Goal: Task Accomplishment & Management: Use online tool/utility

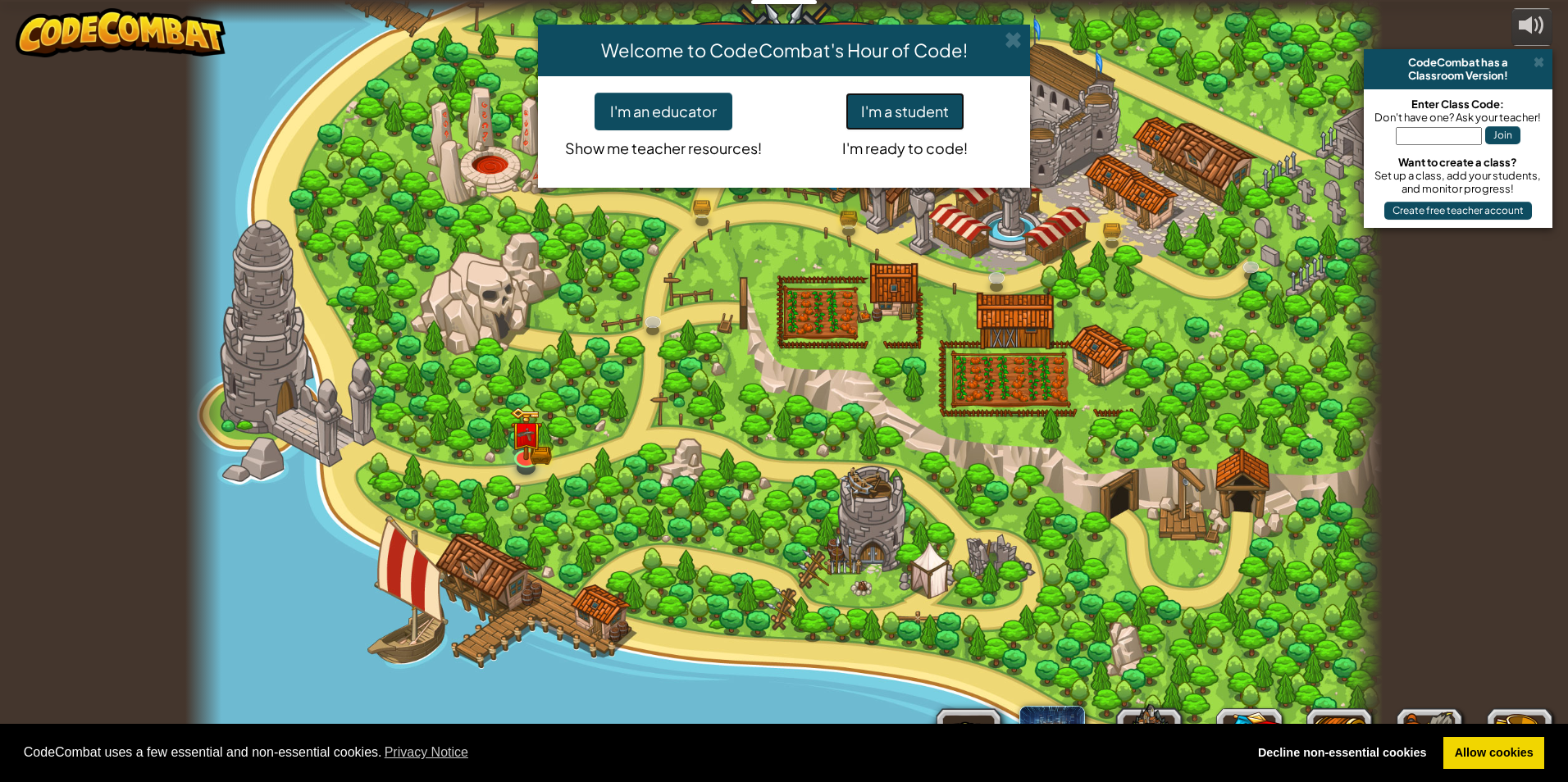
click at [896, 115] on button "I'm a student" at bounding box center [905, 112] width 119 height 37
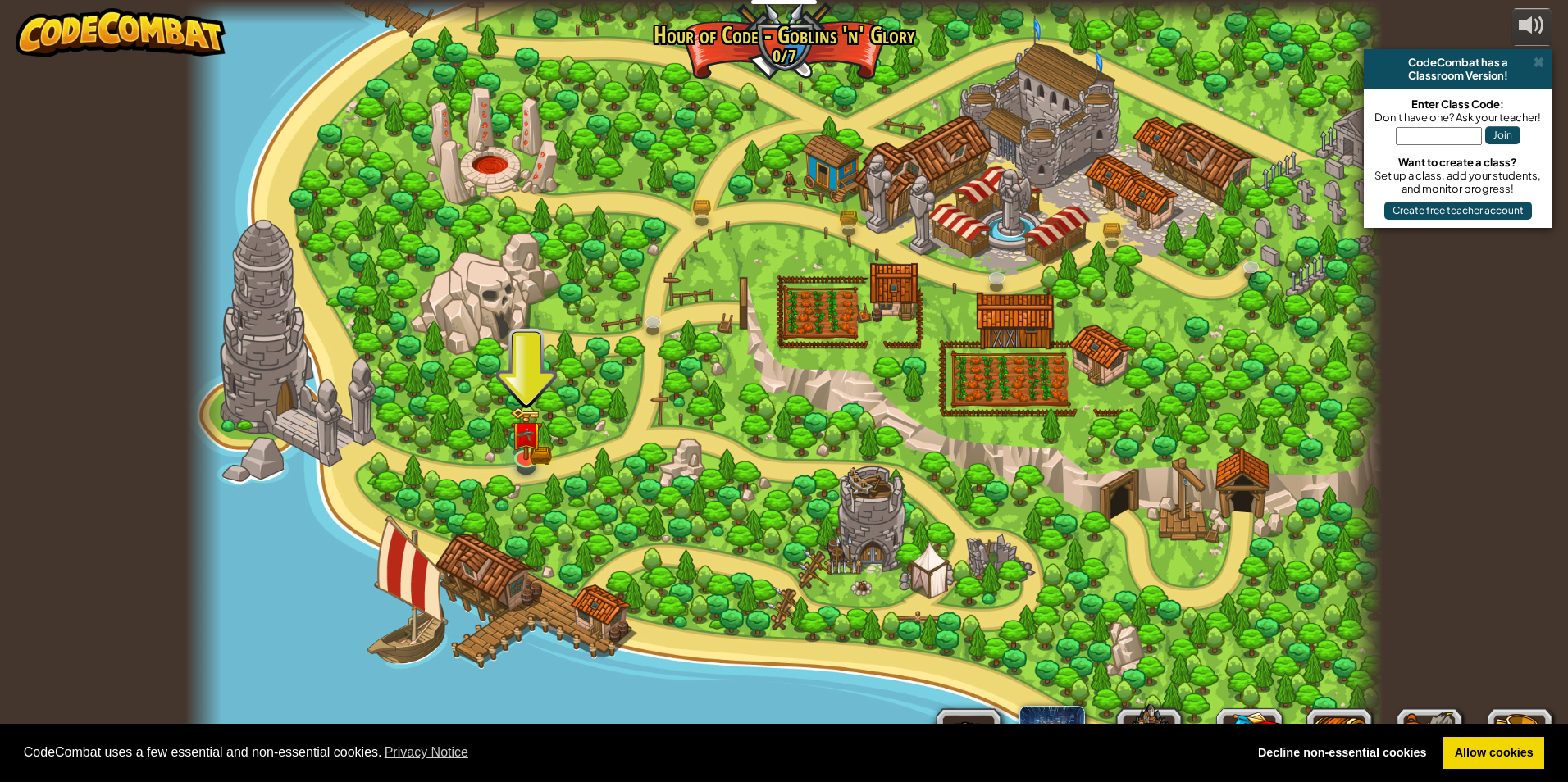
drag, startPoint x: 1155, startPoint y: 148, endPoint x: 1169, endPoint y: 182, distance: 36.8
click at [1169, 181] on div at bounding box center [783, 391] width 1197 height 782
click at [544, 434] on div at bounding box center [783, 391] width 1197 height 782
click at [524, 424] on img at bounding box center [526, 422] width 19 height 19
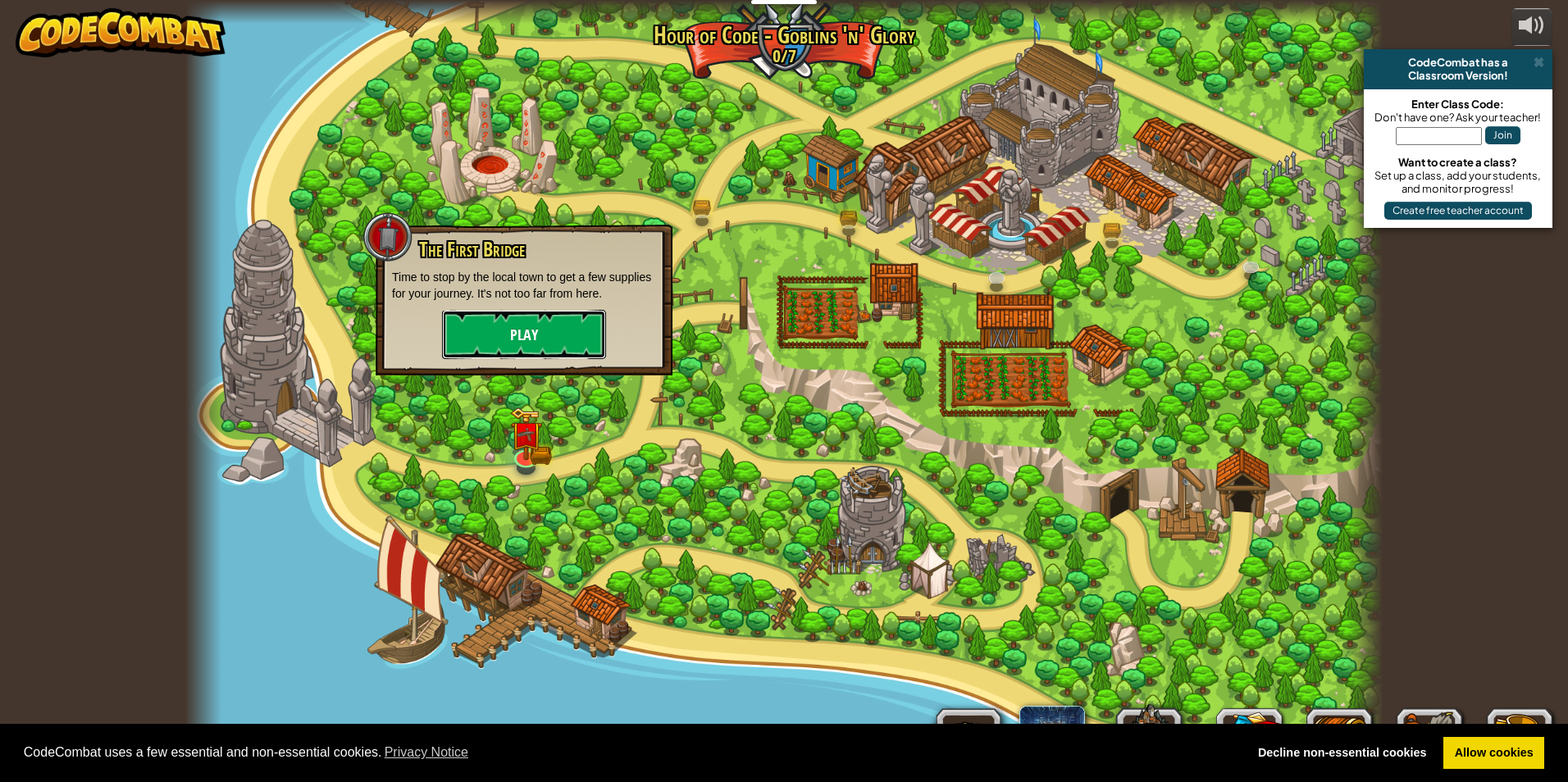
click at [506, 320] on button "Play" at bounding box center [524, 335] width 164 height 49
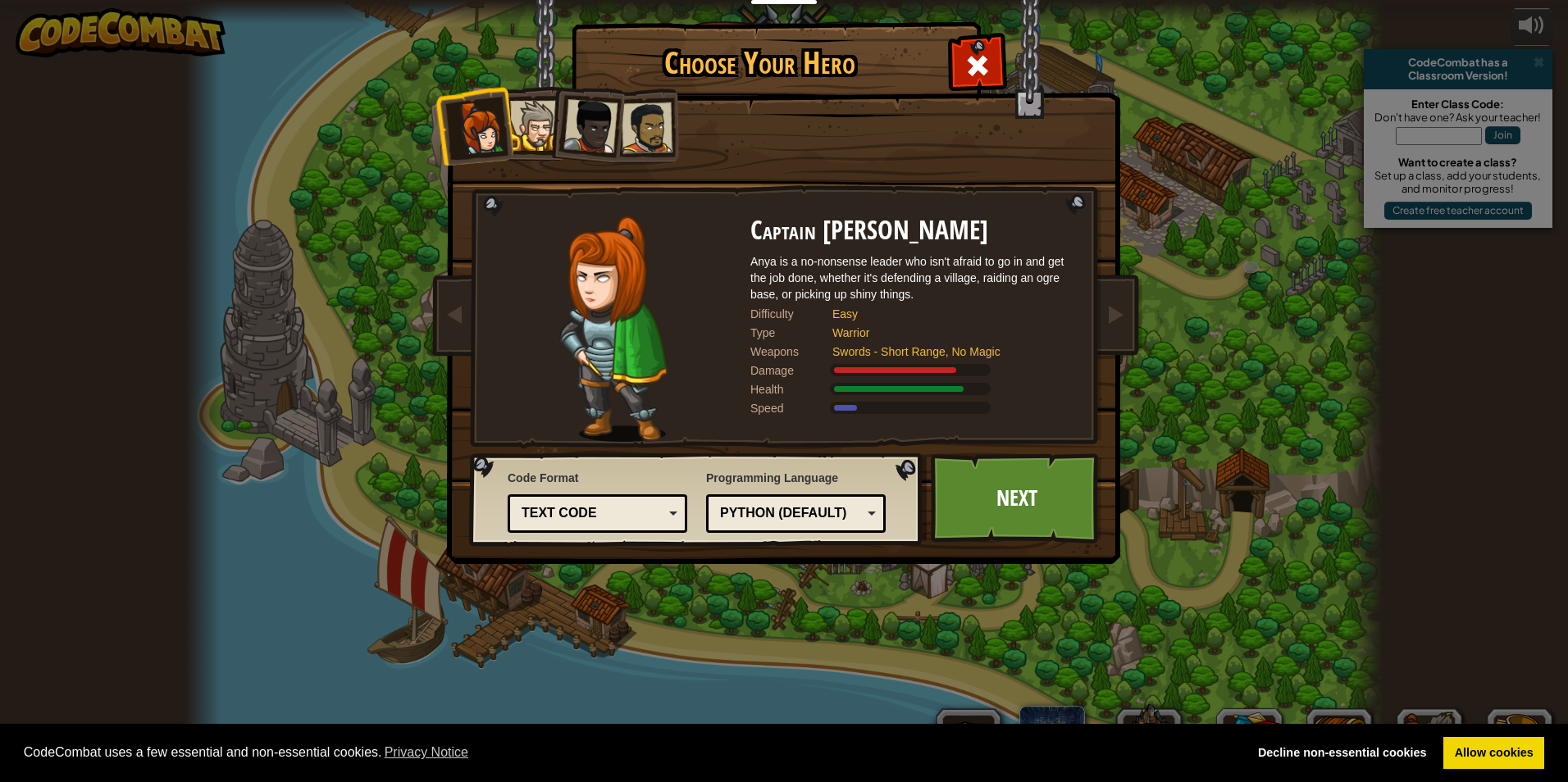
click at [631, 502] on div "Text code" at bounding box center [597, 514] width 159 height 26
click at [1035, 495] on link "Next" at bounding box center [1016, 498] width 171 height 90
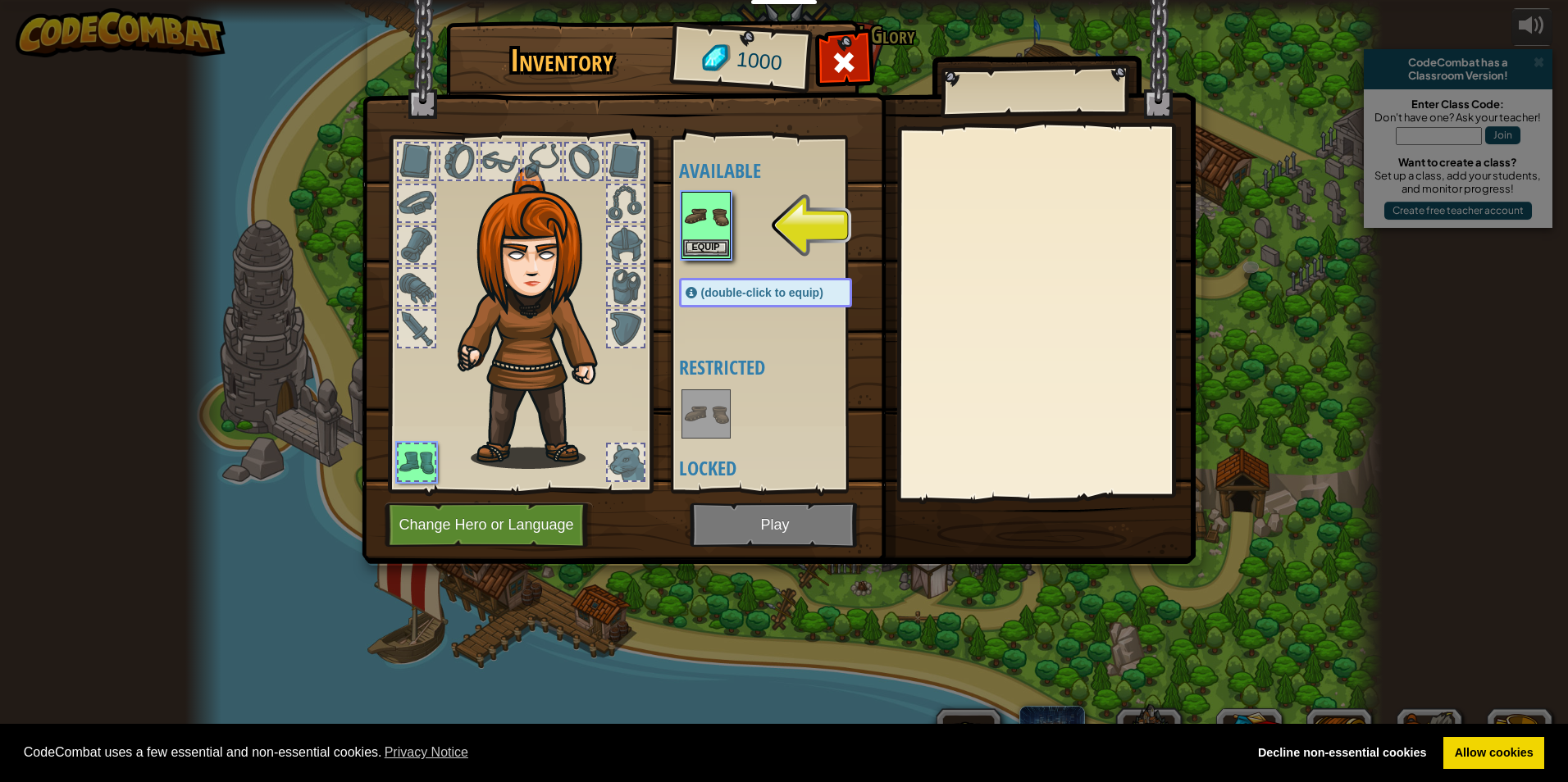
click at [728, 230] on img at bounding box center [706, 216] width 46 height 46
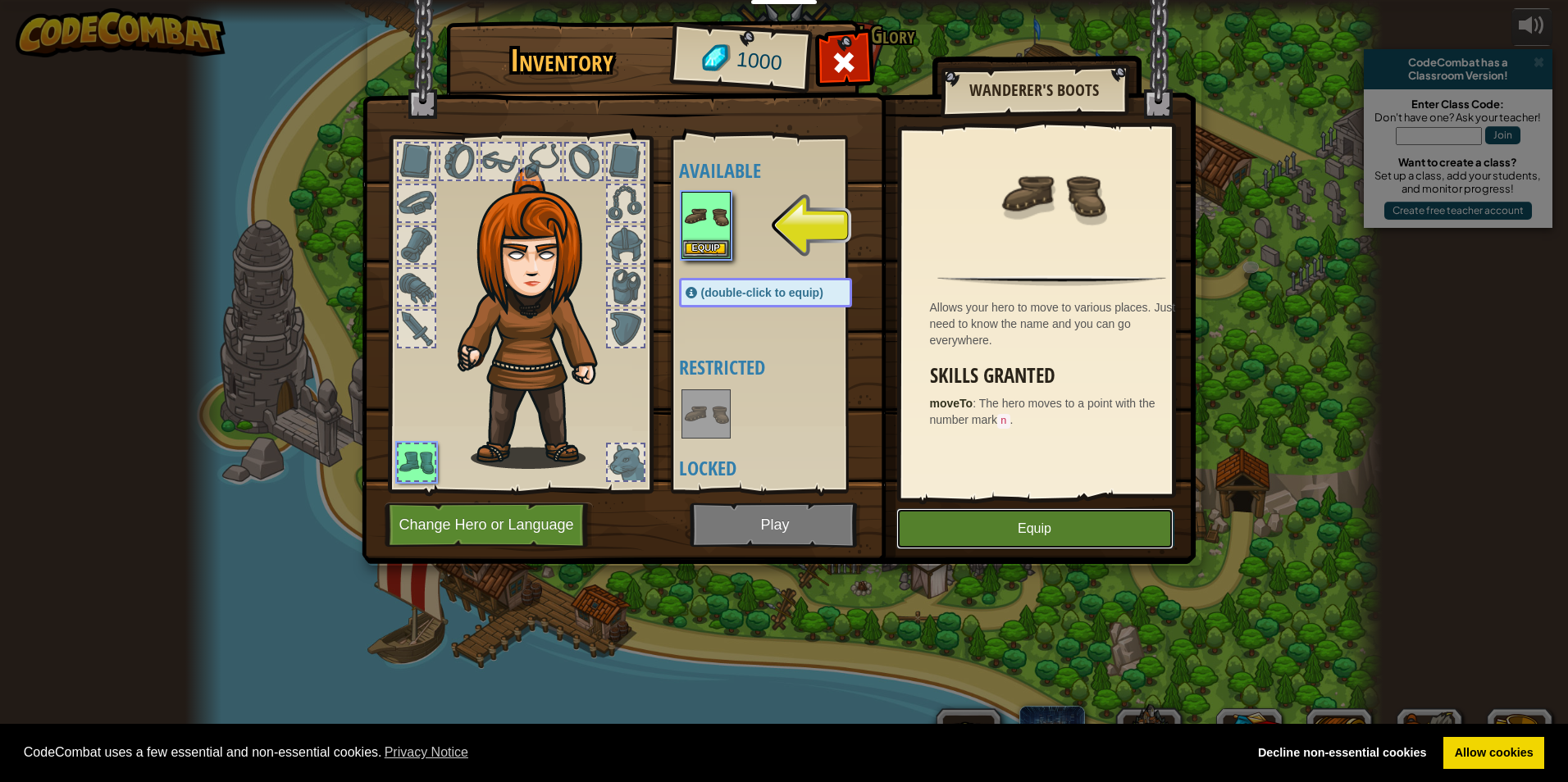
click at [1004, 516] on button "Equip" at bounding box center [1035, 529] width 277 height 41
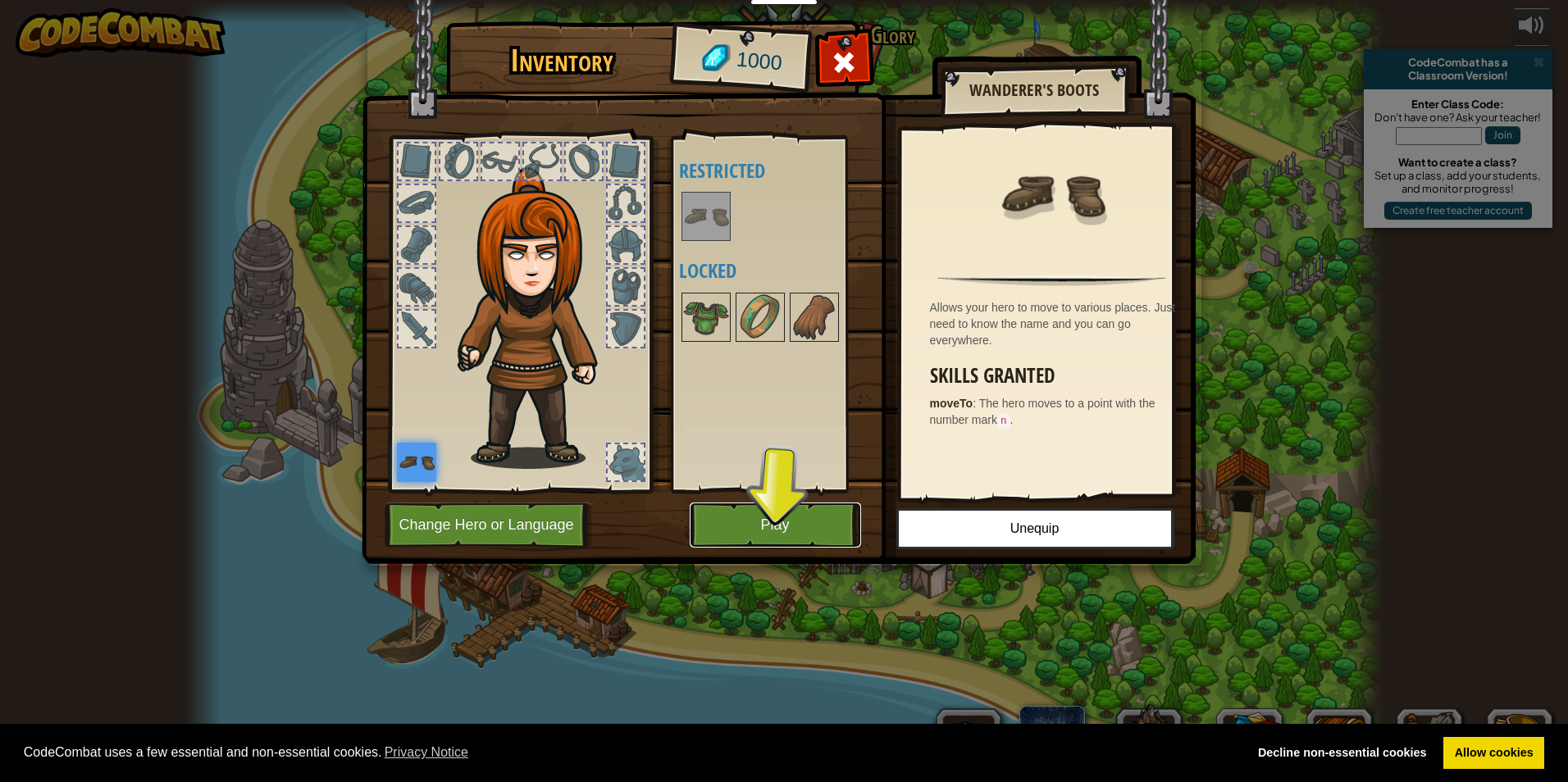
click at [780, 518] on button "Play" at bounding box center [775, 525] width 171 height 45
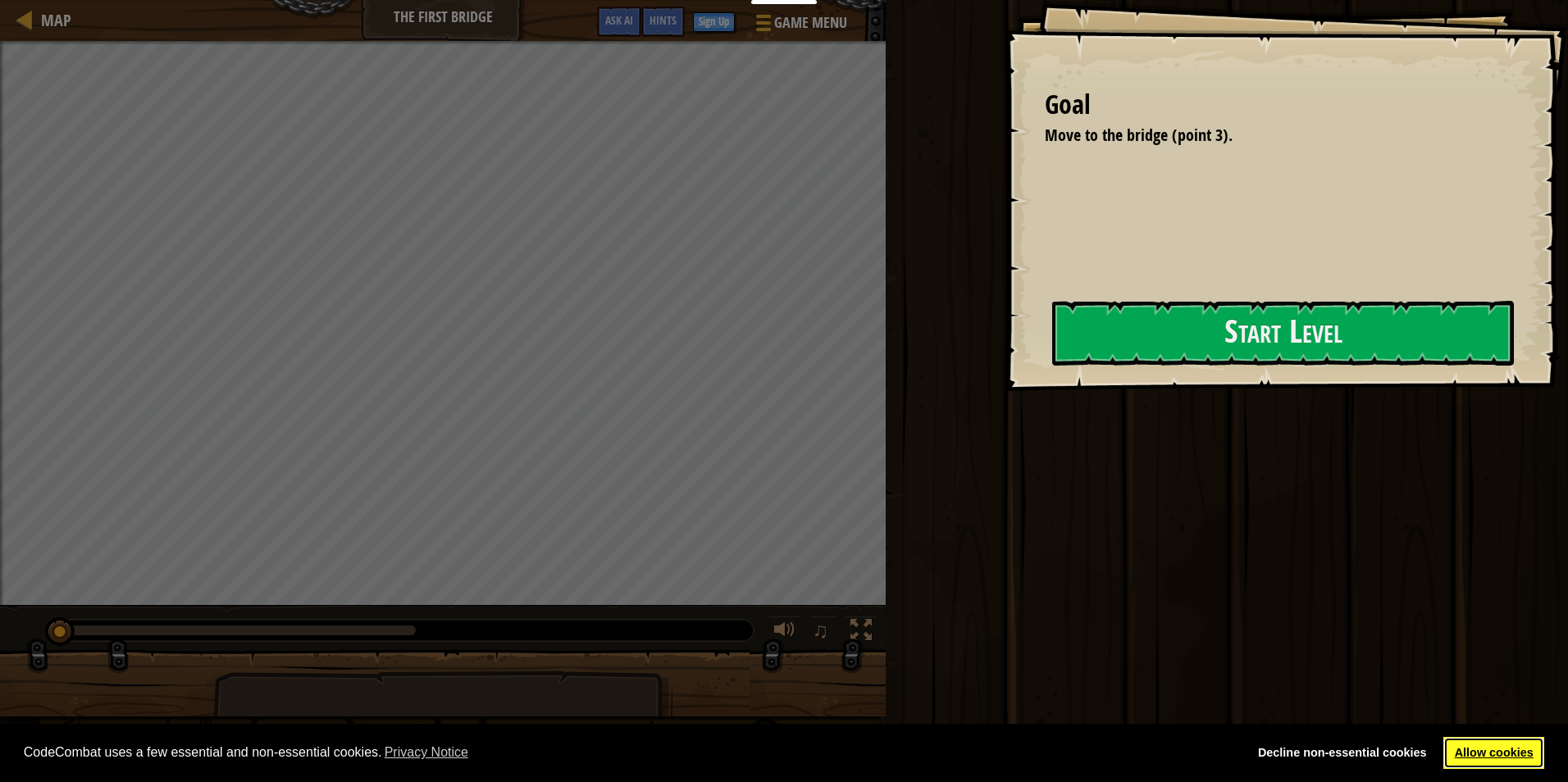
click at [1477, 758] on link "Allow cookies" at bounding box center [1493, 753] width 101 height 32
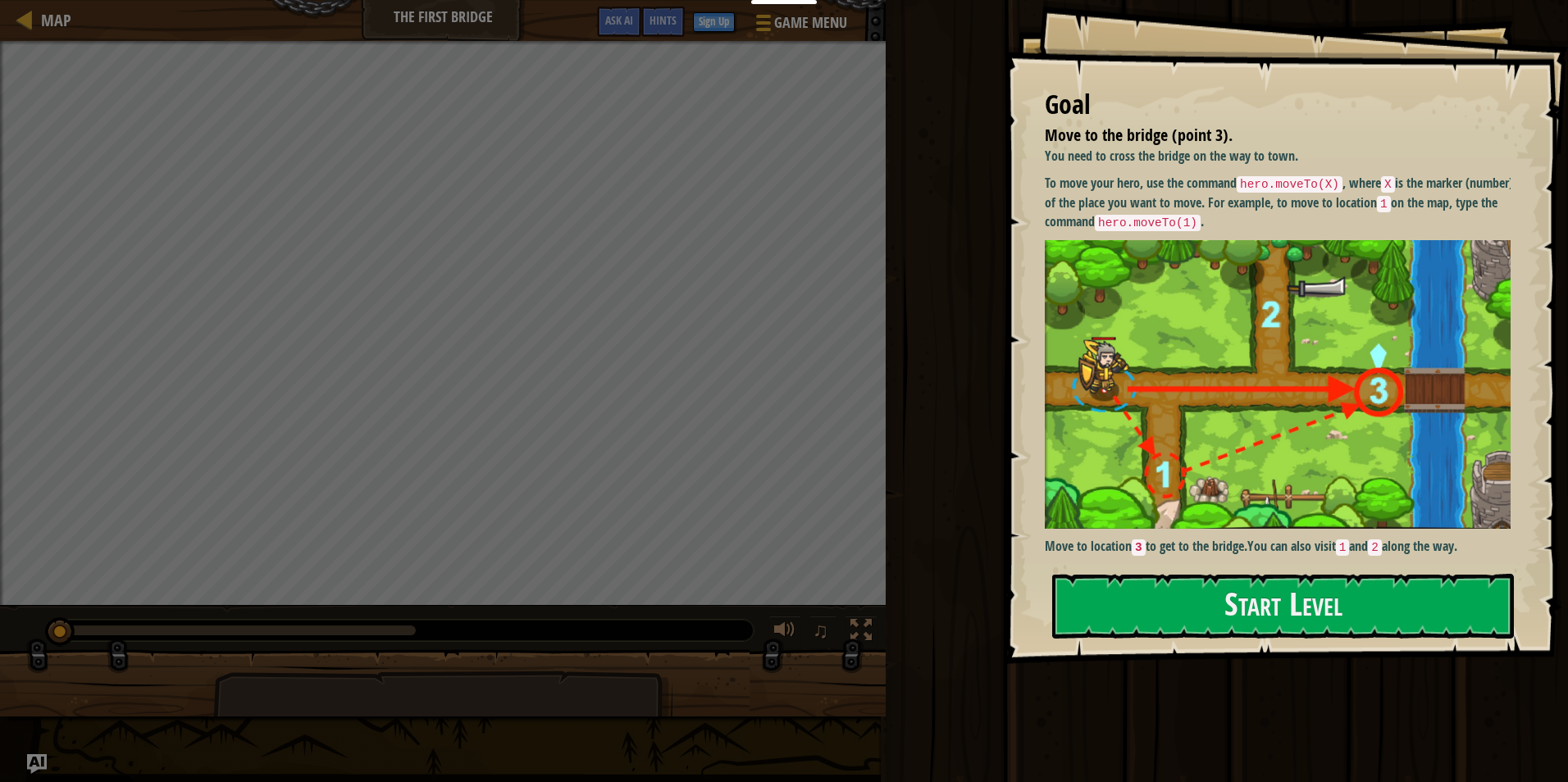
drag, startPoint x: 960, startPoint y: 515, endPoint x: 987, endPoint y: 535, distance: 33.6
click at [949, 517] on div "Run Submit Done" at bounding box center [1224, 387] width 687 height 773
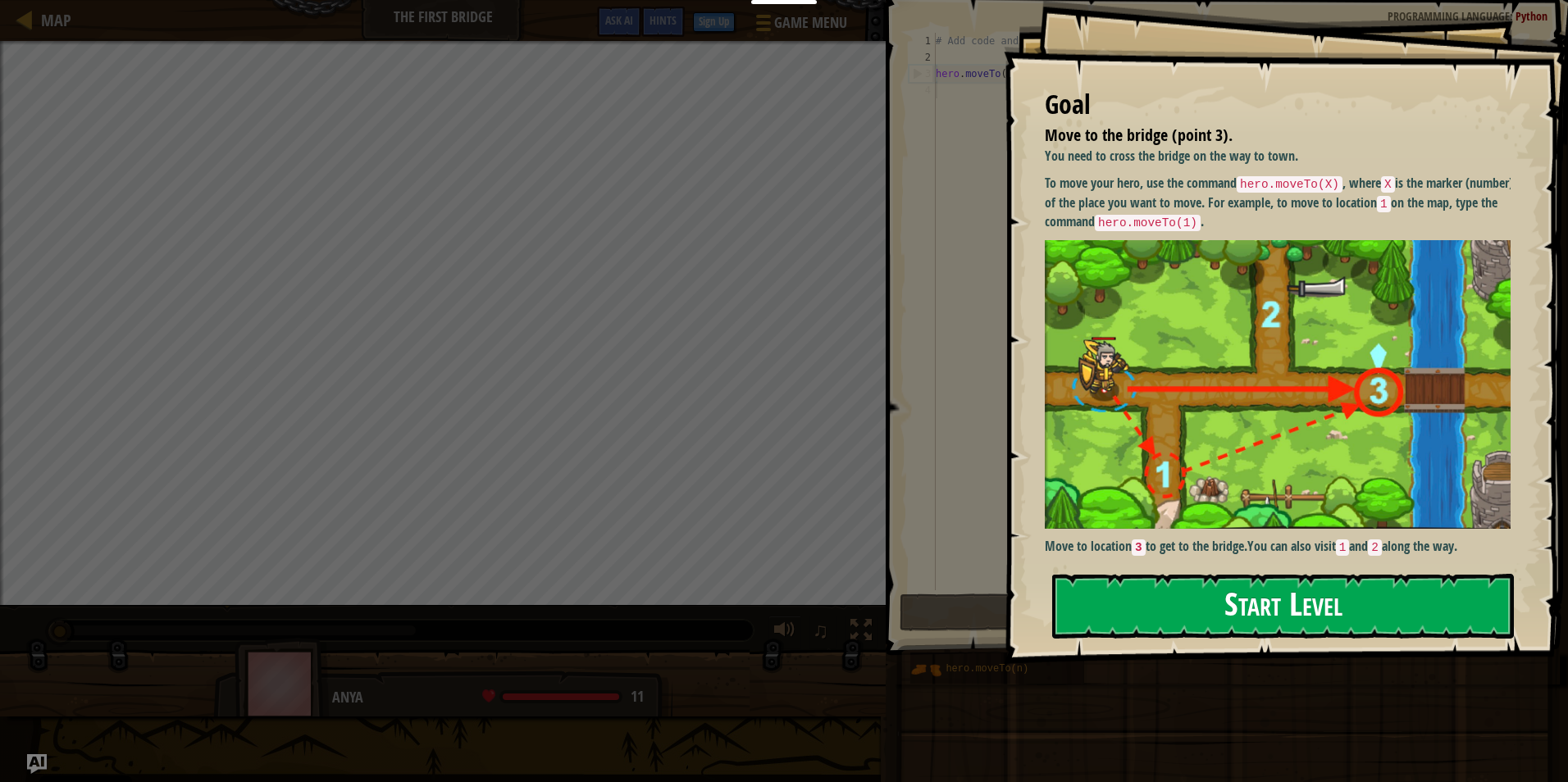
click at [1173, 584] on button "Start Level" at bounding box center [1283, 606] width 462 height 65
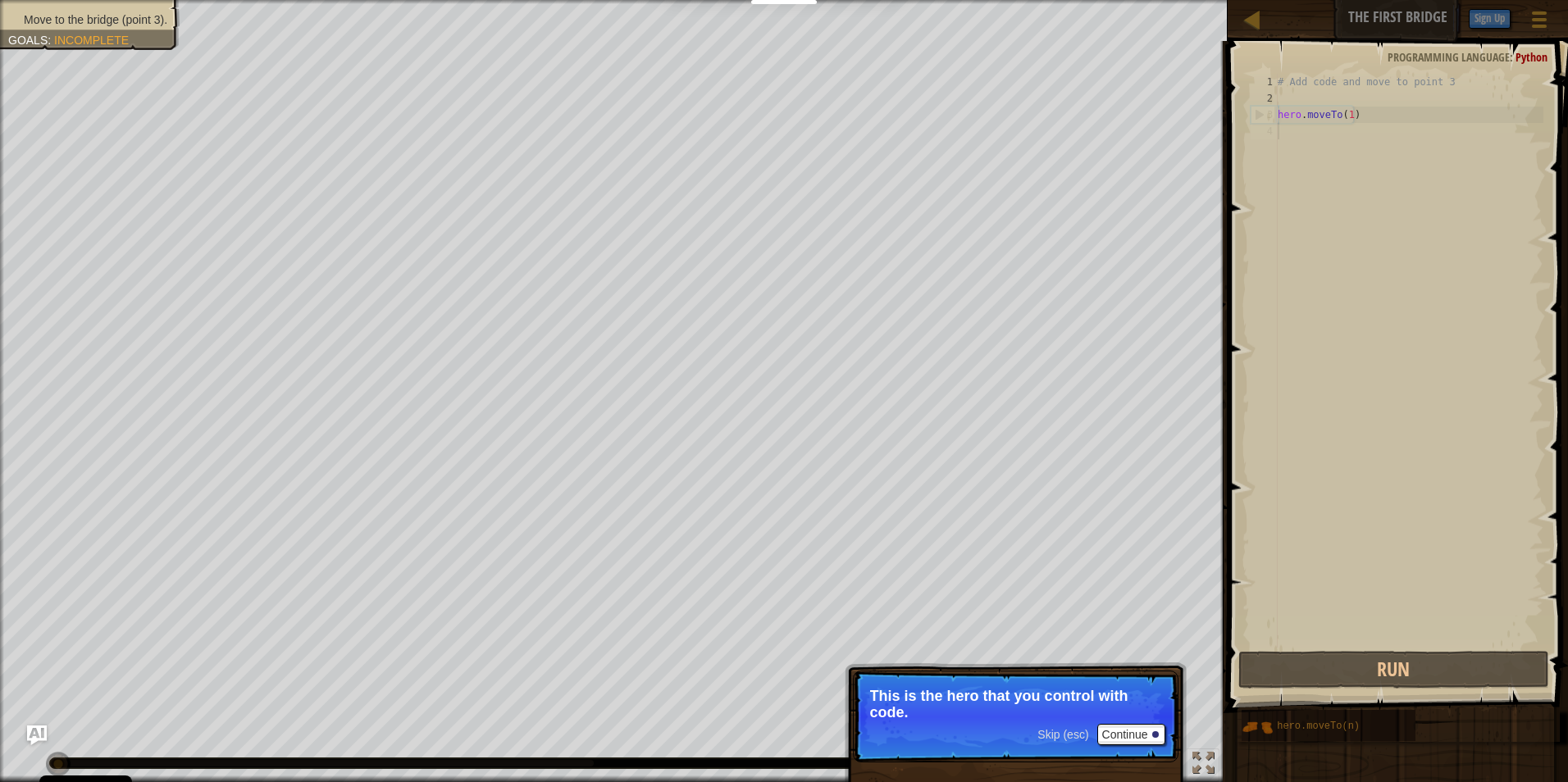
click at [1118, 710] on p "This is the hero that you control with code." at bounding box center [1016, 704] width 291 height 32
click at [1128, 725] on button "Continue" at bounding box center [1131, 734] width 68 height 21
drag, startPoint x: 1119, startPoint y: 734, endPoint x: 1149, endPoint y: 679, distance: 62.6
click at [1120, 740] on button "Continue" at bounding box center [1131, 735] width 68 height 21
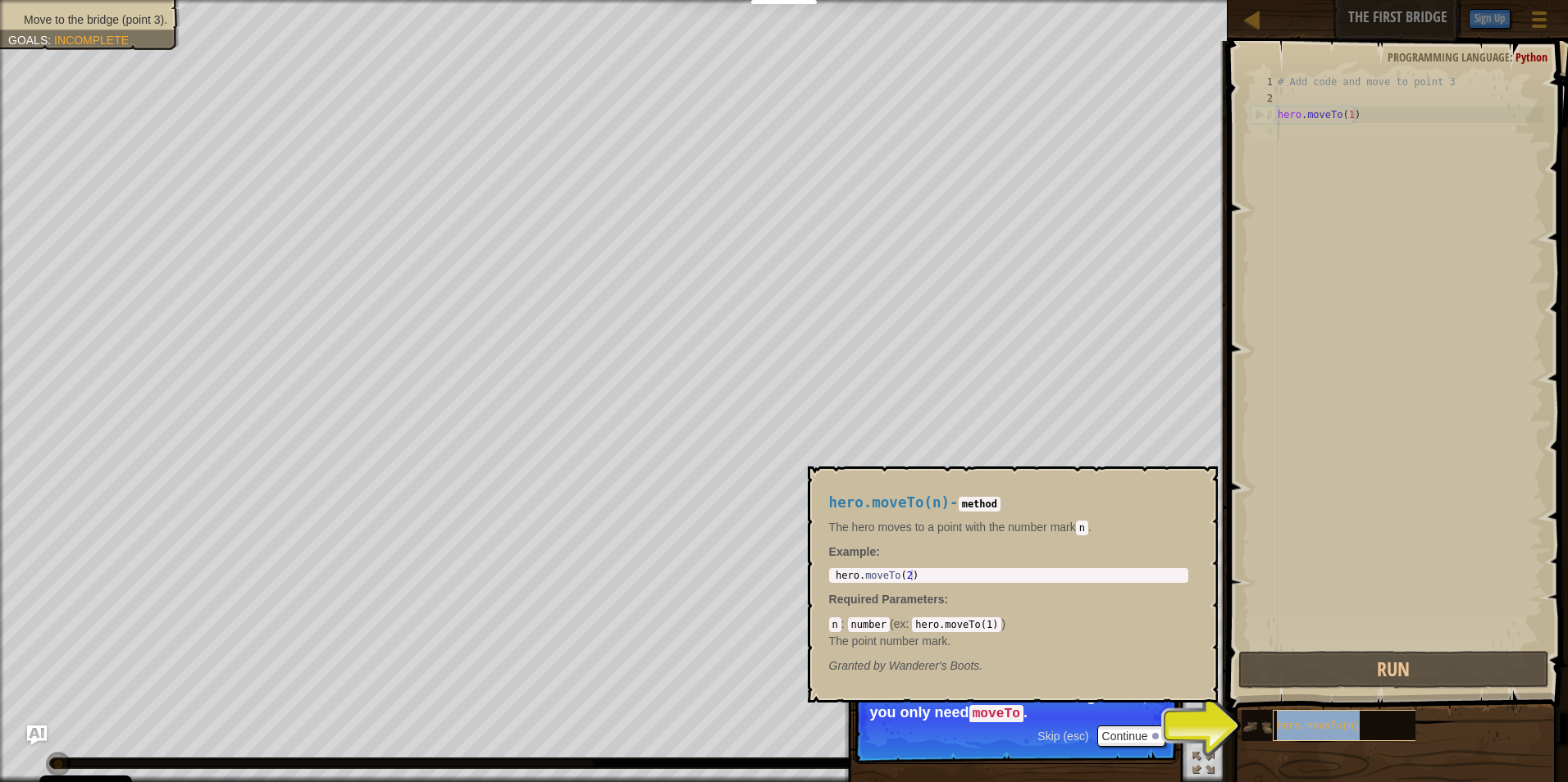
click at [1316, 731] on div "hero.moveTo(n)" at bounding box center [1351, 725] width 157 height 32
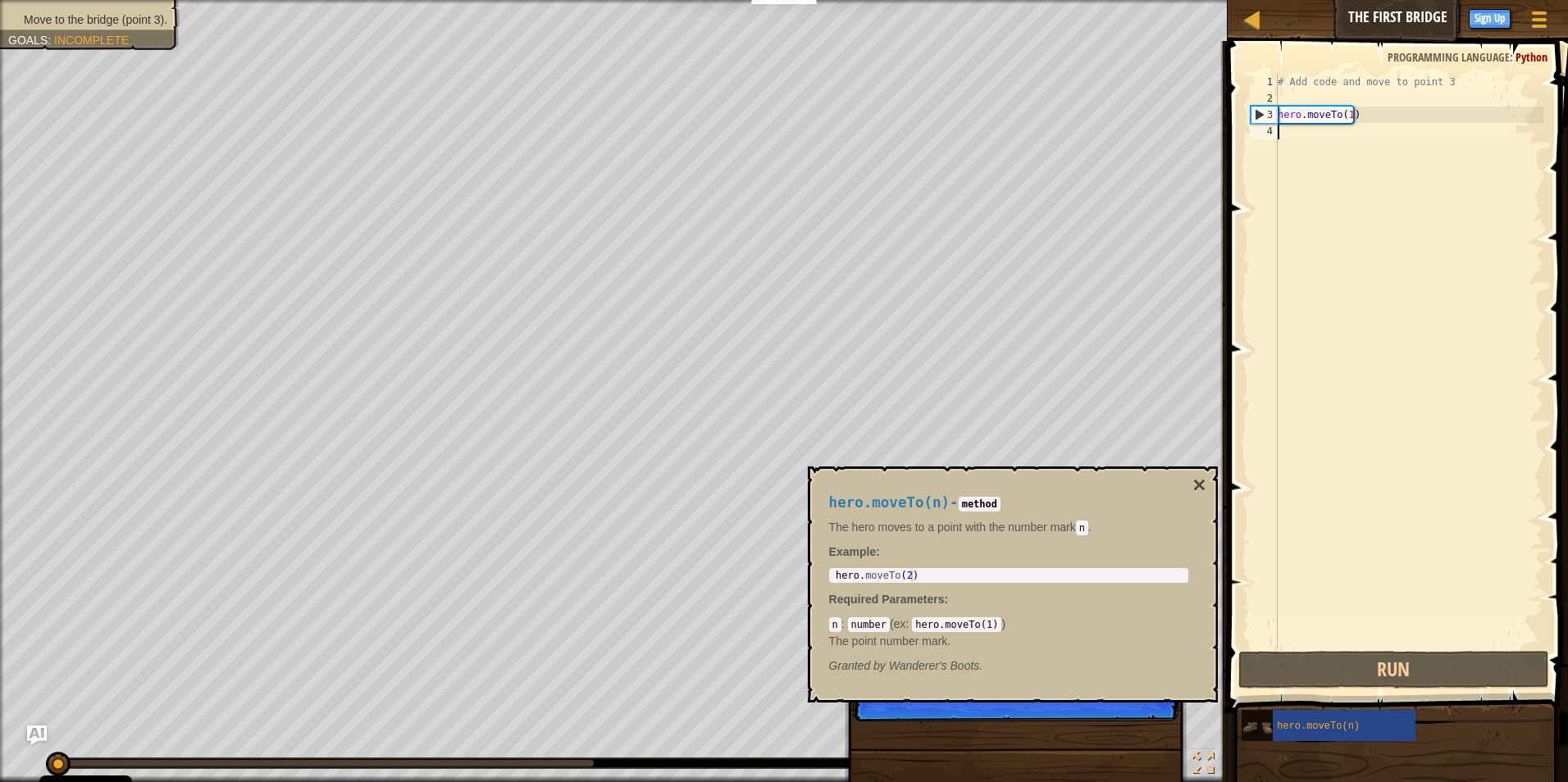
click at [1251, 723] on img at bounding box center [1257, 727] width 32 height 32
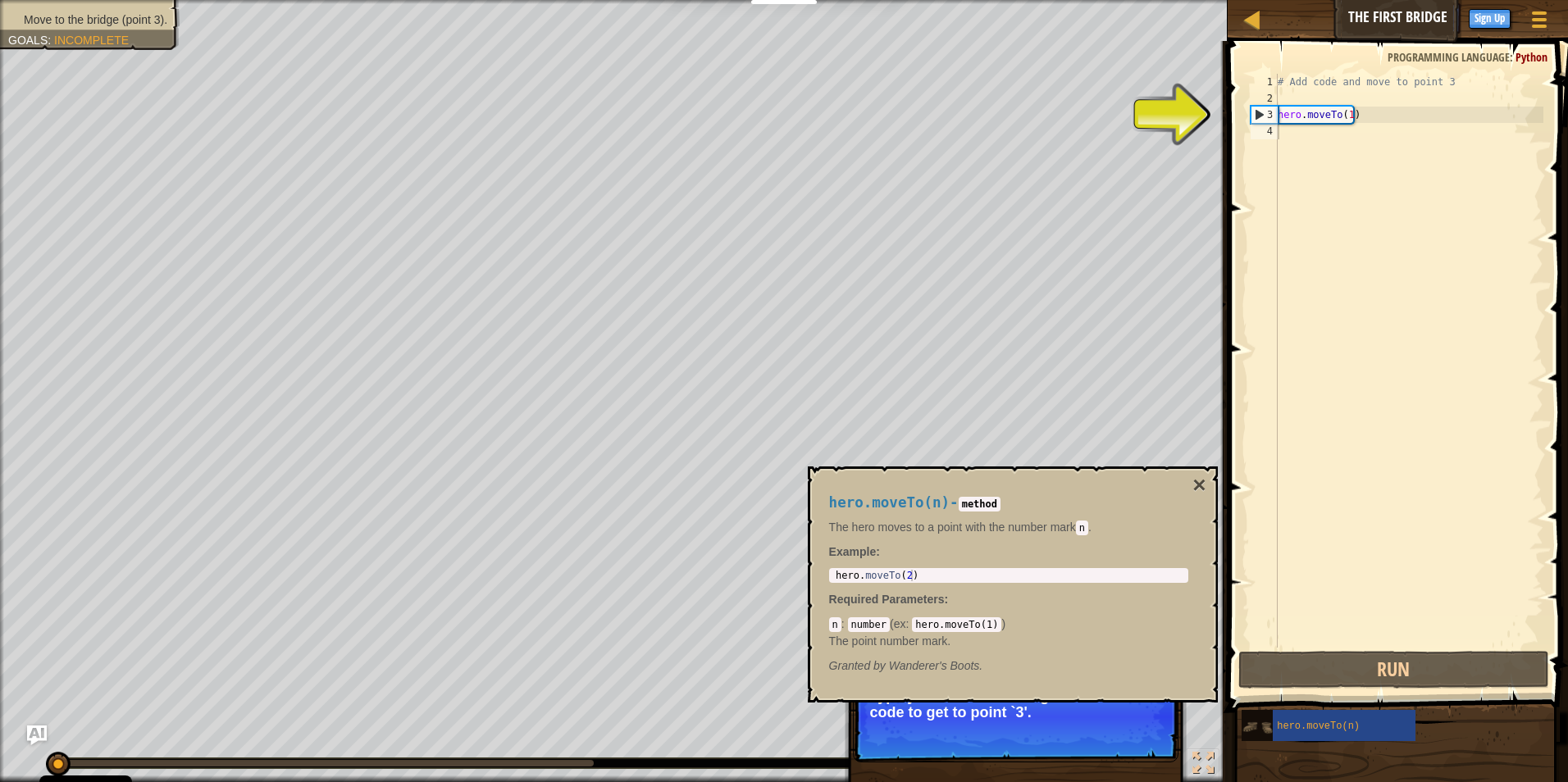
click at [1251, 723] on img at bounding box center [1257, 727] width 32 height 32
type textarea "hero.moveTo(2)"
click at [971, 573] on div "hero . moveTo ( 2 )" at bounding box center [1009, 587] width 353 height 34
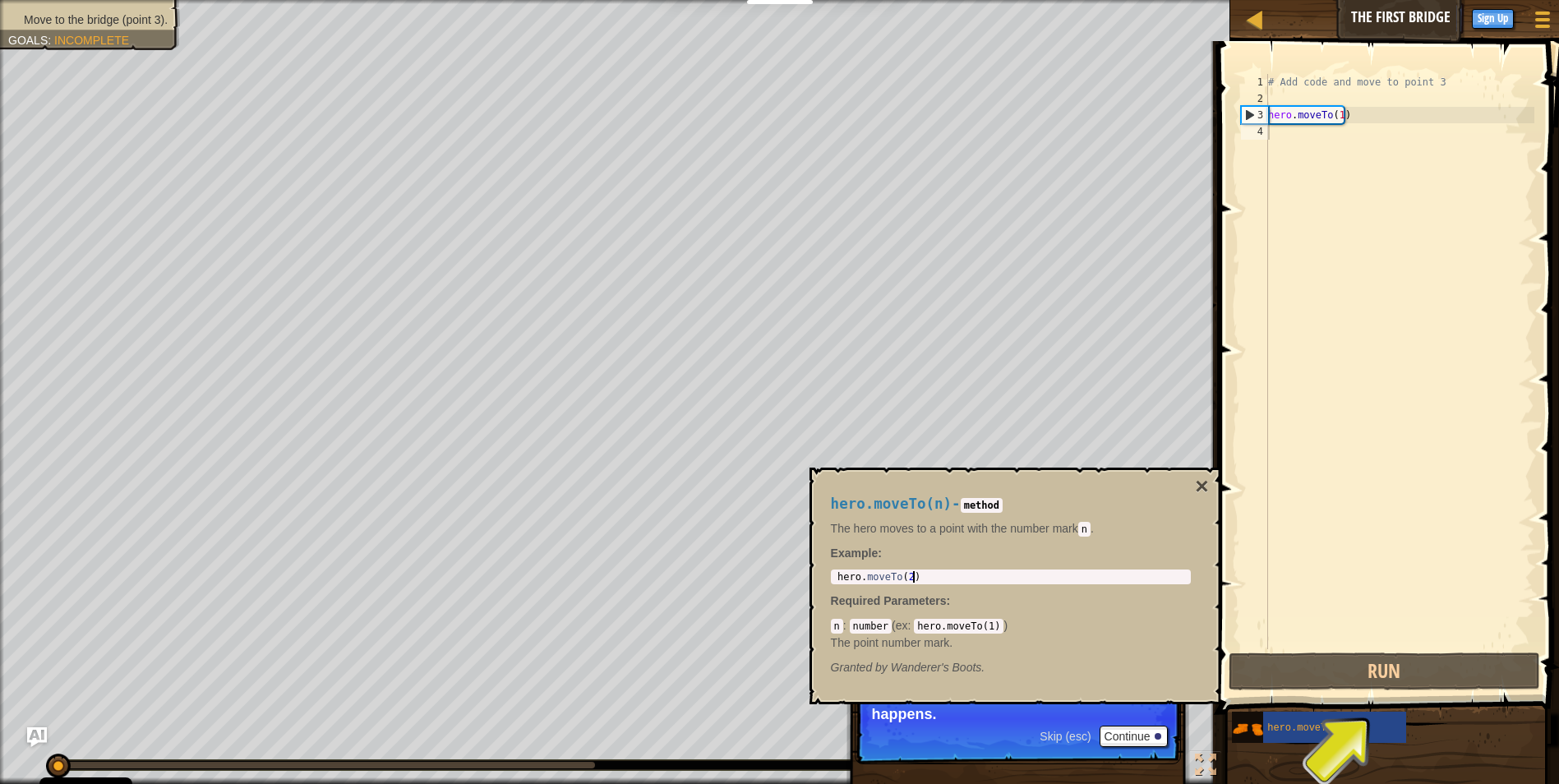
drag, startPoint x: 1483, startPoint y: 323, endPoint x: 1427, endPoint y: 265, distance: 80.6
click at [1472, 310] on div "# Add code and move to point 3 hero . moveTo ( 1 )" at bounding box center [1400, 378] width 270 height 608
drag, startPoint x: 1378, startPoint y: 120, endPoint x: 1374, endPoint y: 401, distance: 281.0
click at [1374, 172] on div "# Add code and move to point 3 hero . moveTo ( 1 )" at bounding box center [1400, 378] width 270 height 608
type textarea "hero.moveTo(1)"
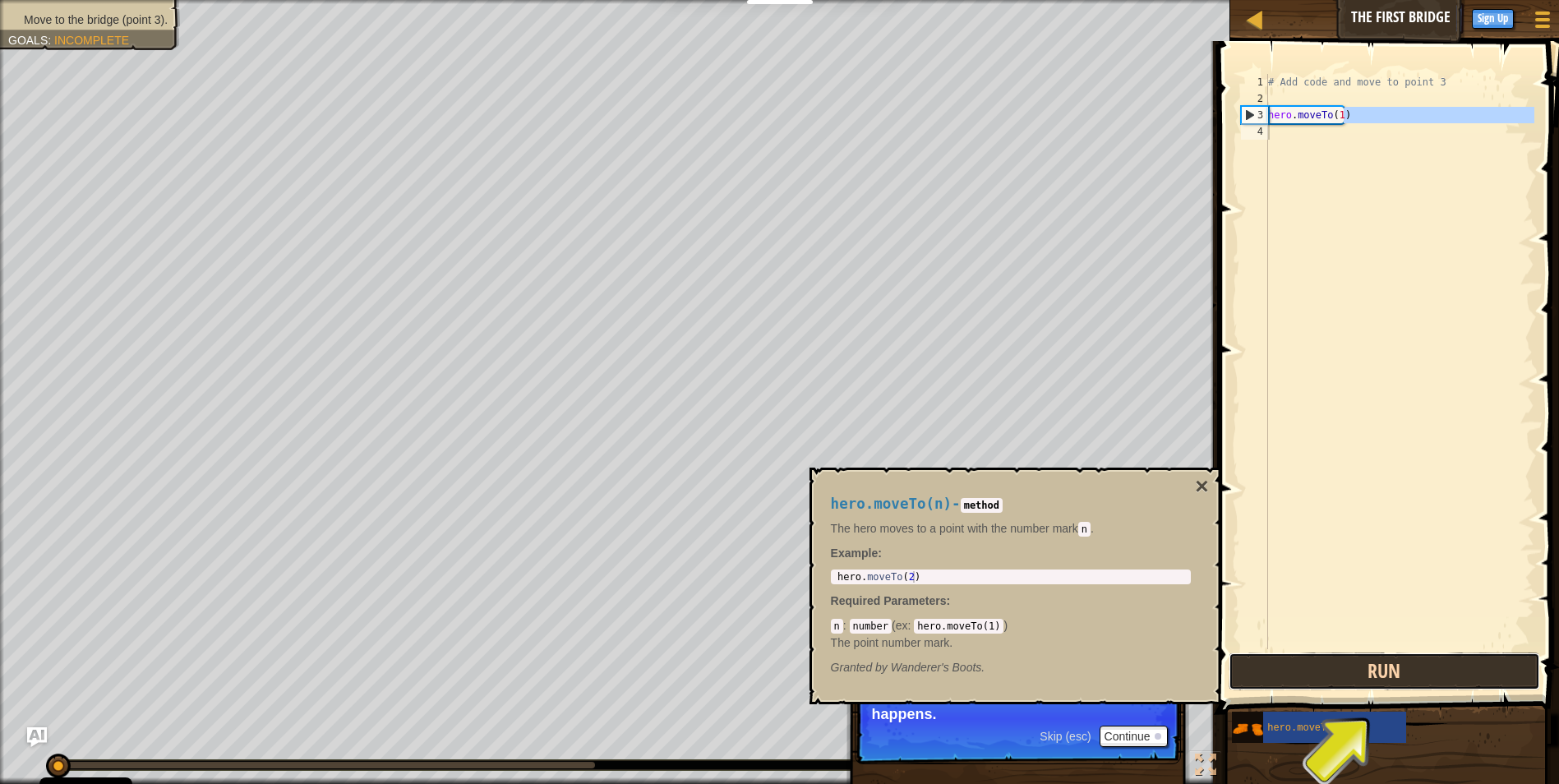
click at [1356, 678] on button "Run" at bounding box center [1385, 671] width 313 height 38
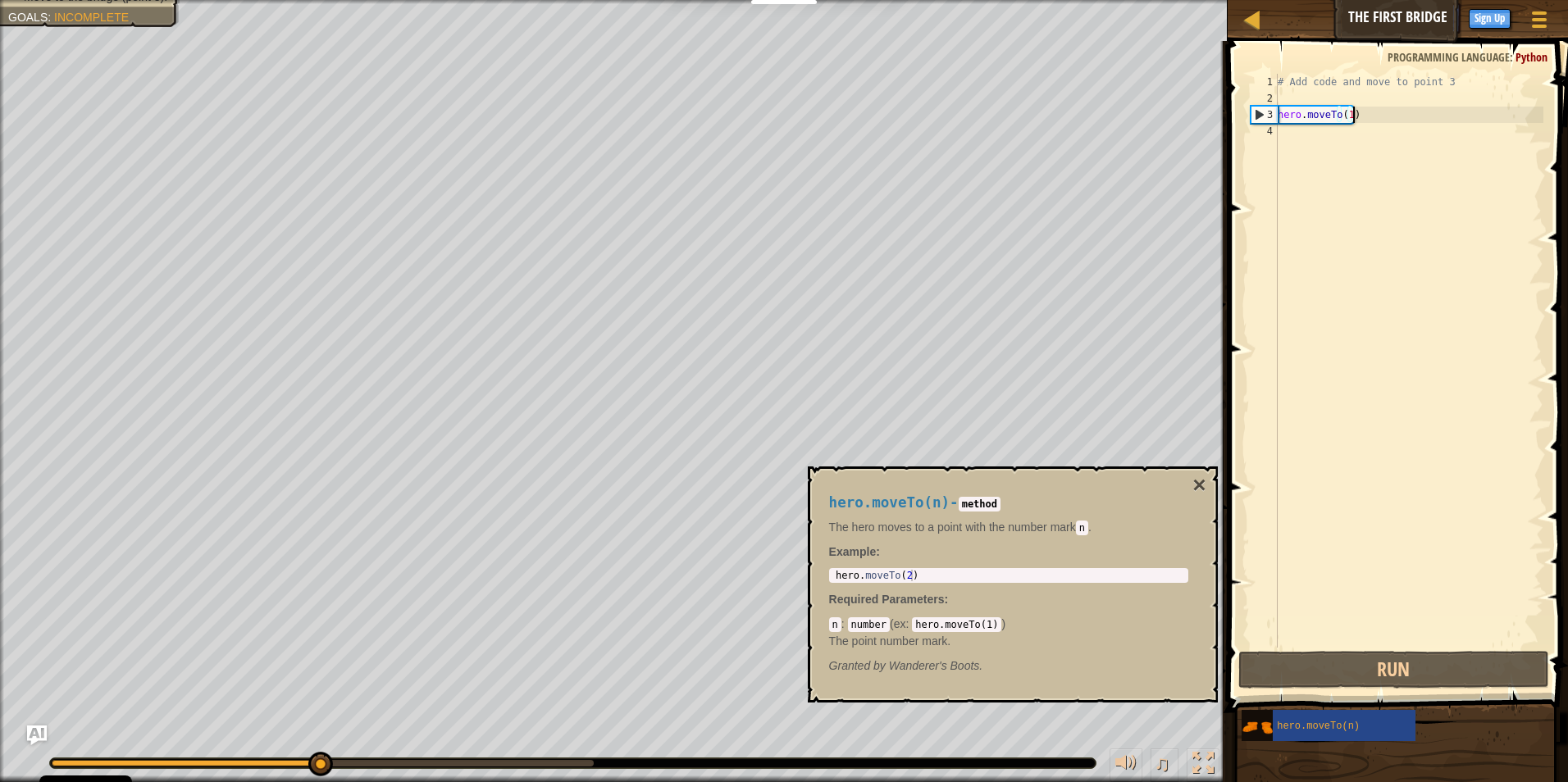
click at [1355, 110] on div "# Add code and move to point 3 hero . moveTo ( 1 )" at bounding box center [1409, 377] width 269 height 607
type textarea "hero.moveTo(1)"
click at [1349, 127] on div "# Add code and move to point 3 hero . moveTo ( 1 )" at bounding box center [1409, 377] width 269 height 607
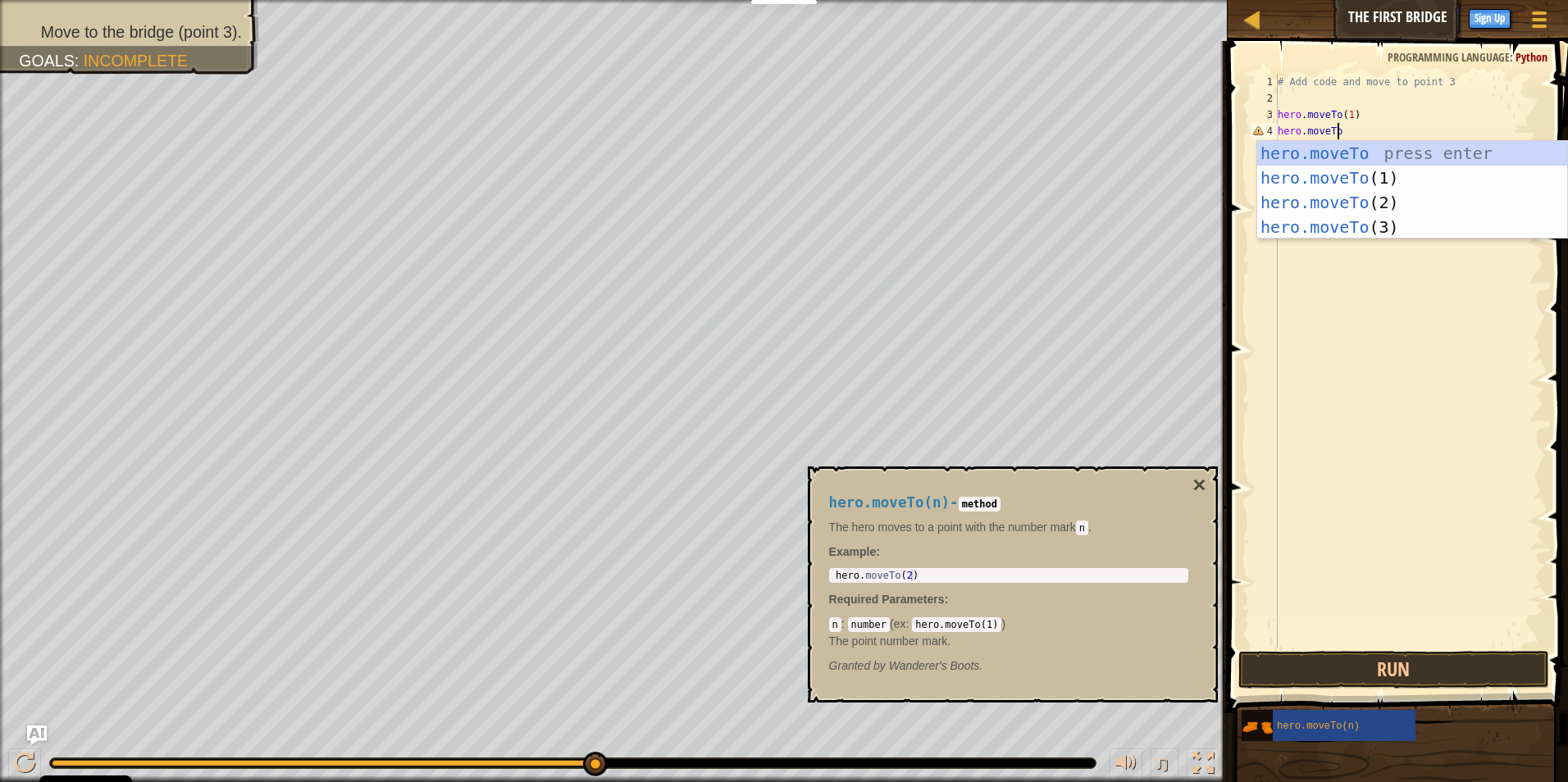
scroll to position [8, 4]
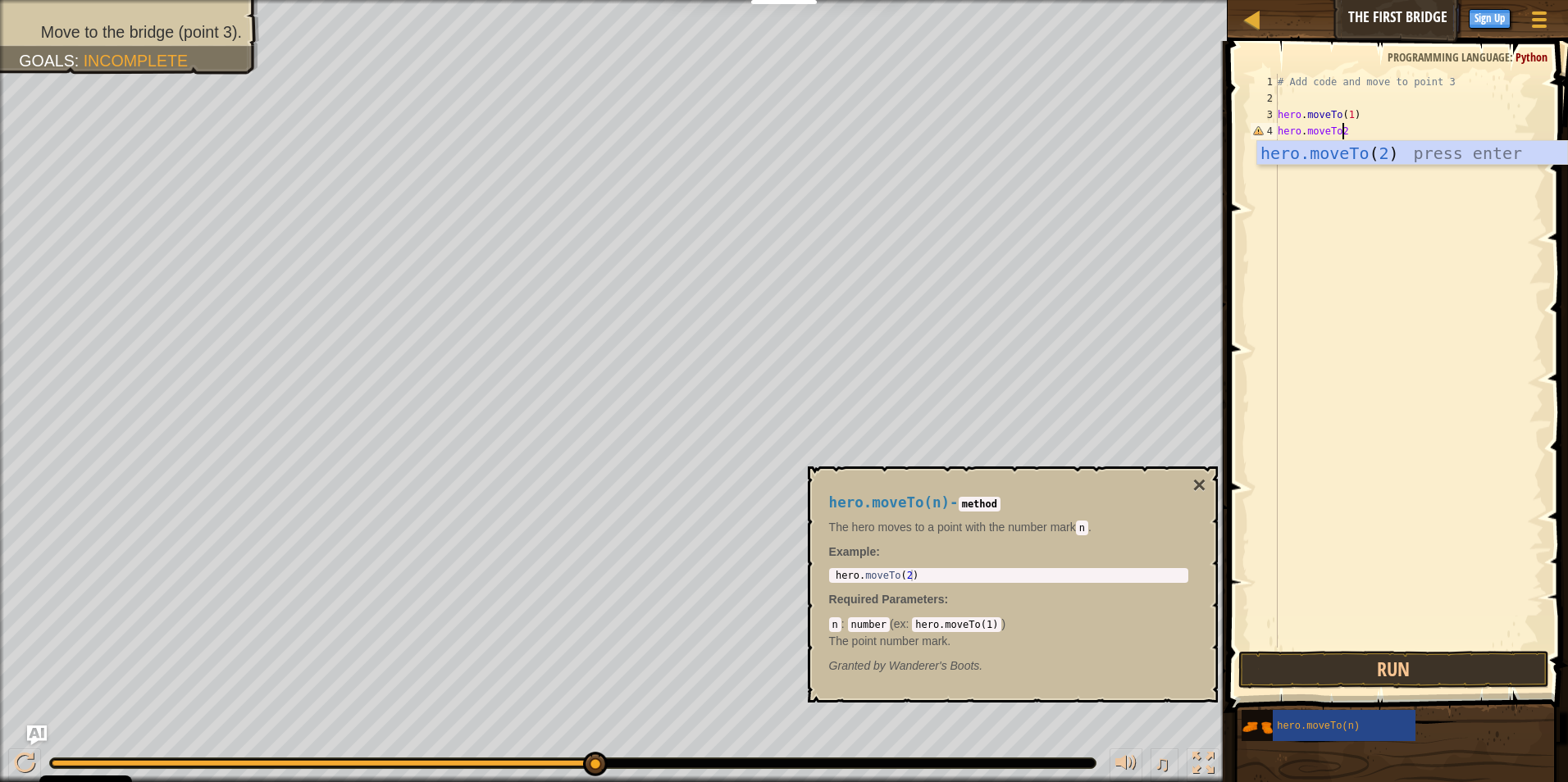
type textarea "hero.moveTo(2)"
click at [1307, 162] on div "# Add code and move to point 3 hero . moveTo ( 1 ) hero . moveTo ( 2 )" at bounding box center [1409, 377] width 269 height 607
click at [1434, 663] on button "Run" at bounding box center [1394, 670] width 312 height 37
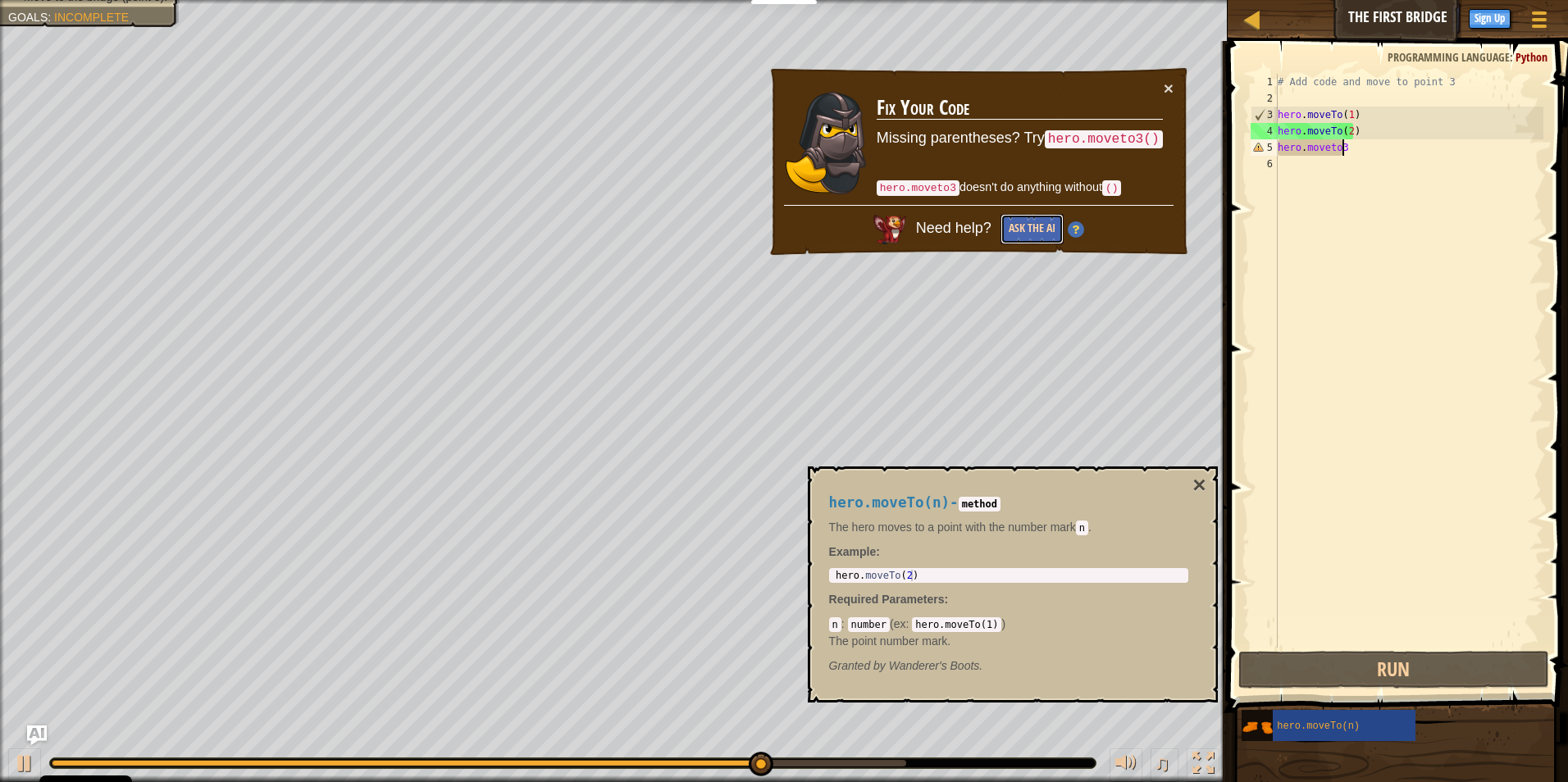
click at [1037, 236] on button "Ask the AI" at bounding box center [1032, 229] width 63 height 31
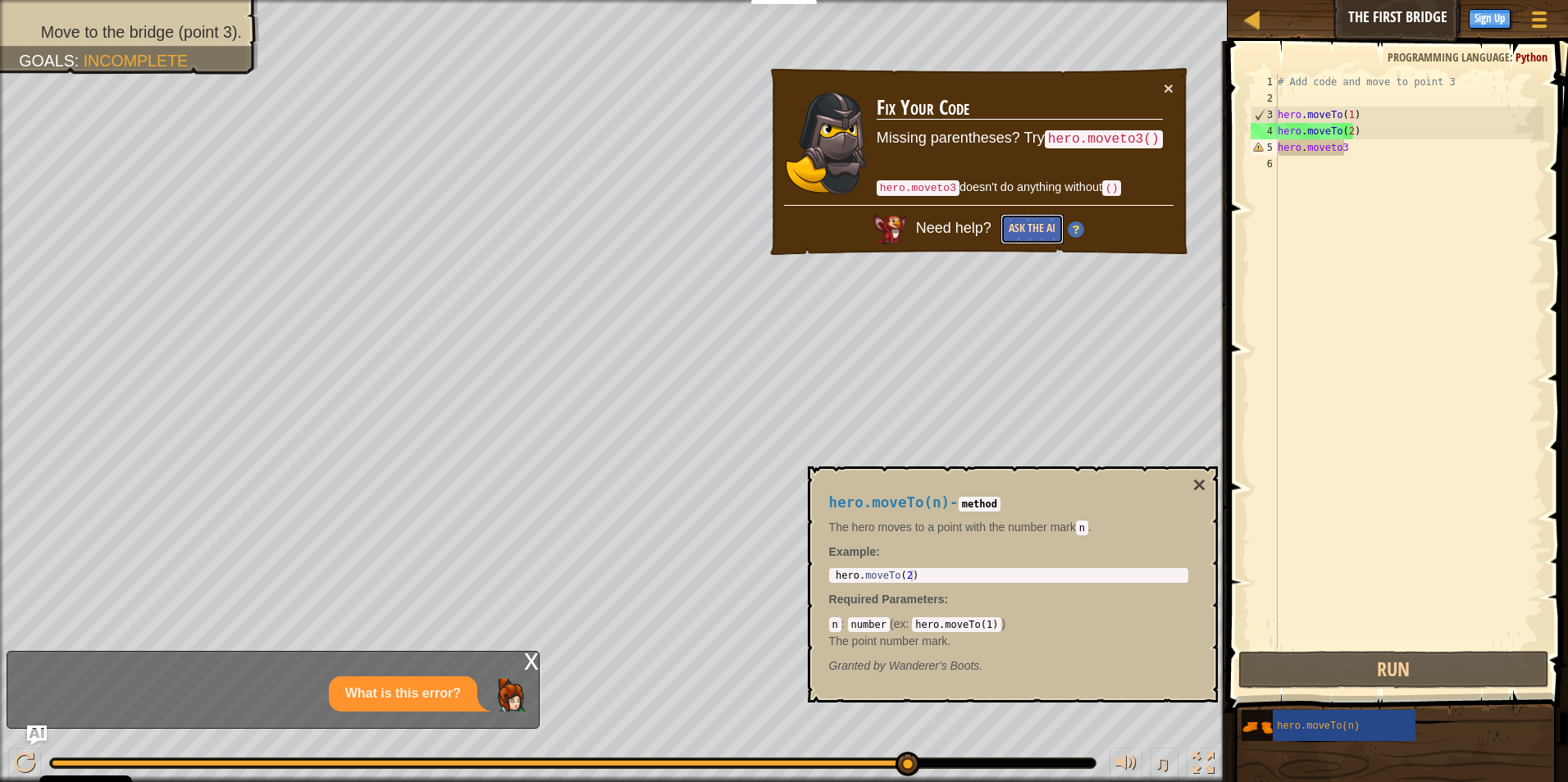
click at [1051, 238] on button "Ask the AI" at bounding box center [1032, 229] width 63 height 31
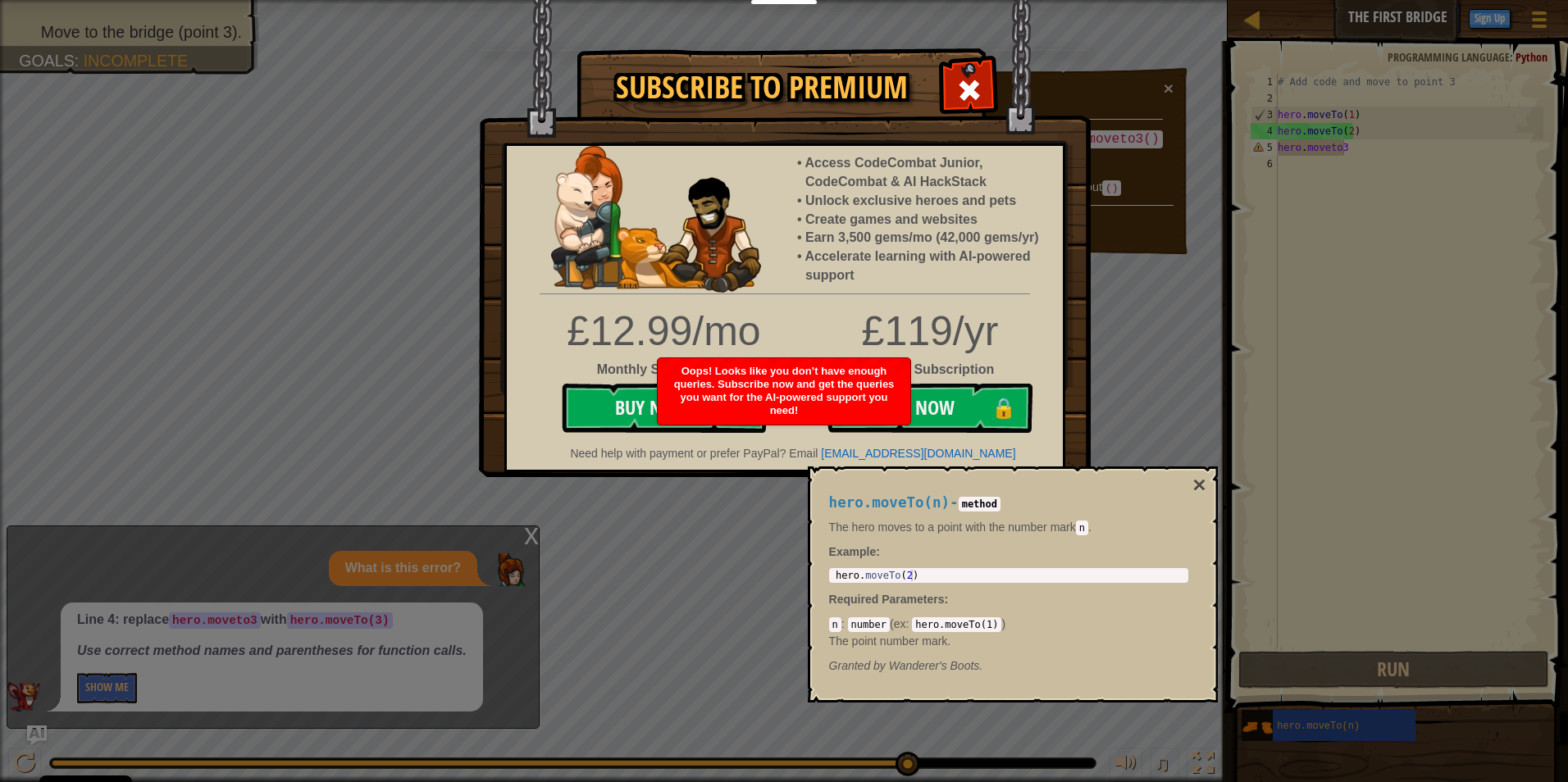
click at [737, 444] on div "Need help with payment or prefer PayPal? Email [EMAIL_ADDRESS][DOMAIN_NAME]" at bounding box center [785, 451] width 556 height 20
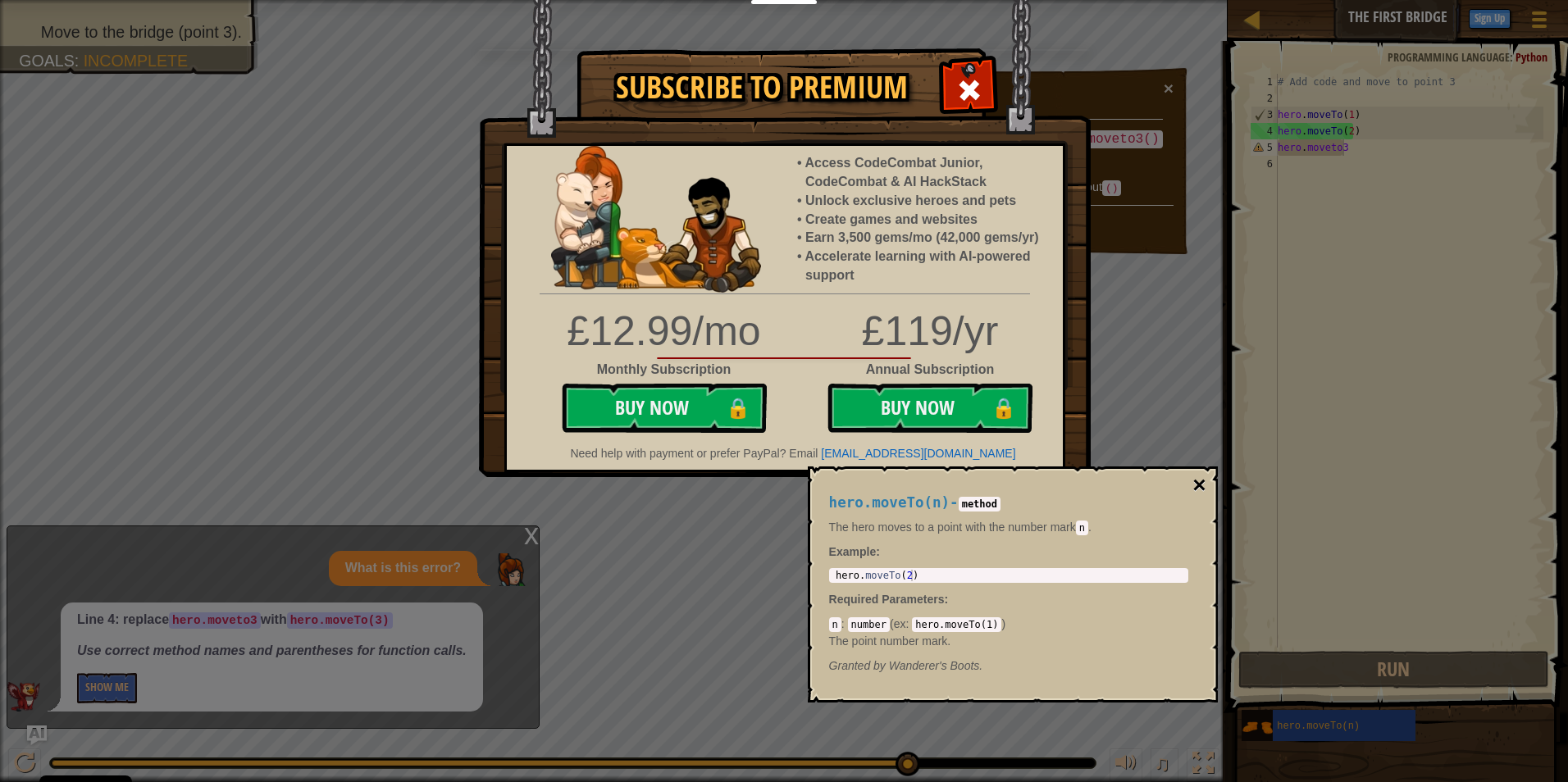
click at [1201, 482] on button "×" at bounding box center [1198, 485] width 13 height 23
click at [984, 72] on div at bounding box center [968, 88] width 52 height 52
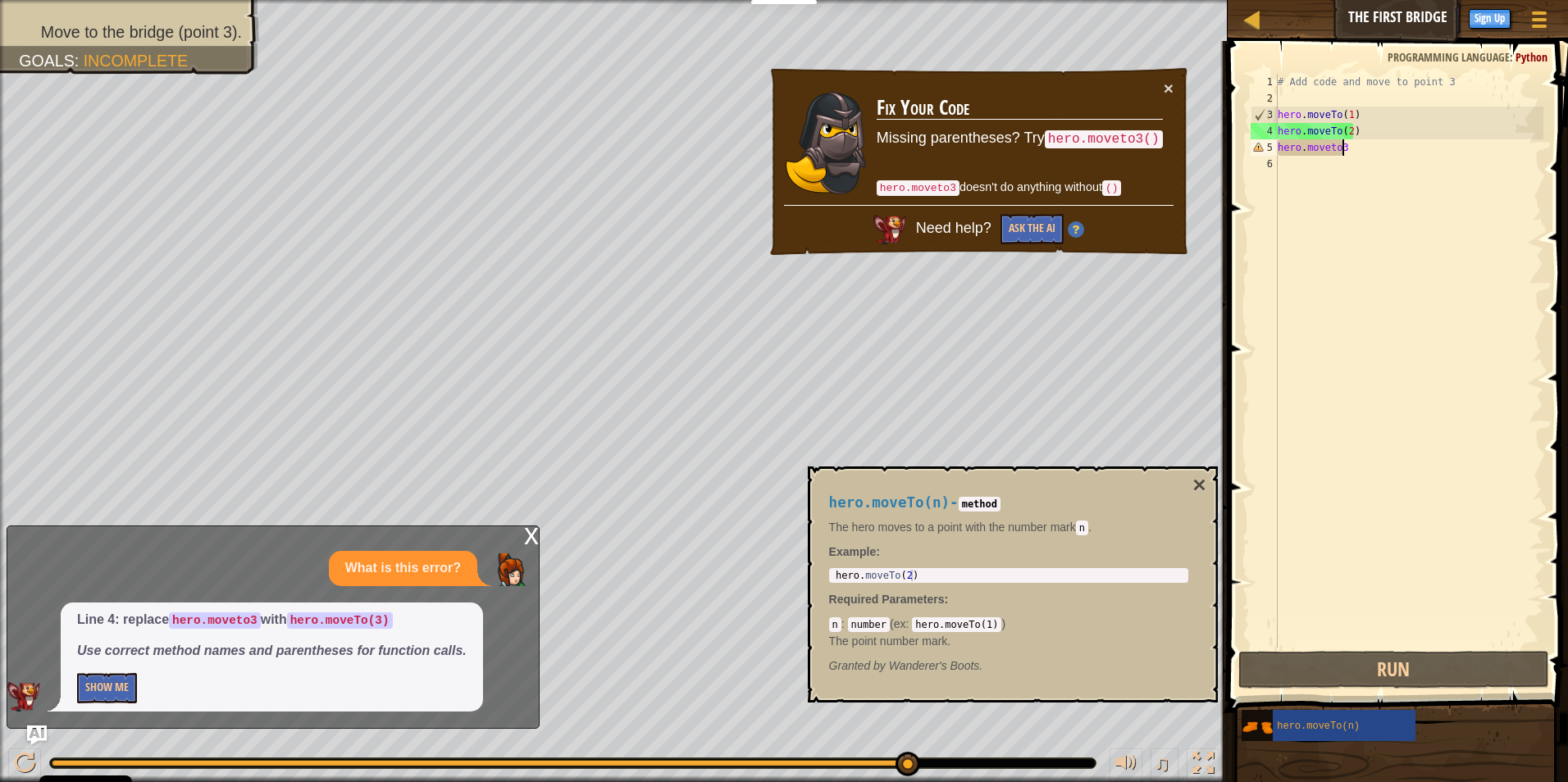
click at [1374, 149] on div "# Add code and move to point 3 hero . moveTo ( 1 ) hero . moveTo ( 2 ) hero . m…" at bounding box center [1409, 377] width 269 height 607
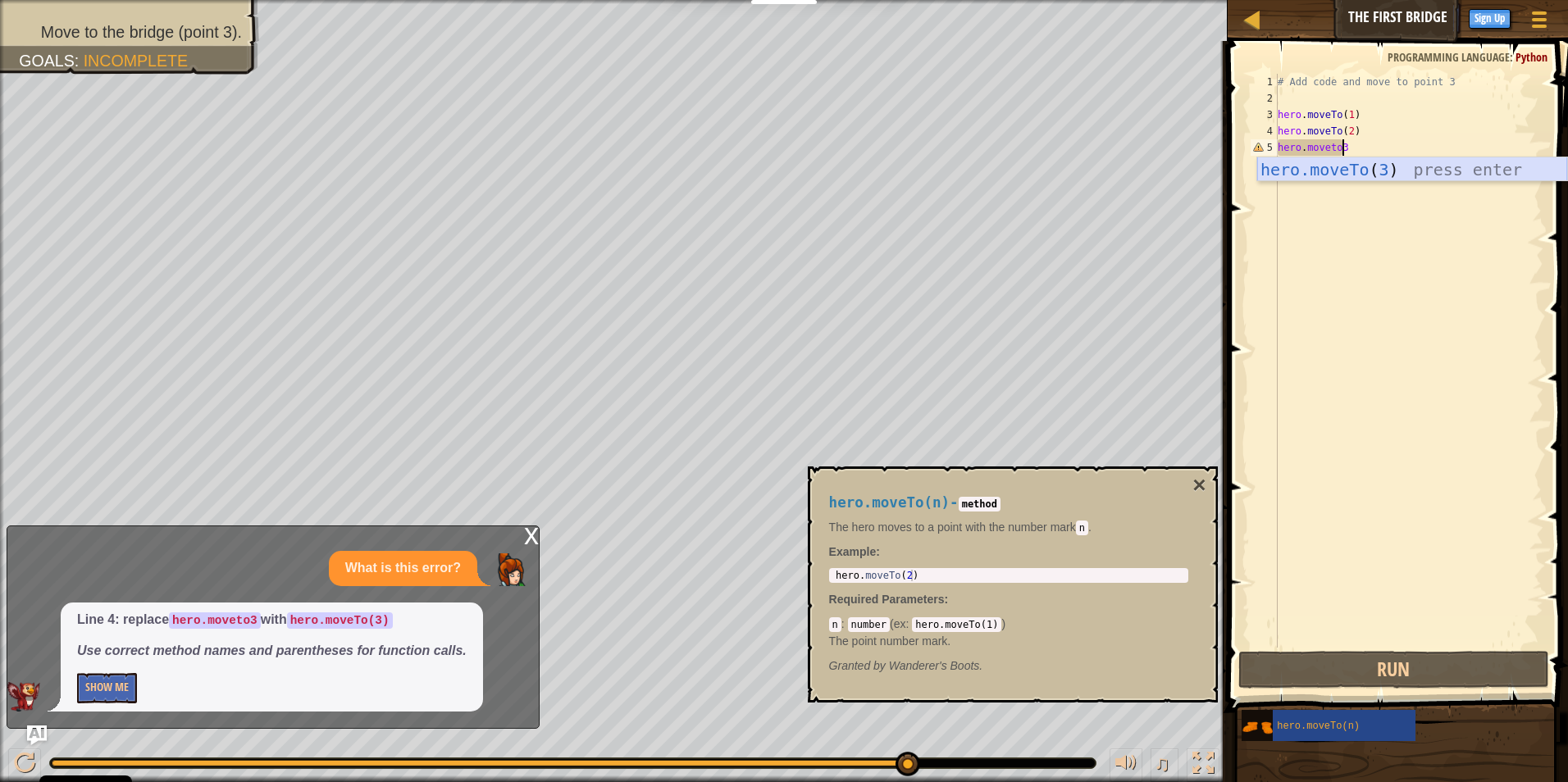
click at [1364, 162] on div "hero.moveTo ( 3 ) press enter" at bounding box center [1412, 194] width 310 height 74
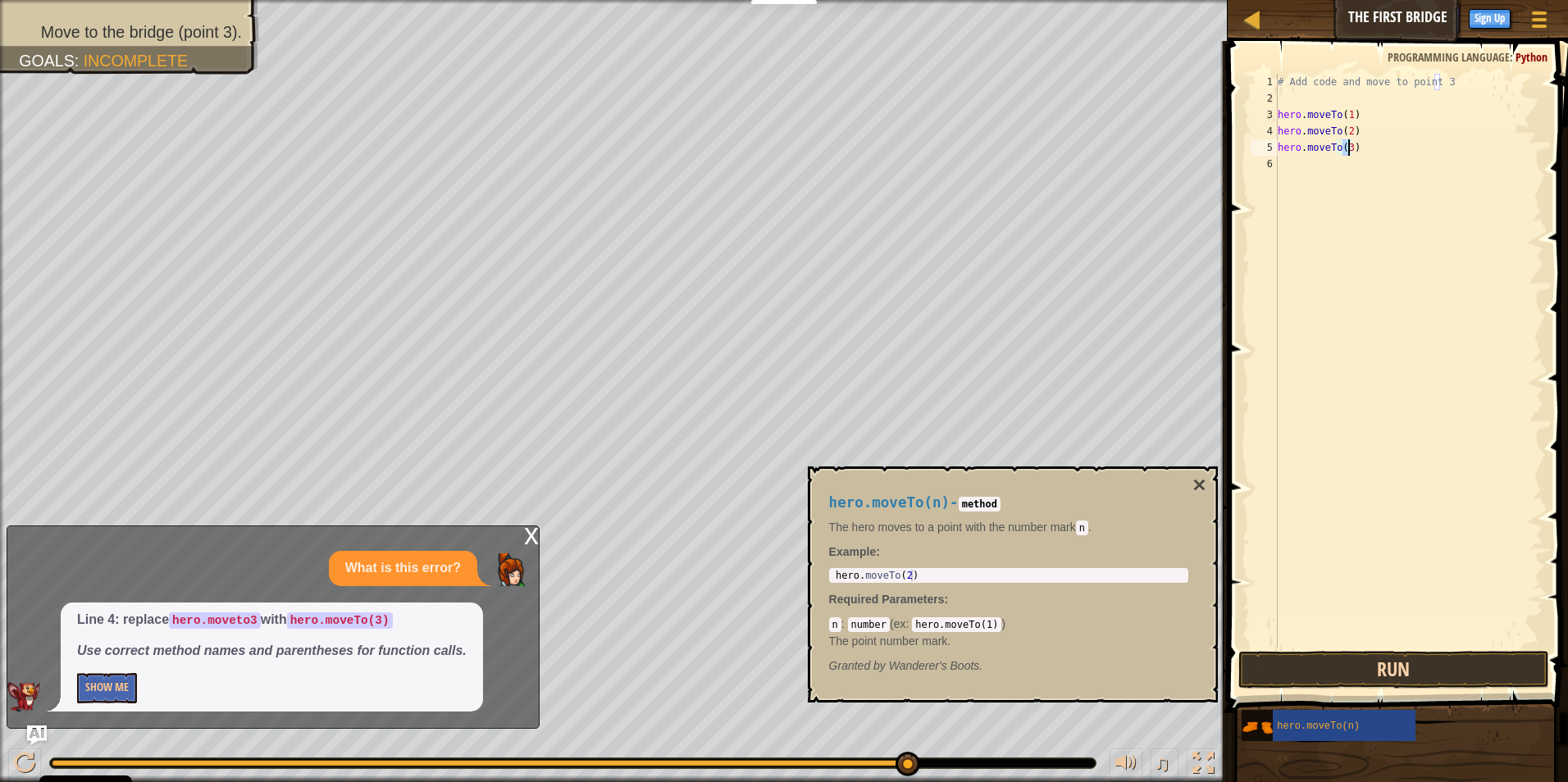
type textarea "hero.moveTo(3)"
click at [1376, 676] on button "Run" at bounding box center [1394, 670] width 312 height 37
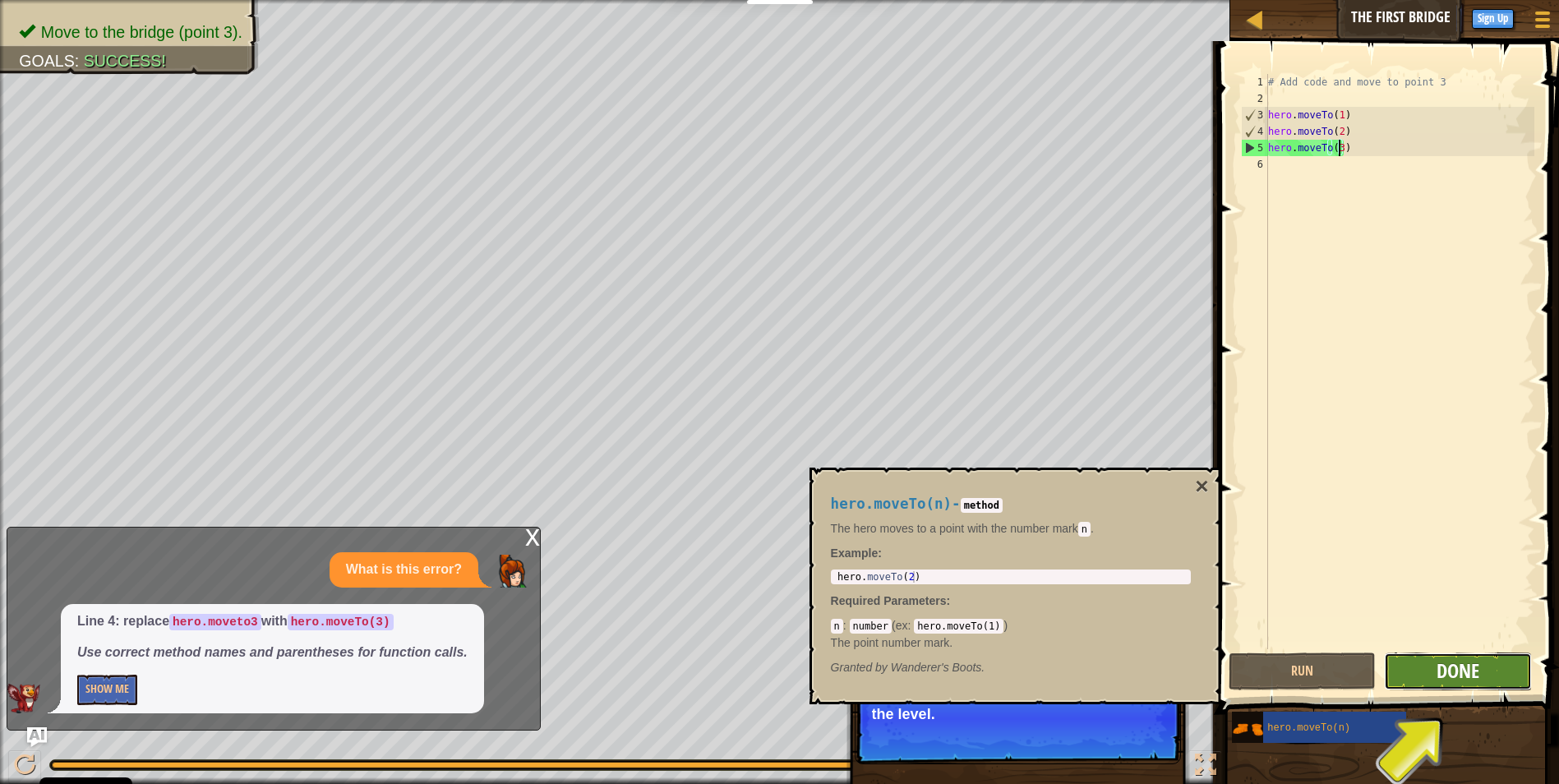
click at [1441, 671] on span "Done" at bounding box center [1458, 670] width 43 height 26
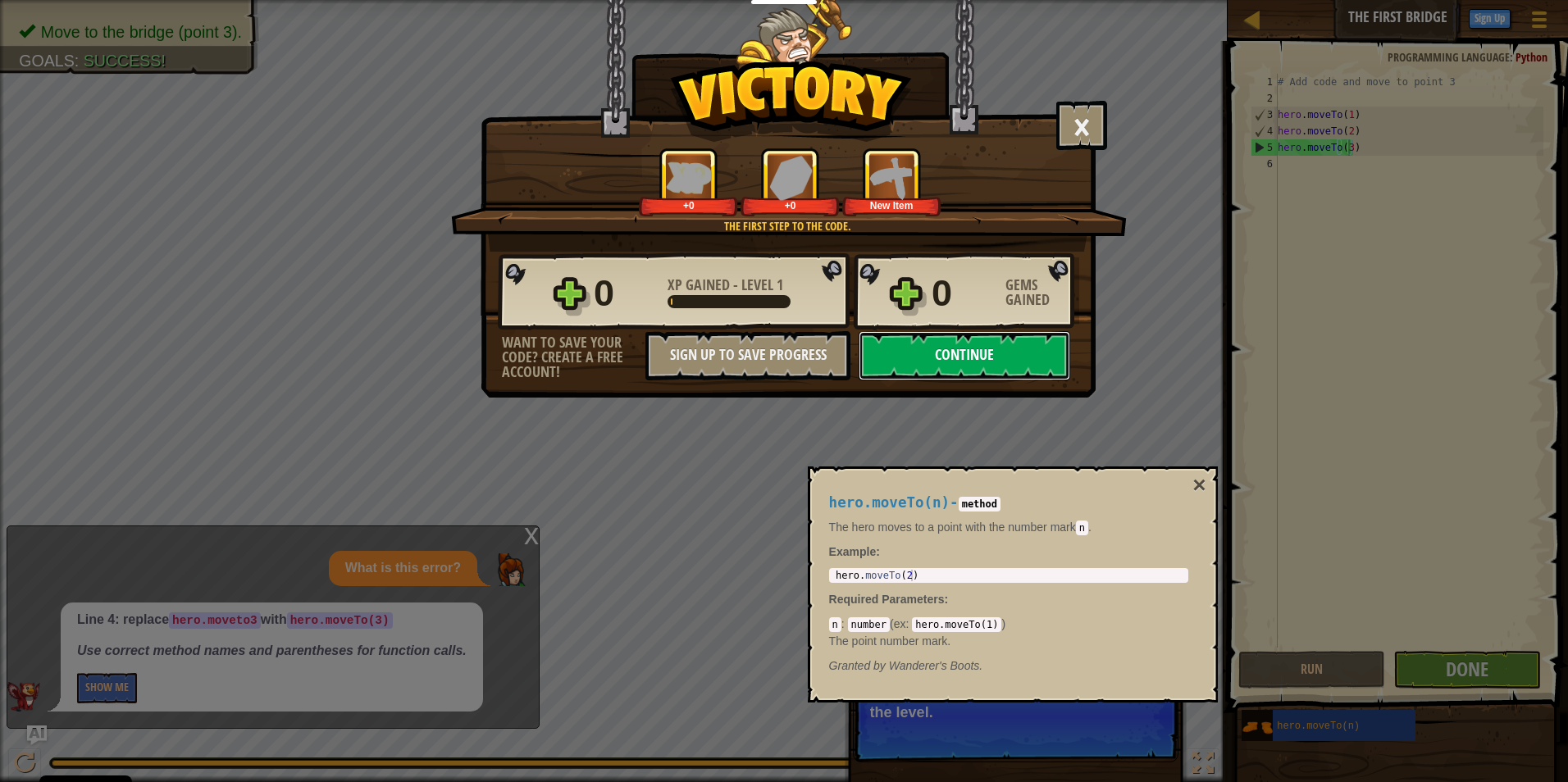
click at [1024, 336] on button "Continue" at bounding box center [964, 356] width 211 height 49
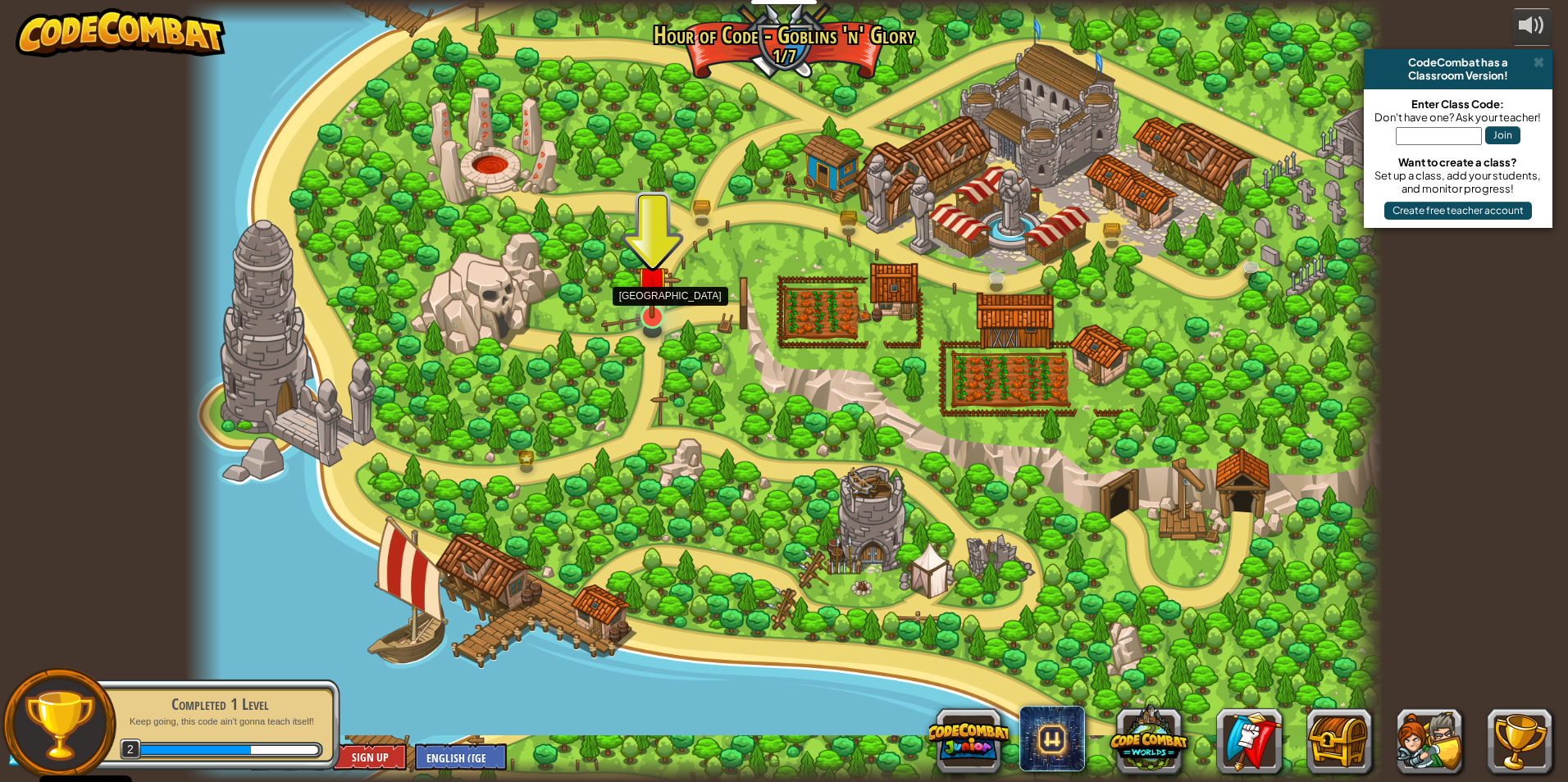
click at [647, 314] on img at bounding box center [653, 282] width 32 height 74
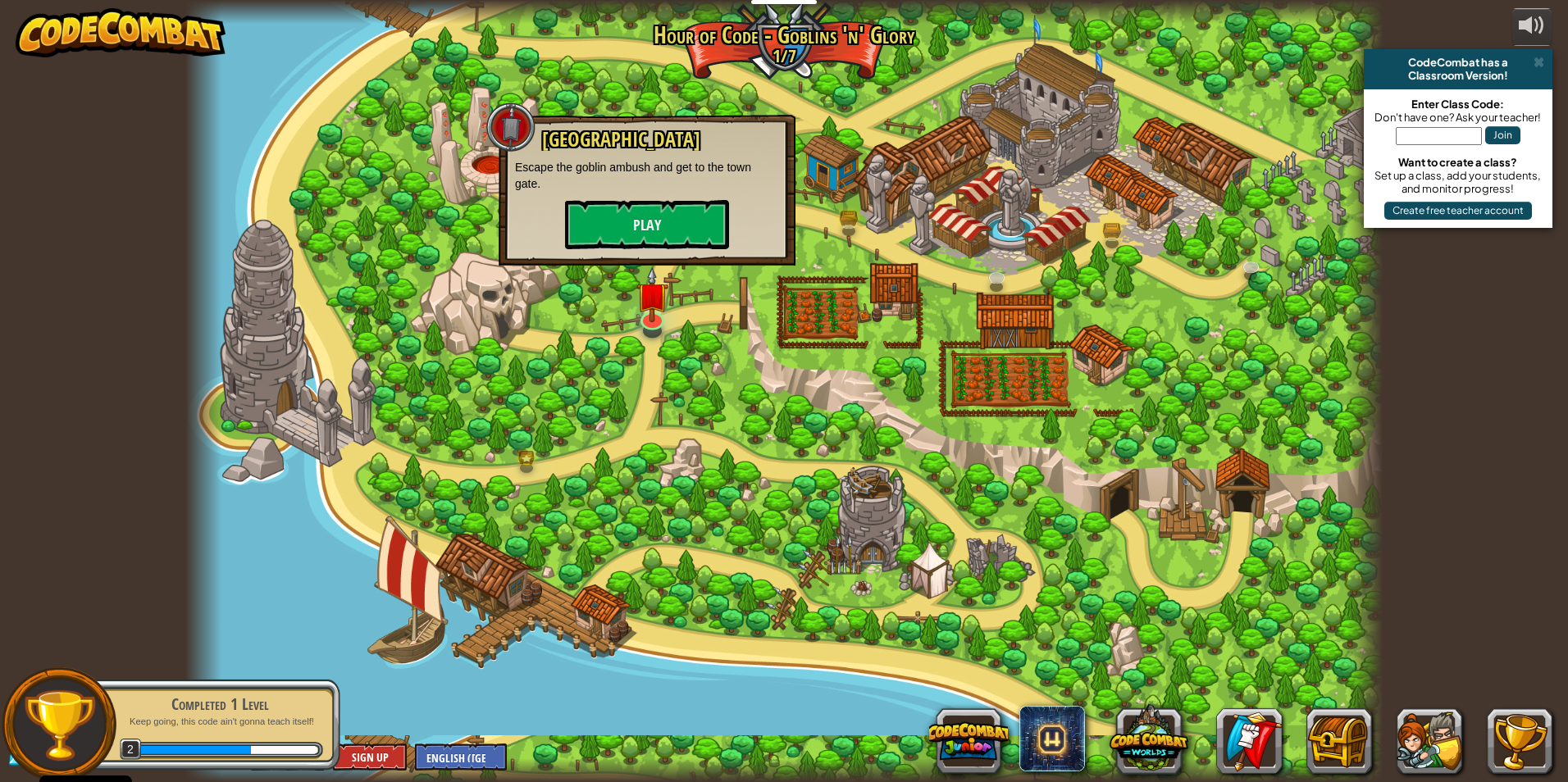
click at [649, 250] on div "Old Town Road Escape the goblin ambush and get to the town gate. Play" at bounding box center [647, 190] width 297 height 151
drag, startPoint x: 657, startPoint y: 224, endPoint x: 691, endPoint y: 281, distance: 66.4
click at [689, 281] on div "Broken Bridge (Coming soon!) We are in! It's time to alarm the mayor of the tow…" at bounding box center [783, 391] width 1197 height 782
click at [700, 226] on button "Play" at bounding box center [647, 225] width 164 height 49
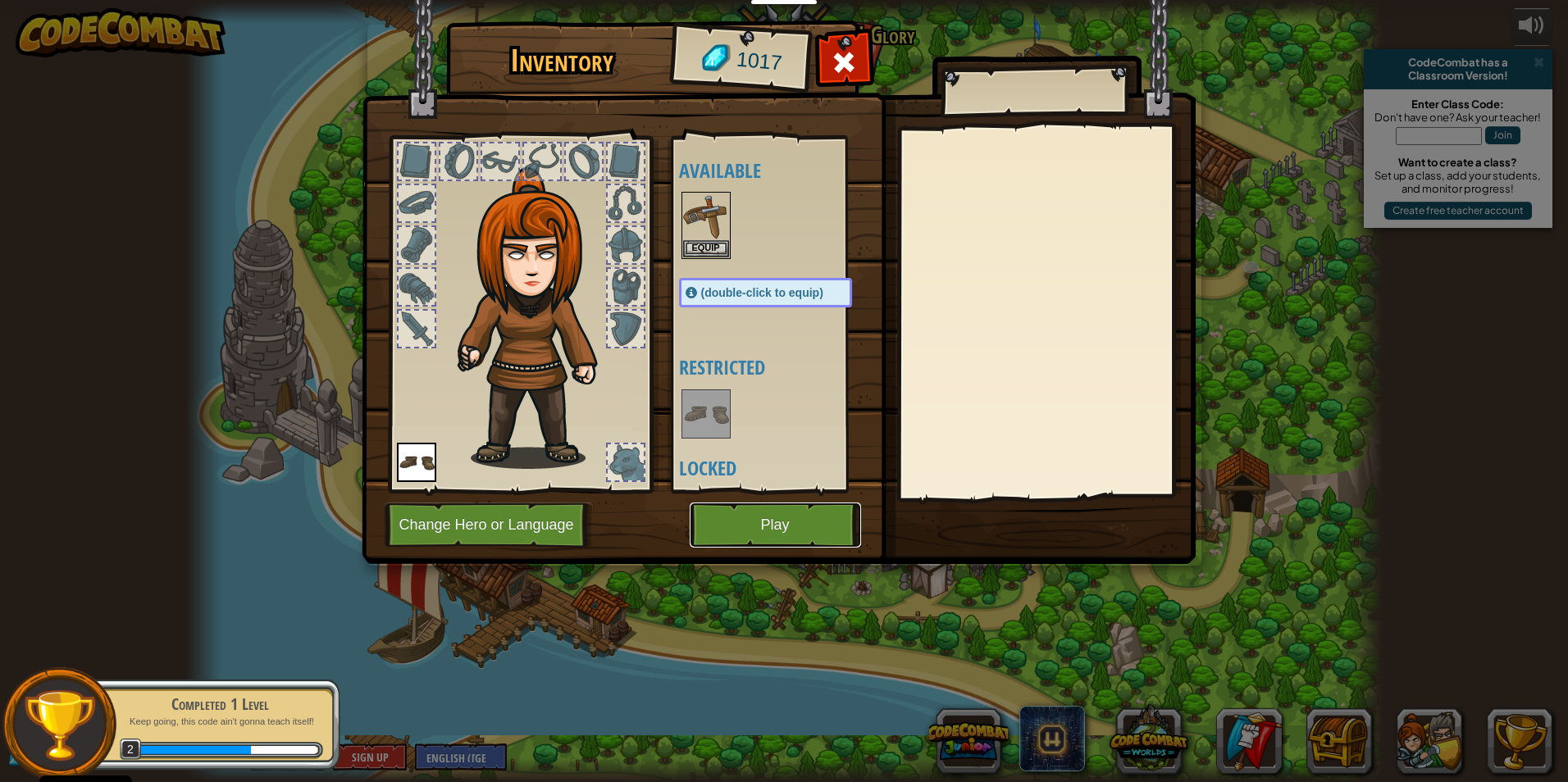
click at [769, 520] on button "Play" at bounding box center [775, 525] width 171 height 45
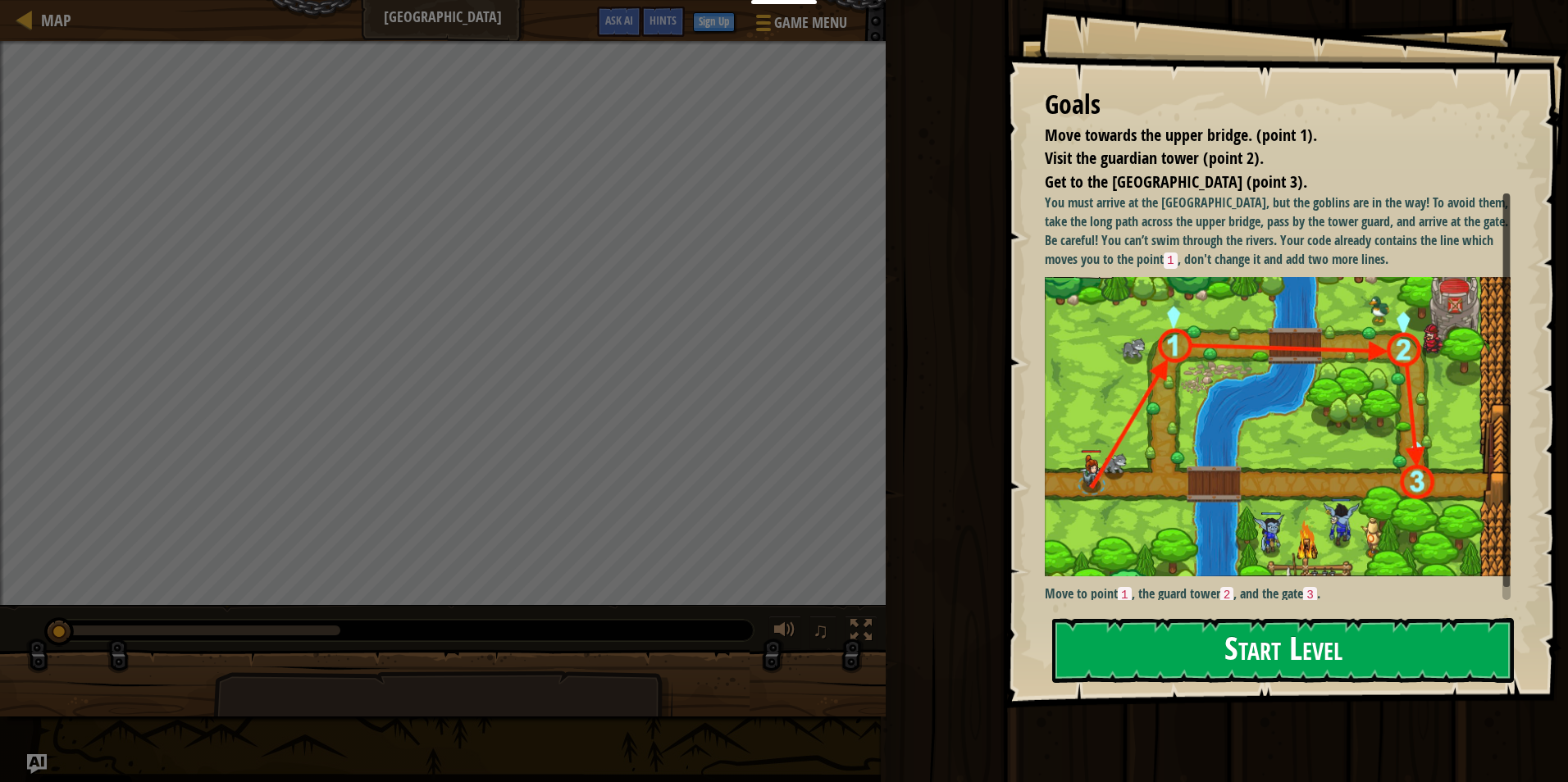
click at [1107, 618] on button "Start Level" at bounding box center [1283, 650] width 462 height 65
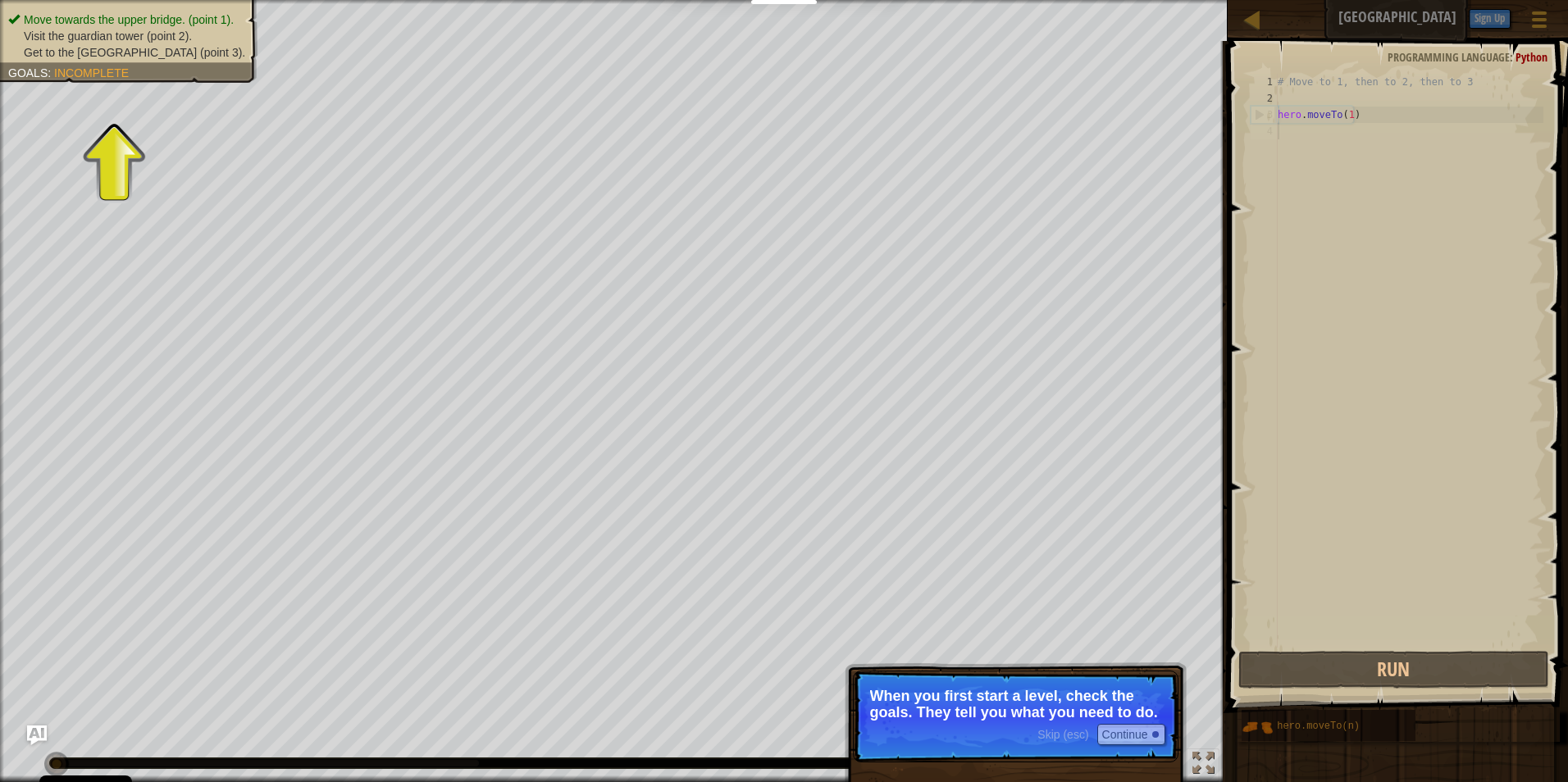
drag, startPoint x: 1017, startPoint y: 755, endPoint x: 877, endPoint y: 723, distance: 143.6
click at [990, 742] on p "Skip (esc) Continue When you first start a level, check the goals. They tell yo…" at bounding box center [1016, 716] width 326 height 92
click at [1136, 736] on button "Continue" at bounding box center [1131, 734] width 68 height 21
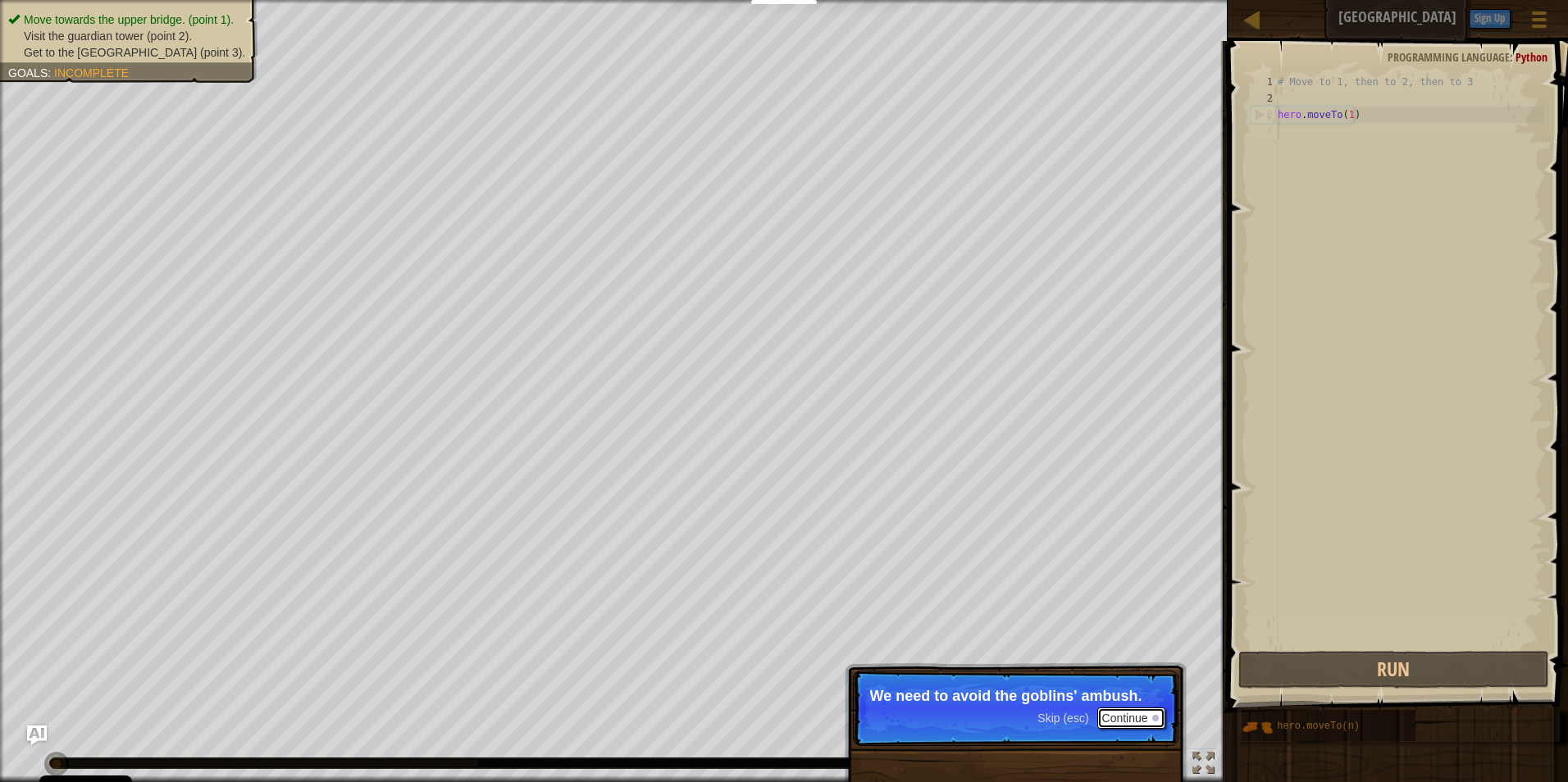
drag, startPoint x: 1145, startPoint y: 707, endPoint x: 1105, endPoint y: 710, distance: 40.1
click at [1105, 710] on button "Continue" at bounding box center [1131, 717] width 68 height 21
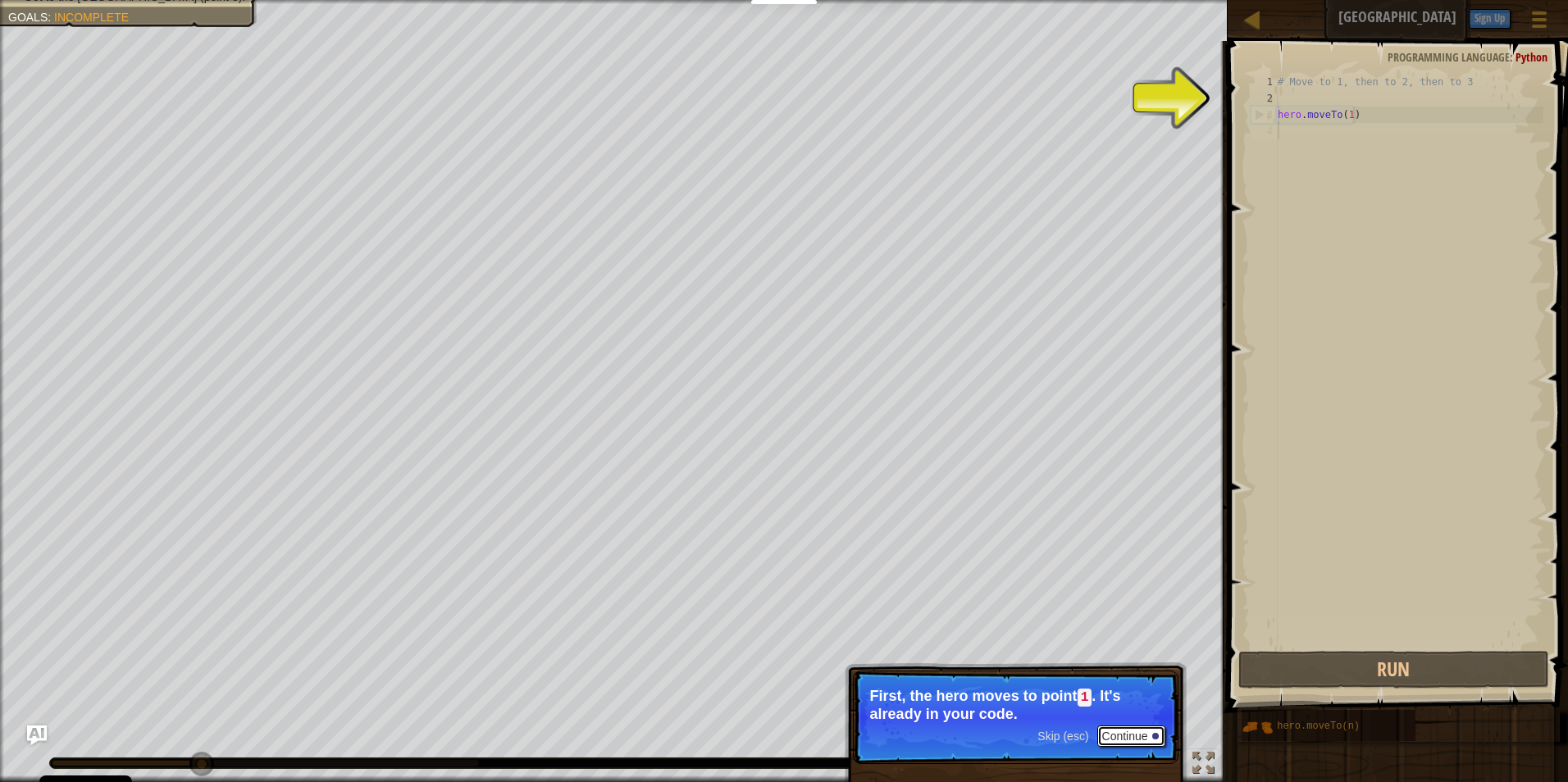
drag, startPoint x: 1130, startPoint y: 735, endPoint x: 1130, endPoint y: 717, distance: 18.0
click at [1130, 717] on p "Skip (esc) Continue First, the hero moves to point 1 . It's already in your cod…" at bounding box center [1016, 717] width 326 height 94
drag, startPoint x: 1121, startPoint y: 739, endPoint x: 1115, endPoint y: 707, distance: 32.6
click at [1115, 707] on p "Skip (esc) Continue First, the hero moves to point 1 . It's already in your cod…" at bounding box center [1016, 717] width 326 height 94
click at [1139, 733] on button "Continue" at bounding box center [1131, 735] width 68 height 21
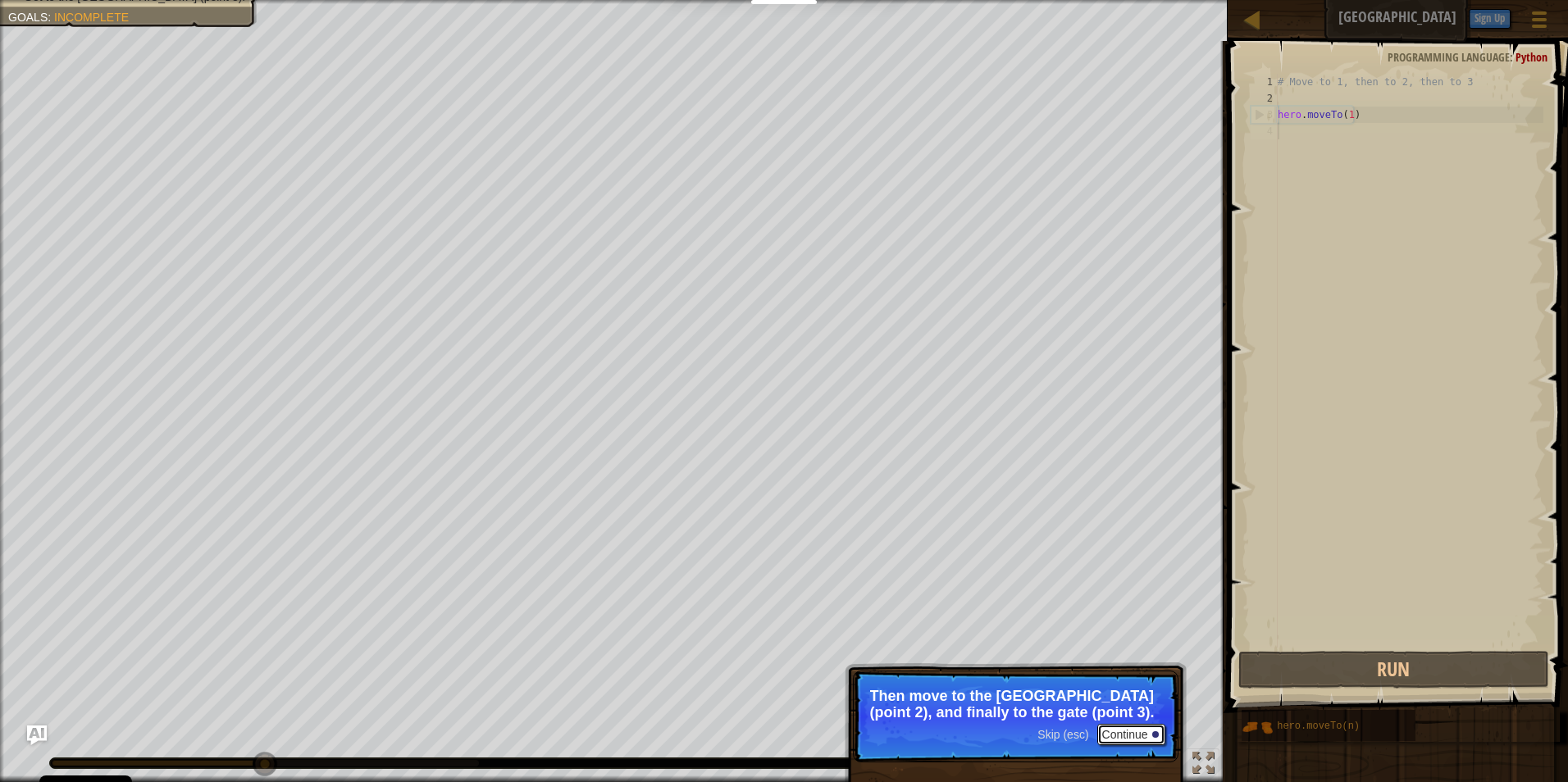
click at [1119, 738] on button "Continue" at bounding box center [1131, 734] width 68 height 21
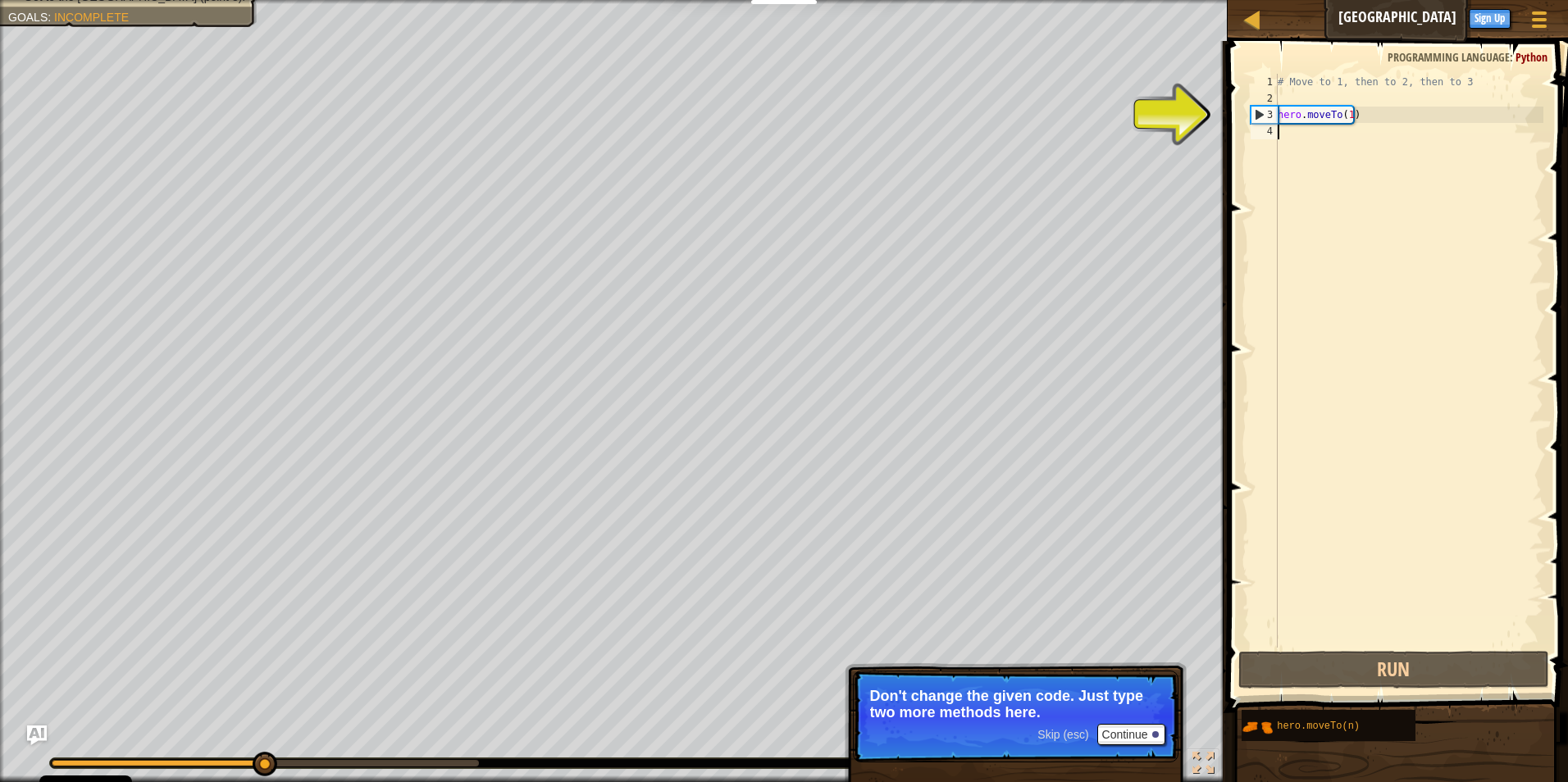
click at [1400, 135] on div "# Move to 1, then to 2, then to 3 hero . moveTo ( 1 )" at bounding box center [1409, 377] width 269 height 607
click at [1302, 118] on div "# Move to 1, then to 2, then to 3 hero . moveTo ( 1 )" at bounding box center [1409, 377] width 269 height 607
type textarea "hero.moveTo(1)"
click at [1303, 128] on div "# Move to 1, then to 2, then to 3 hero . moveTo ( 1 )" at bounding box center [1409, 360] width 269 height 573
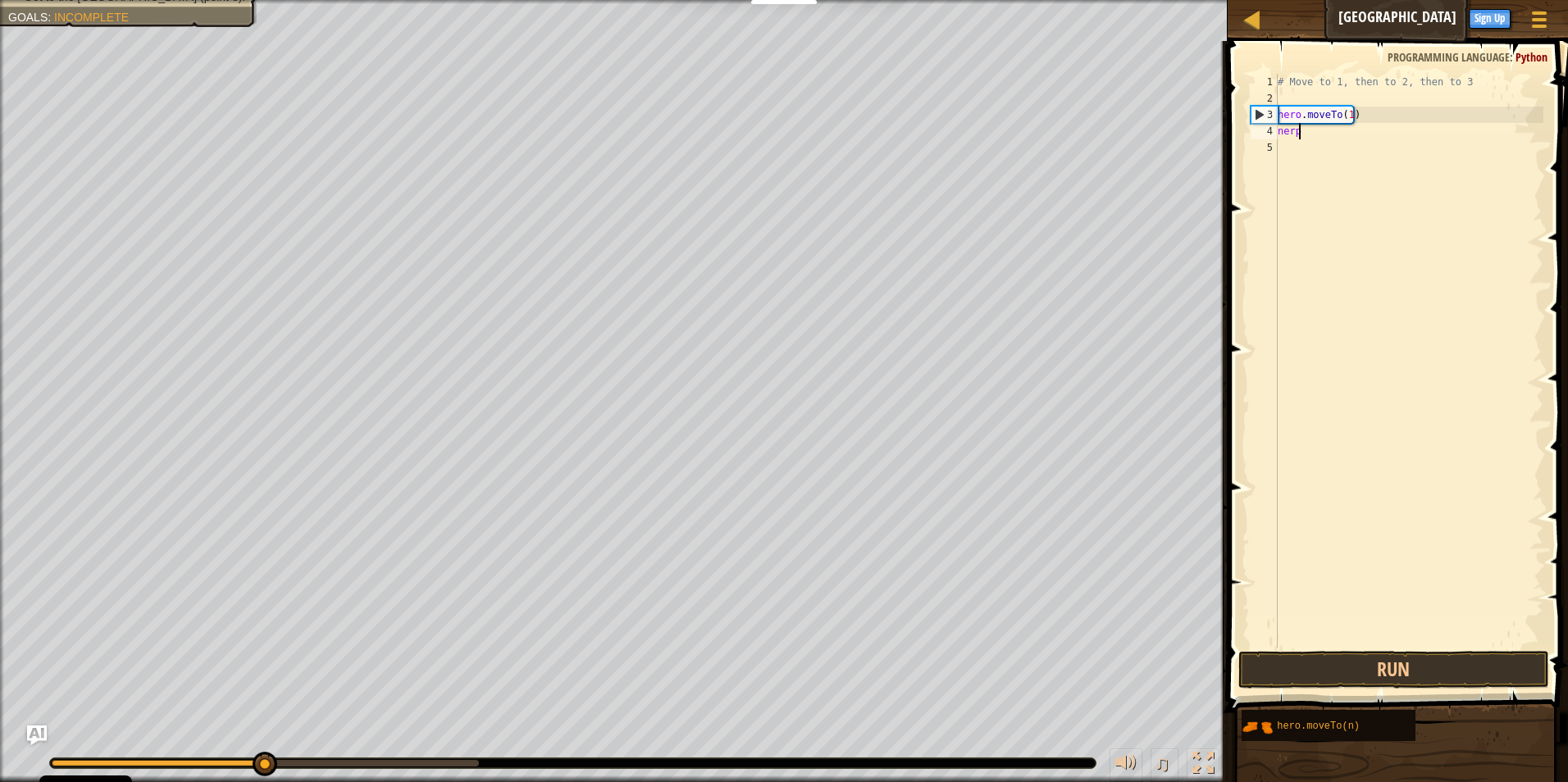
scroll to position [8, 1]
type textarea "hero.moveTo(1)nerp"
click at [1372, 115] on div "# Move to 1, then to 2, then to 3 hero . moveTo ( 1 ) nerp" at bounding box center [1409, 377] width 269 height 607
click at [1385, 125] on div "# Move to 1, then to 2, then to 3 hero . moveTo ( 1 ) nerp" at bounding box center [1409, 377] width 269 height 607
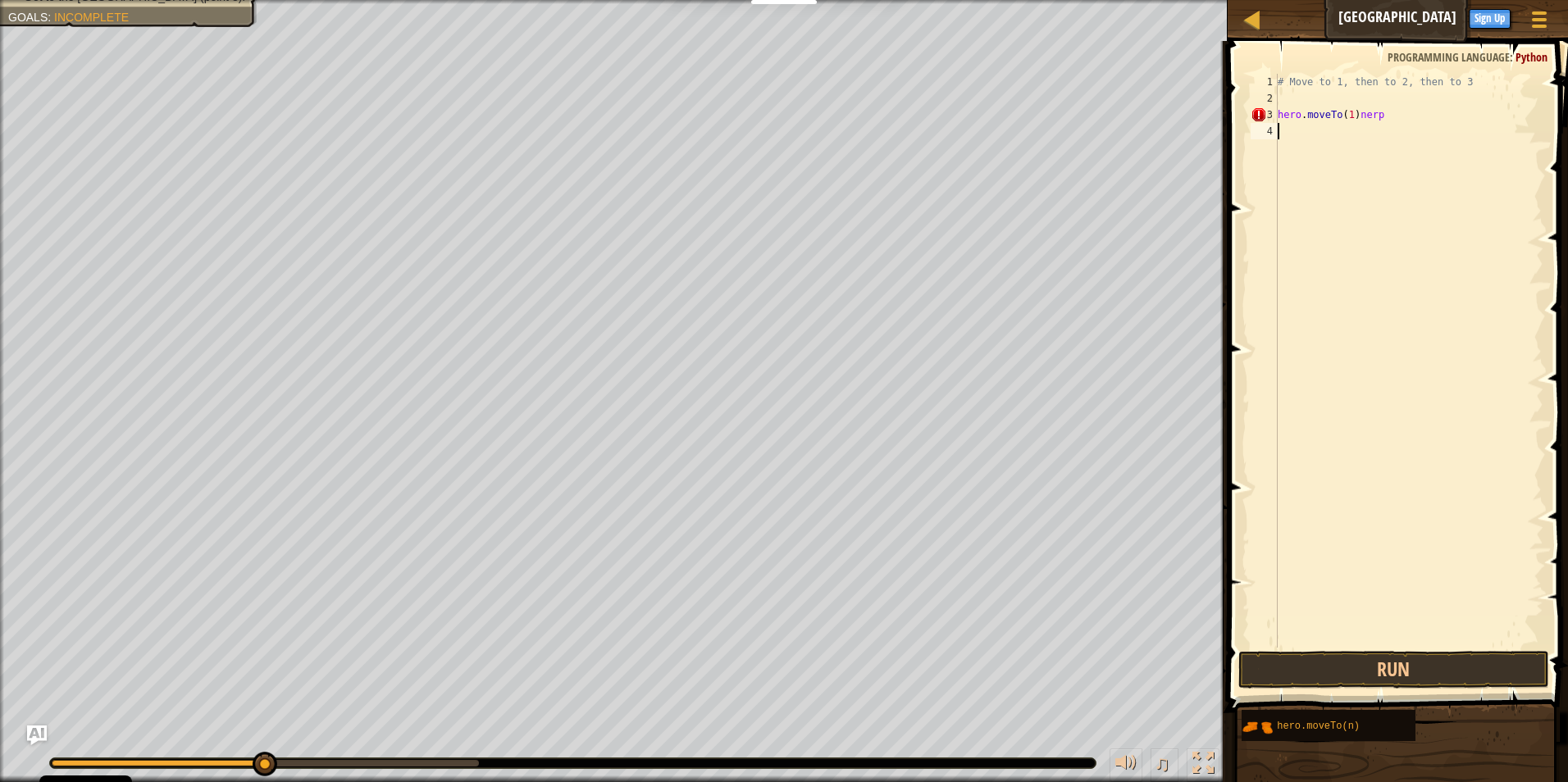
click at [1396, 110] on div "# Move to 1, then to 2, then to 3 hero . moveTo ( 1 ) nerp" at bounding box center [1409, 377] width 269 height 607
type textarea "hero.moveTo(1)"
click at [1335, 142] on div "# Move to 1, then to 2, then to 3 hero . moveTo ( 1 )" at bounding box center [1409, 377] width 269 height 607
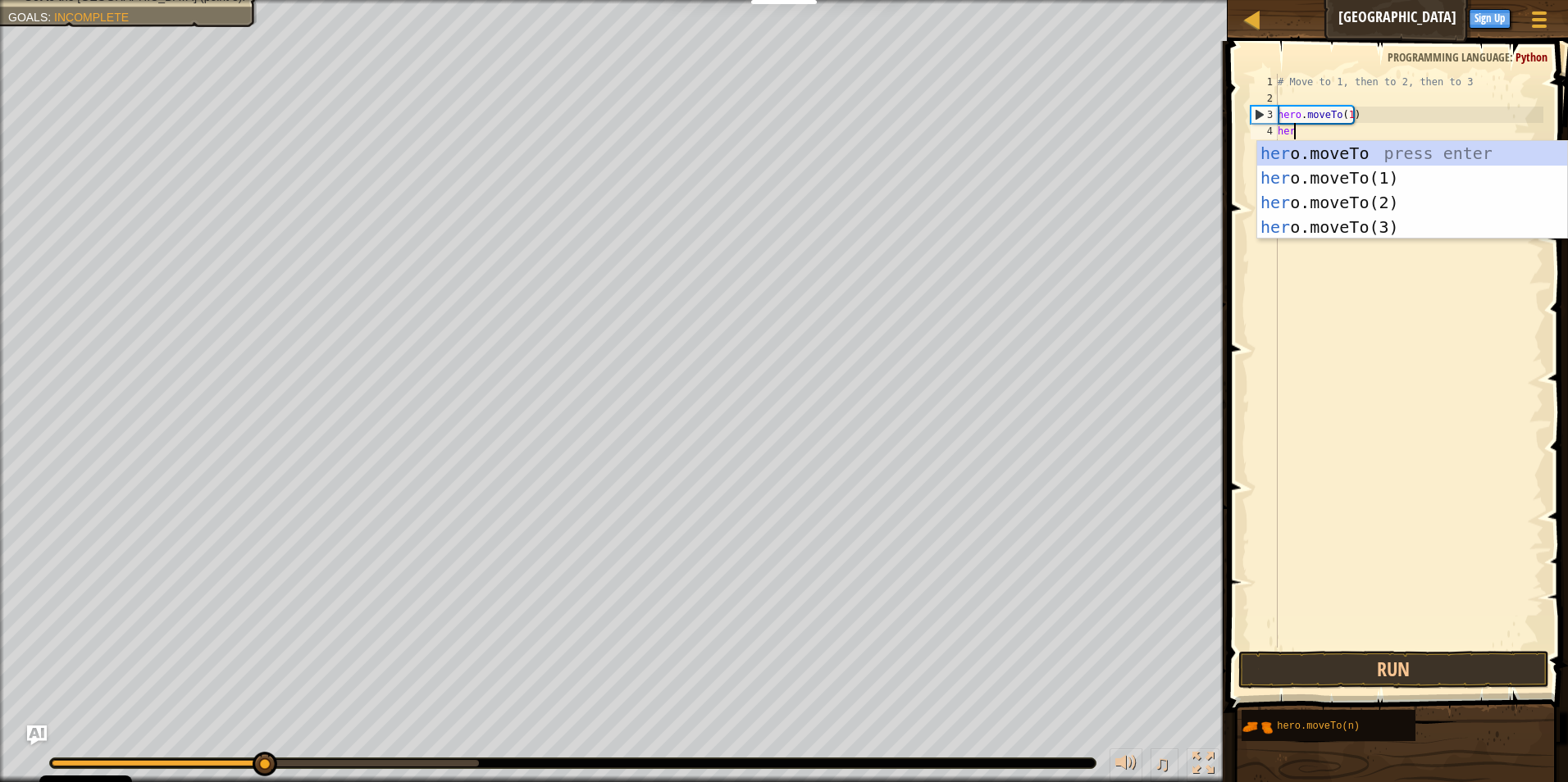
scroll to position [8, 1]
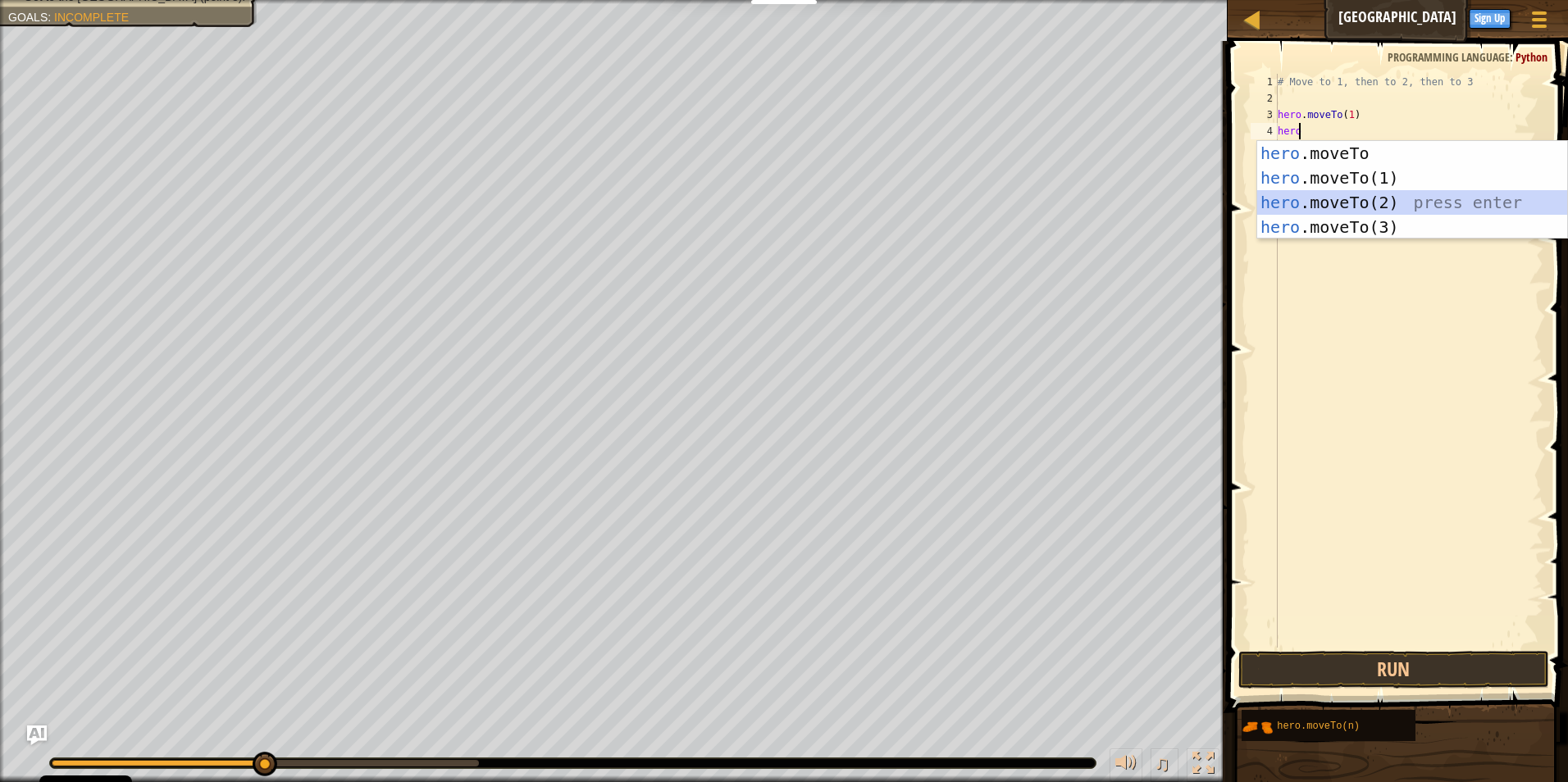
click at [1360, 202] on div "hero .moveTo press enter hero .moveTo(1) press enter hero .moveTo(2) press ente…" at bounding box center [1412, 214] width 310 height 147
type textarea "hero.moveTo(2)"
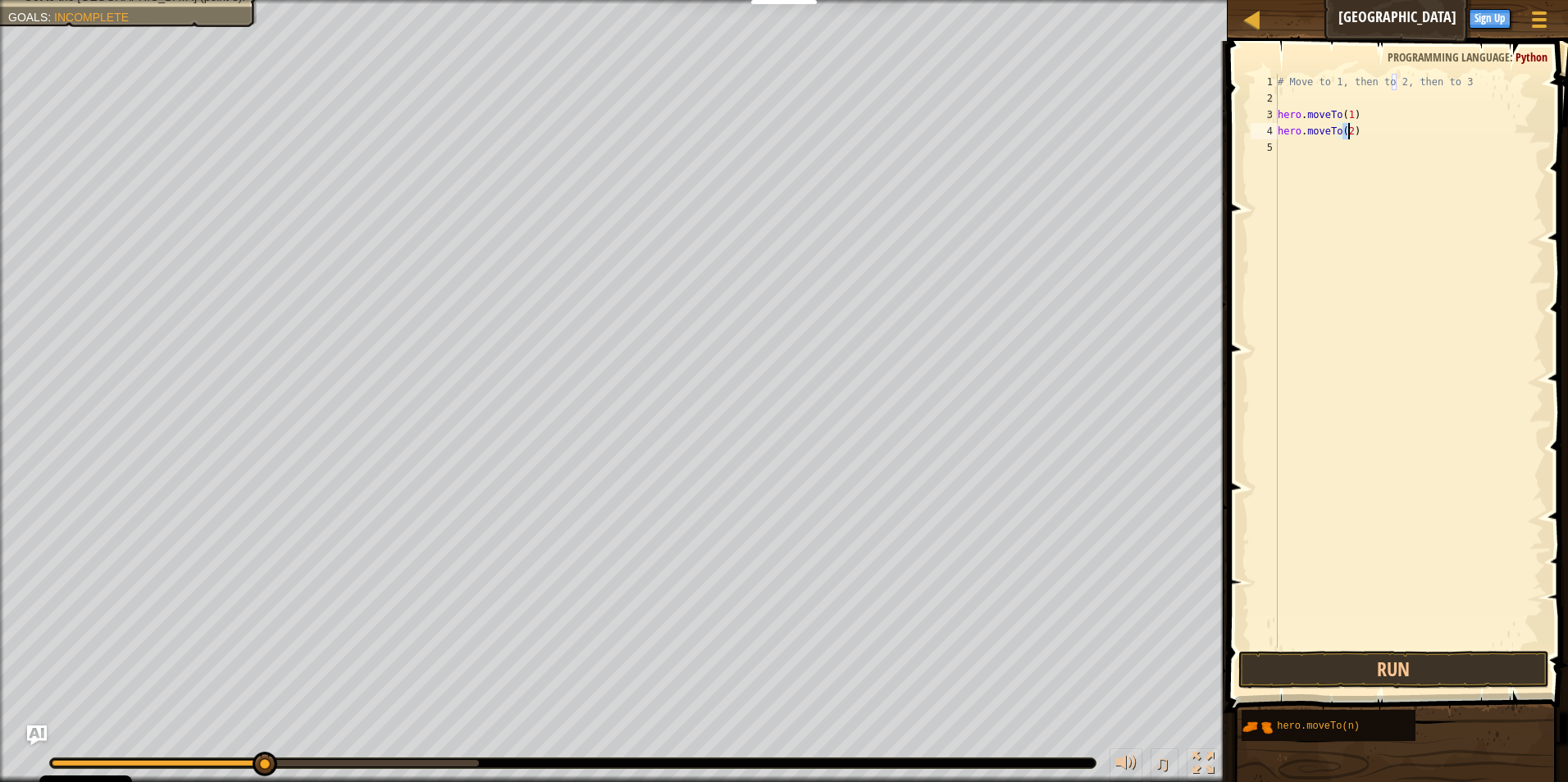
click at [1319, 153] on div "# Move to 1, then to 2, then to 3 hero . moveTo ( 1 ) hero . moveTo ( 2 )" at bounding box center [1409, 377] width 269 height 607
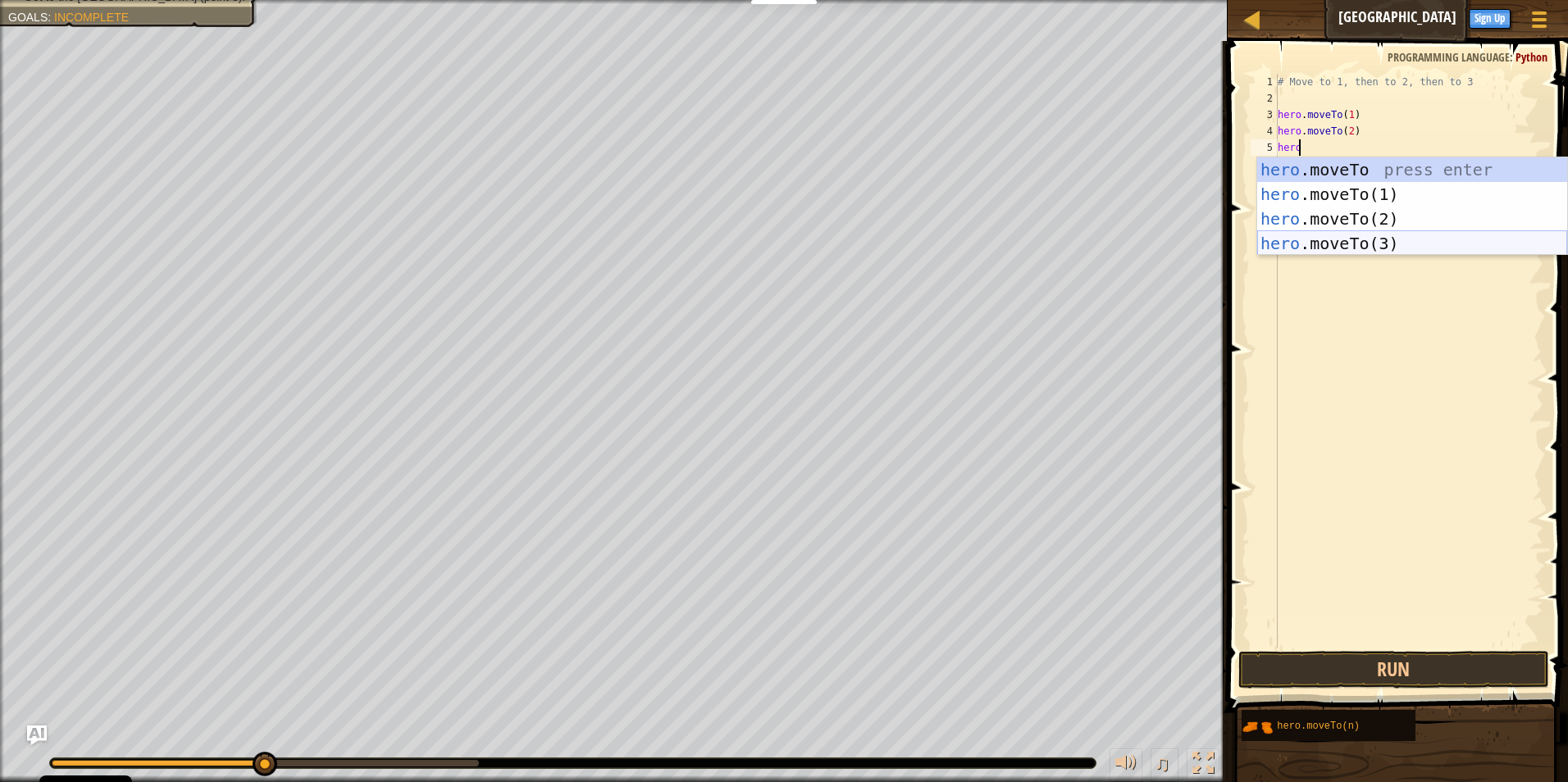
click at [1305, 247] on div "hero .moveTo press enter hero .moveTo(1) press enter hero .moveTo(2) press ente…" at bounding box center [1412, 231] width 310 height 147
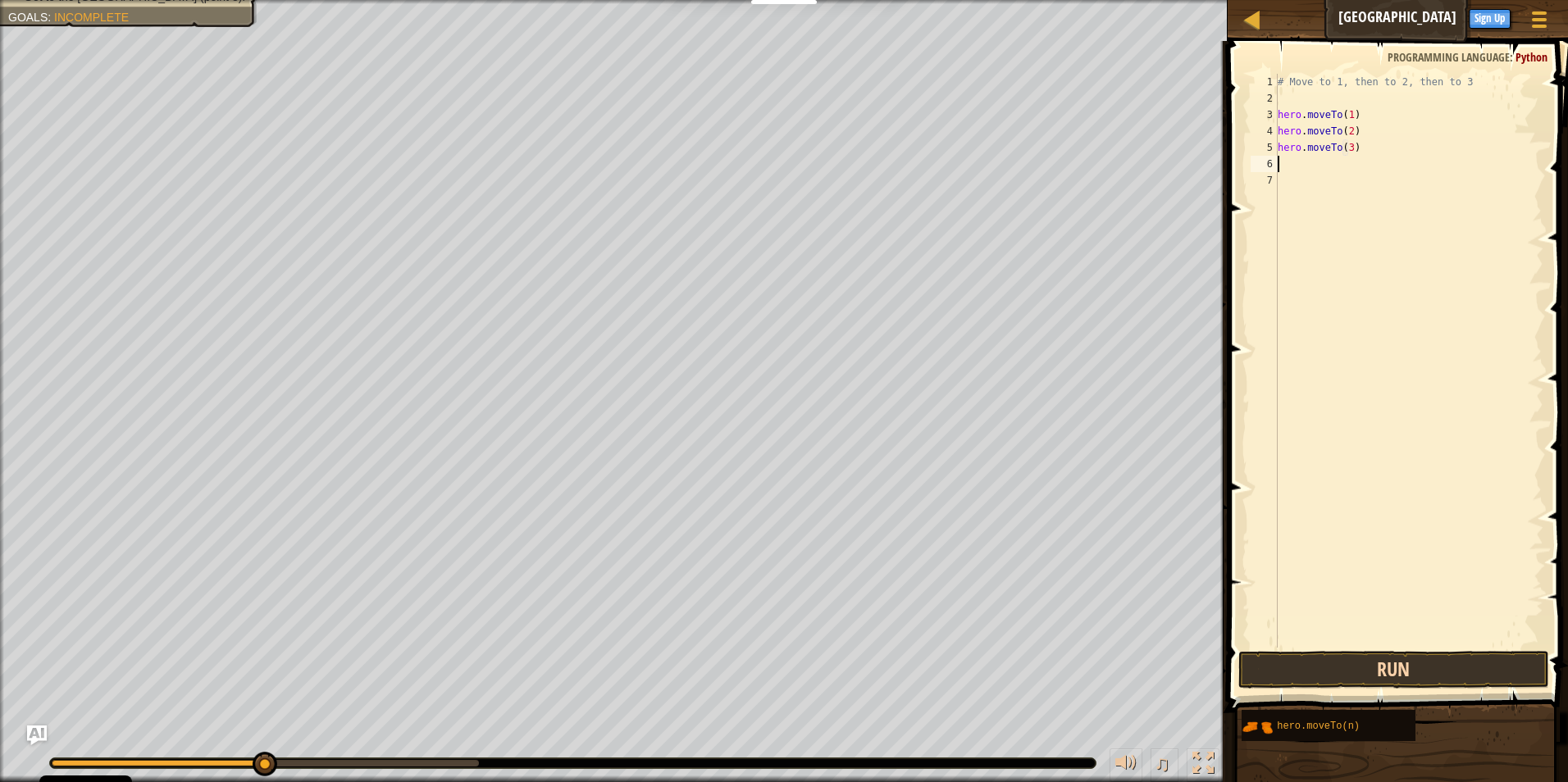
type textarea "hero.moveTo(3)"
click at [1329, 667] on button "Run" at bounding box center [1394, 670] width 312 height 37
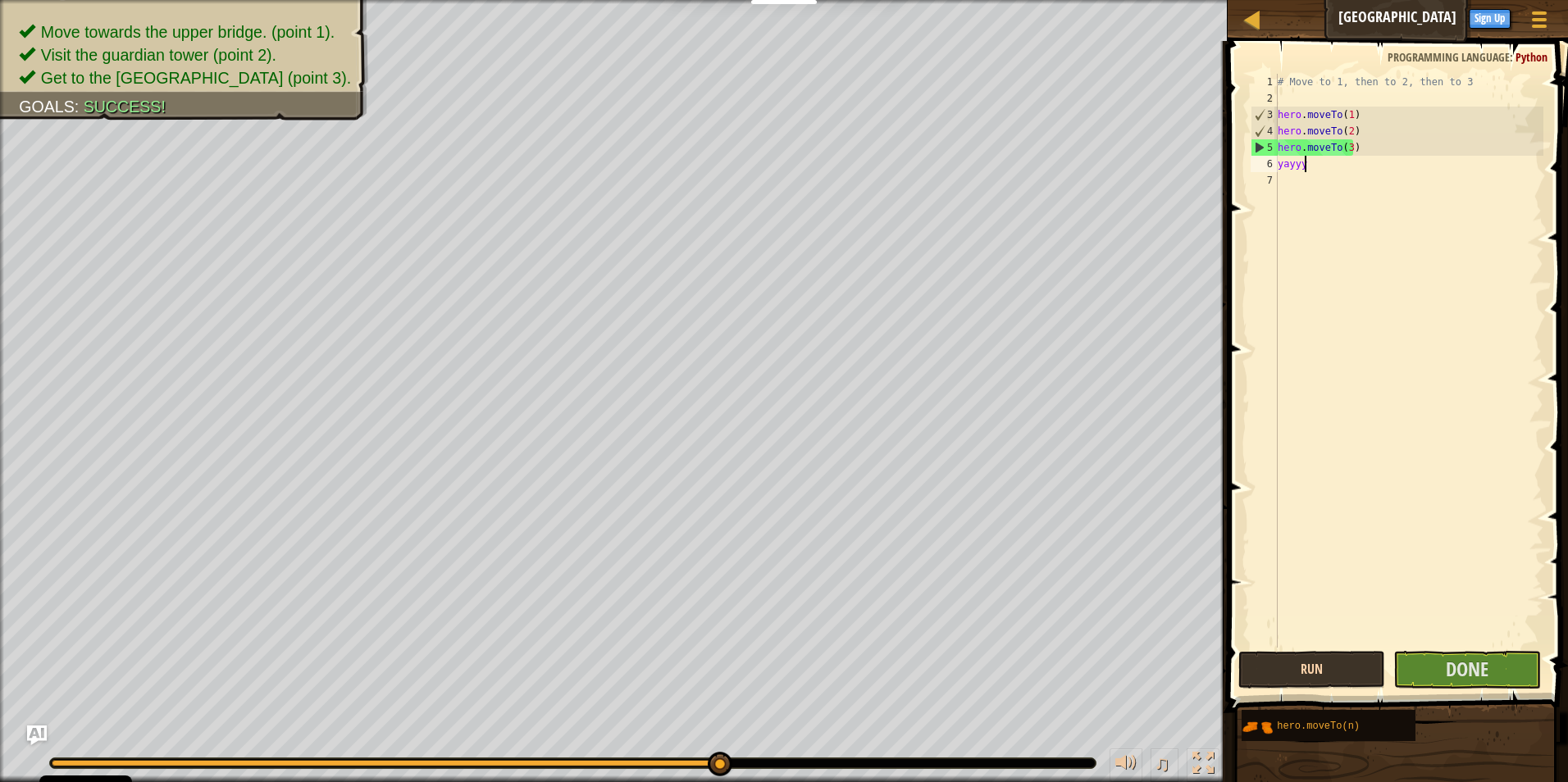
scroll to position [8, 2]
type textarea "yayyyy"
click at [1472, 663] on span "Done" at bounding box center [1467, 669] width 43 height 26
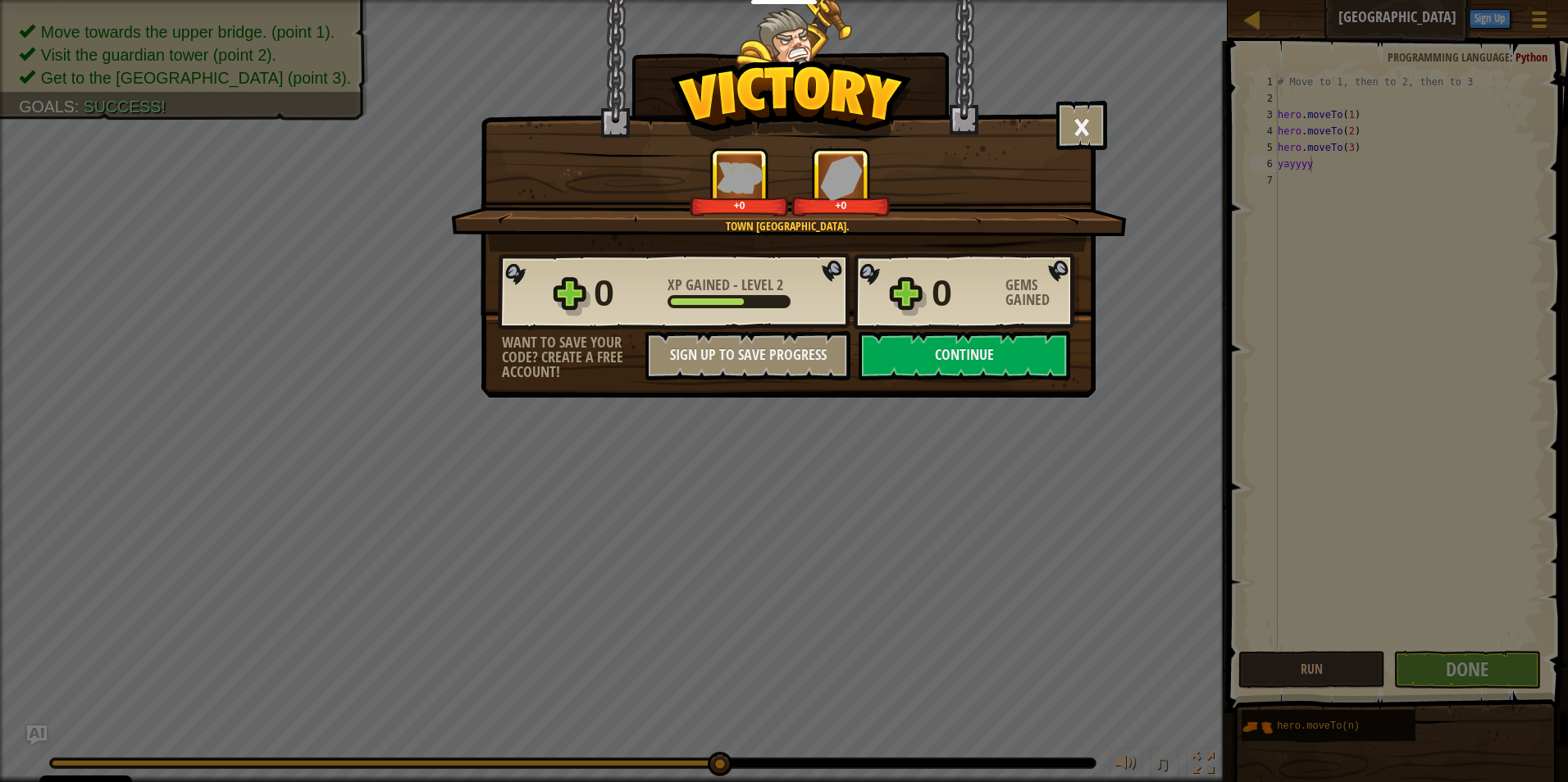
drag, startPoint x: 1010, startPoint y: 362, endPoint x: 1115, endPoint y: 187, distance: 204.1
click at [1035, 325] on div "0 XP Gained - Level 2 0 Gems Gained Want to save your code? Create a free accou…" at bounding box center [788, 315] width 614 height 129
click at [919, 359] on button "Continue" at bounding box center [964, 356] width 211 height 49
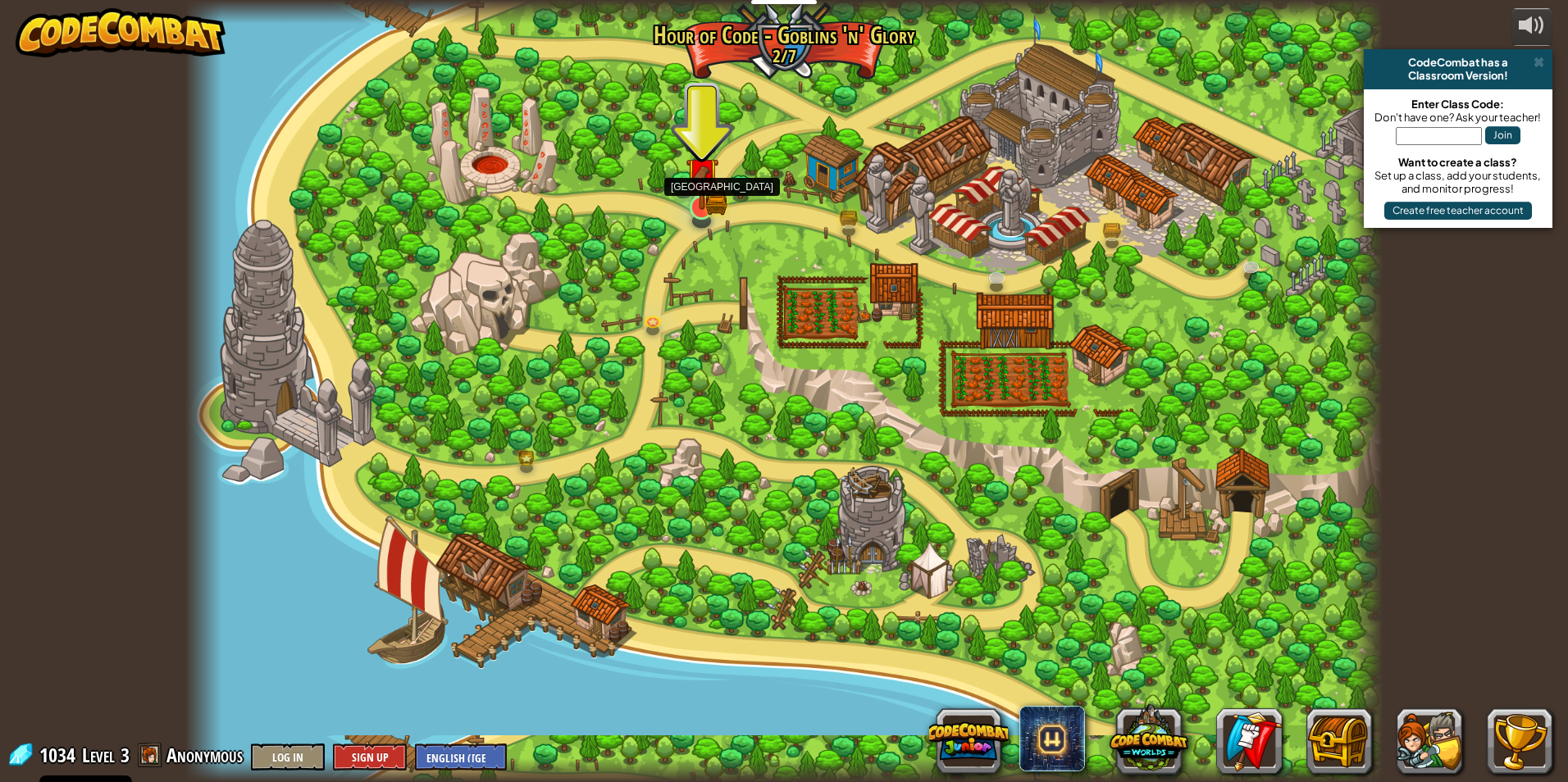
click at [705, 184] on img at bounding box center [701, 175] width 19 height 19
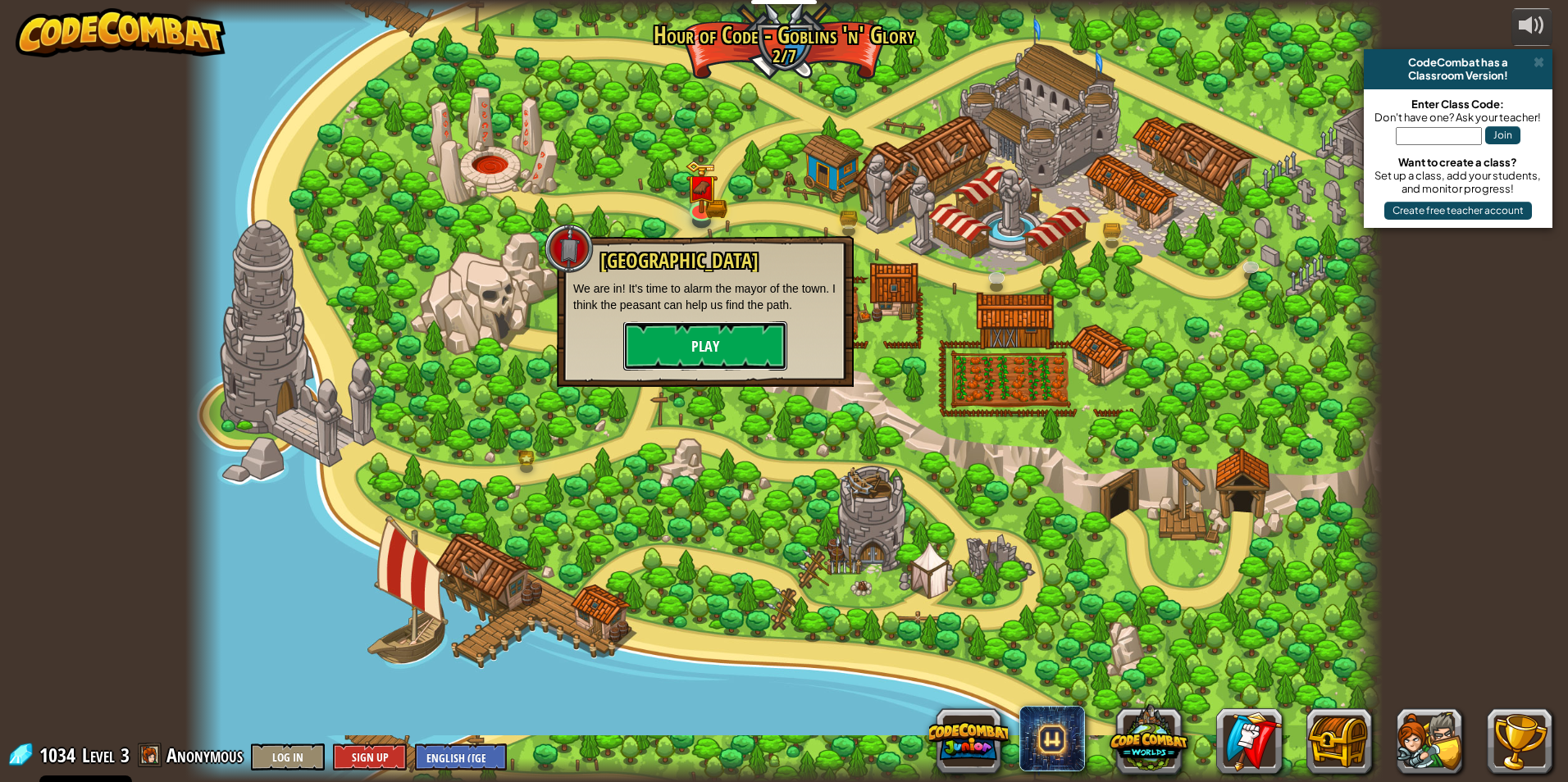
click at [746, 340] on button "Play" at bounding box center [705, 346] width 164 height 49
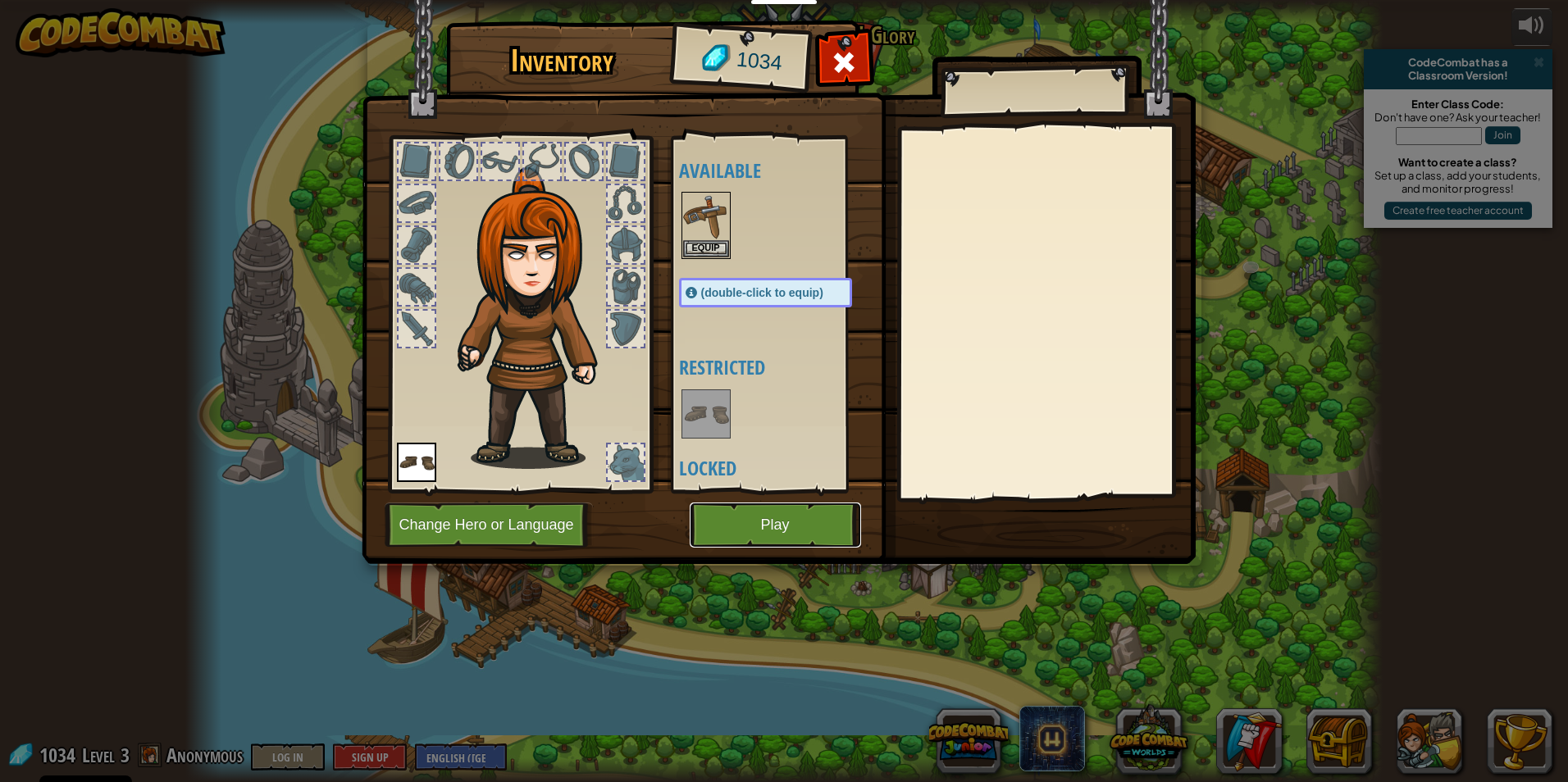
click at [756, 534] on button "Play" at bounding box center [775, 525] width 171 height 45
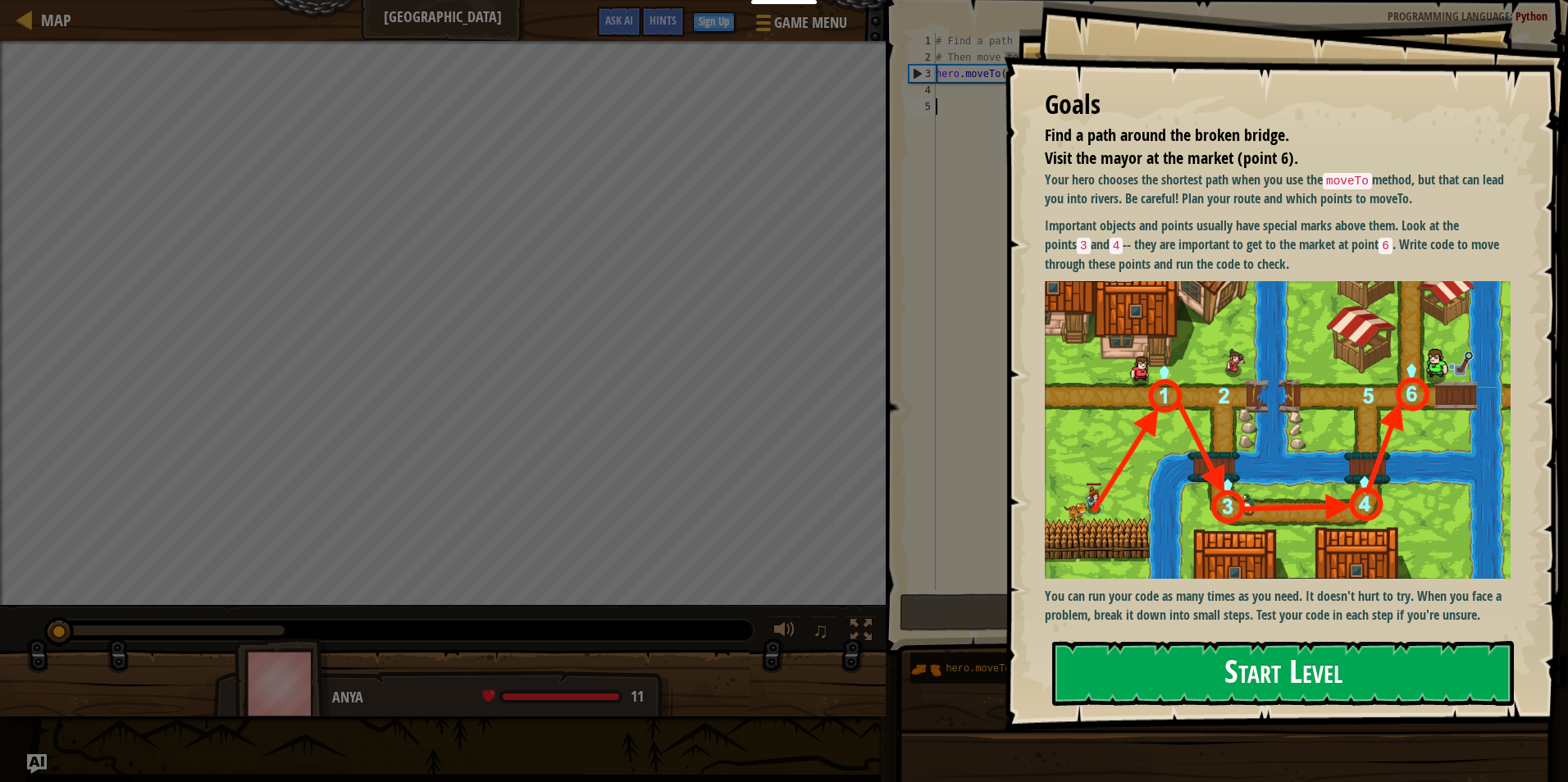
click at [1150, 665] on button "Start Level" at bounding box center [1283, 673] width 462 height 65
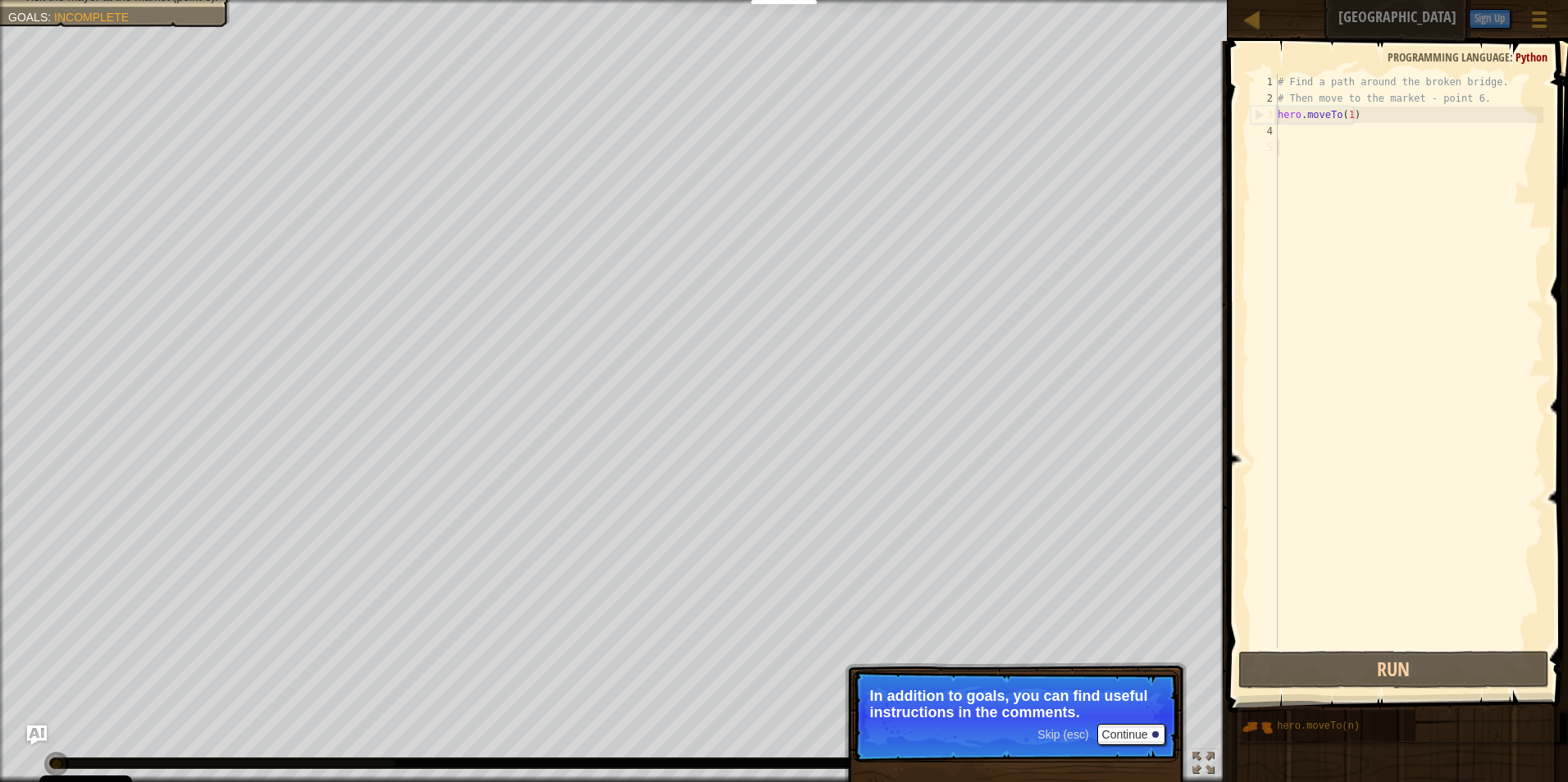
click at [1369, 138] on div "# Find a path around the broken bridge. # Then move to the market - point 6. he…" at bounding box center [1409, 377] width 269 height 607
click at [1370, 138] on div "# Find a path around the broken bridge. # Then move to the market - point 6. he…" at bounding box center [1409, 377] width 269 height 607
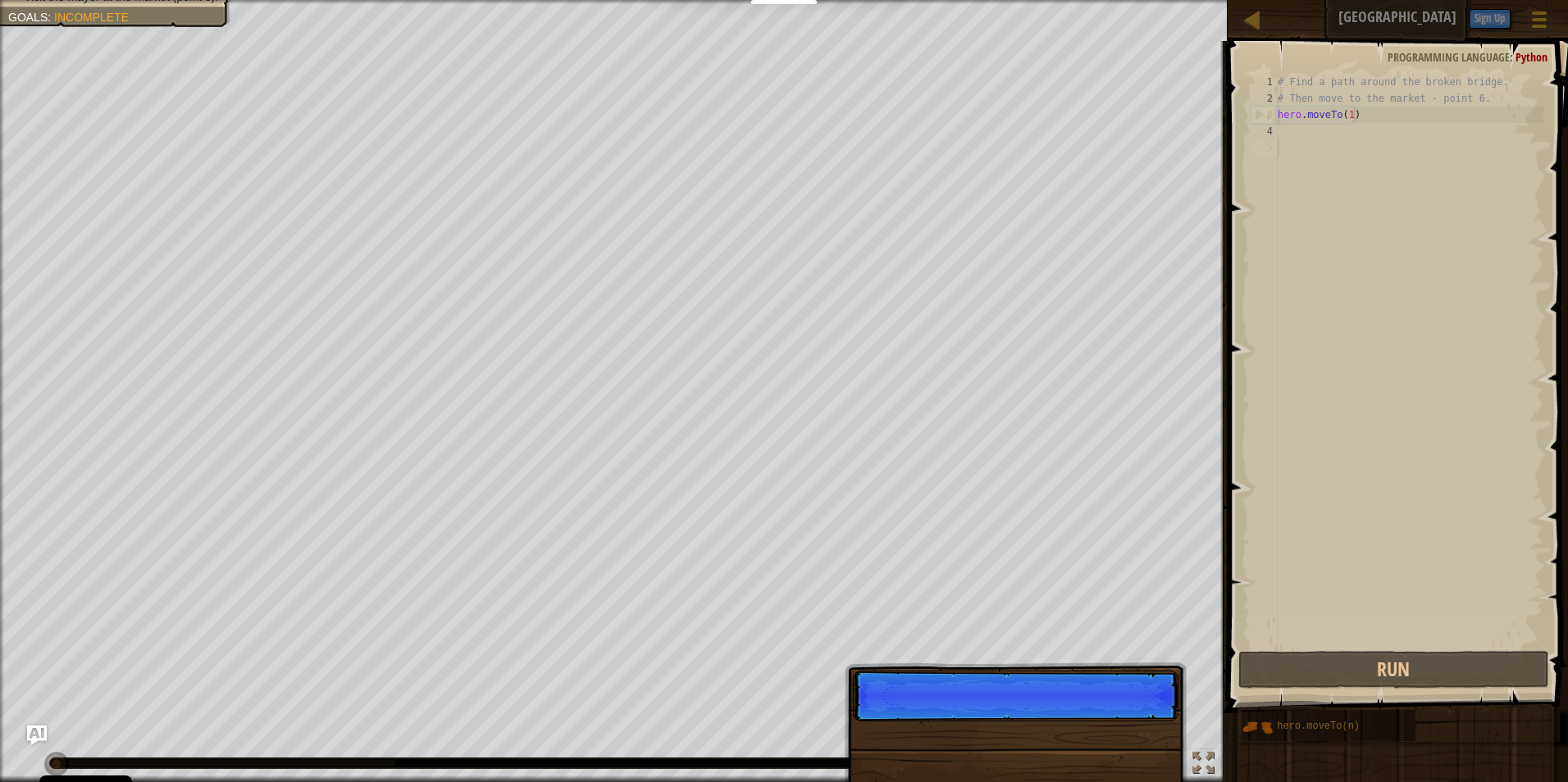
click at [1358, 157] on div "# Find a path around the broken bridge. # Then move to the market - point 6. he…" at bounding box center [1409, 377] width 269 height 607
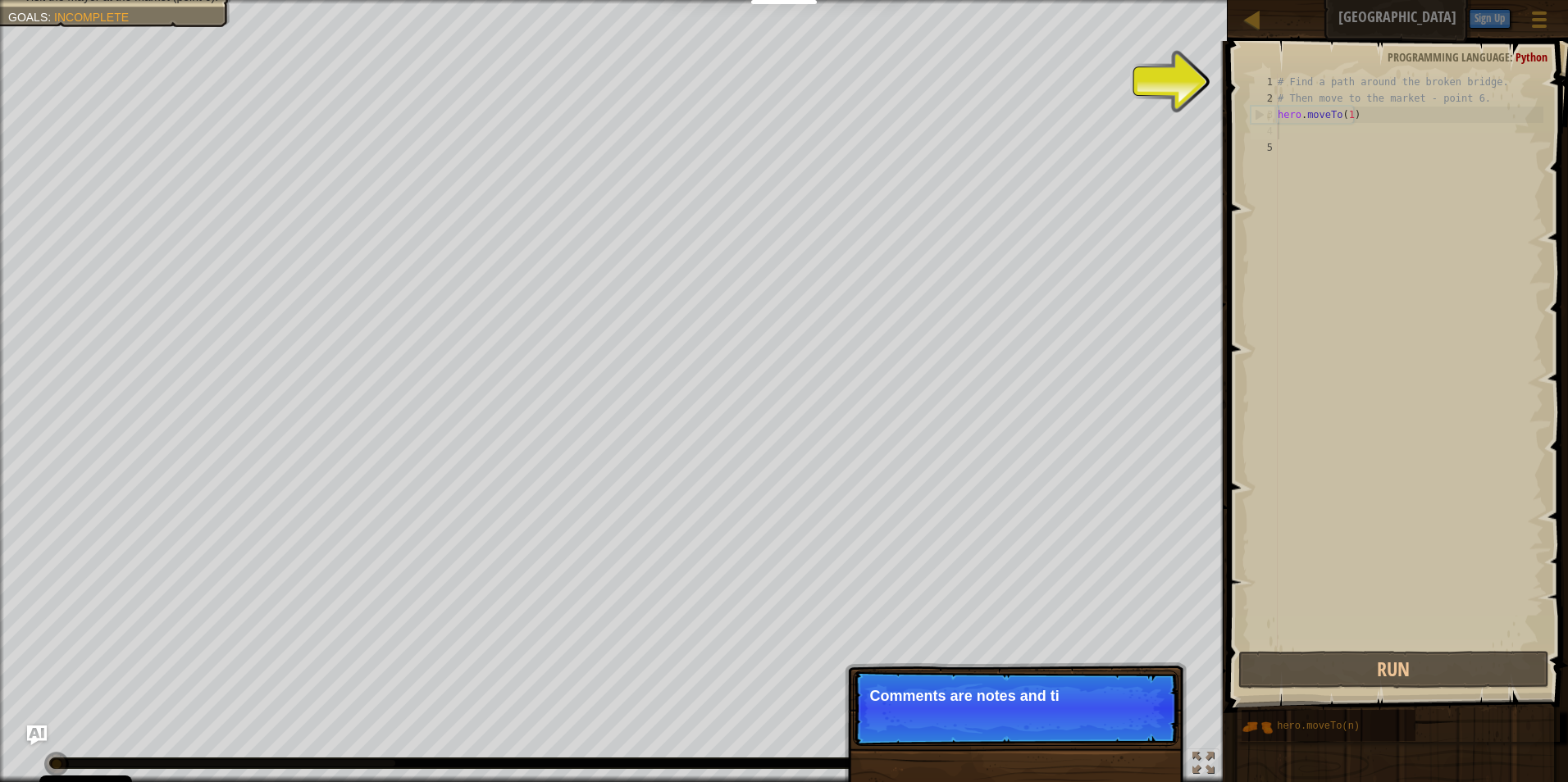
click at [1354, 138] on div "# Find a path around the broken bridge. # Then move to the market - point 6. he…" at bounding box center [1409, 377] width 269 height 607
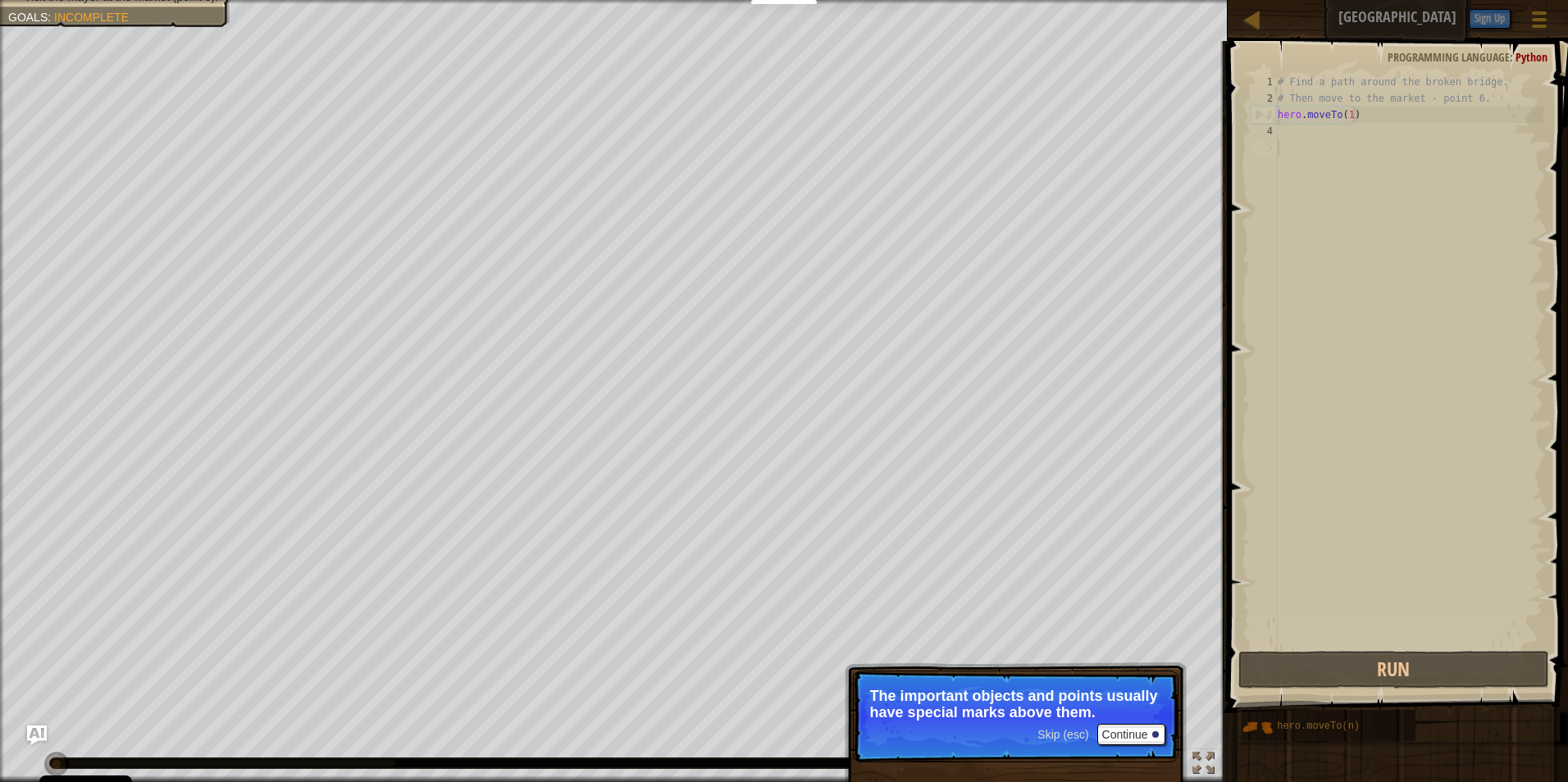
drag, startPoint x: 1326, startPoint y: 566, endPoint x: 1008, endPoint y: 766, distance: 375.7
click at [1019, 740] on div "Map Broken Bridge Game Menu Done Sign Up Hints Ask AI 1 ההההההההההההההההההההההה…" at bounding box center [784, 391] width 1568 height 782
drag, startPoint x: 1111, startPoint y: 732, endPoint x: 1125, endPoint y: 722, distance: 17.2
click at [1125, 722] on p "Skip (esc) Continue The important objects and points usually have special marks…" at bounding box center [1016, 716] width 326 height 92
click at [1144, 724] on button "Continue" at bounding box center [1131, 734] width 68 height 21
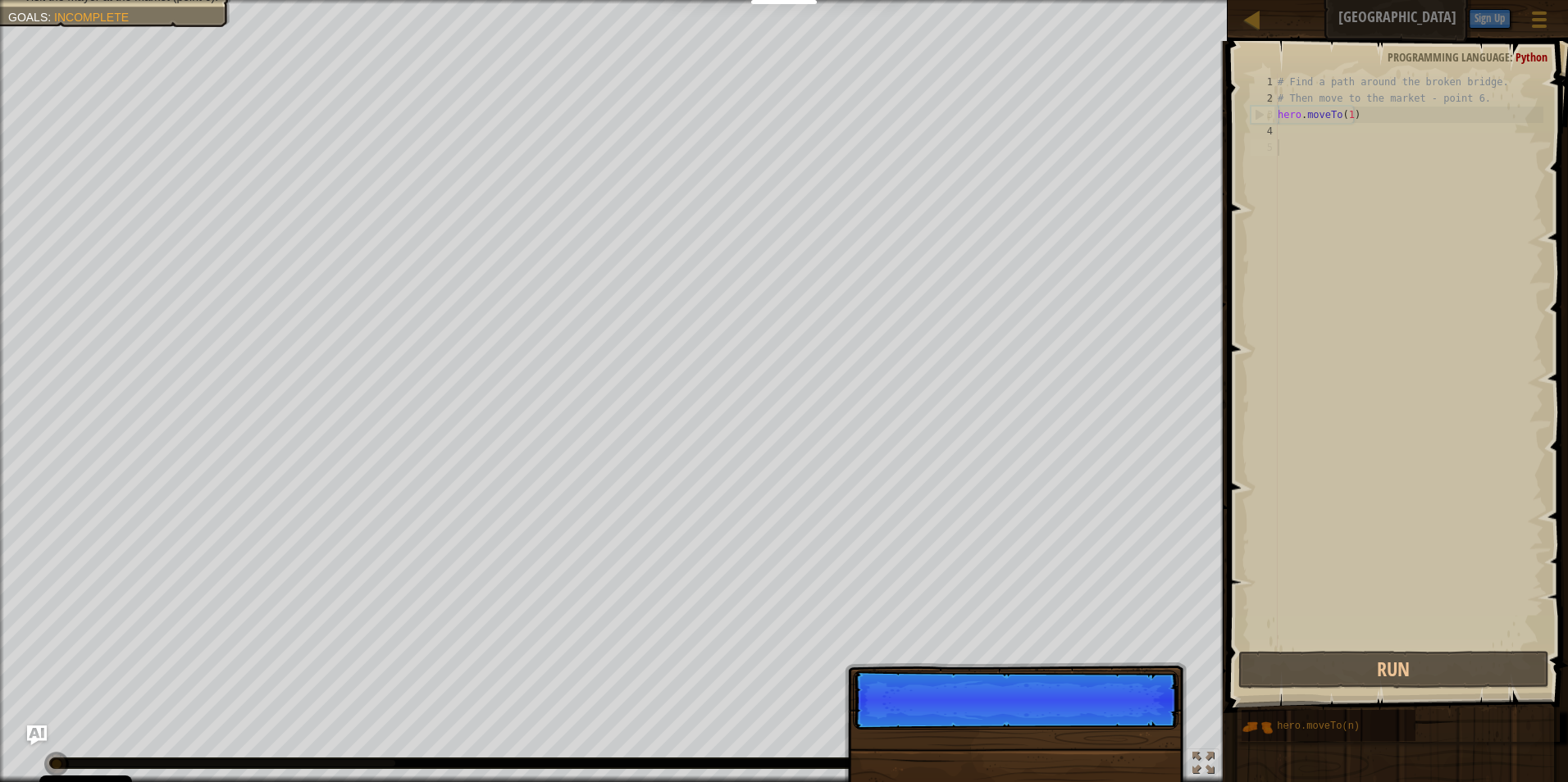
scroll to position [8, 0]
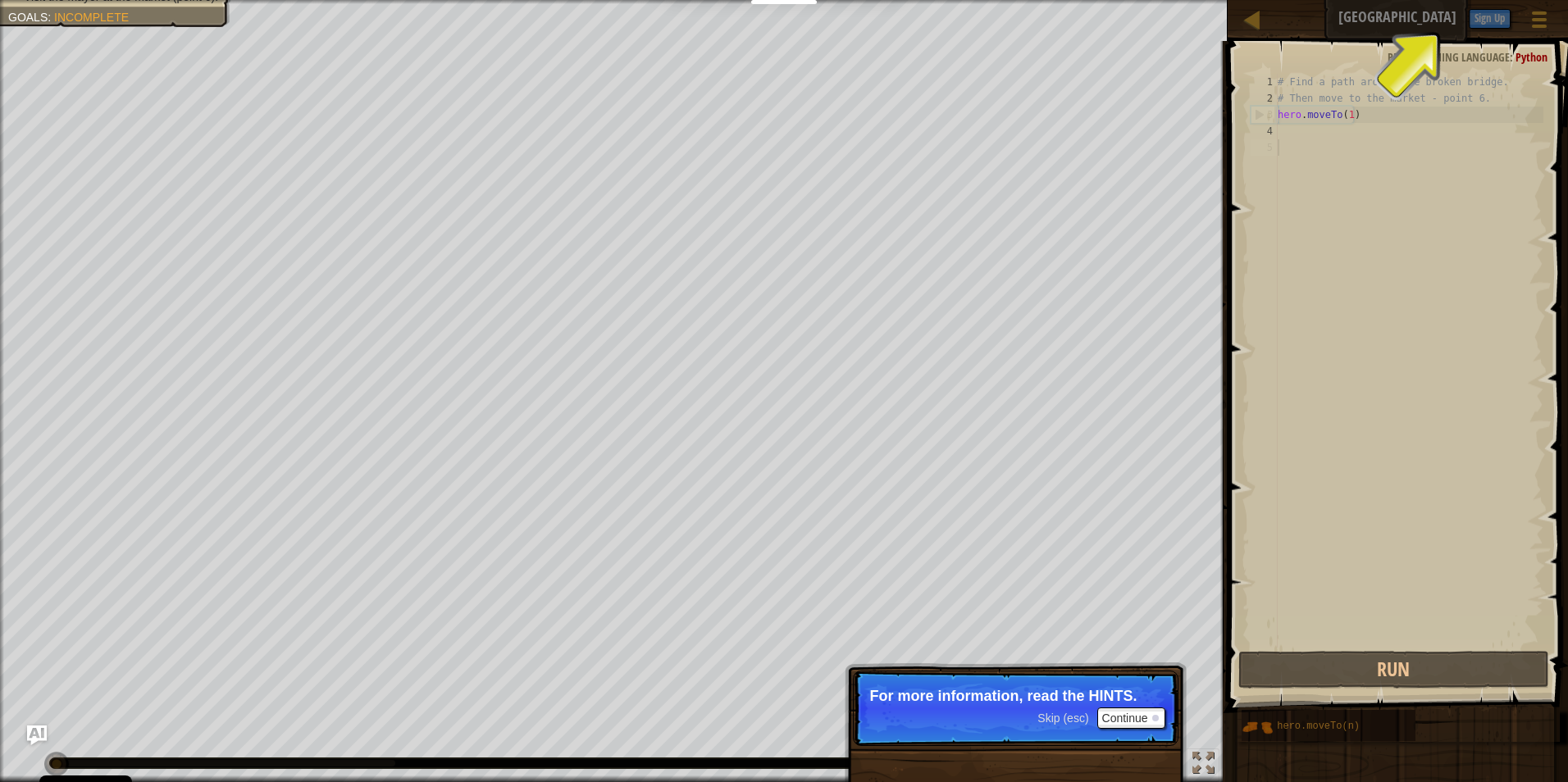
click at [1432, 18] on span "Hints" at bounding box center [1438, 17] width 27 height 15
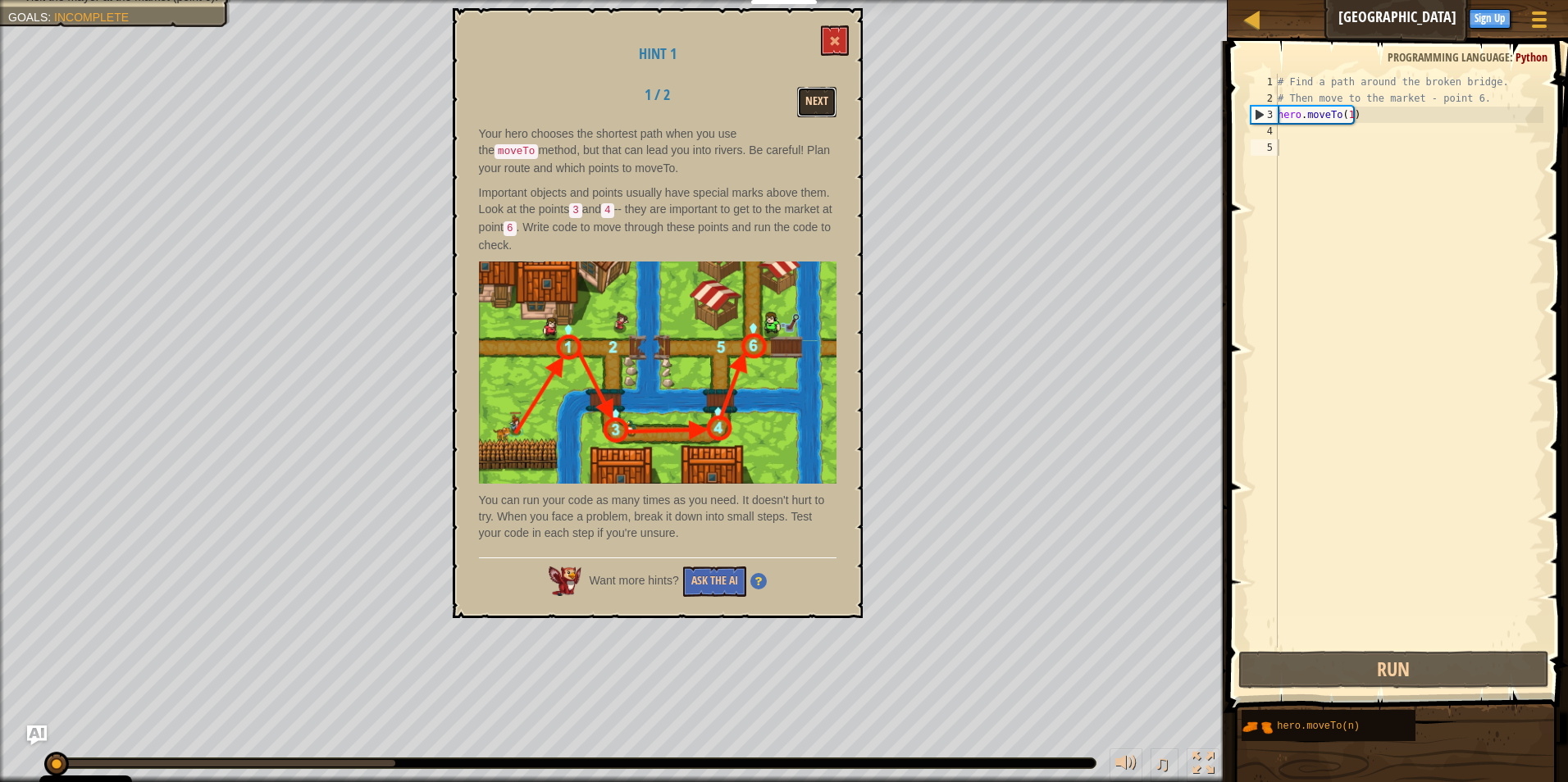
click at [819, 99] on button "Next" at bounding box center [816, 102] width 39 height 31
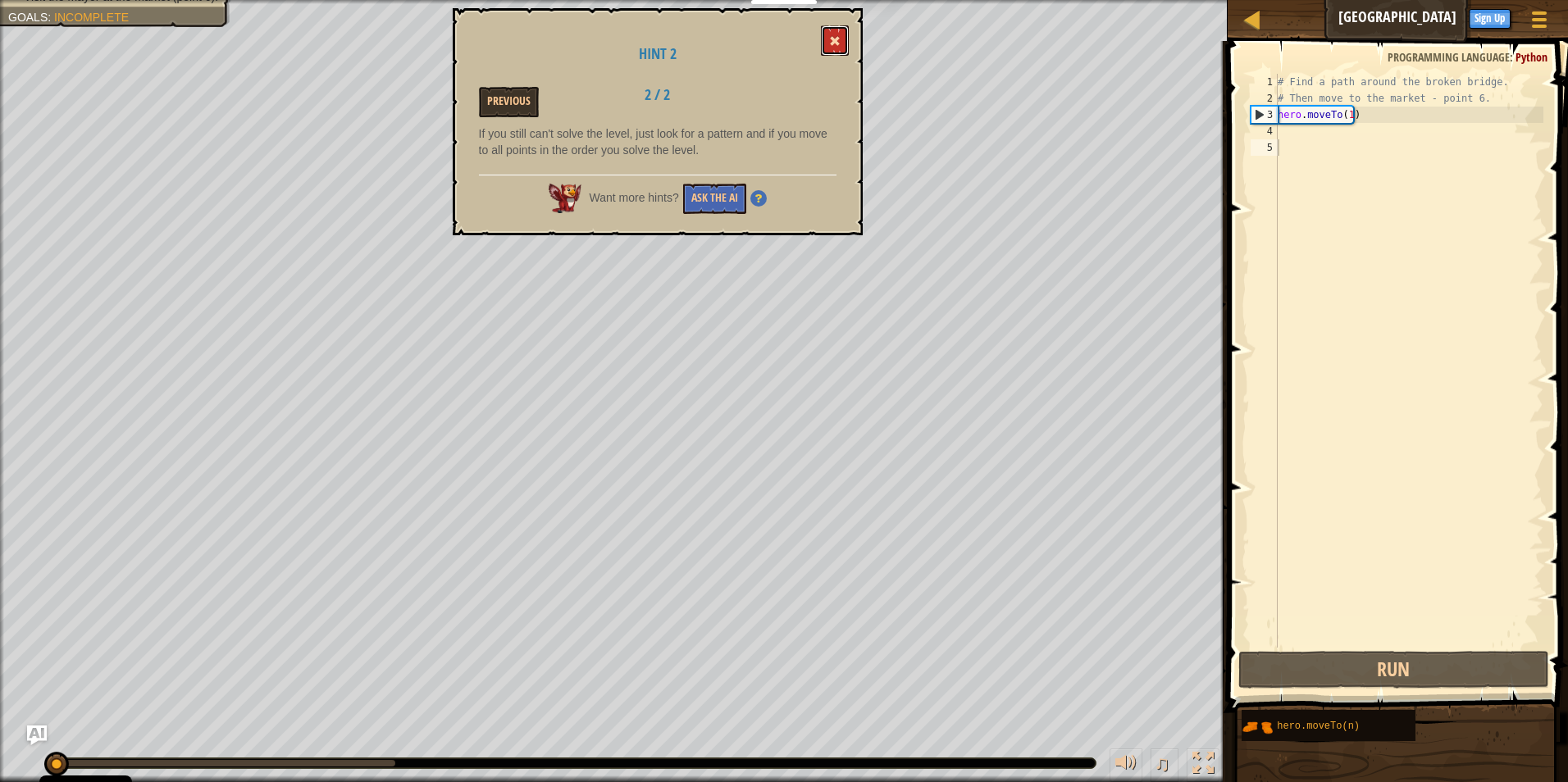
click at [833, 43] on span at bounding box center [834, 40] width 11 height 11
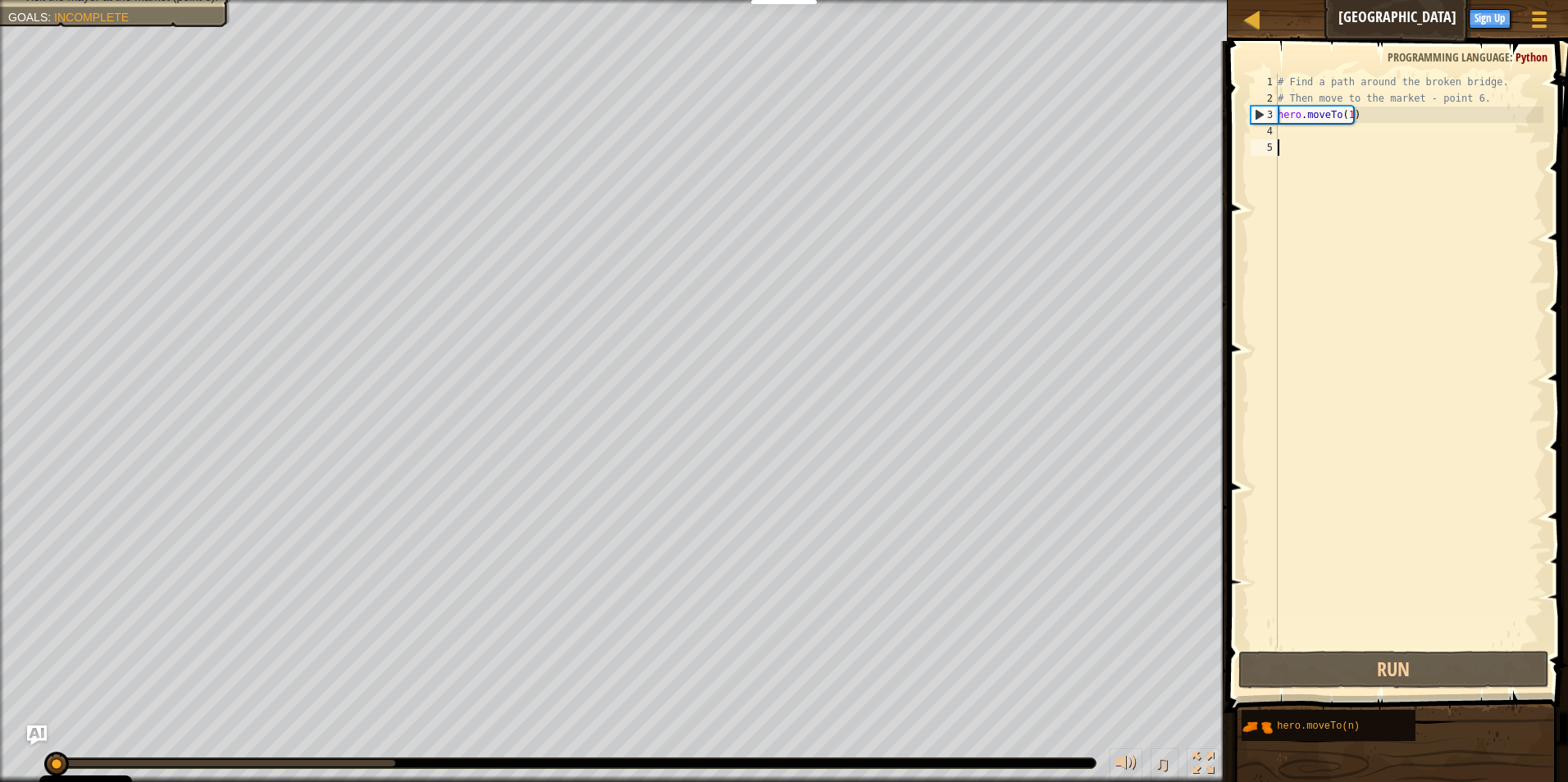
click at [1370, 129] on div "# Find a path around the broken bridge. # Then move to the market - point 6. he…" at bounding box center [1409, 377] width 269 height 607
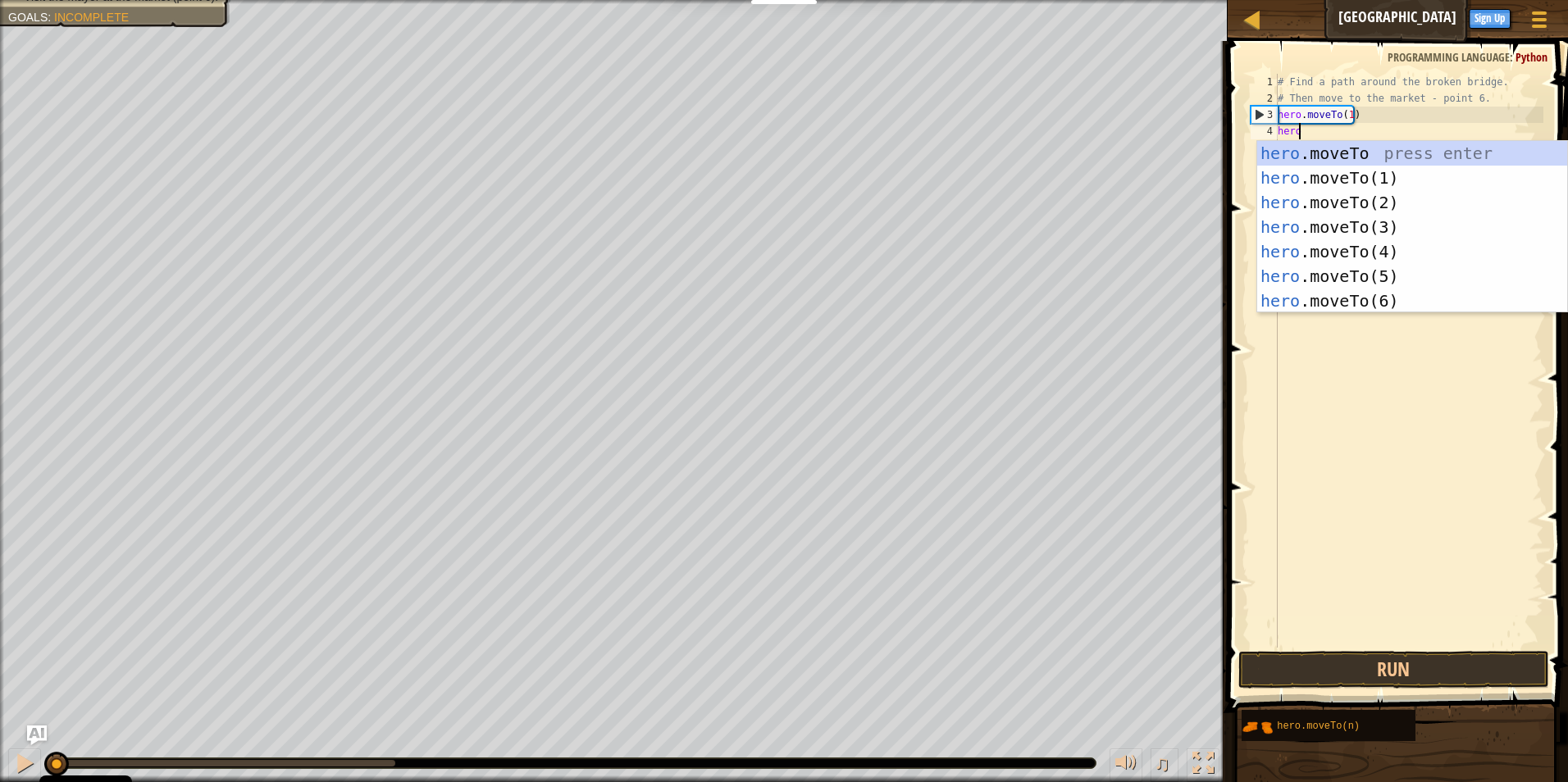
scroll to position [8, 1]
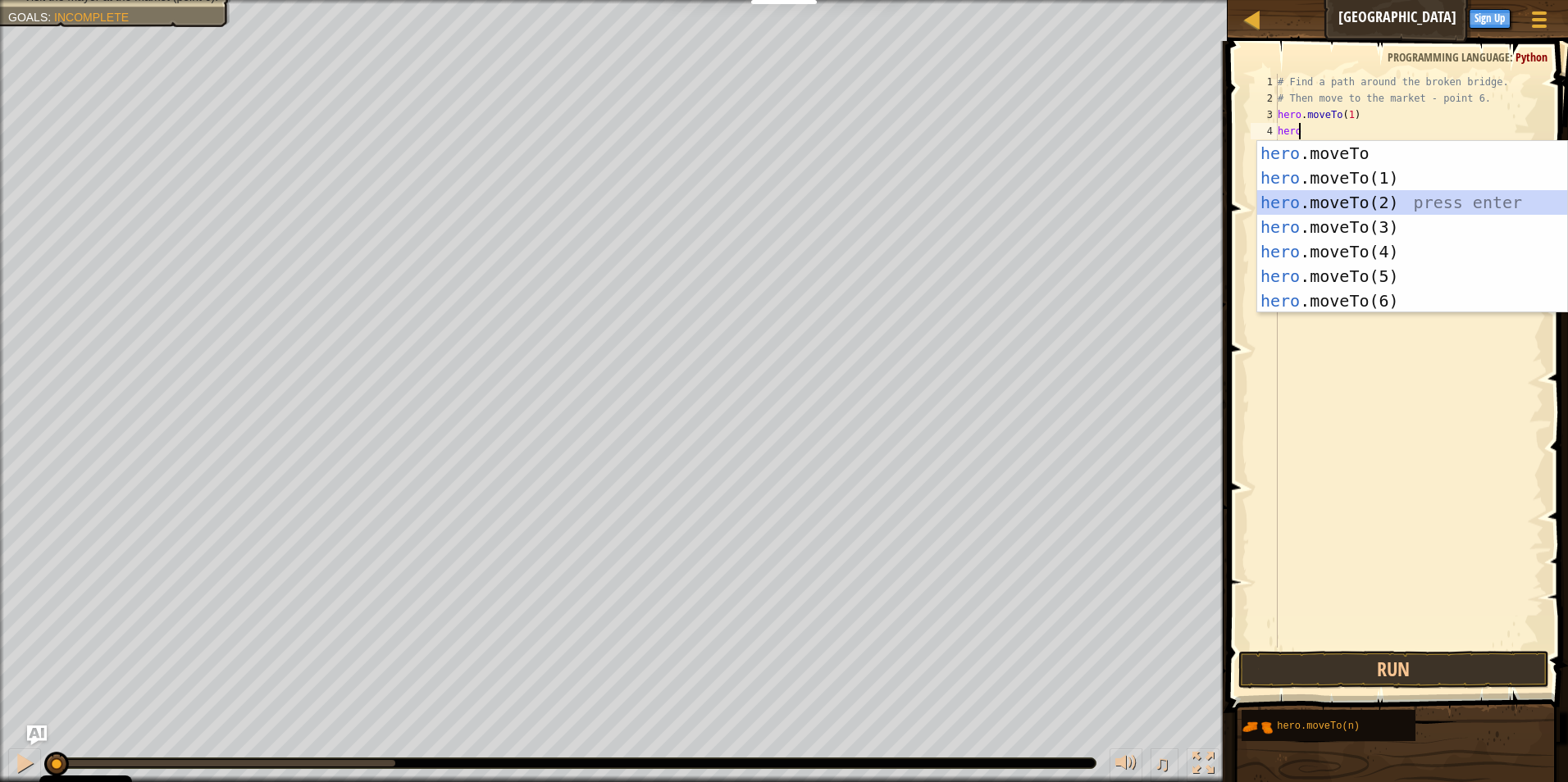
click at [1366, 197] on div "hero .moveTo press enter hero .moveTo(1) press enter hero .moveTo(2) press ente…" at bounding box center [1412, 251] width 310 height 221
type textarea "hero.moveTo(2)"
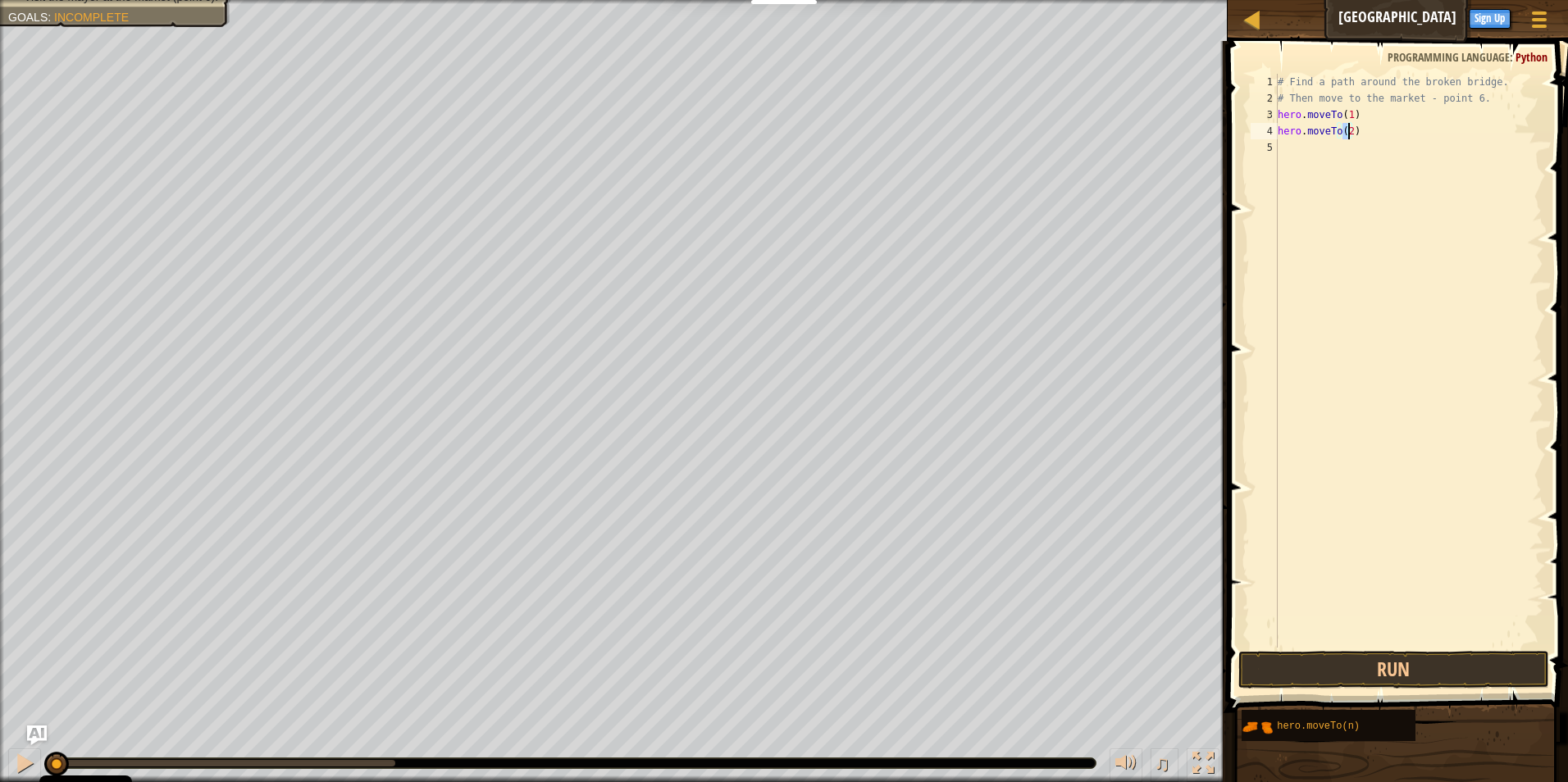
click at [1350, 150] on div "# Find a path around the broken bridge. # Then move to the market - point 6. he…" at bounding box center [1409, 377] width 269 height 607
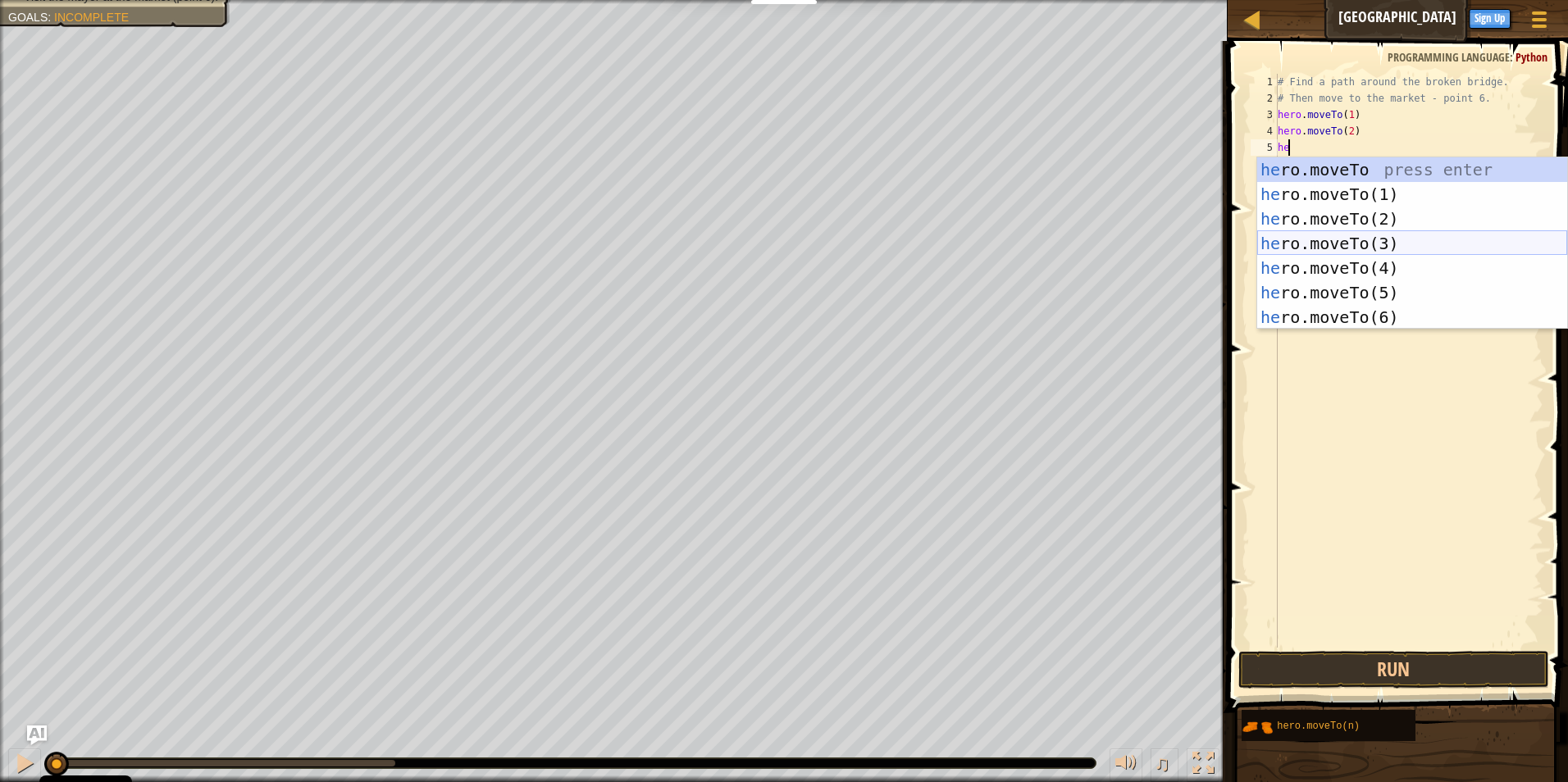
click at [1377, 249] on div "he ro.moveTo press enter he ro.moveTo(1) press enter he ro.moveTo(2) press ente…" at bounding box center [1412, 268] width 310 height 221
type textarea "hero.moveTo(3)"
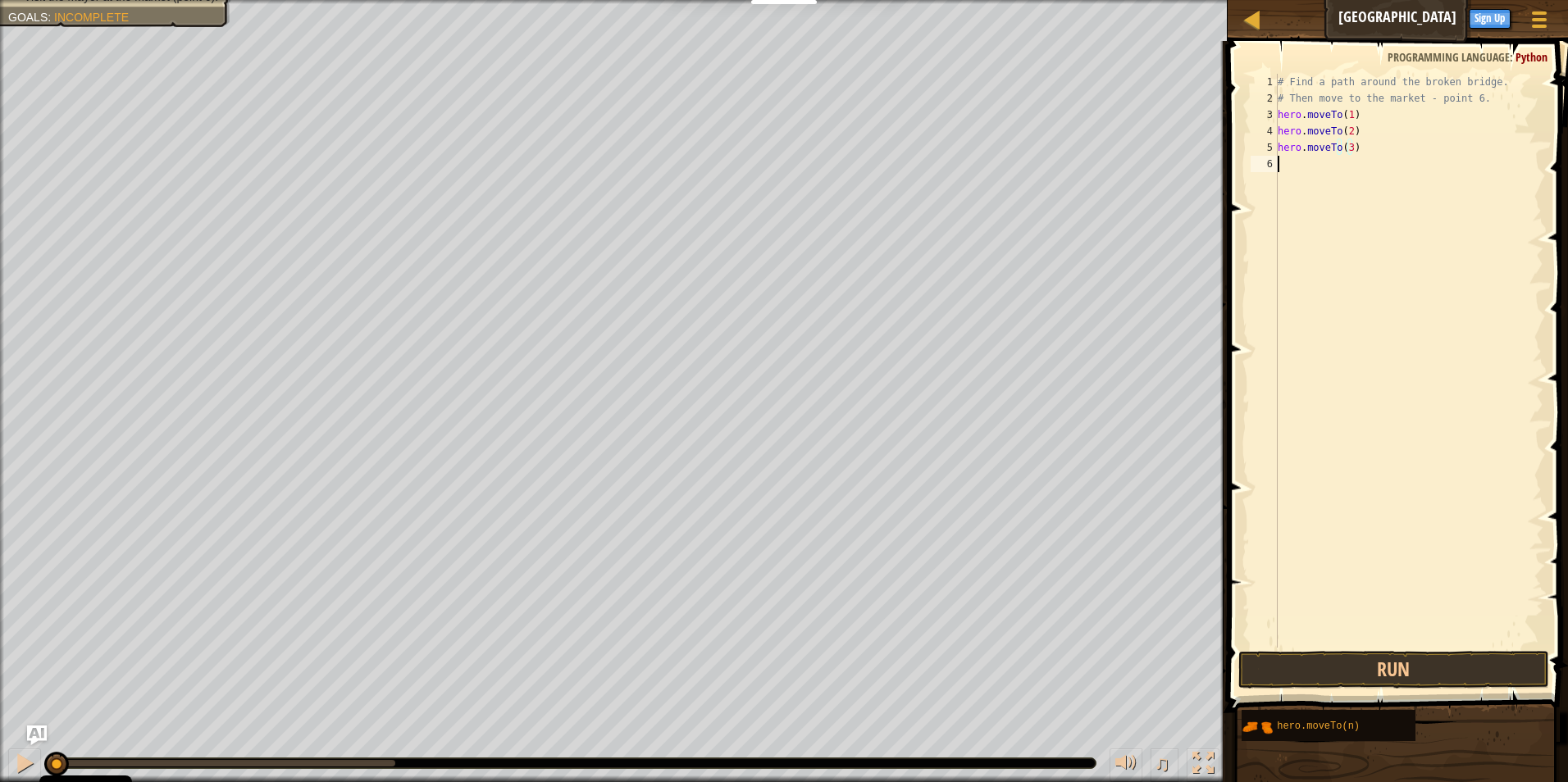
click at [1325, 166] on div "# Find a path around the broken bridge. # Then move to the market - point 6. he…" at bounding box center [1409, 377] width 269 height 607
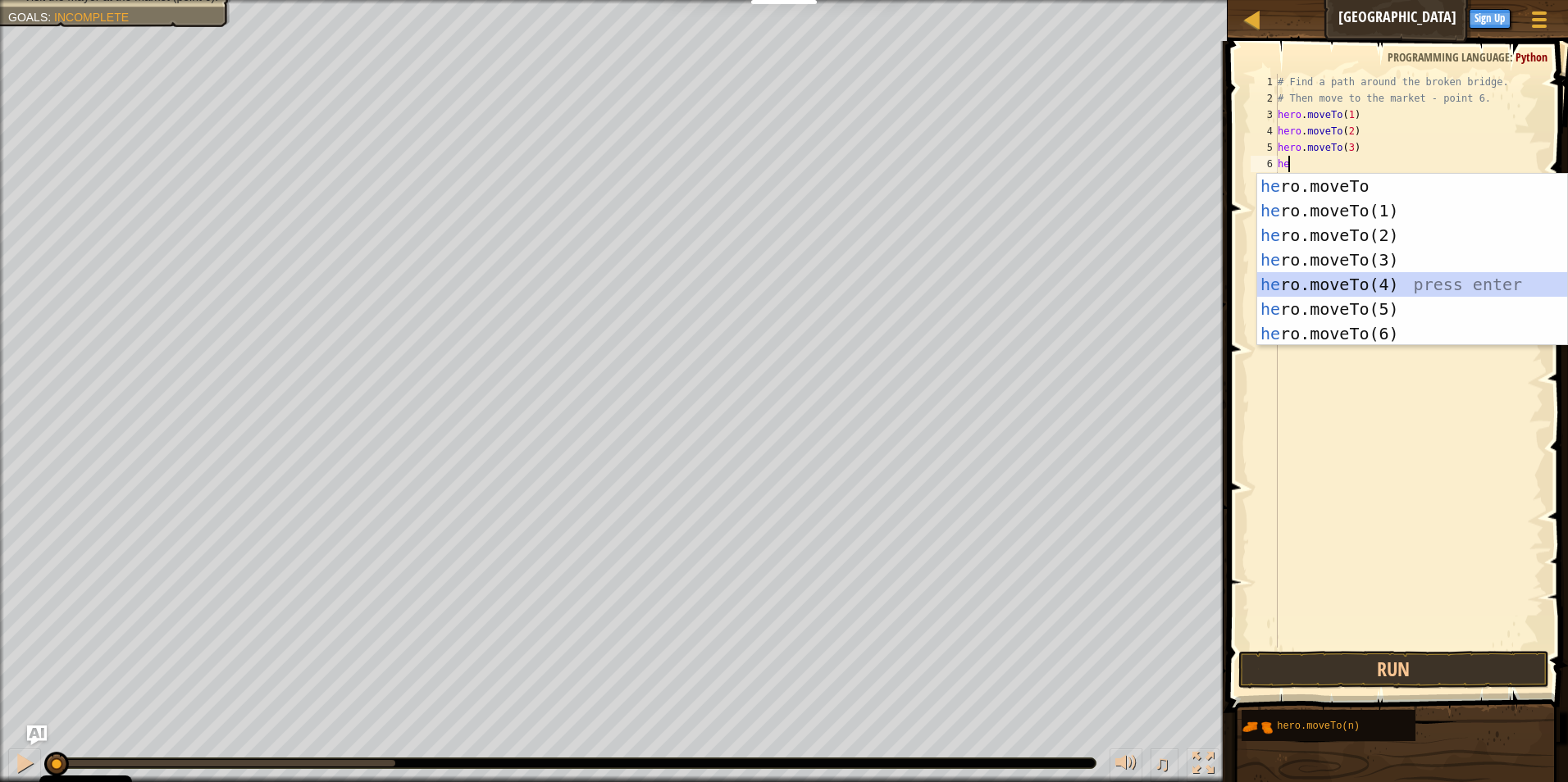
click at [1352, 275] on div "he ro.moveTo press enter he ro.moveTo(1) press enter he ro.moveTo(2) press ente…" at bounding box center [1412, 285] width 310 height 221
type textarea "hero.moveTo(4)"
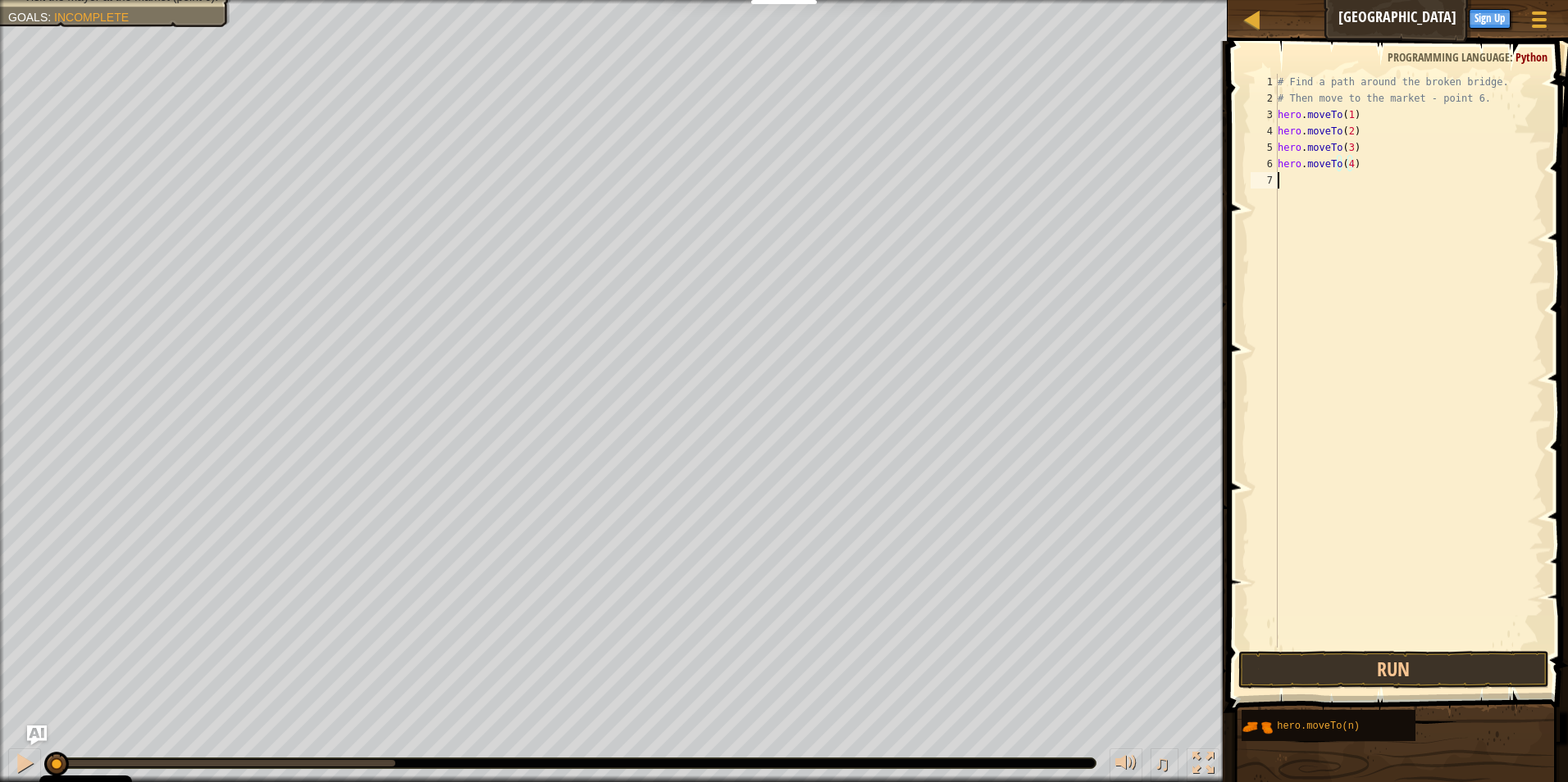
click at [1344, 185] on div "# Find a path around the broken bridge. # Then move to the market - point 6. he…" at bounding box center [1409, 377] width 269 height 607
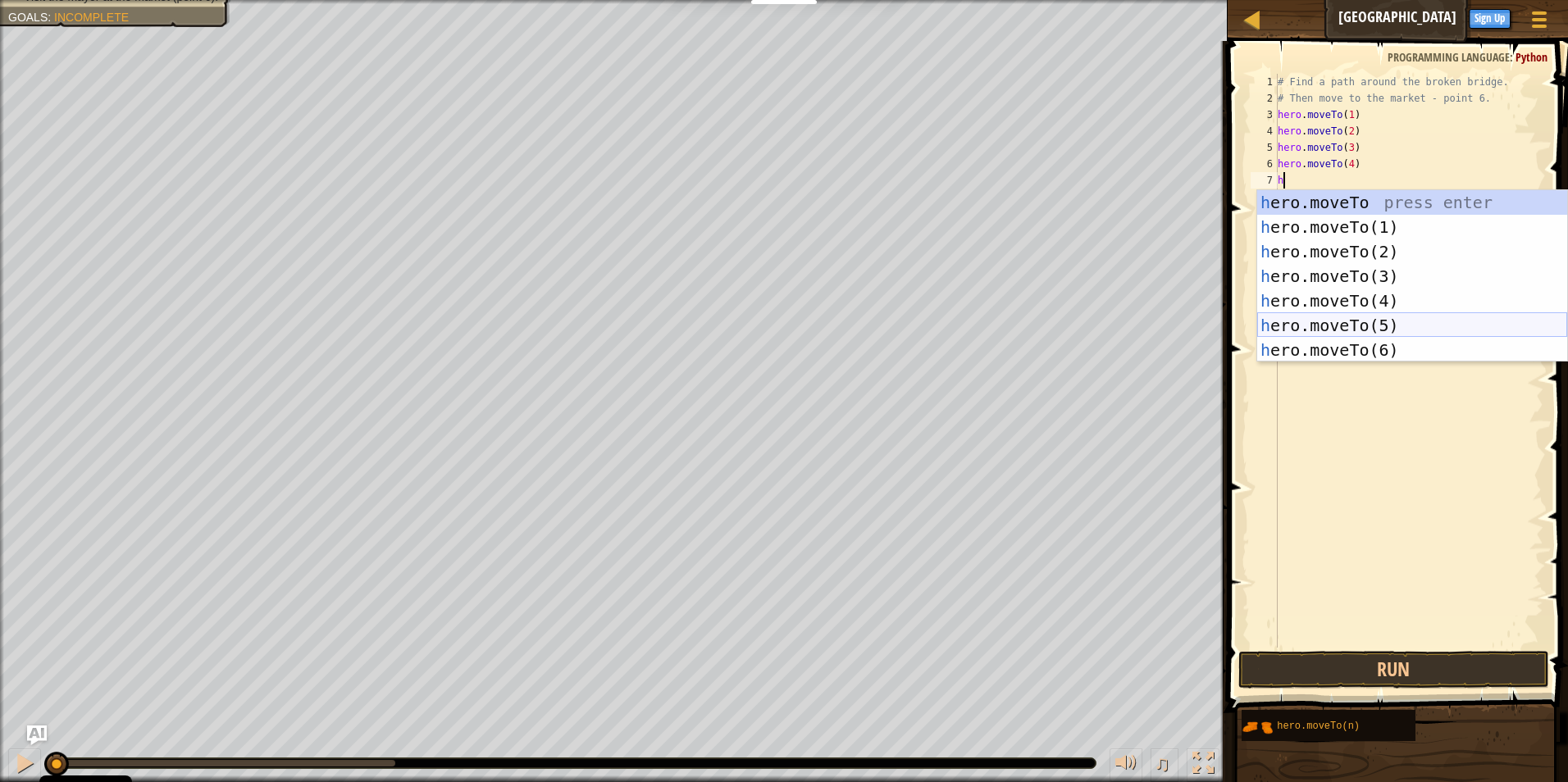
click at [1375, 317] on div "h ero.moveTo press enter h ero.moveTo(1) press enter h ero.moveTo(2) press ente…" at bounding box center [1412, 301] width 310 height 221
type textarea "hero.moveTo(5)"
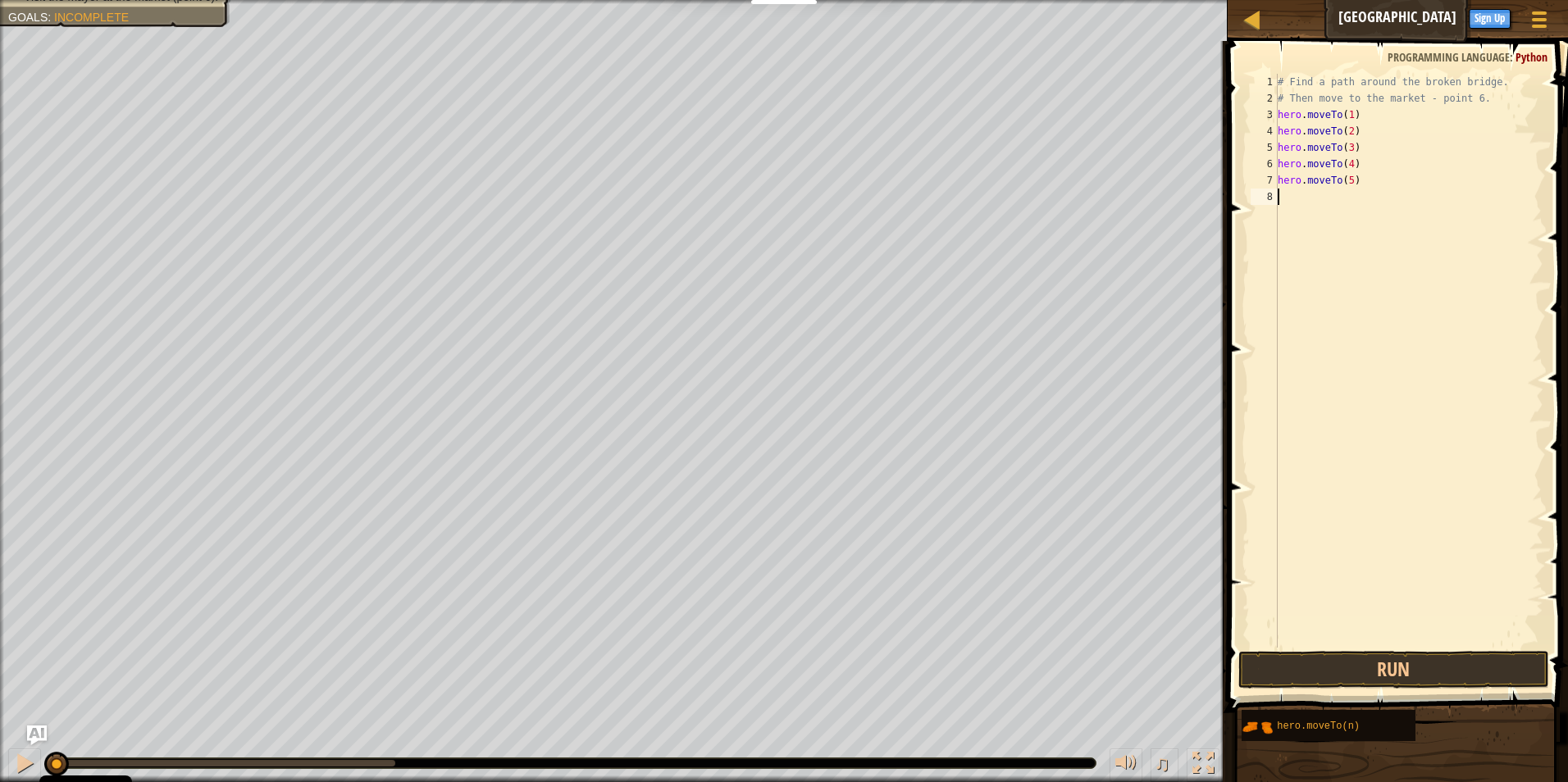
click at [1299, 198] on div "# Find a path around the broken bridge. # Then move to the market - point 6. he…" at bounding box center [1409, 377] width 269 height 607
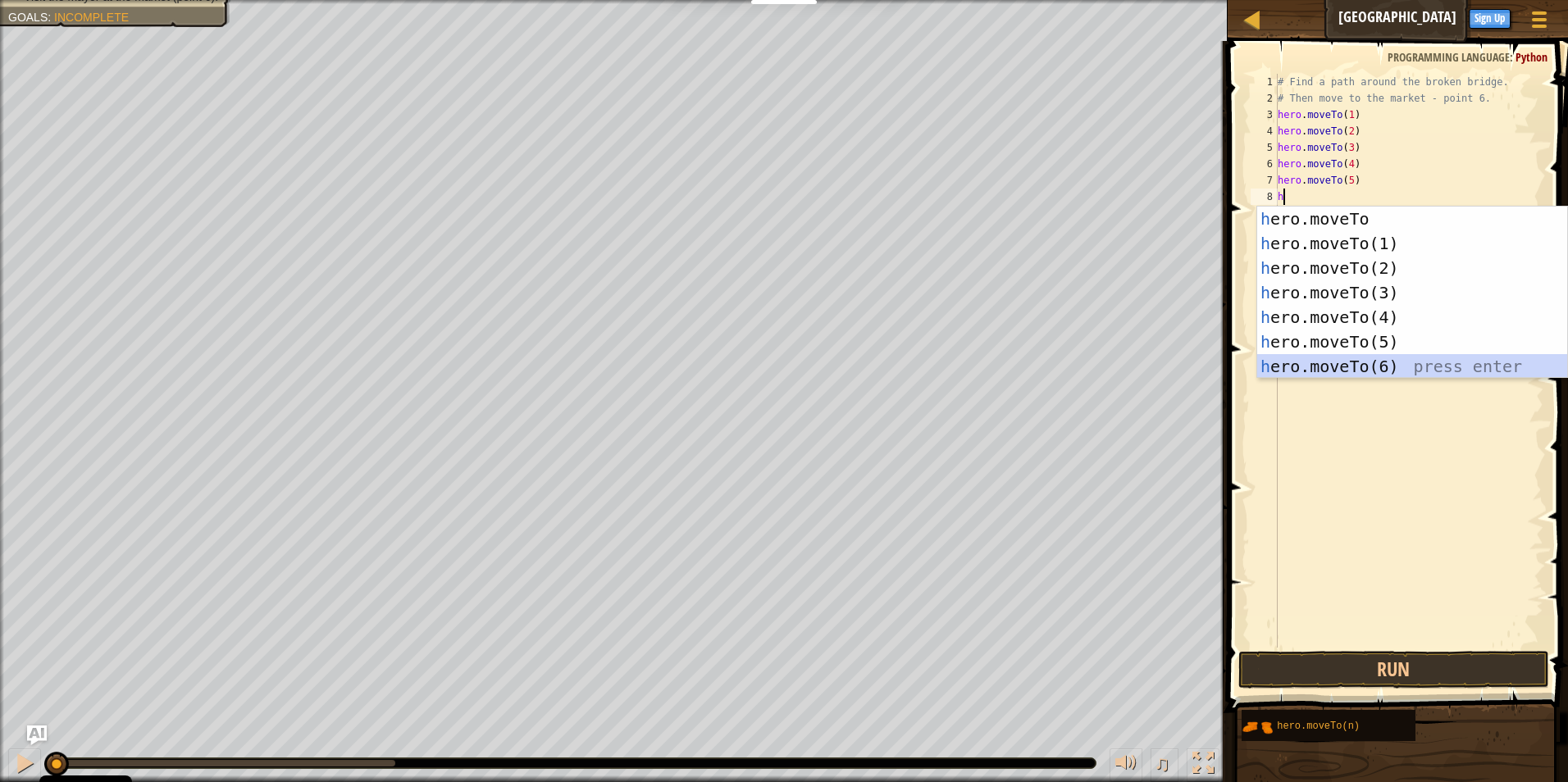
click at [1362, 364] on div "h ero.moveTo press enter h ero.moveTo(1) press enter h ero.moveTo(2) press ente…" at bounding box center [1412, 317] width 310 height 221
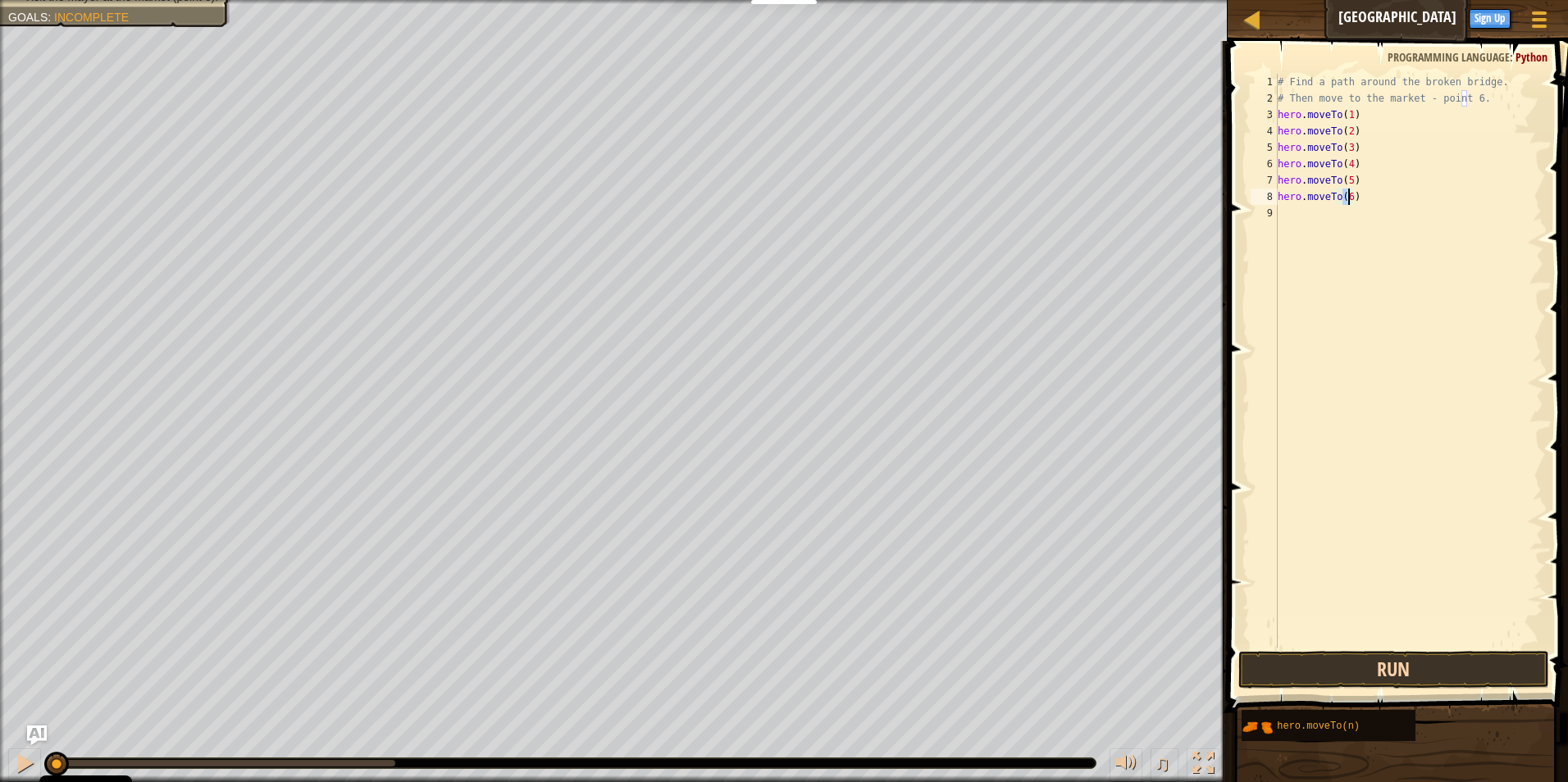
type textarea "hero.moveTo(6)"
click at [1433, 673] on button "Run" at bounding box center [1394, 670] width 312 height 37
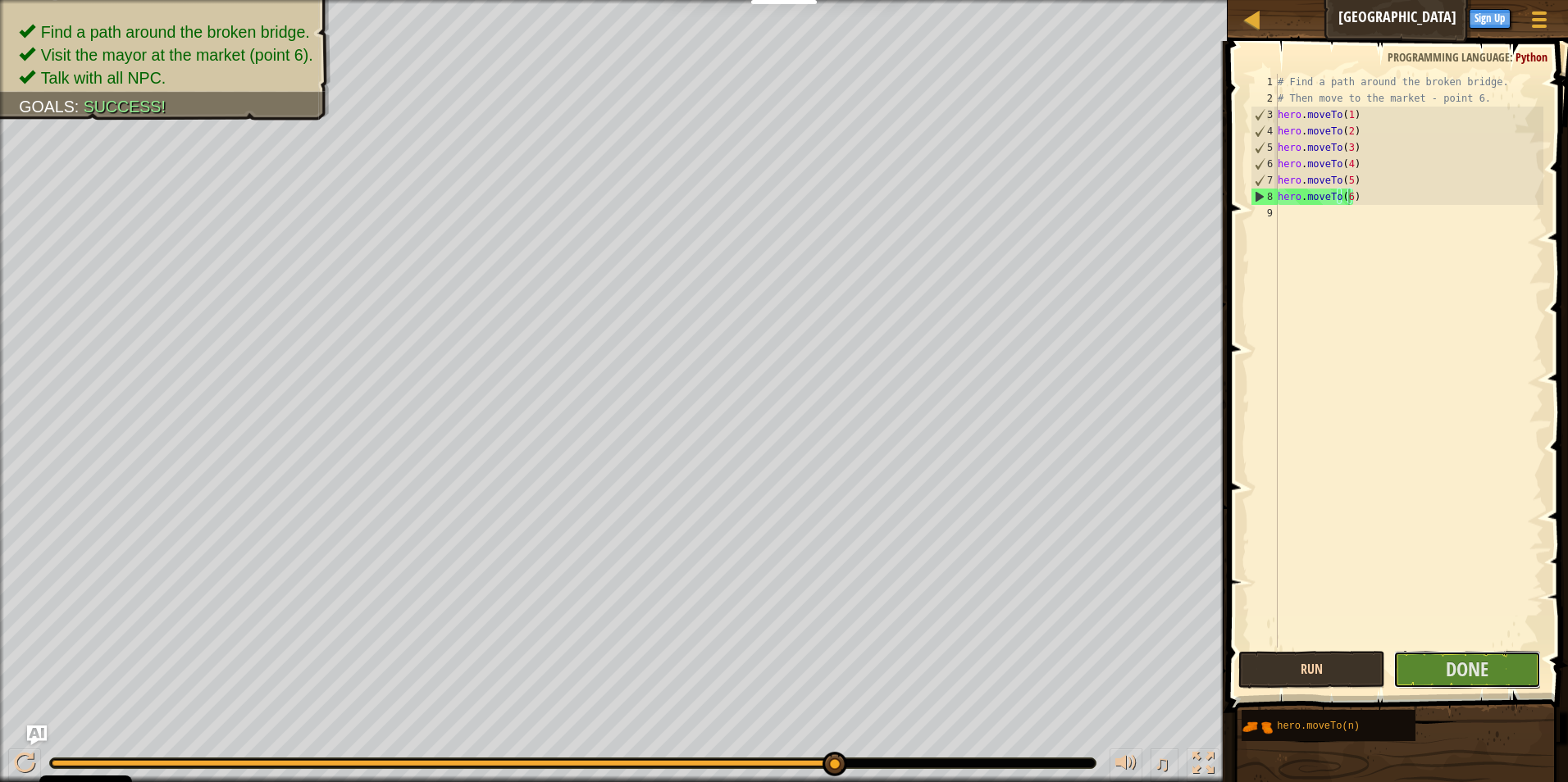
click at [1433, 673] on button "Done" at bounding box center [1467, 670] width 147 height 37
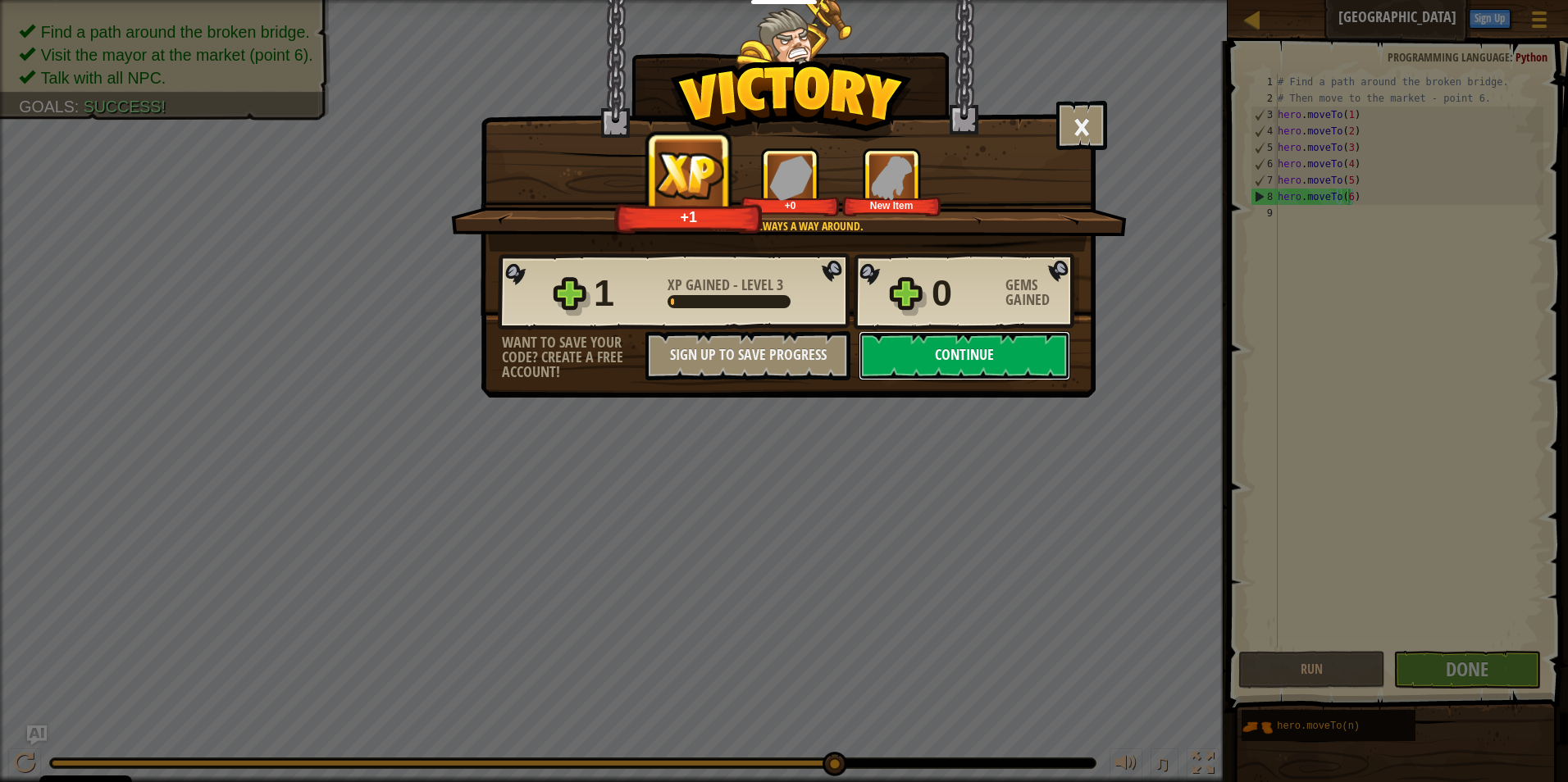
click at [956, 354] on button "Continue" at bounding box center [964, 356] width 211 height 49
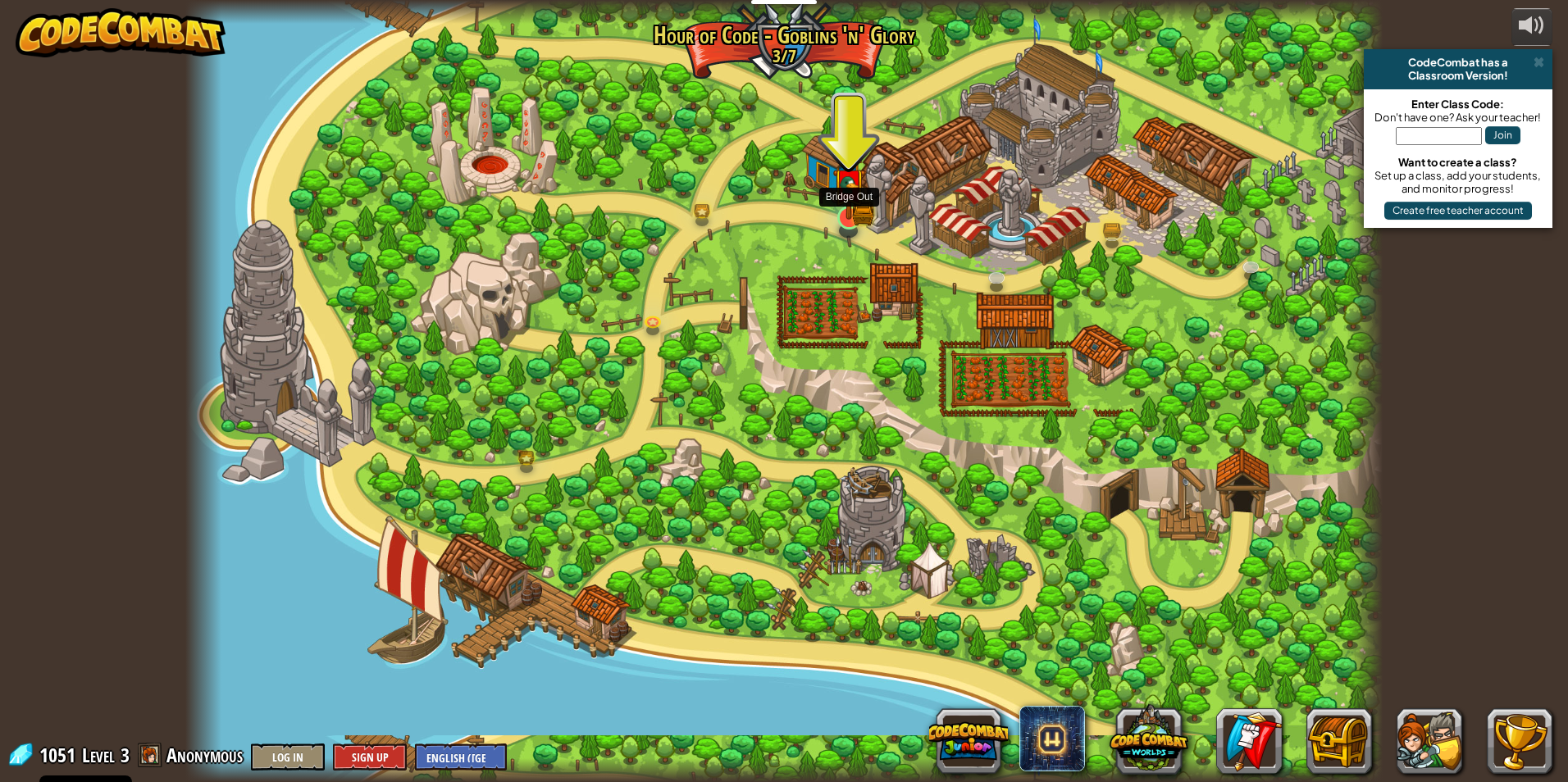
click at [843, 220] on div at bounding box center [849, 217] width 24 height 24
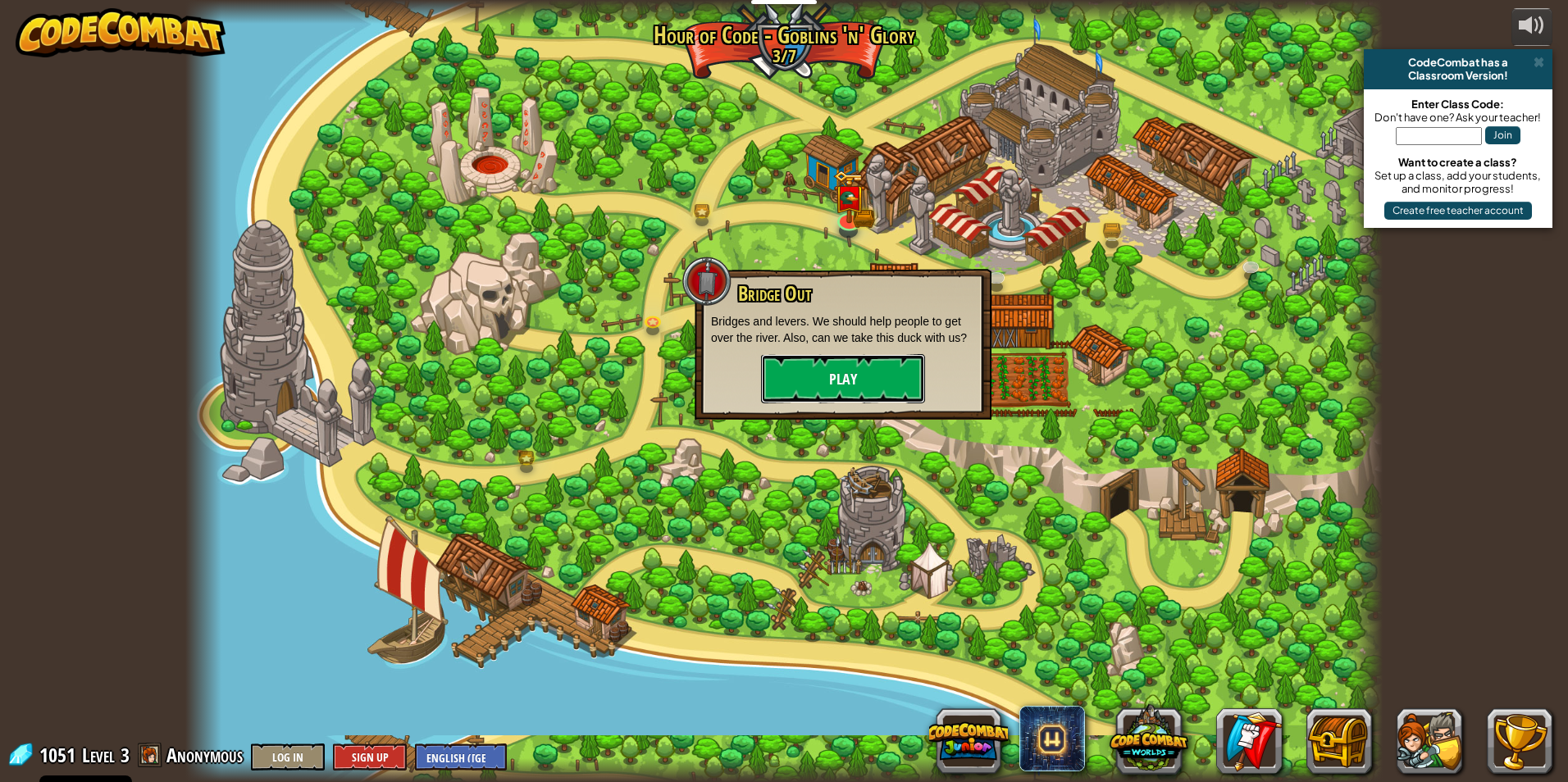
click at [877, 386] on button "Play" at bounding box center [843, 379] width 164 height 49
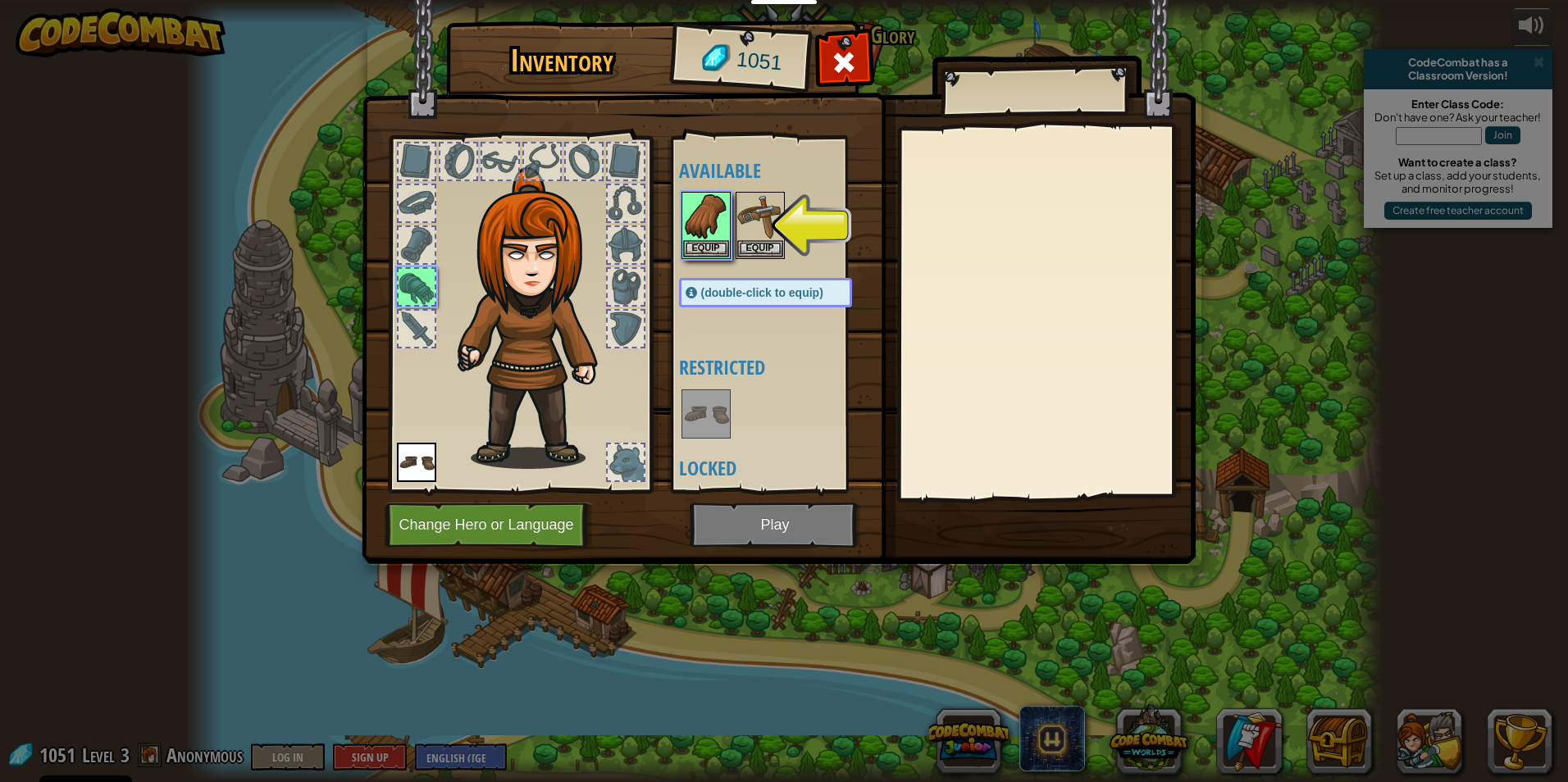
drag, startPoint x: 775, startPoint y: 529, endPoint x: 769, endPoint y: 509, distance: 20.9
click at [776, 521] on img at bounding box center [778, 266] width 833 height 595
click at [536, 526] on button "Change Hero or Language" at bounding box center [488, 525] width 208 height 45
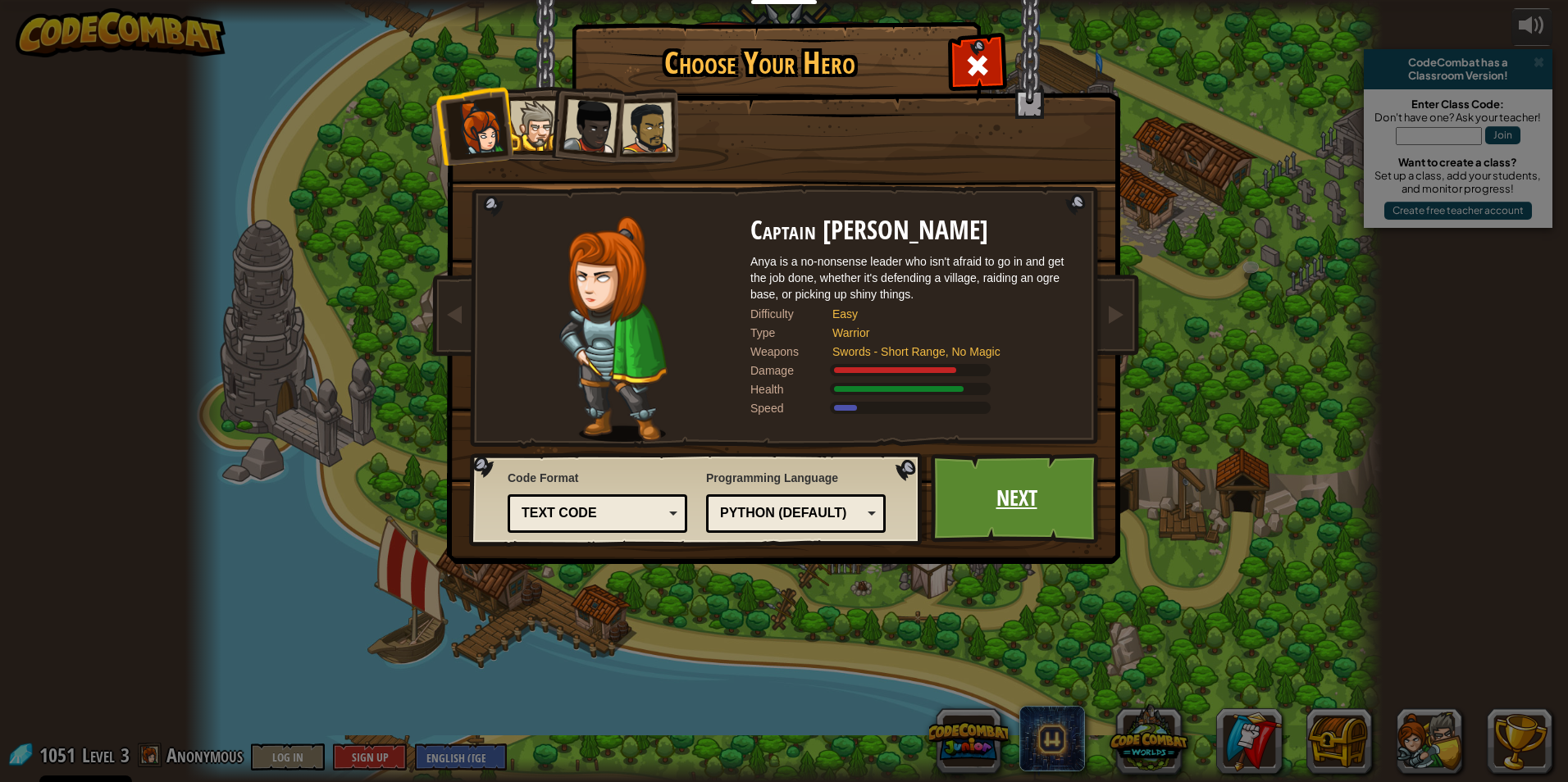
click at [1017, 491] on link "Next" at bounding box center [1016, 498] width 171 height 90
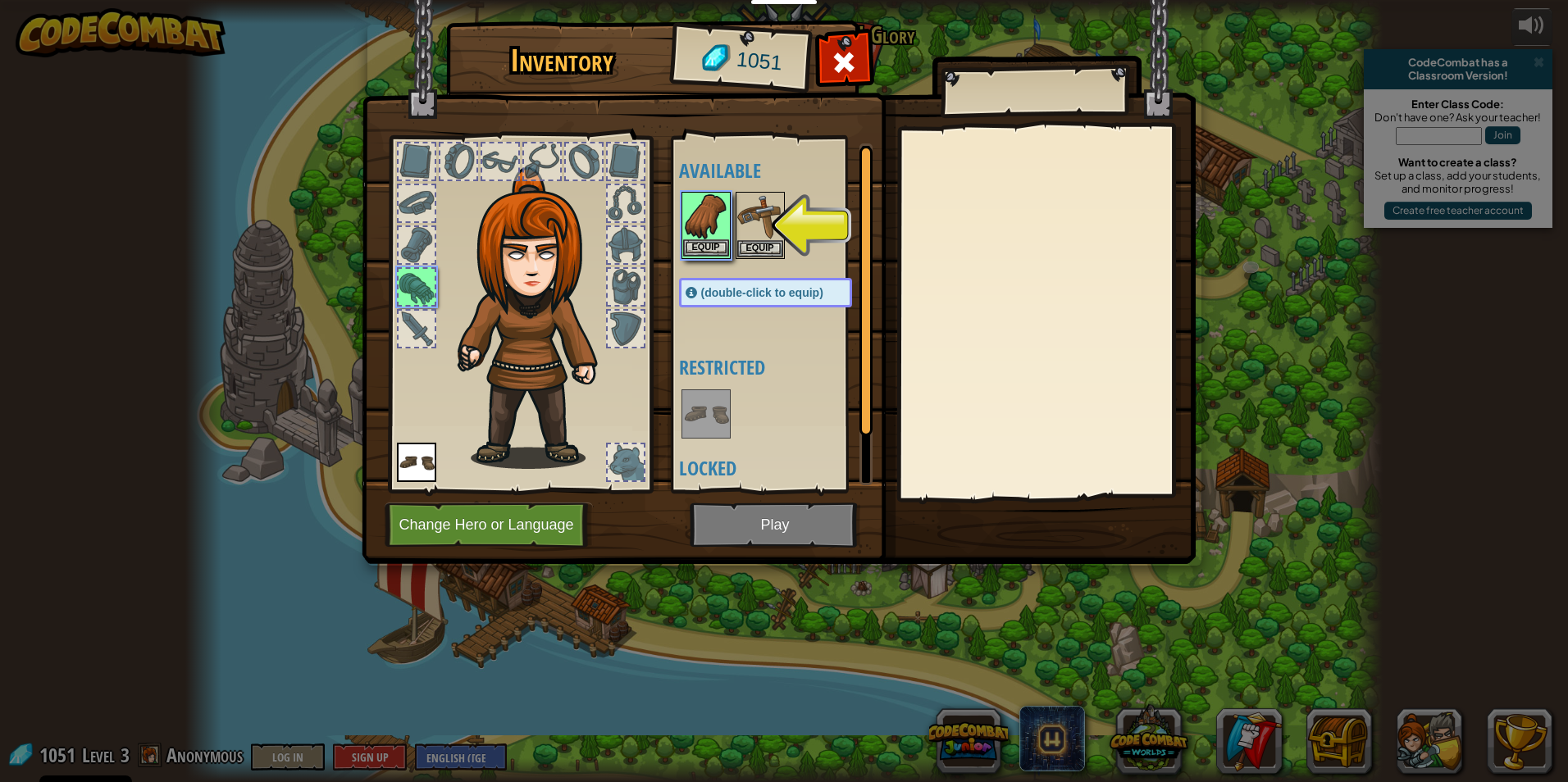
click at [723, 241] on div "Inventory 1051 Available Equip Equip (double-click to equip) Restricted Locked …" at bounding box center [784, 391] width 1568 height 782
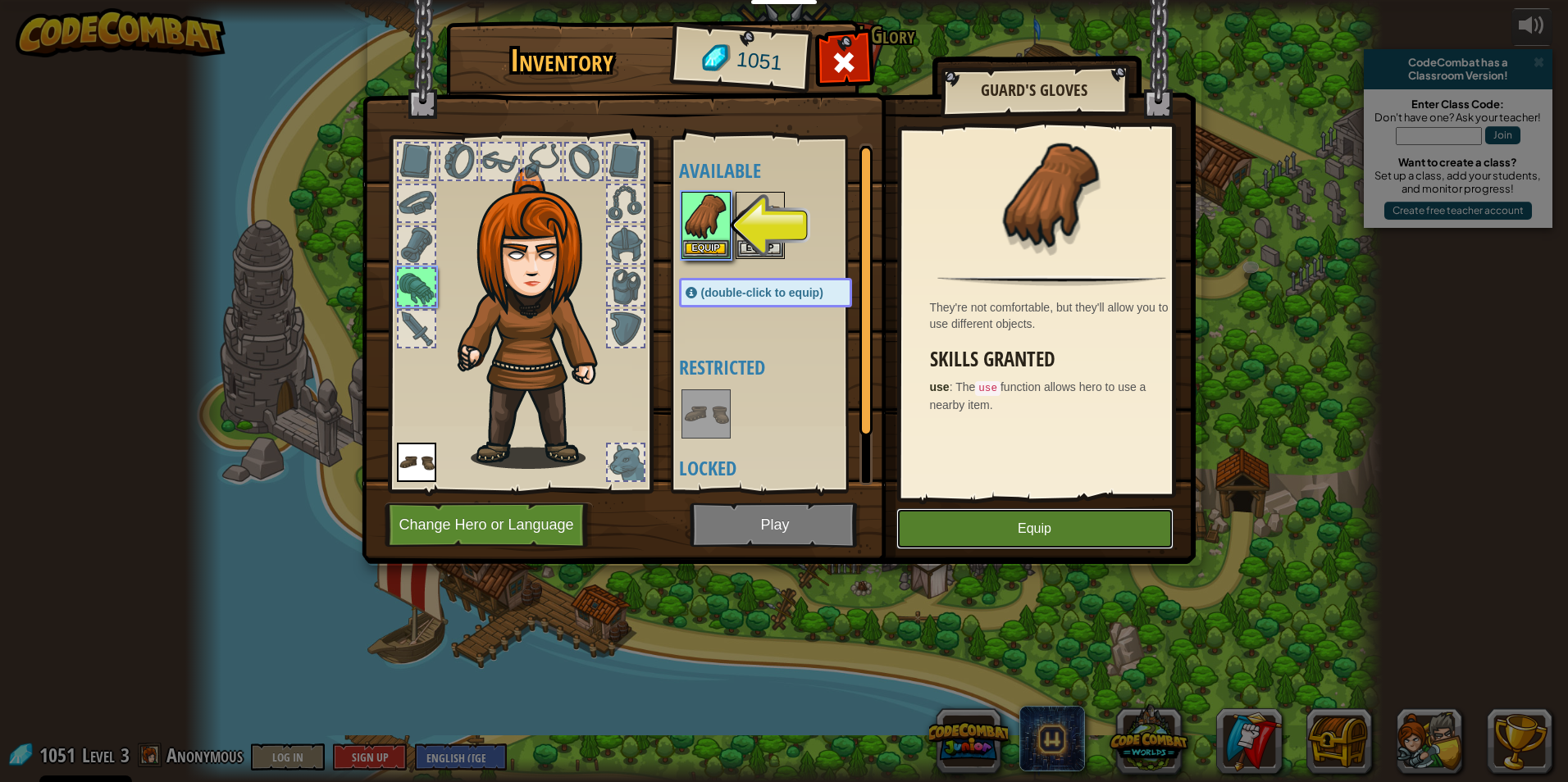
click at [1103, 534] on button "Equip" at bounding box center [1035, 529] width 277 height 41
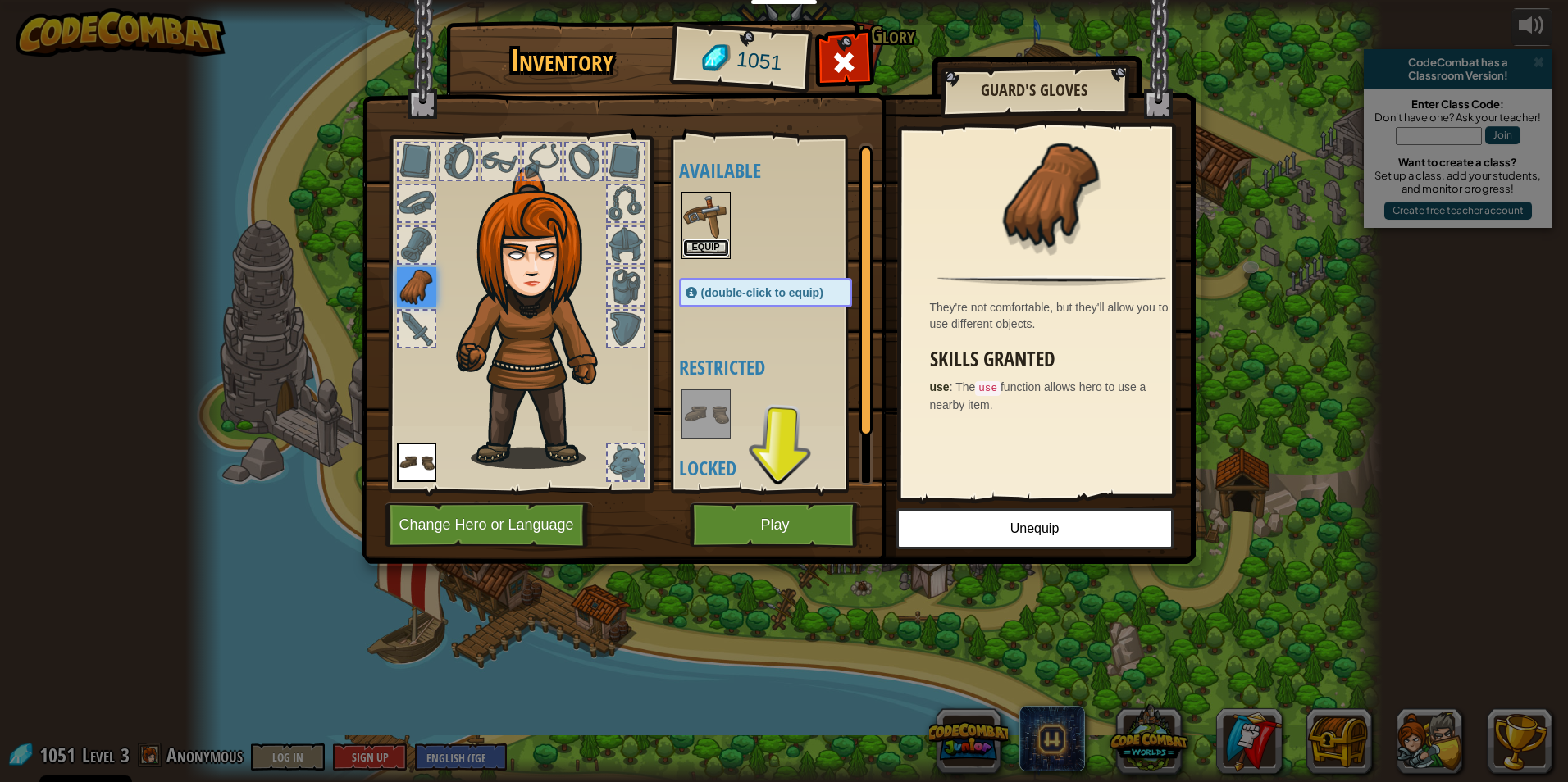
click at [712, 232] on div "Equip" at bounding box center [706, 225] width 49 height 67
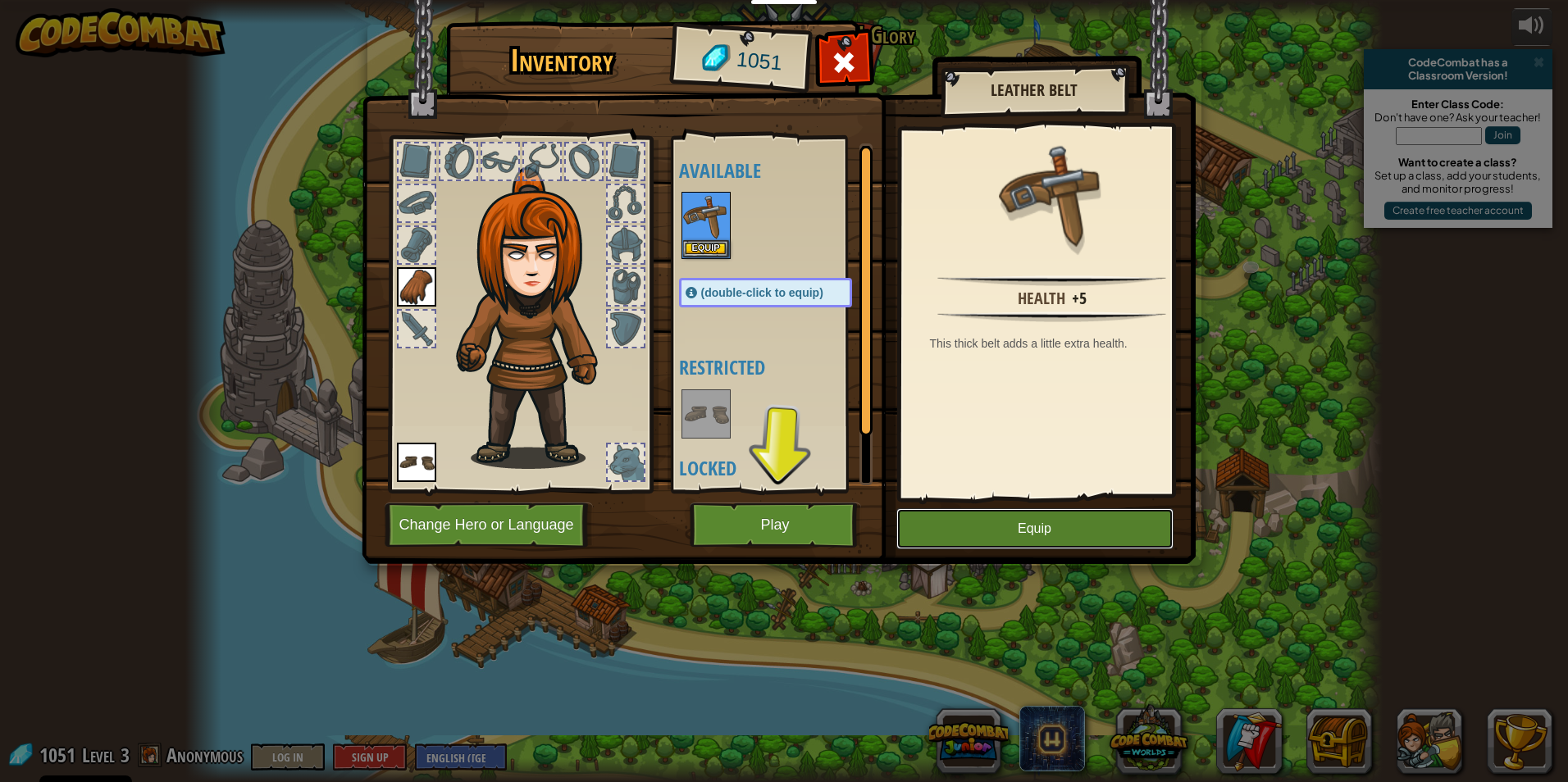
drag, startPoint x: 1047, startPoint y: 519, endPoint x: 1049, endPoint y: 510, distance: 9.2
click at [1049, 510] on button "Equip" at bounding box center [1035, 529] width 277 height 41
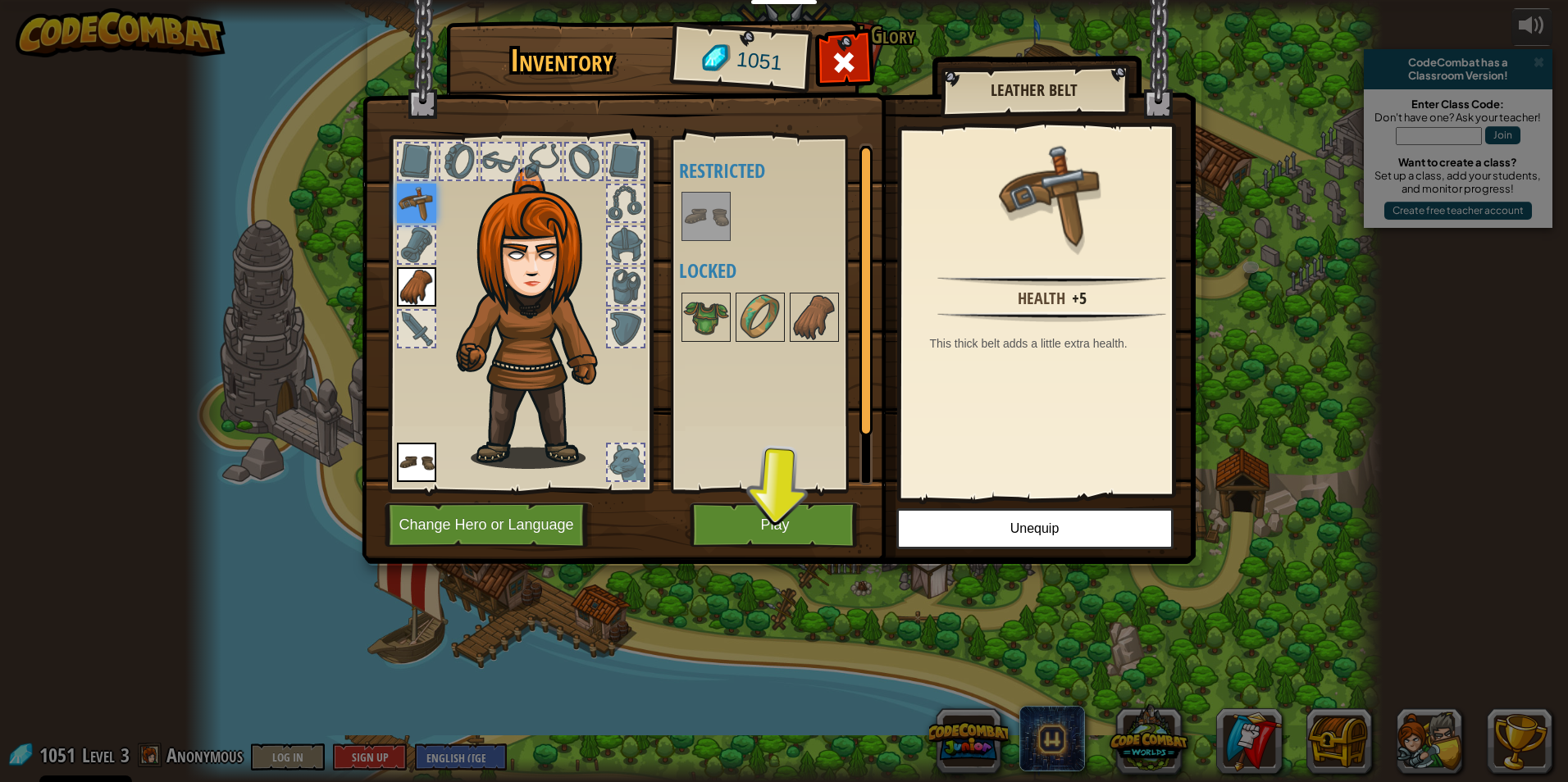
drag, startPoint x: 660, startPoint y: 359, endPoint x: 510, endPoint y: 384, distance: 152.1
click at [612, 412] on div "Inventory 1051 Available Equip Equip (double-click to equip) Restricted Locked …" at bounding box center [784, 295] width 833 height 541
drag, startPoint x: 826, startPoint y: 55, endPoint x: 862, endPoint y: 154, distance: 105.3
click at [862, 154] on div "Inventory 1051 Available Equip Equip (double-click to equip) Restricted Locked …" at bounding box center [784, 295] width 833 height 541
click at [829, 62] on div at bounding box center [844, 66] width 52 height 52
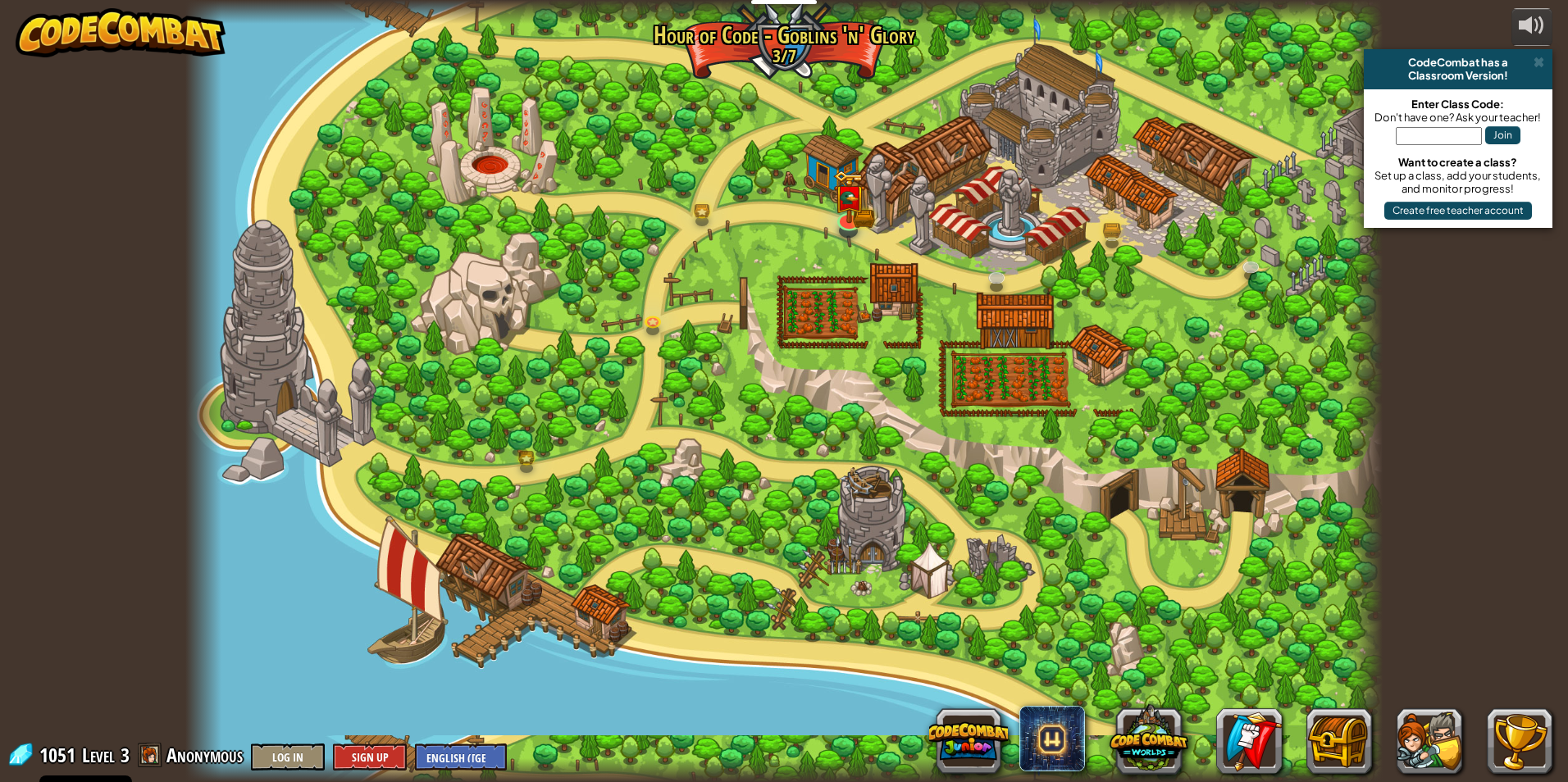
drag, startPoint x: 686, startPoint y: 156, endPoint x: 694, endPoint y: 254, distance: 98.3
click at [694, 254] on div at bounding box center [783, 391] width 1197 height 782
drag, startPoint x: 660, startPoint y: 230, endPoint x: 552, endPoint y: 292, distance: 124.5
click at [542, 300] on div at bounding box center [783, 391] width 1197 height 782
click at [851, 212] on img at bounding box center [849, 185] width 32 height 72
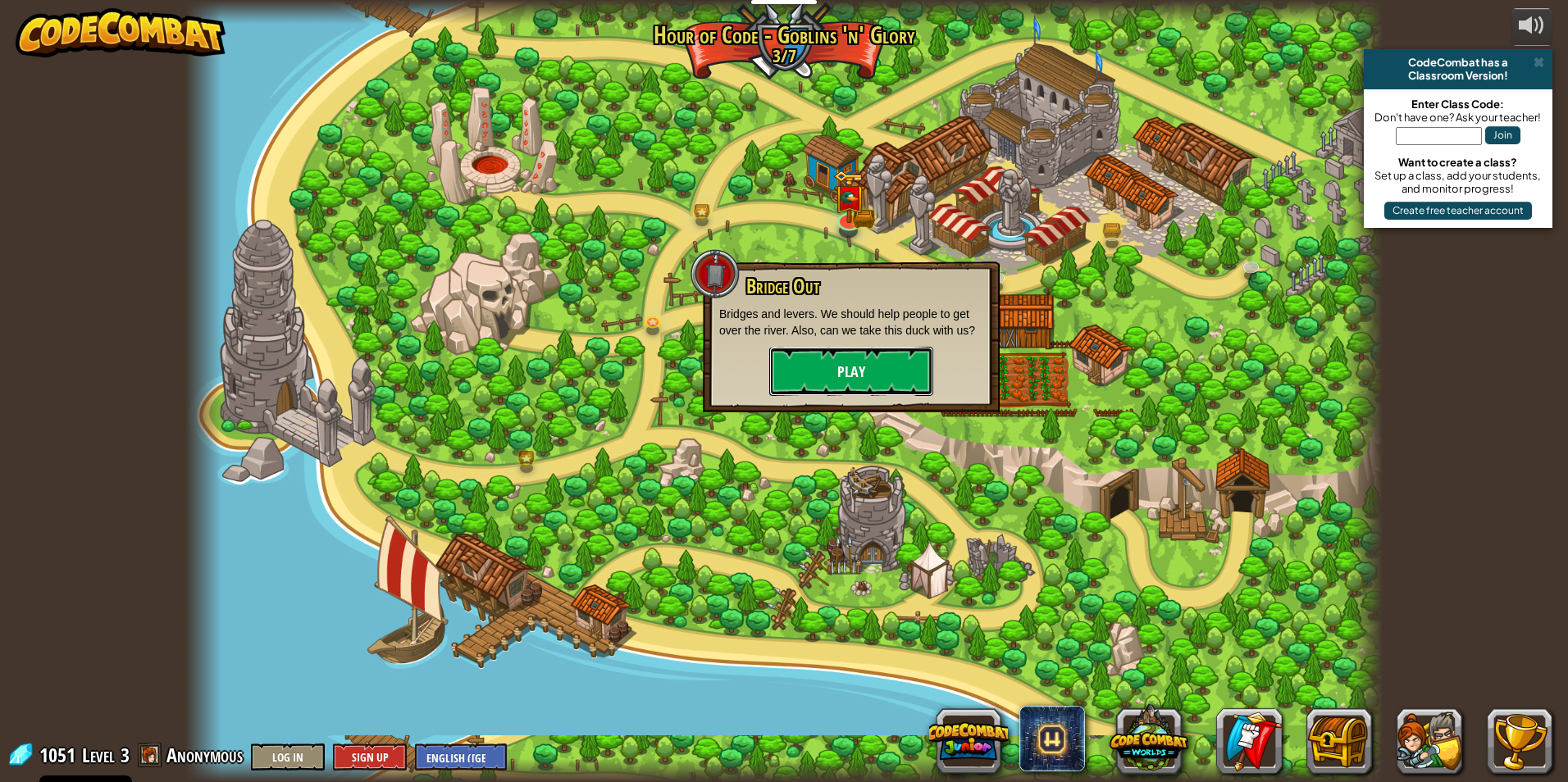
click at [827, 374] on button "Play" at bounding box center [850, 371] width 164 height 49
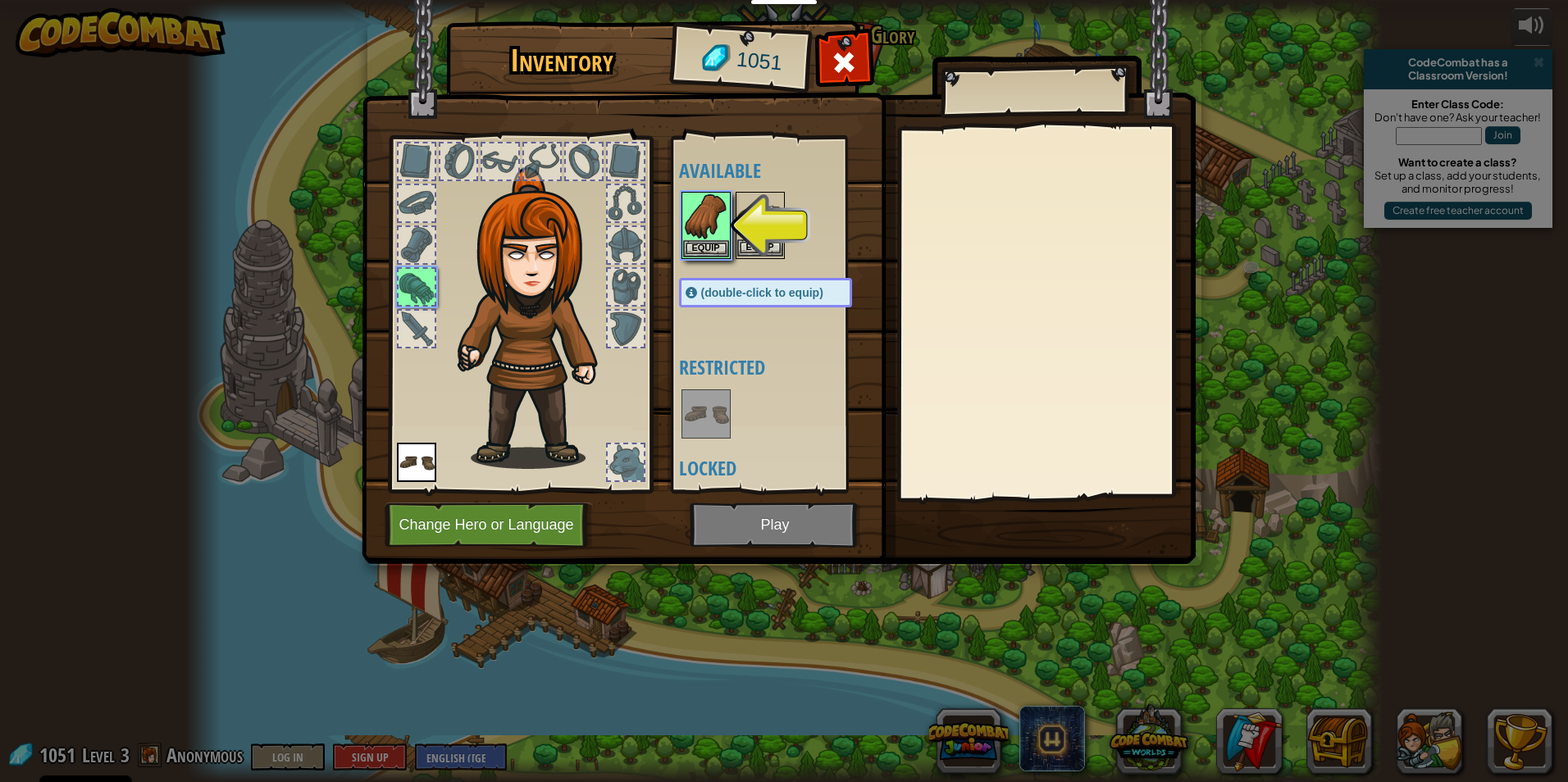
click at [741, 227] on img at bounding box center [760, 216] width 46 height 46
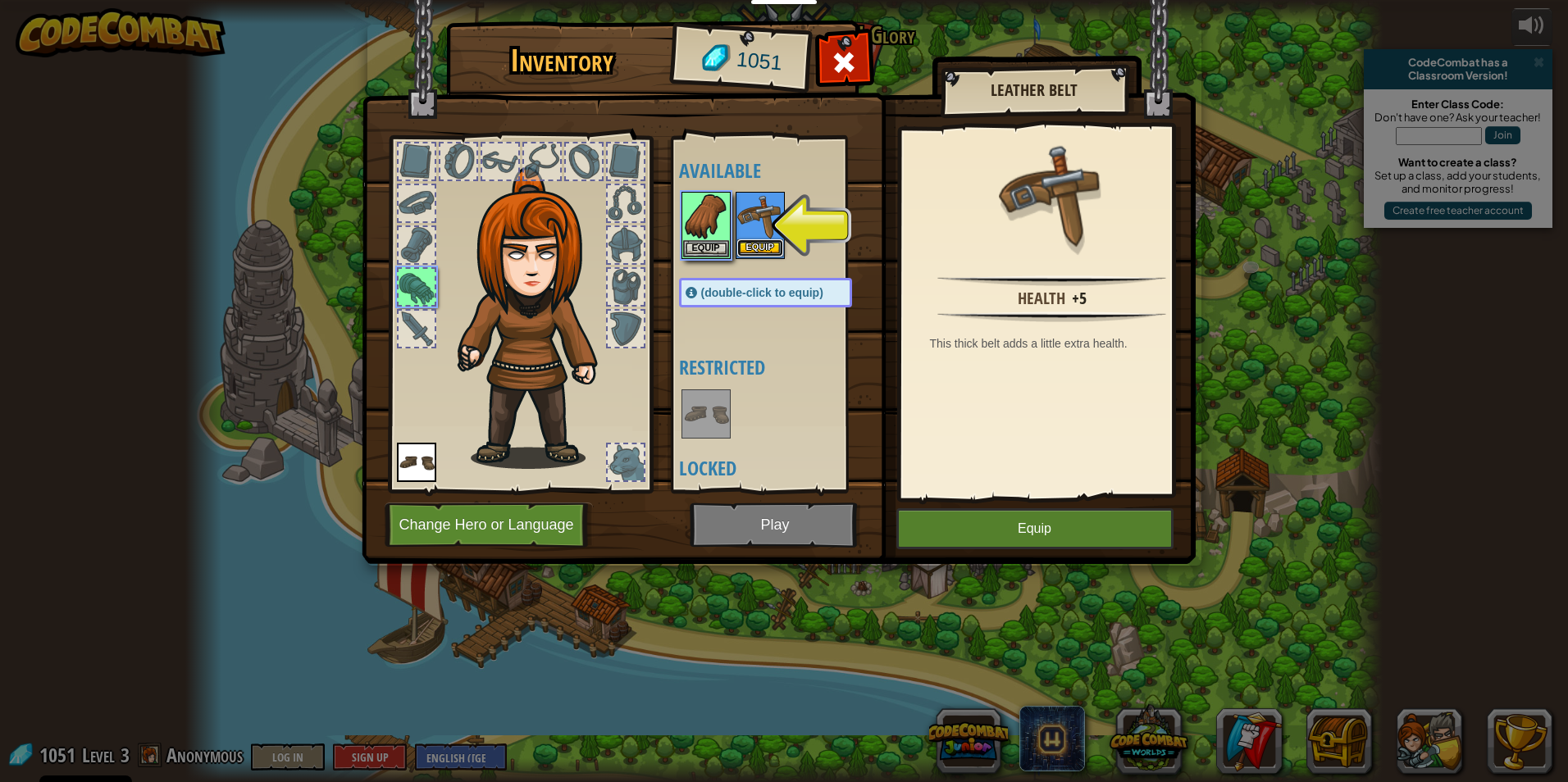
click at [763, 245] on button "Equip" at bounding box center [760, 248] width 46 height 17
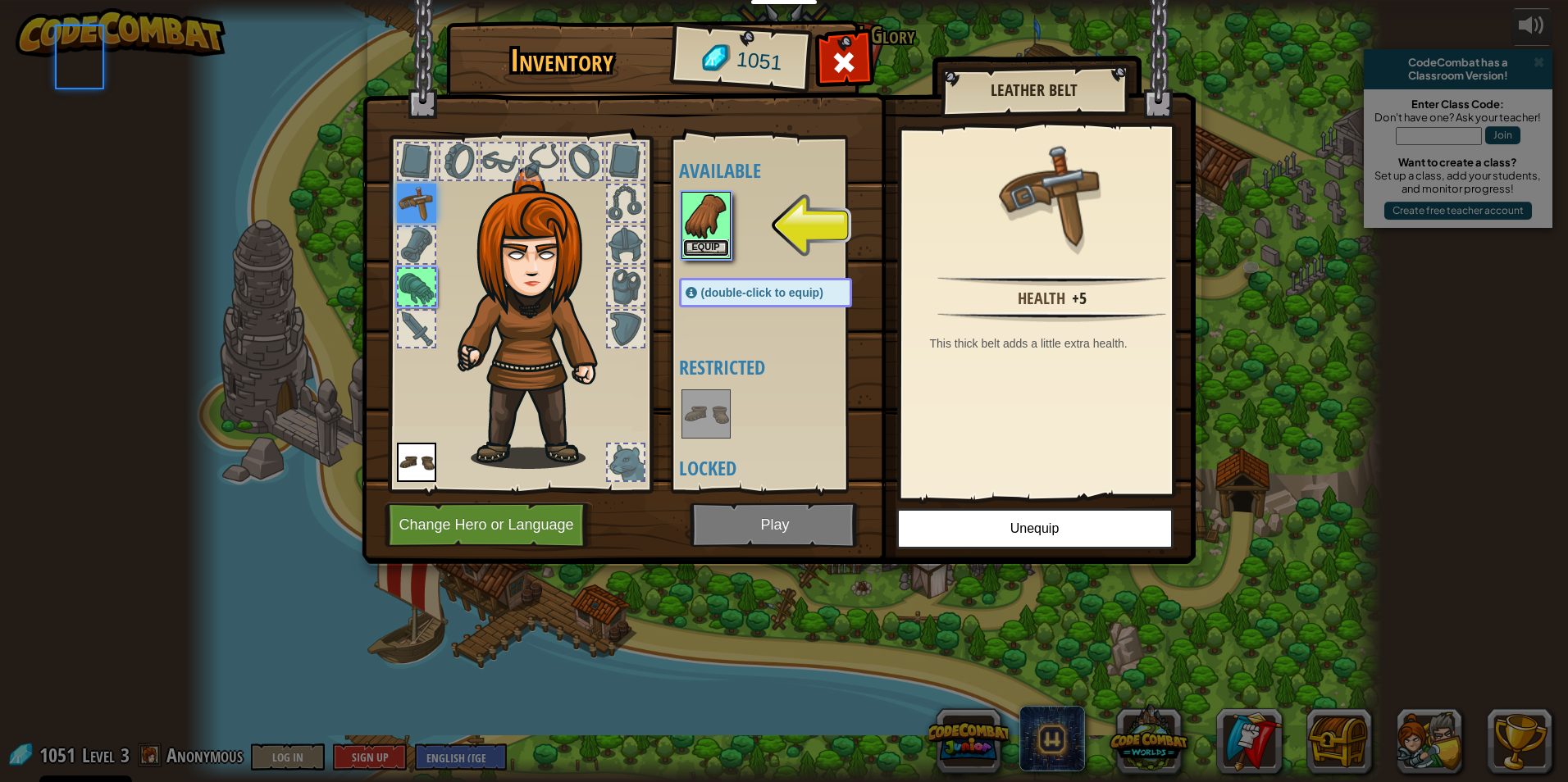
click at [715, 249] on button "Equip" at bounding box center [706, 248] width 46 height 17
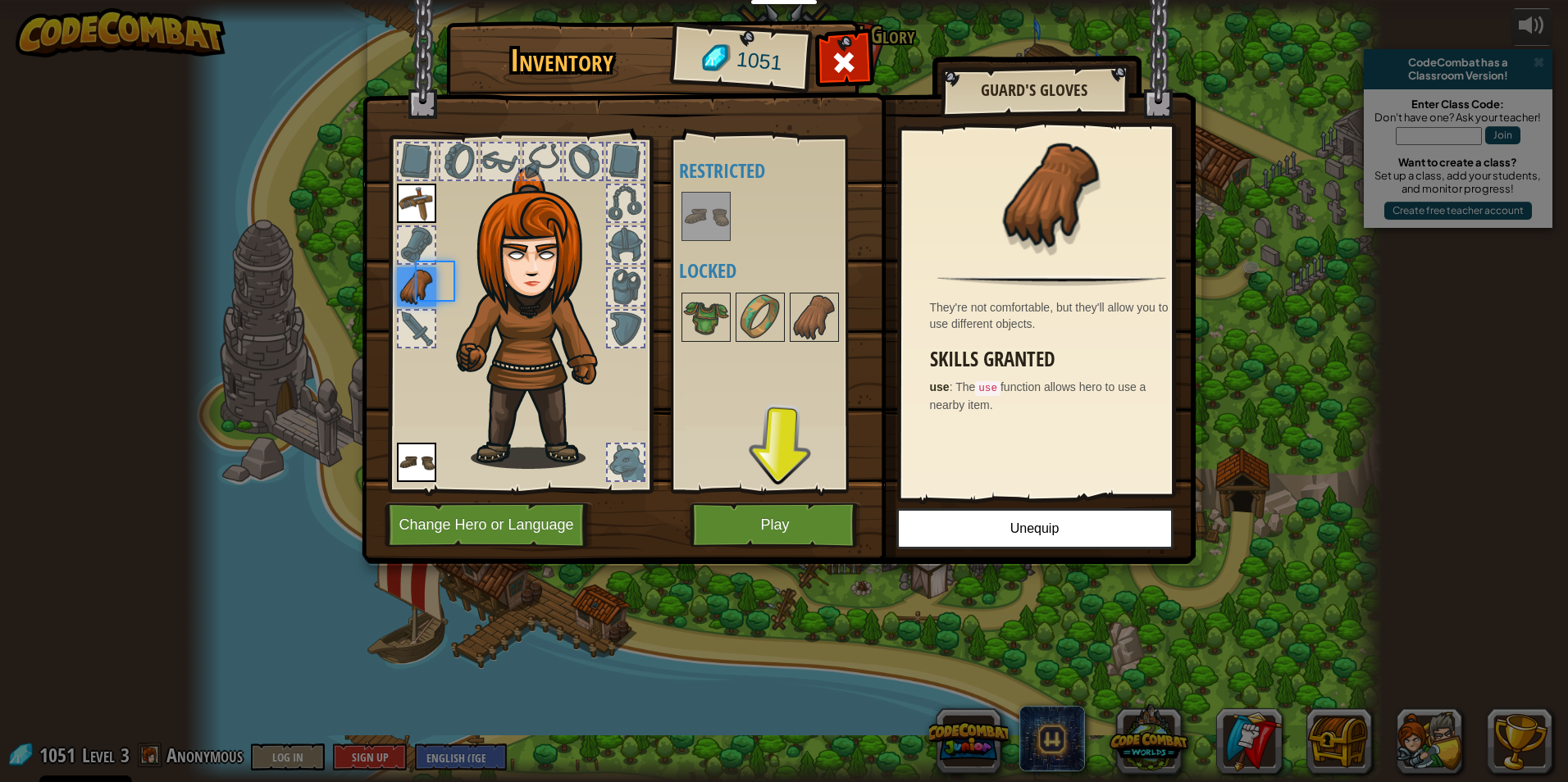
click at [715, 249] on div "Available Equip Equip (double-click to equip) Restricted Locked" at bounding box center [781, 313] width 205 height 342
click at [804, 526] on button "Play" at bounding box center [775, 525] width 171 height 45
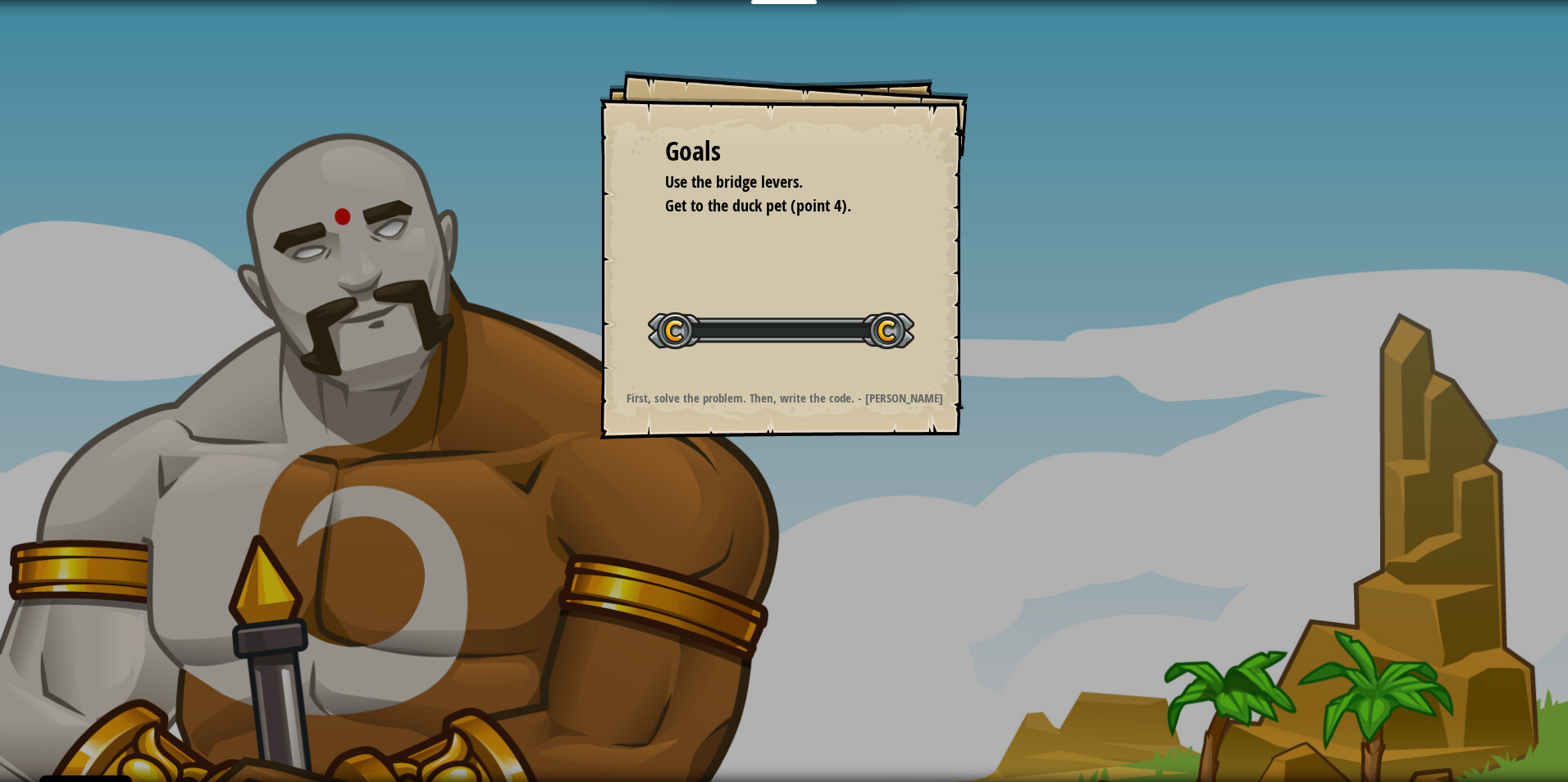
click at [804, 525] on div "Goals Use the bridge levers. Get to the duck pet (point 4). Start Level Error l…" at bounding box center [784, 391] width 1568 height 782
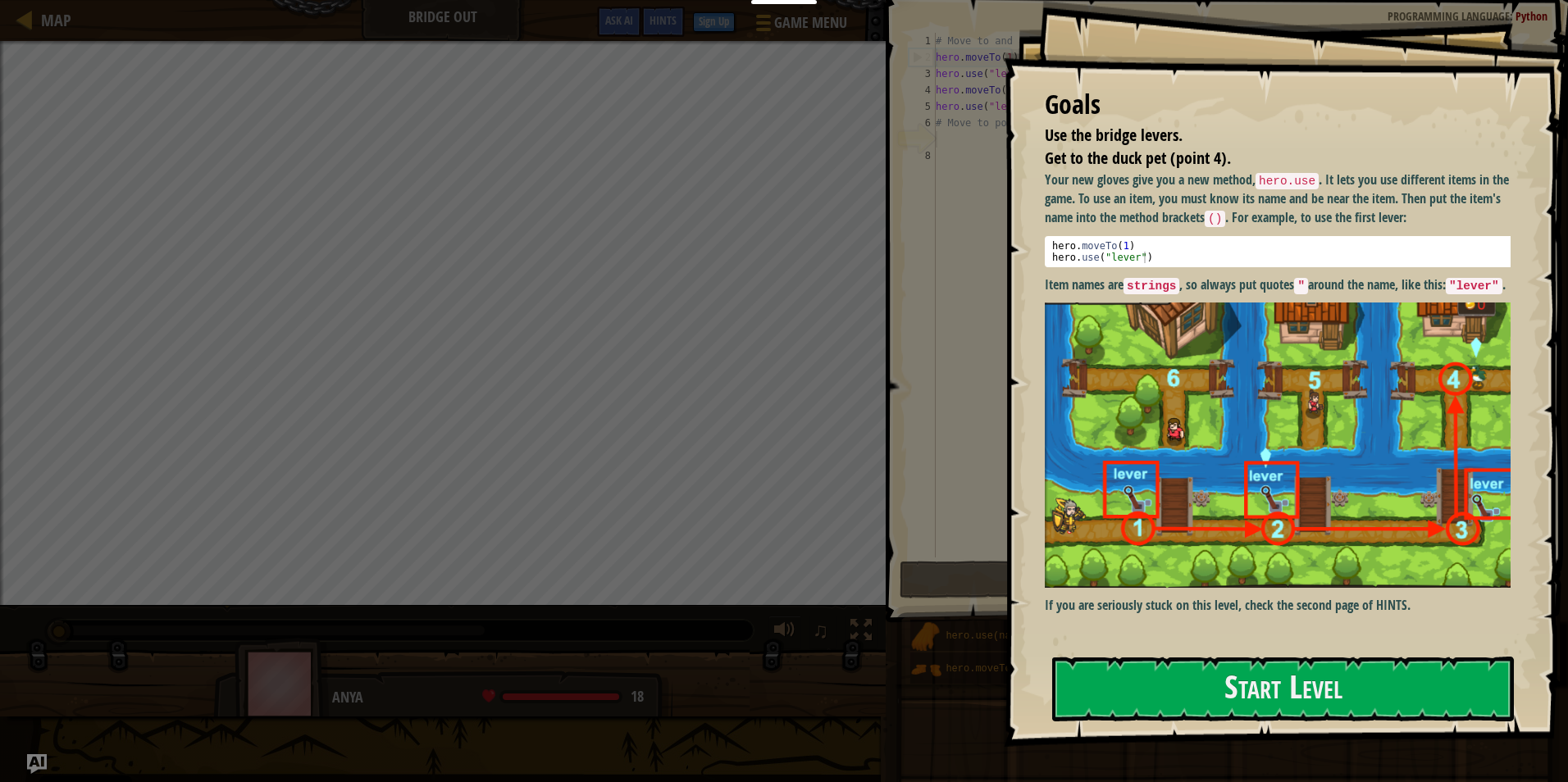
click at [1144, 331] on div "Goals Use the bridge levers. Get to the duck pet (point 4). Your new gloves giv…" at bounding box center [1286, 373] width 564 height 746
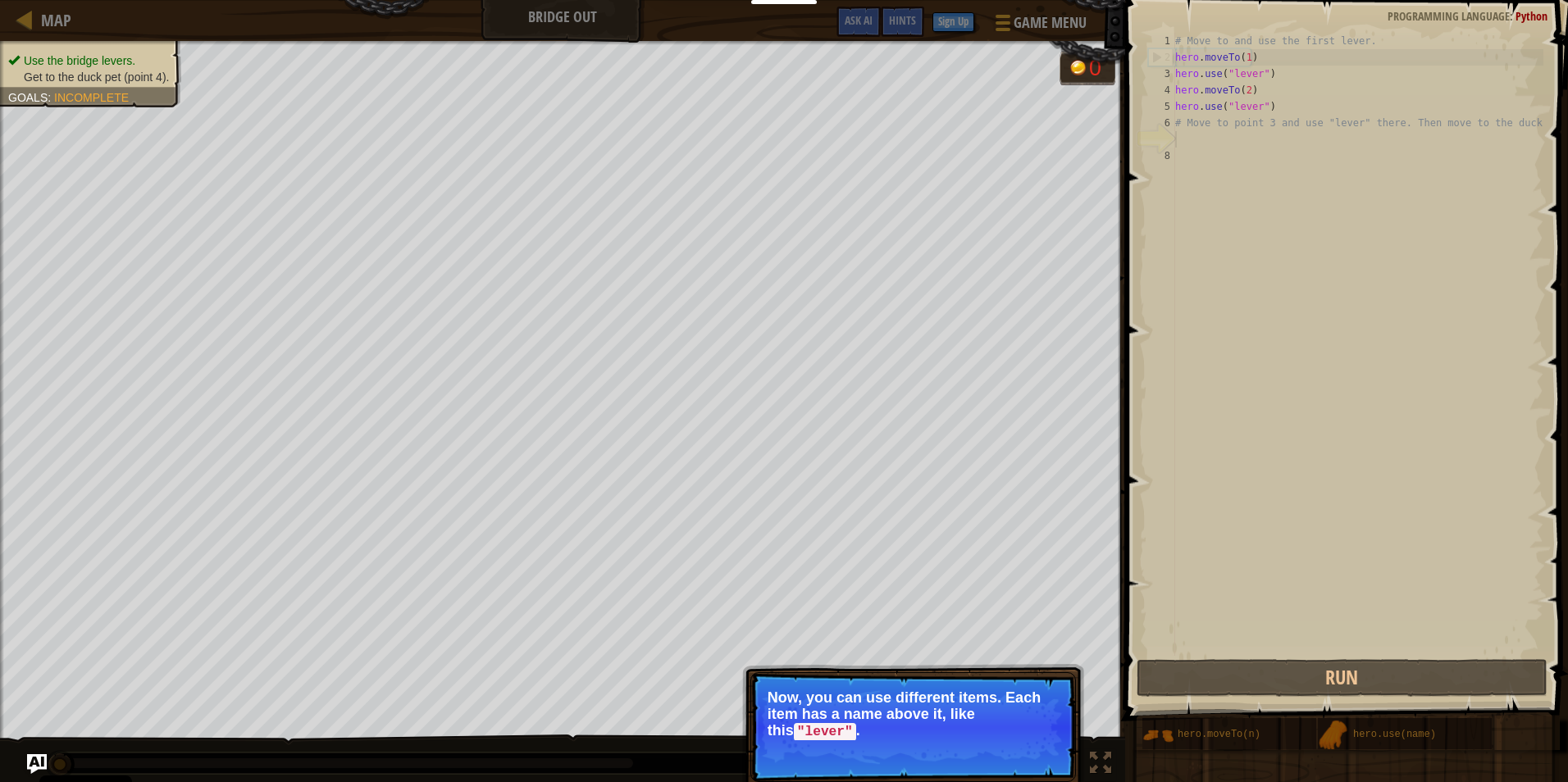
click at [1006, 710] on p "Now, you can use different items. Each item has a name above it, like this "lev…" at bounding box center [914, 715] width 291 height 51
click at [1037, 746] on button "Continue" at bounding box center [1029, 754] width 68 height 21
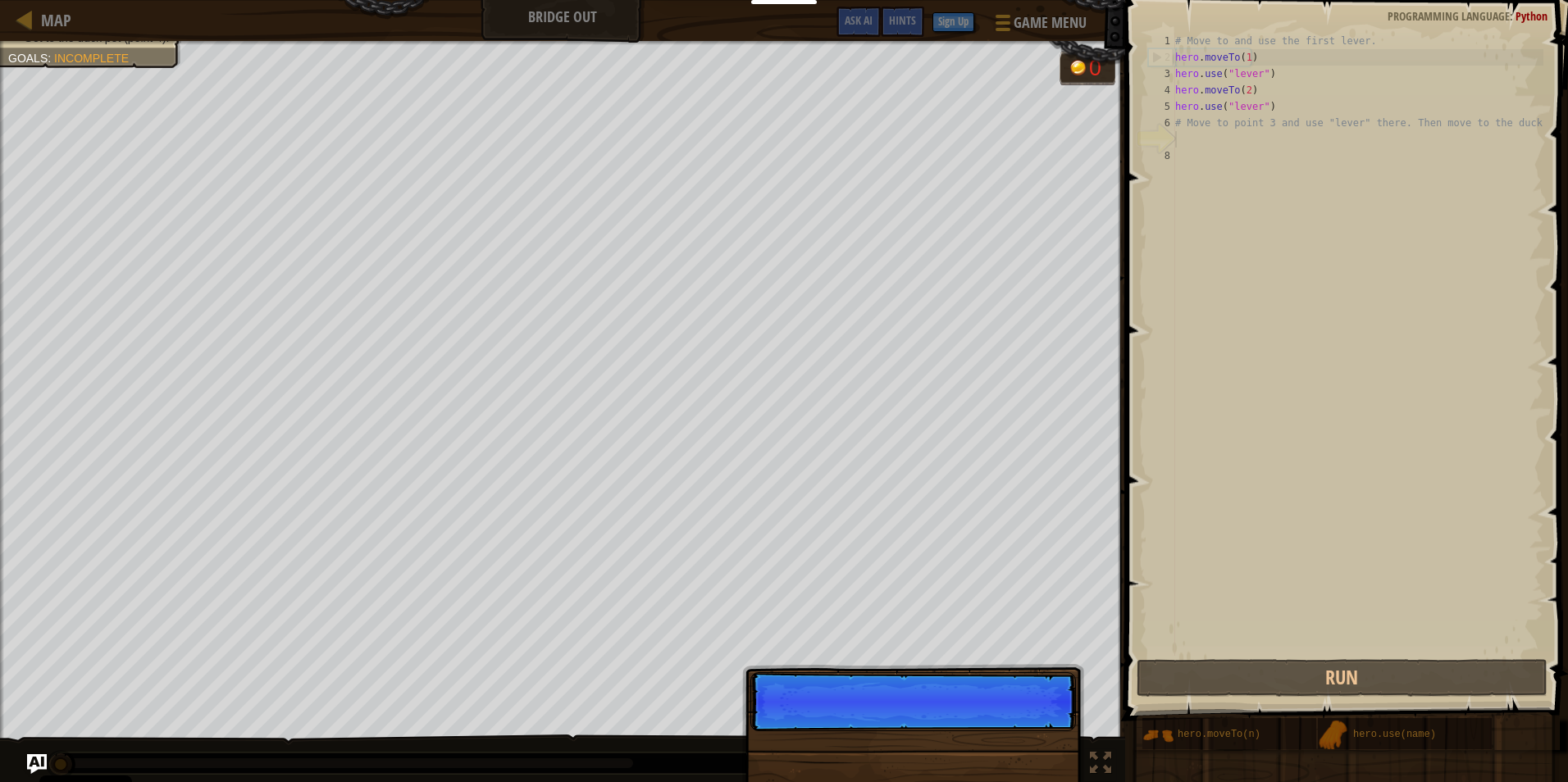
scroll to position [8, 0]
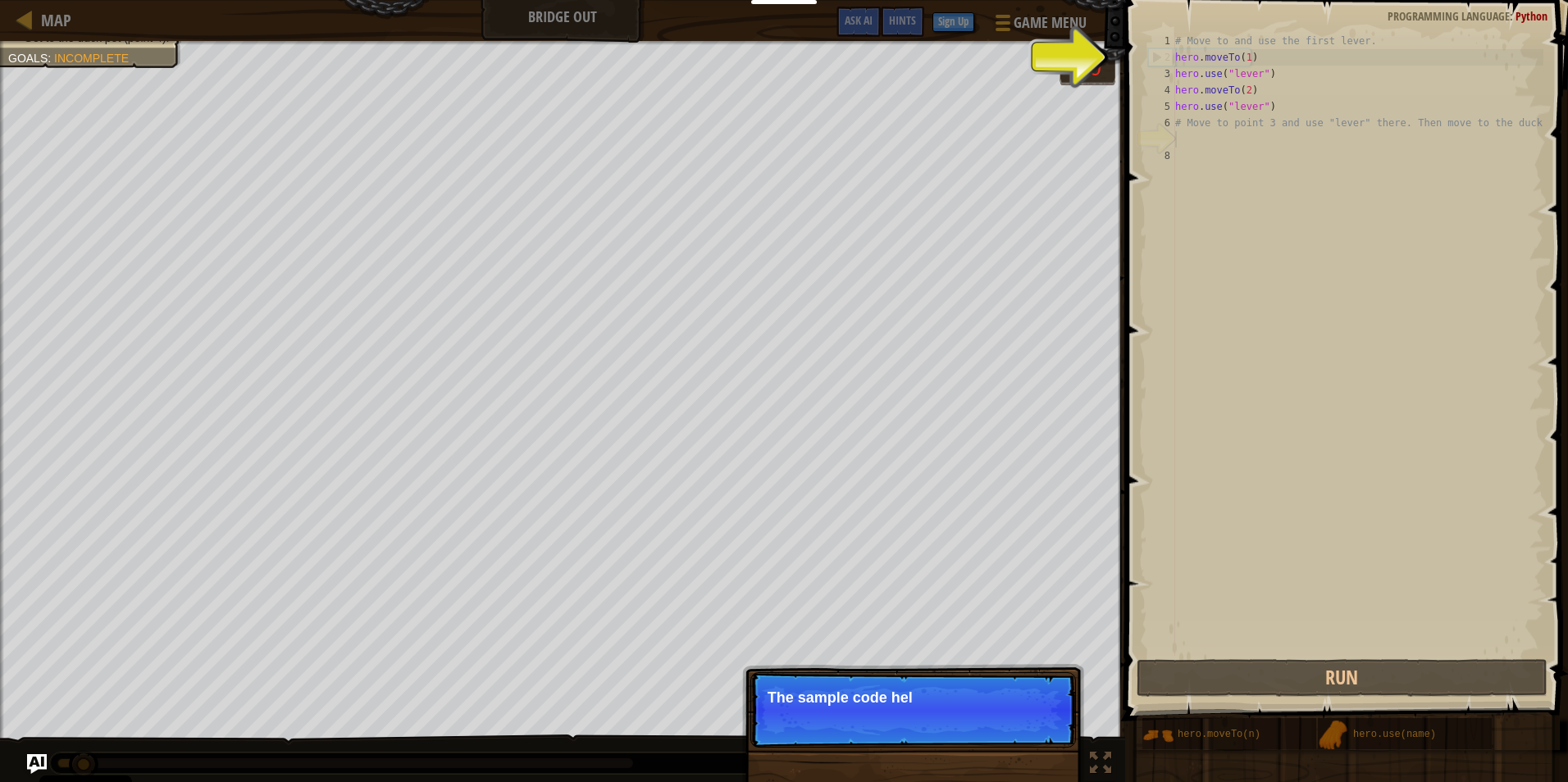
click at [953, 659] on div "Use the bridge levers. Get to the duck pet (point 4). Goals : Incomplete 0 ♫ An…" at bounding box center [784, 412] width 1568 height 743
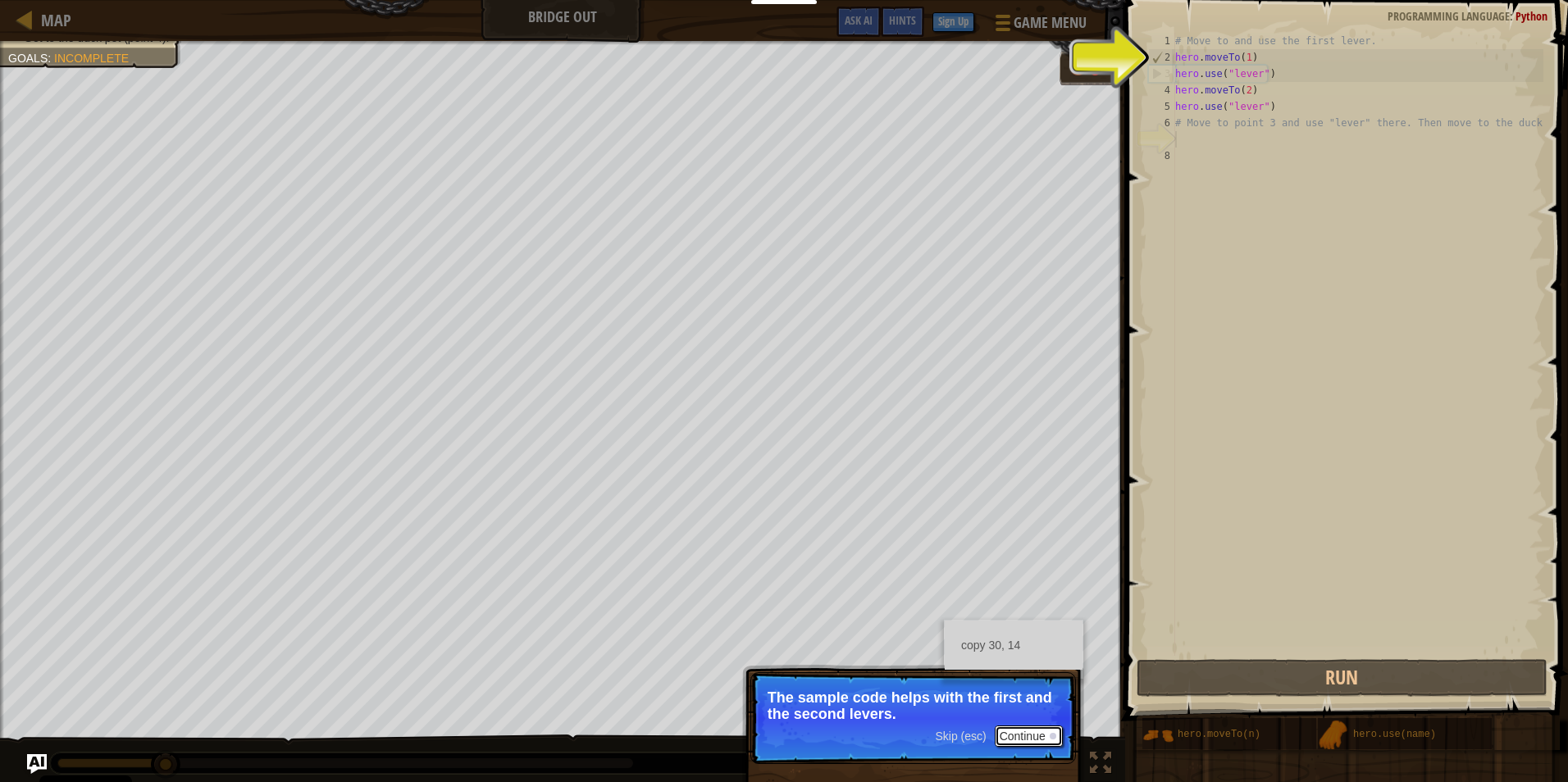
click at [1017, 739] on button "Continue" at bounding box center [1029, 735] width 68 height 21
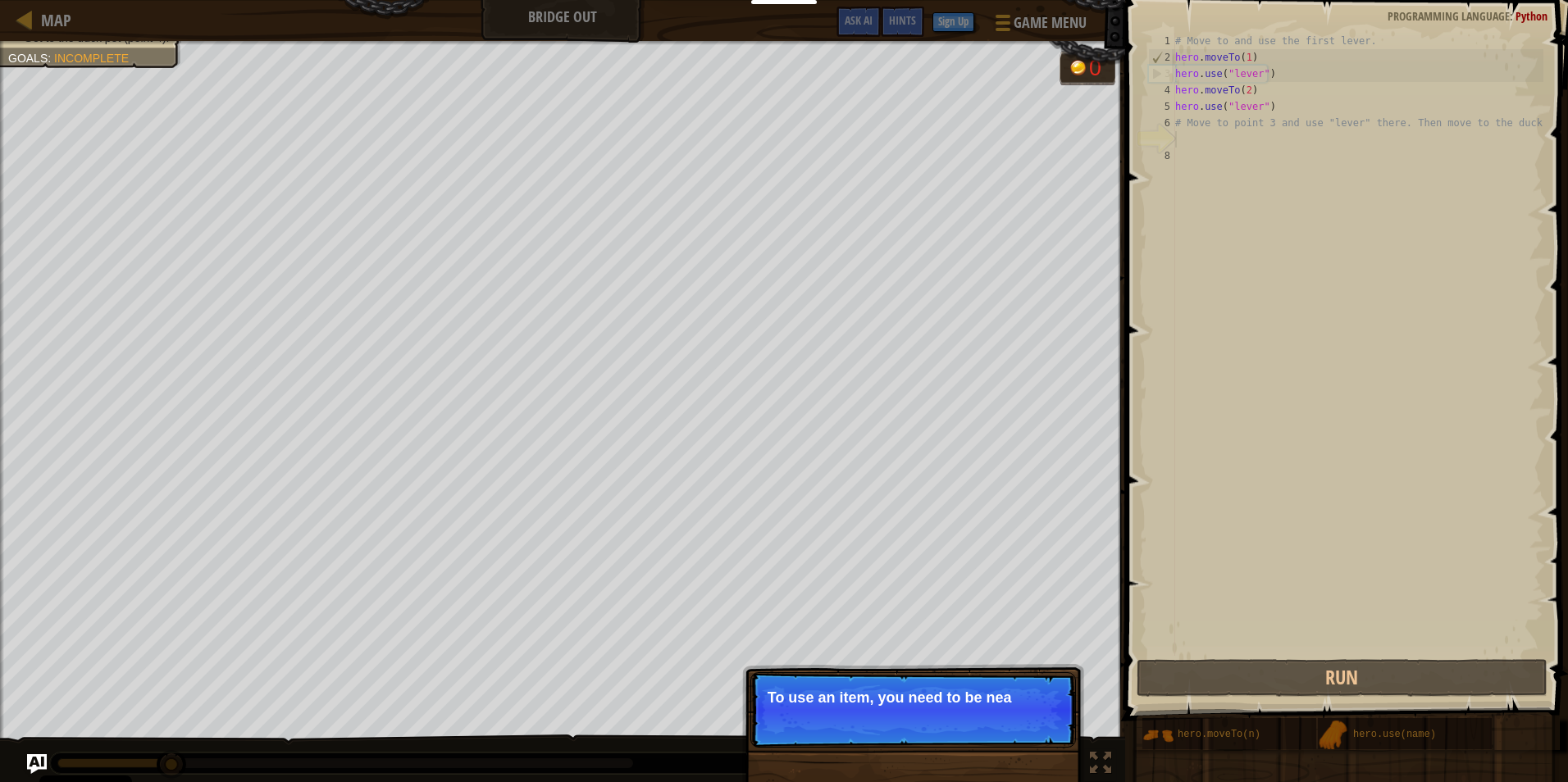
click at [797, 717] on p "Skip (esc) Continue To use an item, you need to be nea" at bounding box center [913, 710] width 326 height 76
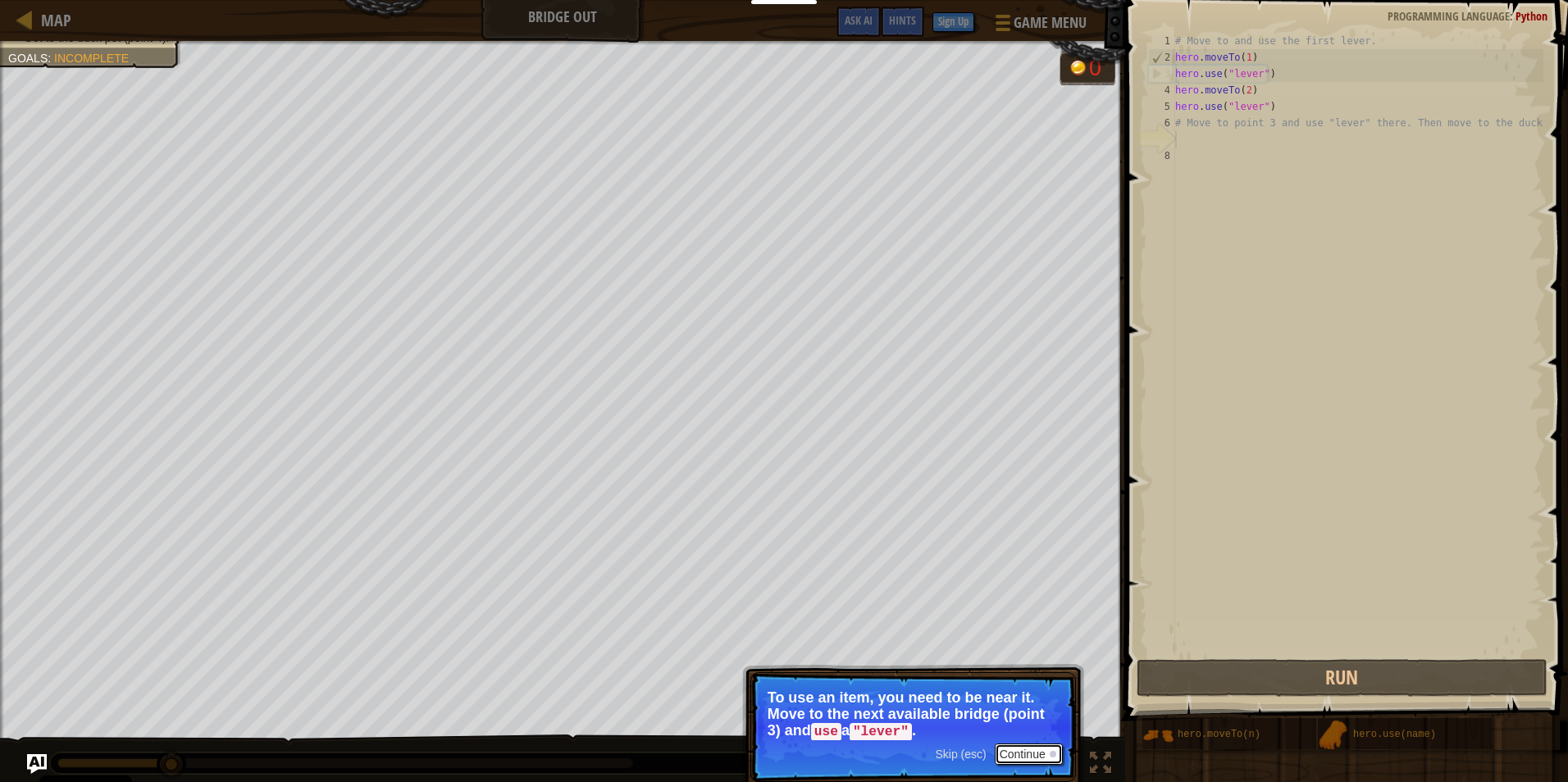
drag, startPoint x: 1017, startPoint y: 745, endPoint x: 1044, endPoint y: 708, distance: 45.8
click at [1029, 744] on button "Continue" at bounding box center [1029, 754] width 68 height 21
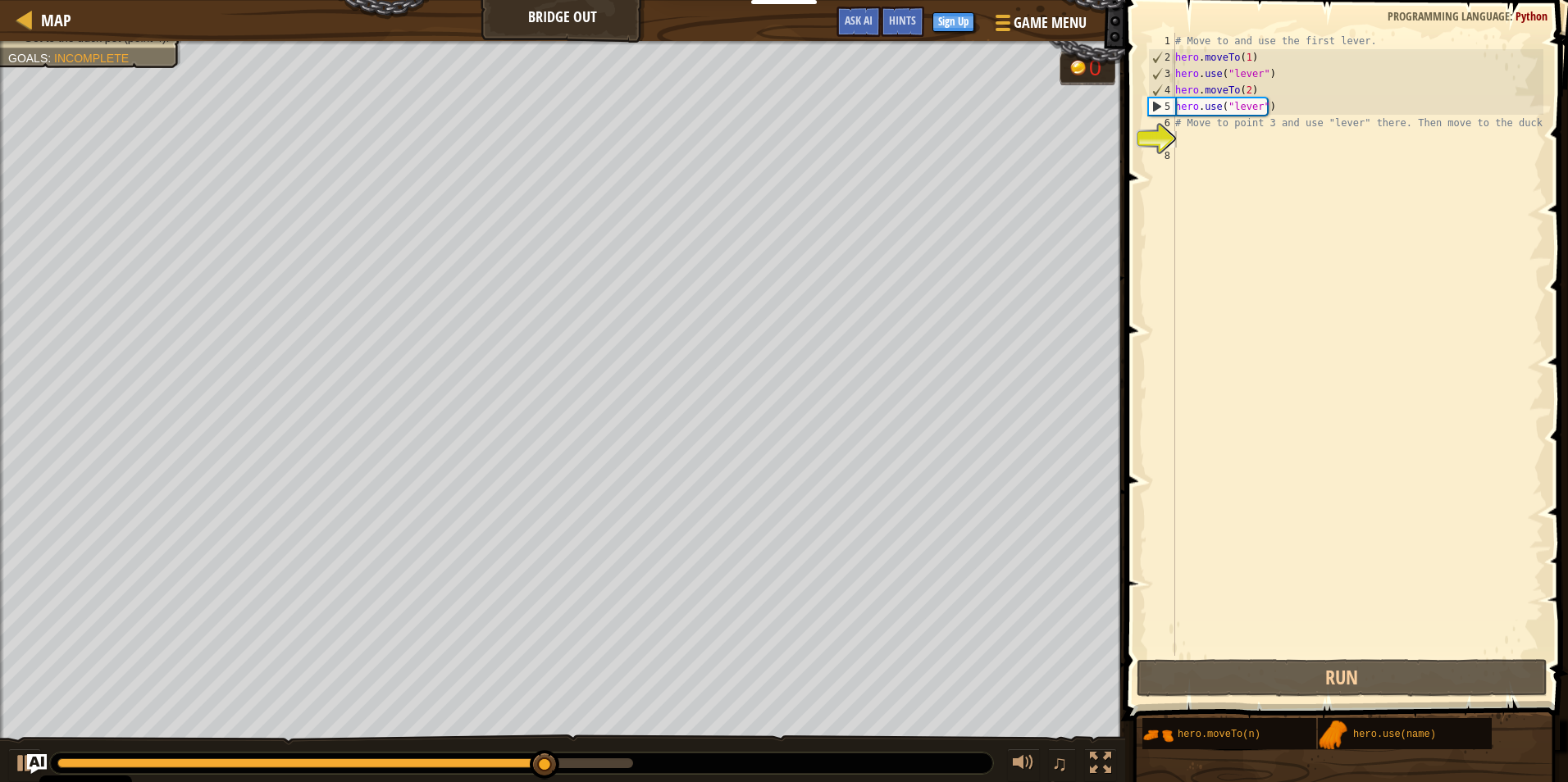
drag, startPoint x: 567, startPoint y: 755, endPoint x: 424, endPoint y: 779, distance: 145.0
click at [424, 779] on div "♫" at bounding box center [562, 759] width 1125 height 49
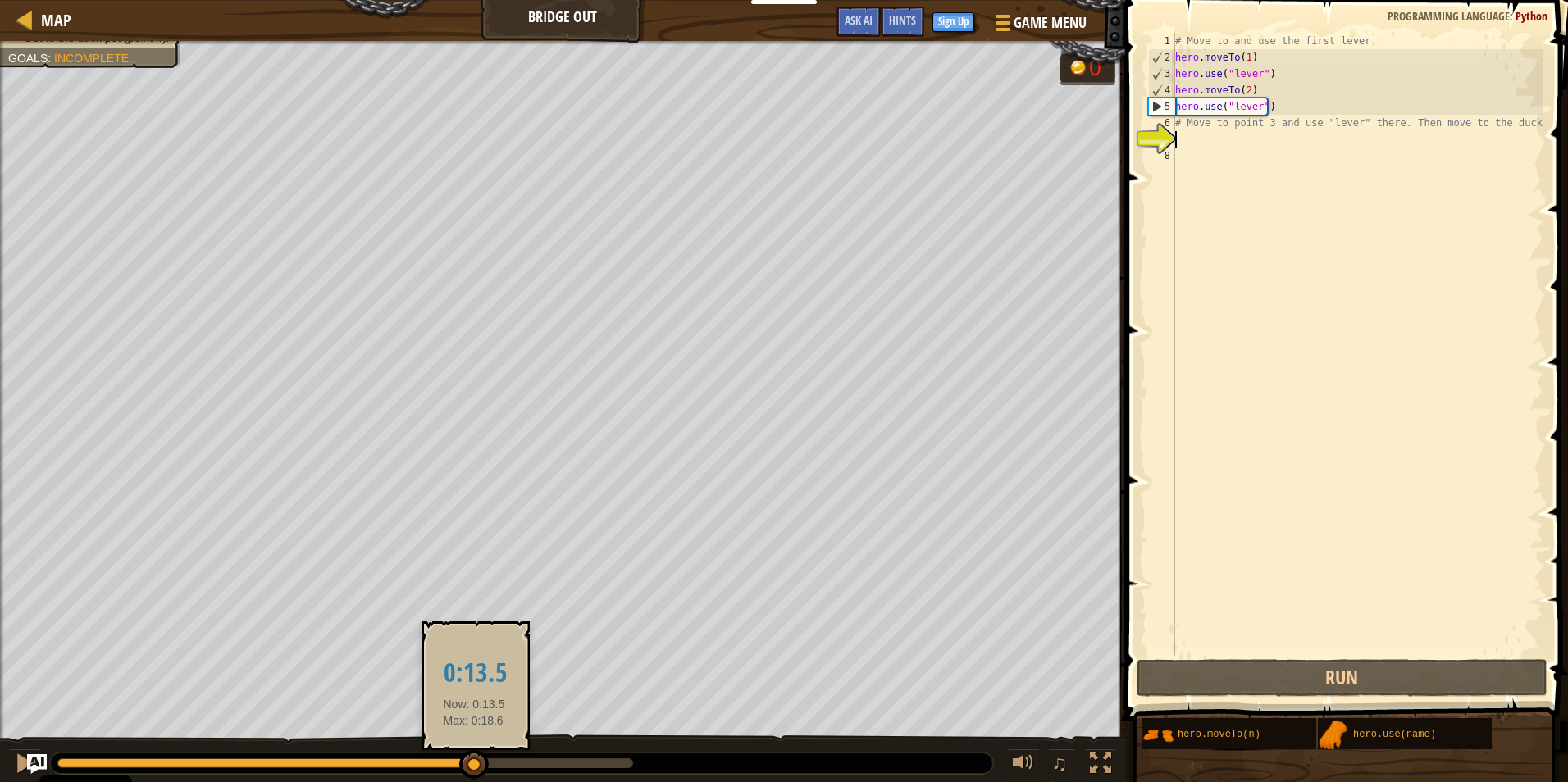
drag, startPoint x: 469, startPoint y: 766, endPoint x: 480, endPoint y: 750, distance: 19.4
click at [475, 758] on div at bounding box center [266, 763] width 418 height 10
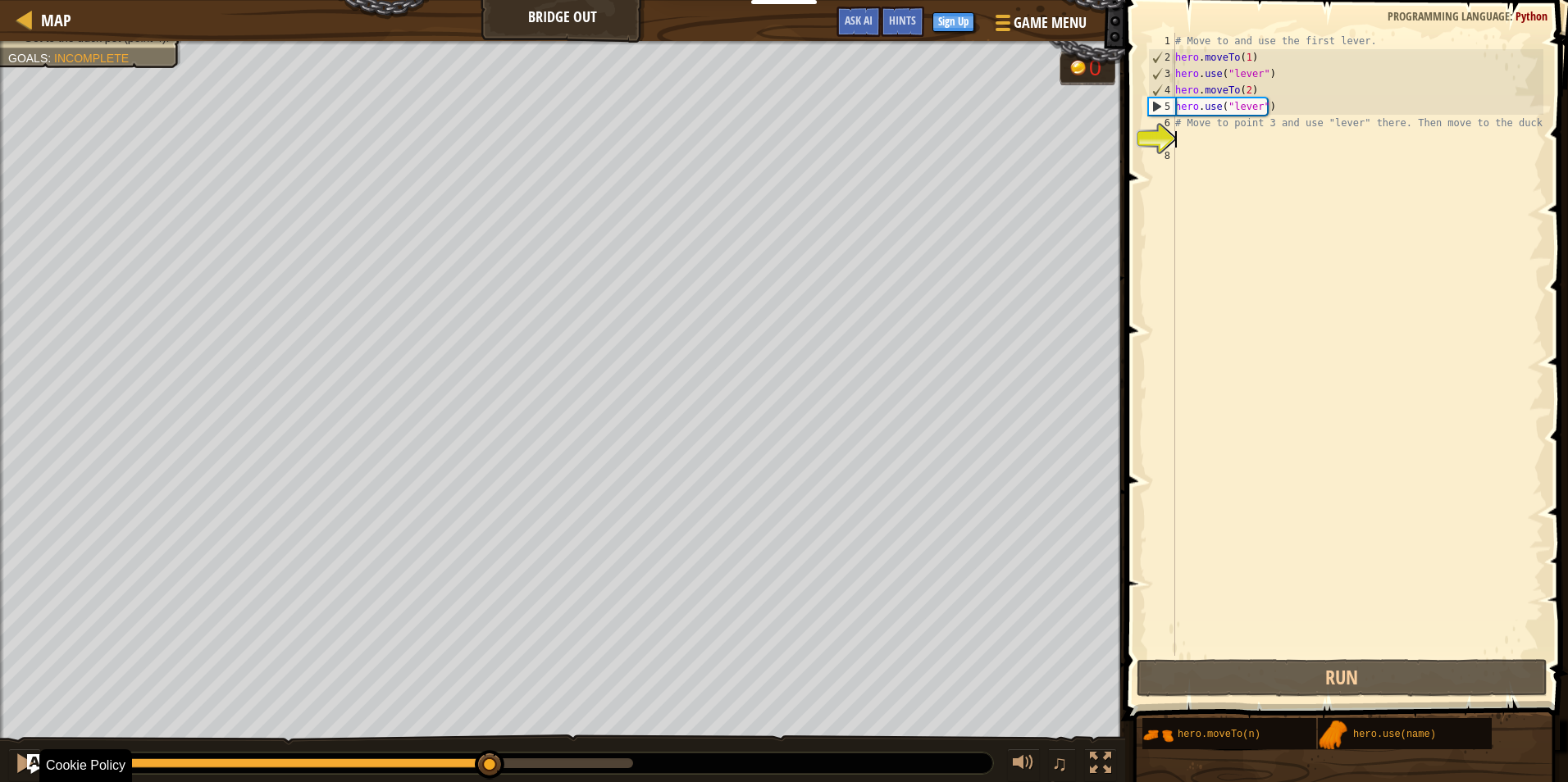
click at [488, 16] on body "Cookie Policy CodeCombat uses a few essential and non-essential cookies. Privac…" at bounding box center [784, 8] width 1568 height 16
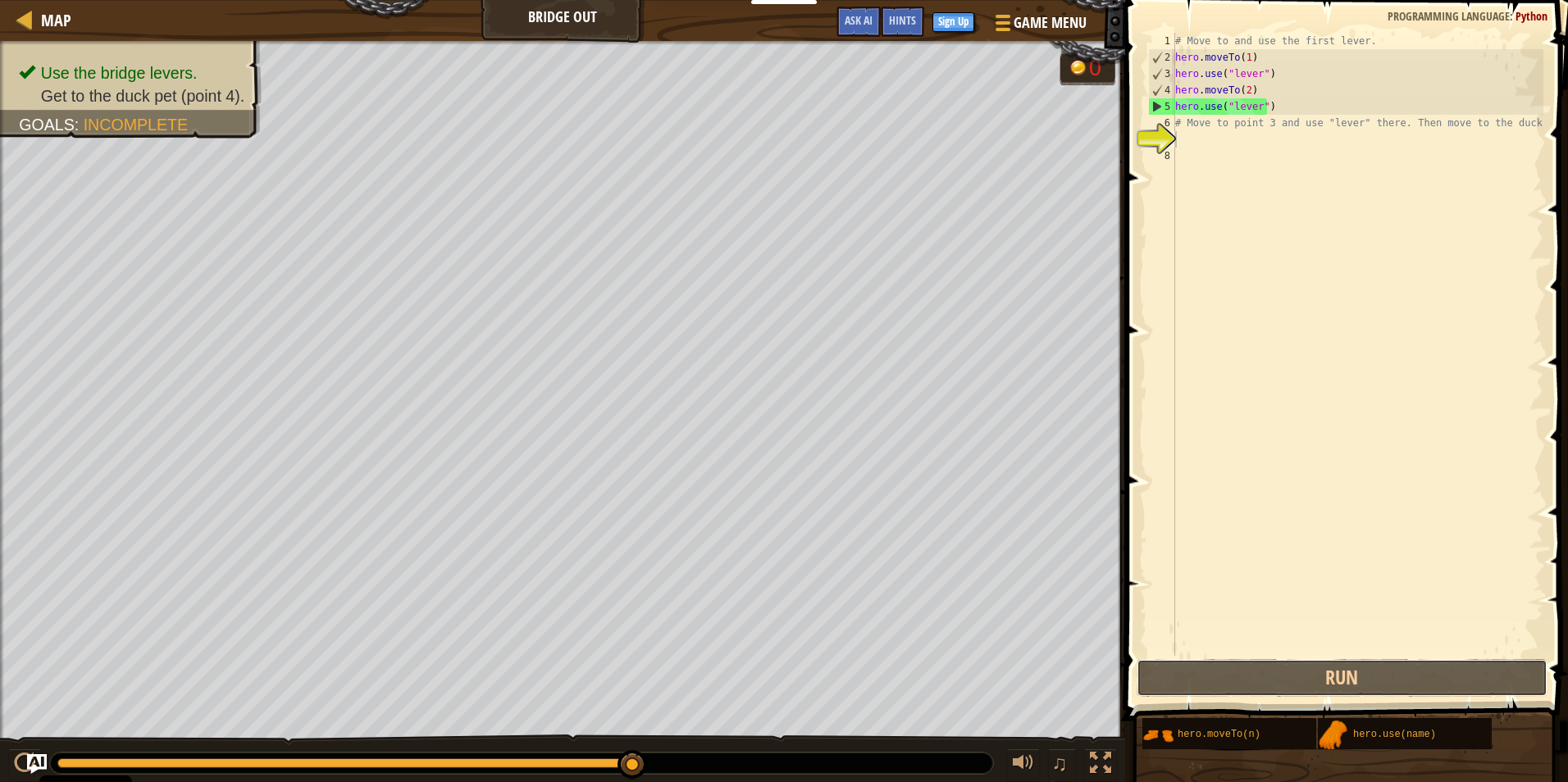
drag, startPoint x: 1329, startPoint y: 667, endPoint x: 1332, endPoint y: 641, distance: 26.2
click at [1332, 641] on div "1 2 3 4 5 6 7 8 # Move to and use the first lever. hero . moveTo ( 1 ) hero . u…" at bounding box center [1343, 393] width 447 height 768
click at [1244, 149] on div "# Move to and use the first lever. hero . moveTo ( 1 ) hero . use ( "lever" ) h…" at bounding box center [1358, 360] width 372 height 656
click at [1239, 131] on div "# Move to and use the first lever. hero . moveTo ( 1 ) hero . use ( "lever" ) h…" at bounding box center [1358, 360] width 372 height 656
type textarea "h"
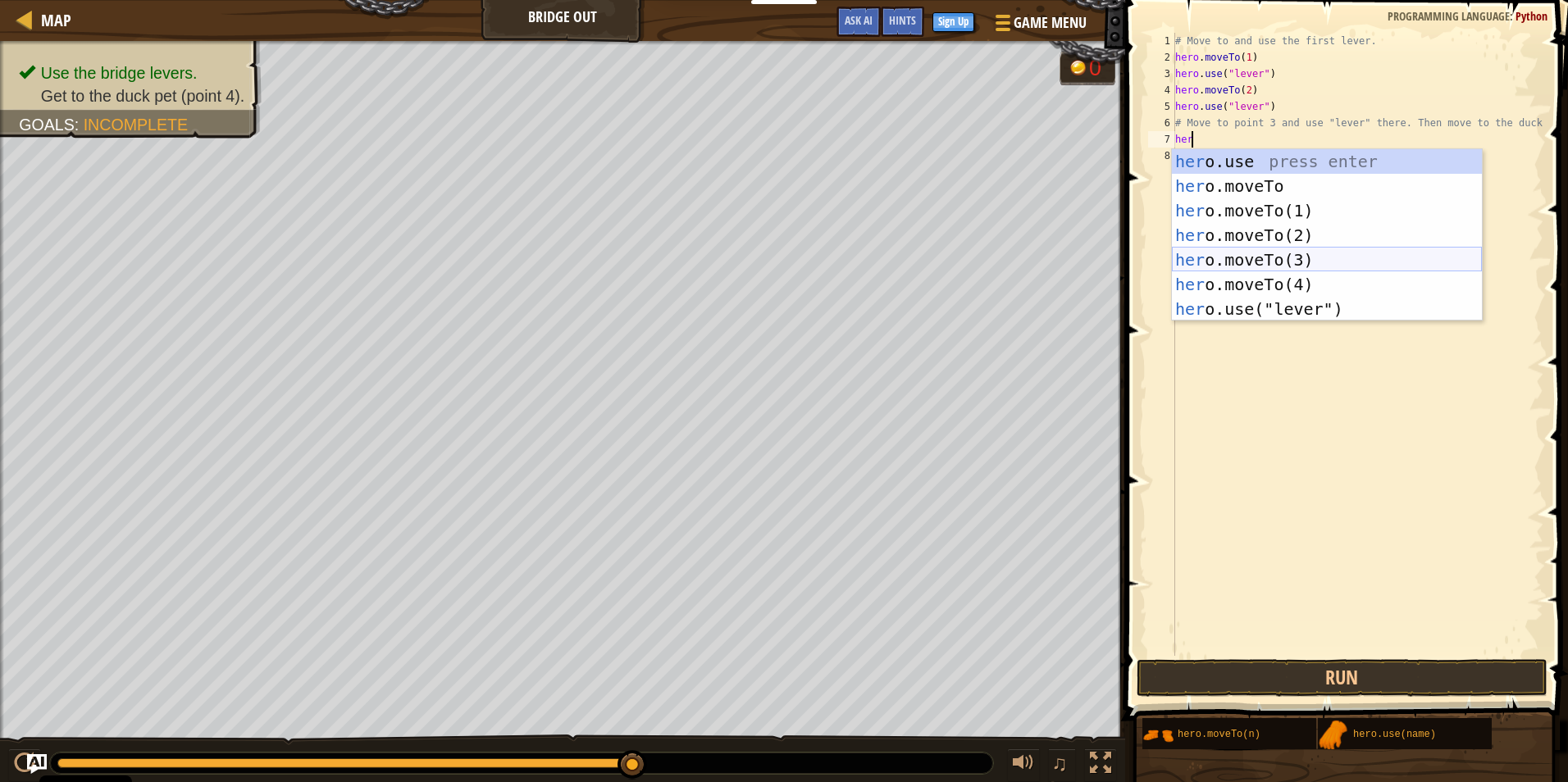
click at [1277, 251] on div "her o.use press enter her o.moveTo press enter her o.moveTo(1) press enter her …" at bounding box center [1327, 260] width 310 height 221
type textarea "hero.moveTo(3)"
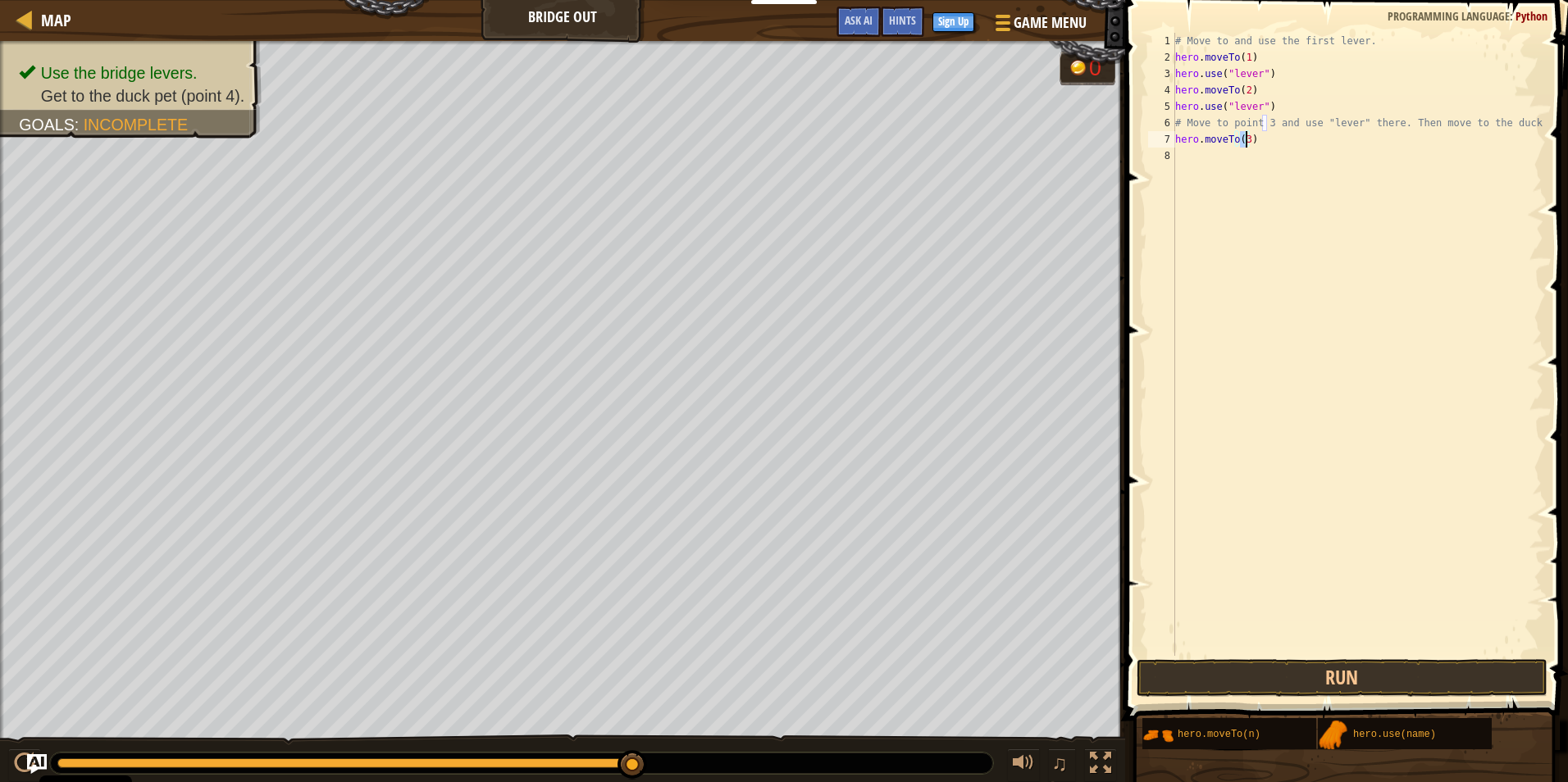
click at [1247, 152] on div "# Move to and use the first lever. hero . moveTo ( 1 ) hero . use ( "lever" ) h…" at bounding box center [1358, 360] width 372 height 656
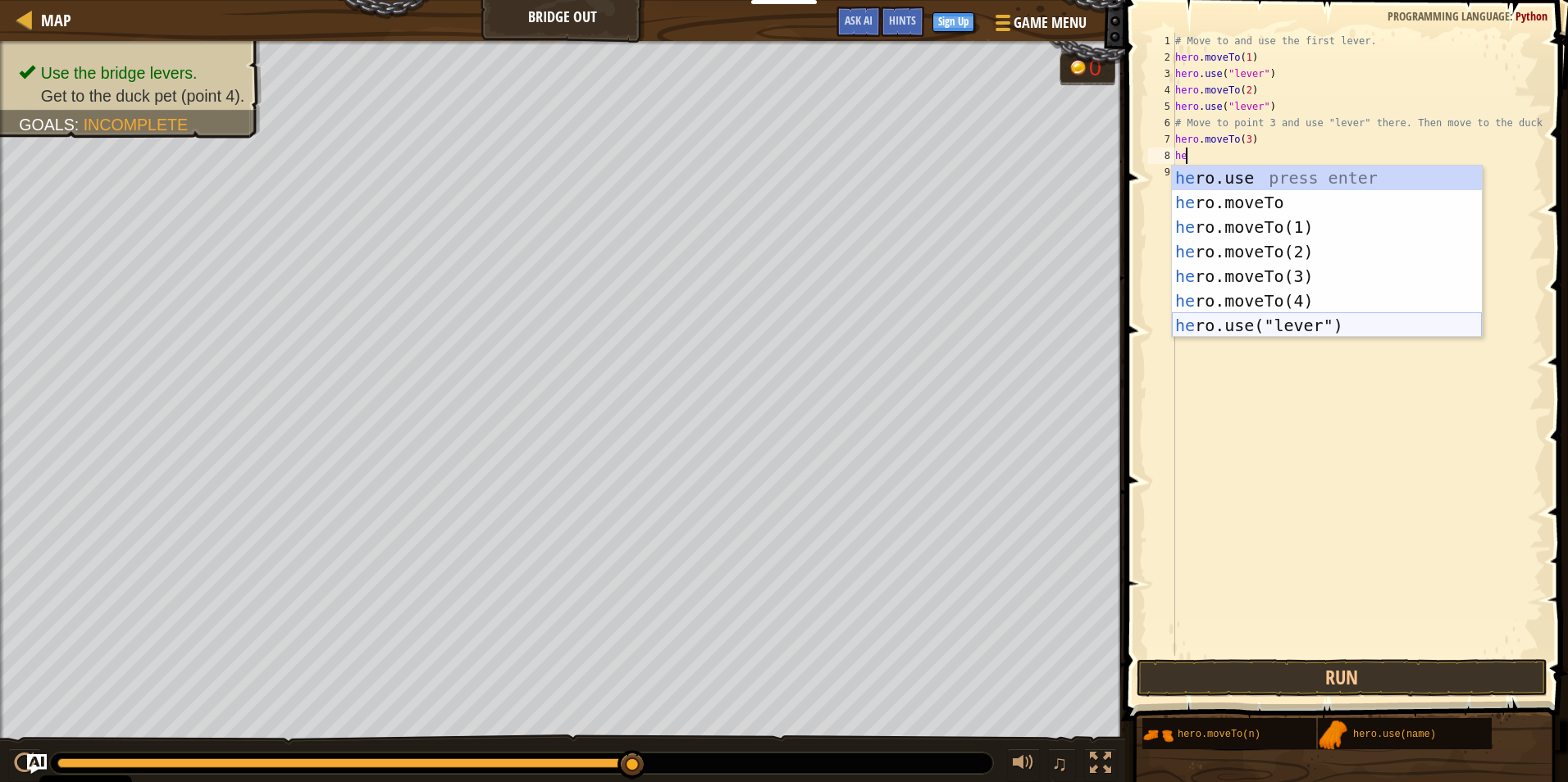
click at [1304, 319] on div "he ro.use press enter he ro.moveTo press enter he ro.moveTo(1) press enter he r…" at bounding box center [1327, 276] width 310 height 221
type textarea "hero.use("lever")"
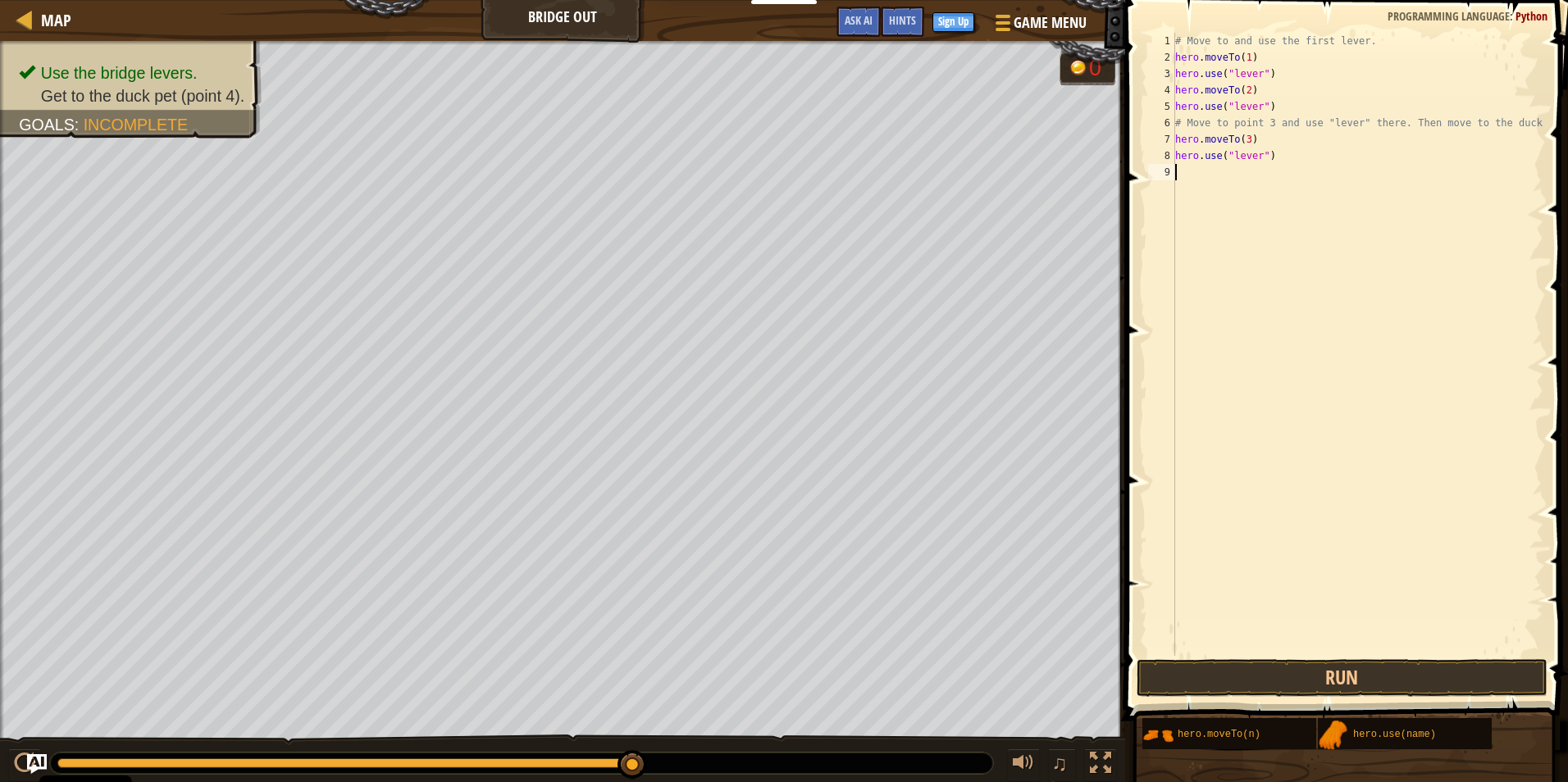
click at [1279, 174] on div "# Move to and use the first lever. hero . moveTo ( 1 ) hero . use ( "lever" ) h…" at bounding box center [1358, 360] width 372 height 656
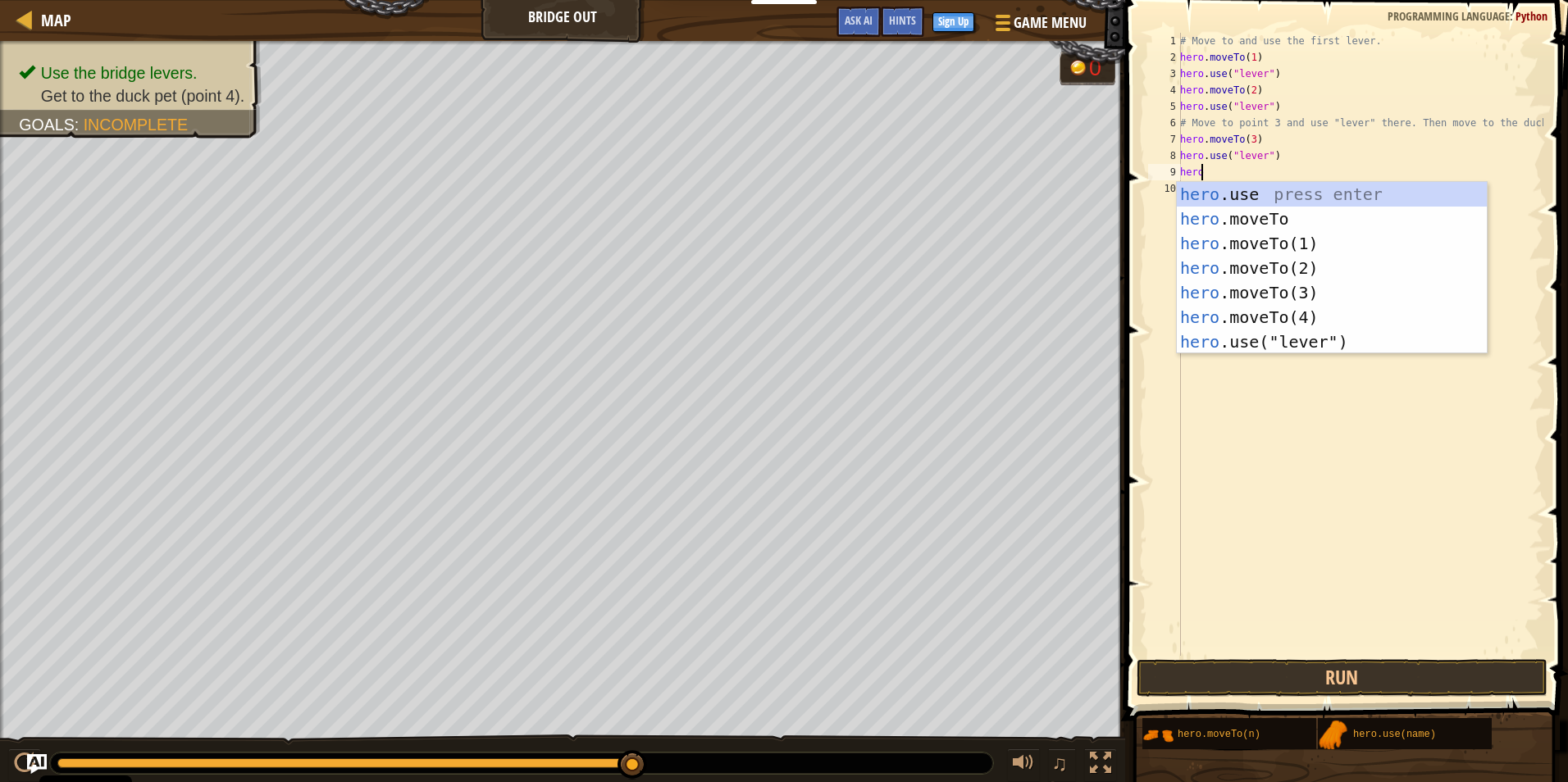
scroll to position [8, 1]
type textarea "herom"
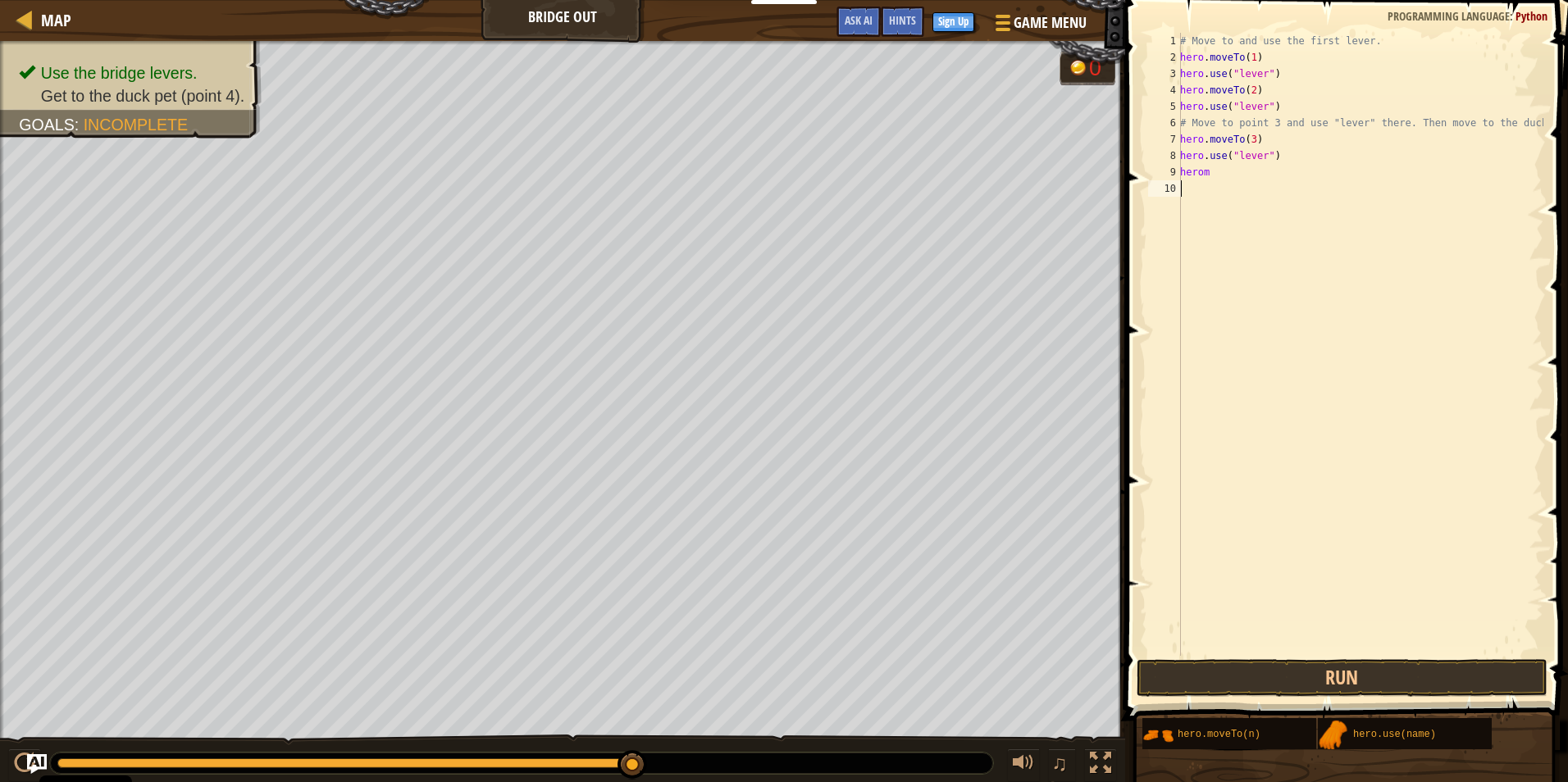
click at [1339, 305] on div "# Move to and use the first lever. hero . moveTo ( 1 ) hero . use ( "lever" ) h…" at bounding box center [1360, 360] width 366 height 656
click at [1266, 174] on div "# Move to and use the first lever. hero . moveTo ( 1 ) hero . use ( "lever" ) h…" at bounding box center [1360, 360] width 366 height 656
type textarea "h"
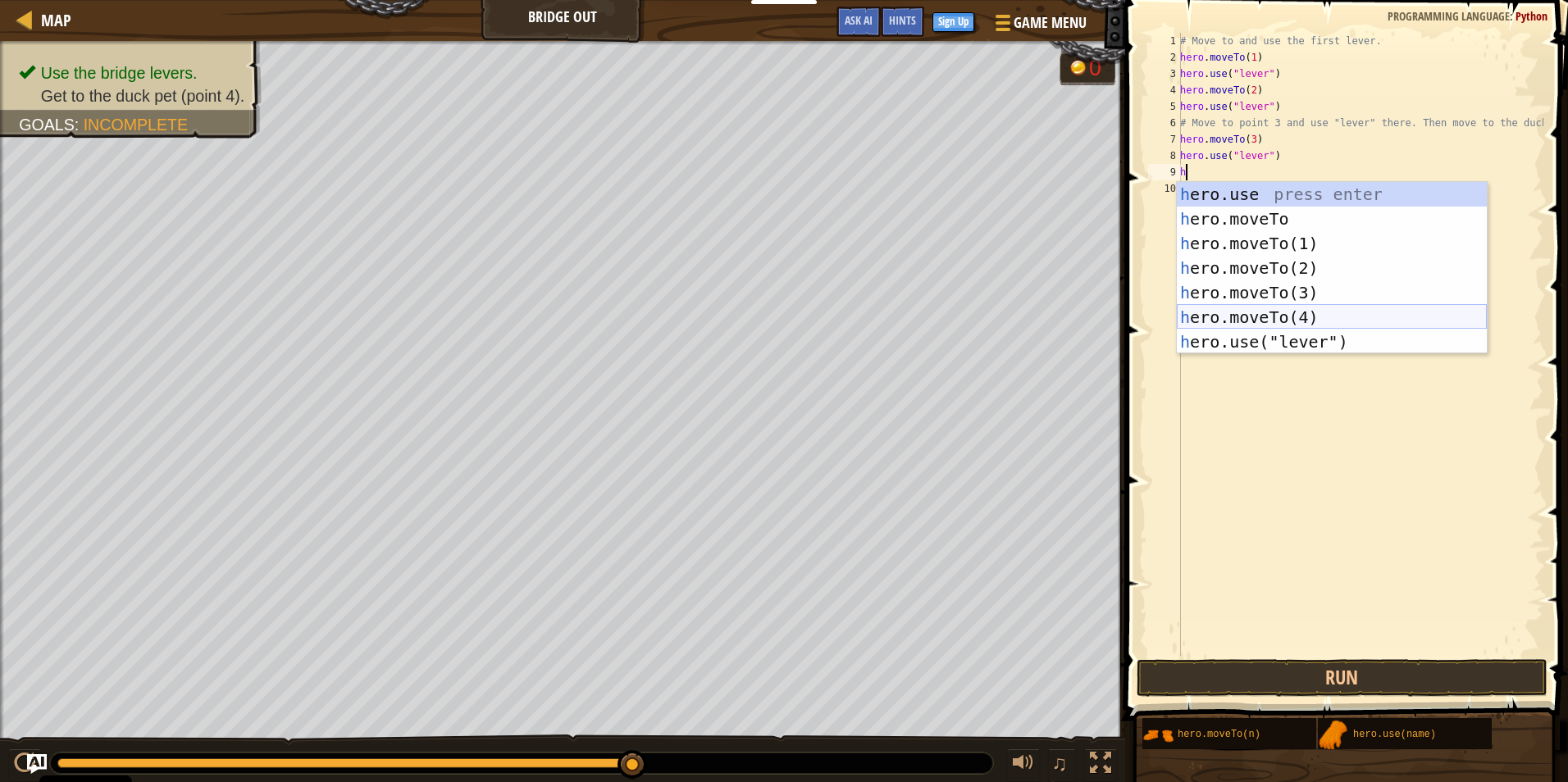
click at [1269, 312] on div "h ero.use press enter h ero.moveTo press enter h ero.moveTo(1) press enter h er…" at bounding box center [1332, 293] width 310 height 221
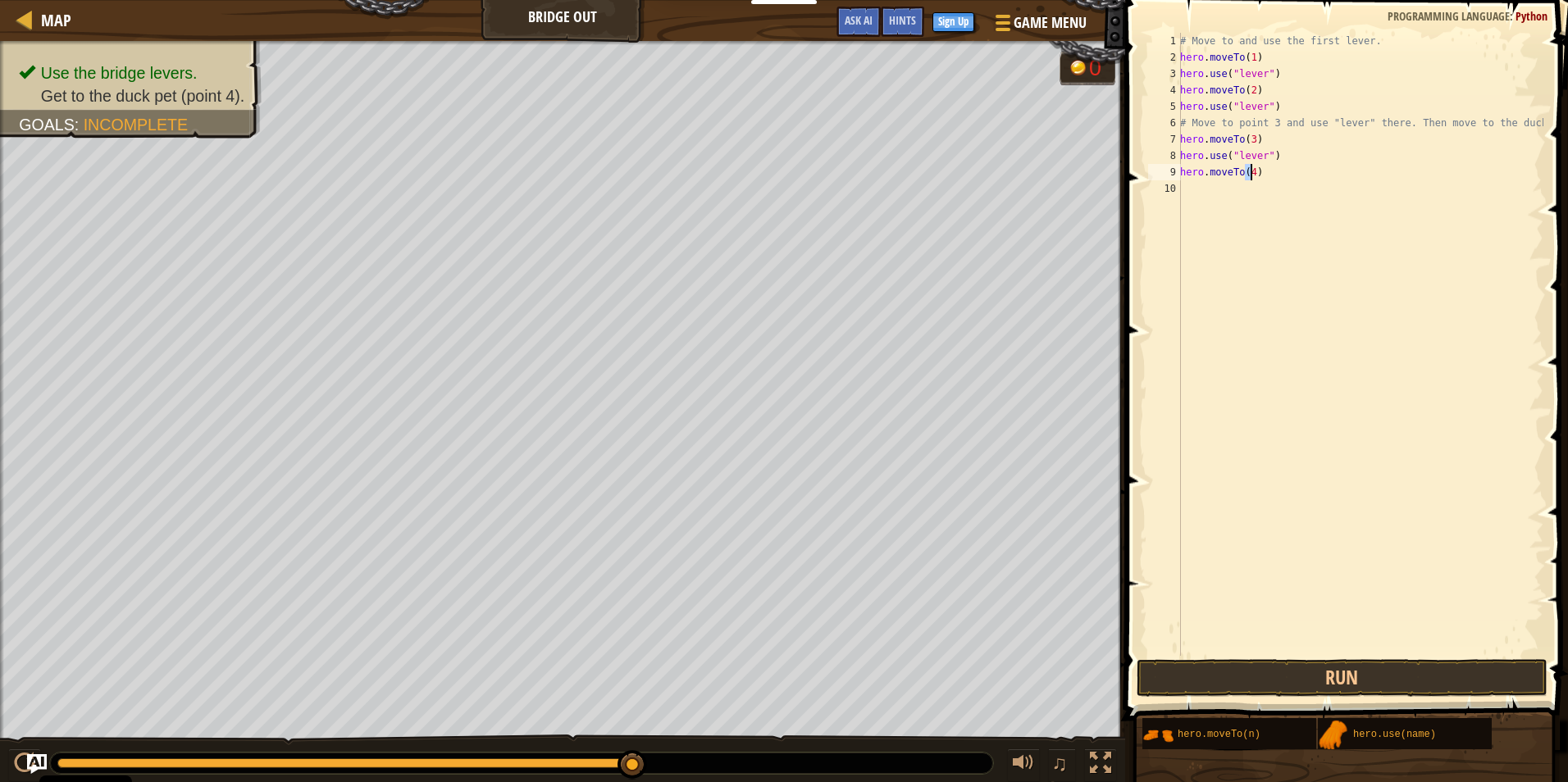
type textarea "hero.moveTo(4)"
click at [1248, 192] on div "# Move to and use the first lever. hero . moveTo ( 1 ) hero . use ( "lever" ) h…" at bounding box center [1360, 360] width 366 height 656
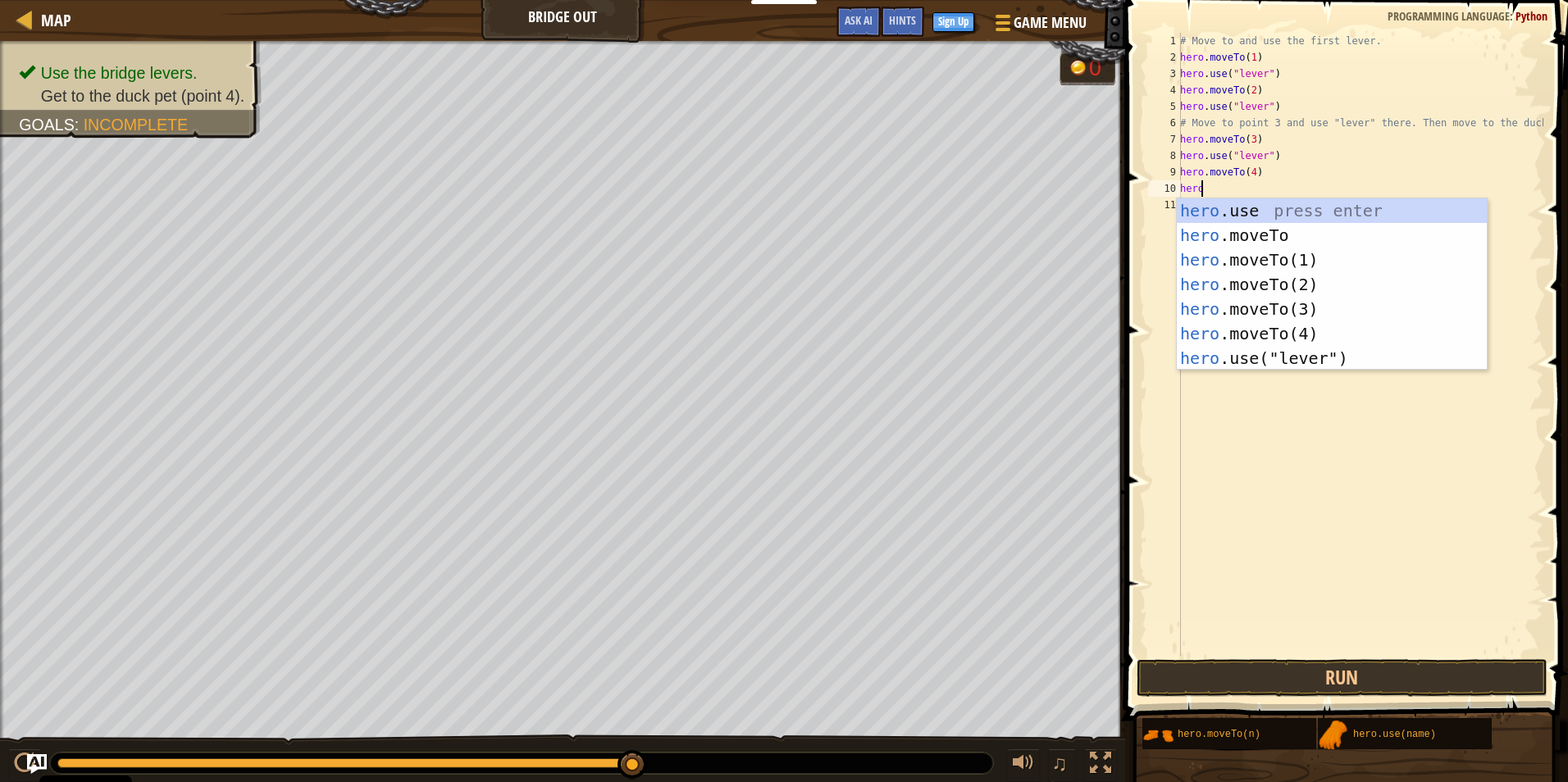
scroll to position [8, 1]
click at [1303, 187] on div "# Move to and use the first lever. hero . moveTo ( 1 ) hero . use ( "lever" ) h…" at bounding box center [1360, 360] width 366 height 656
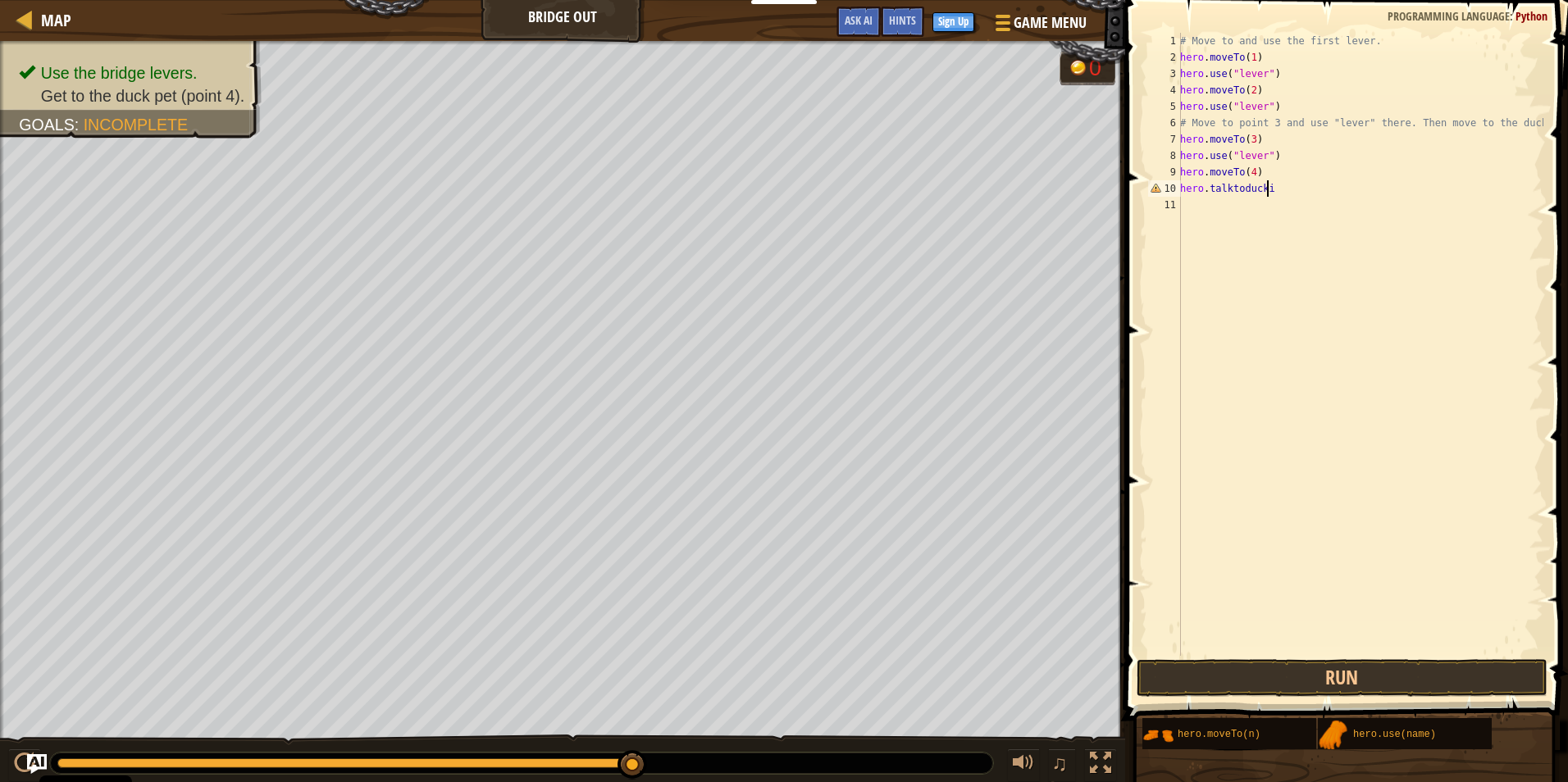
scroll to position [8, 7]
type textarea "hero.talktoduckie"
click at [1288, 681] on button "Run" at bounding box center [1341, 678] width 411 height 37
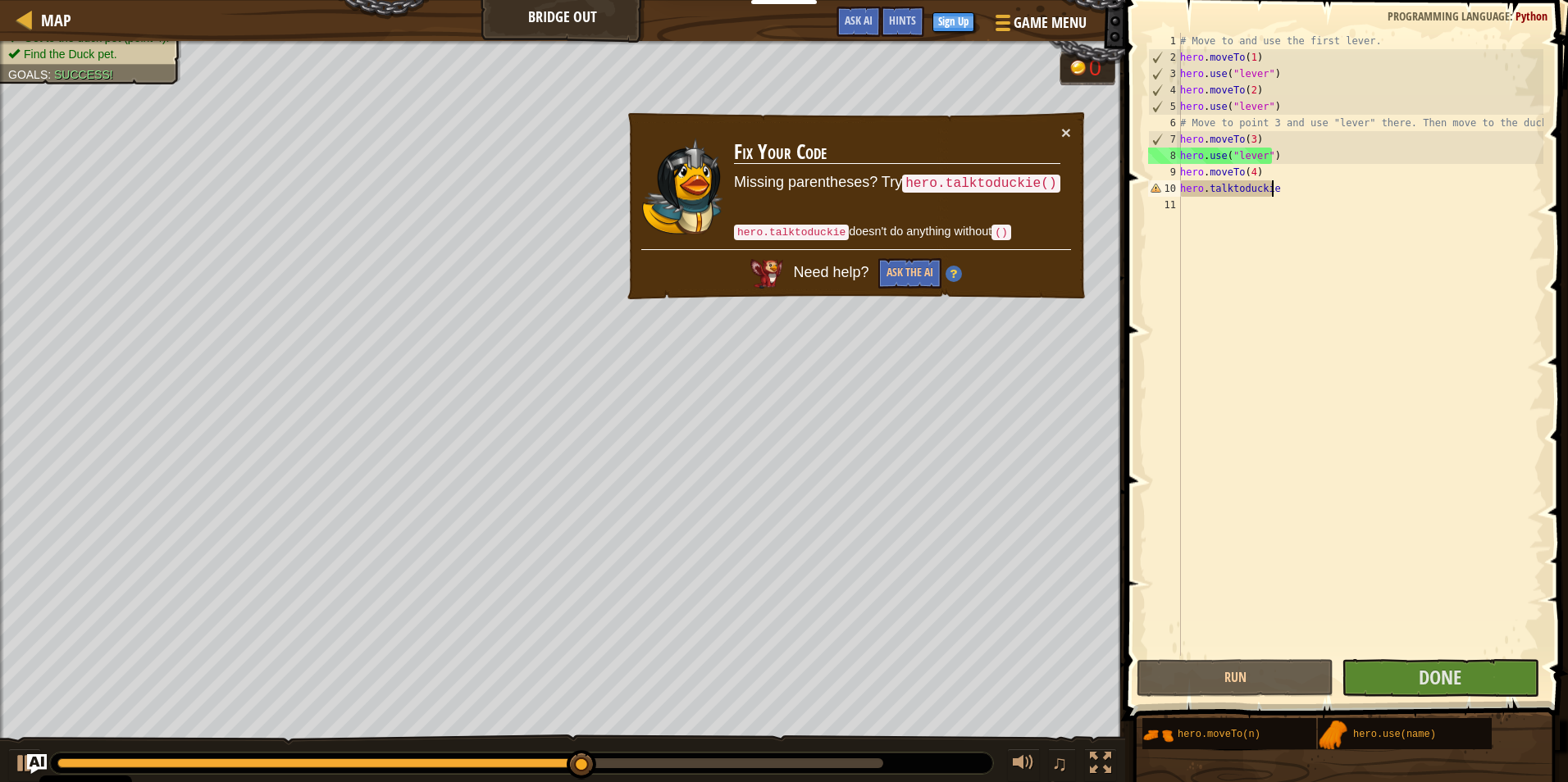
click at [1076, 129] on div "× Fix Your Code Missing parentheses? Try hero.talktoduckie() hero.talktoduckie …" at bounding box center [856, 206] width 463 height 191
click at [1068, 128] on button "×" at bounding box center [1066, 132] width 10 height 17
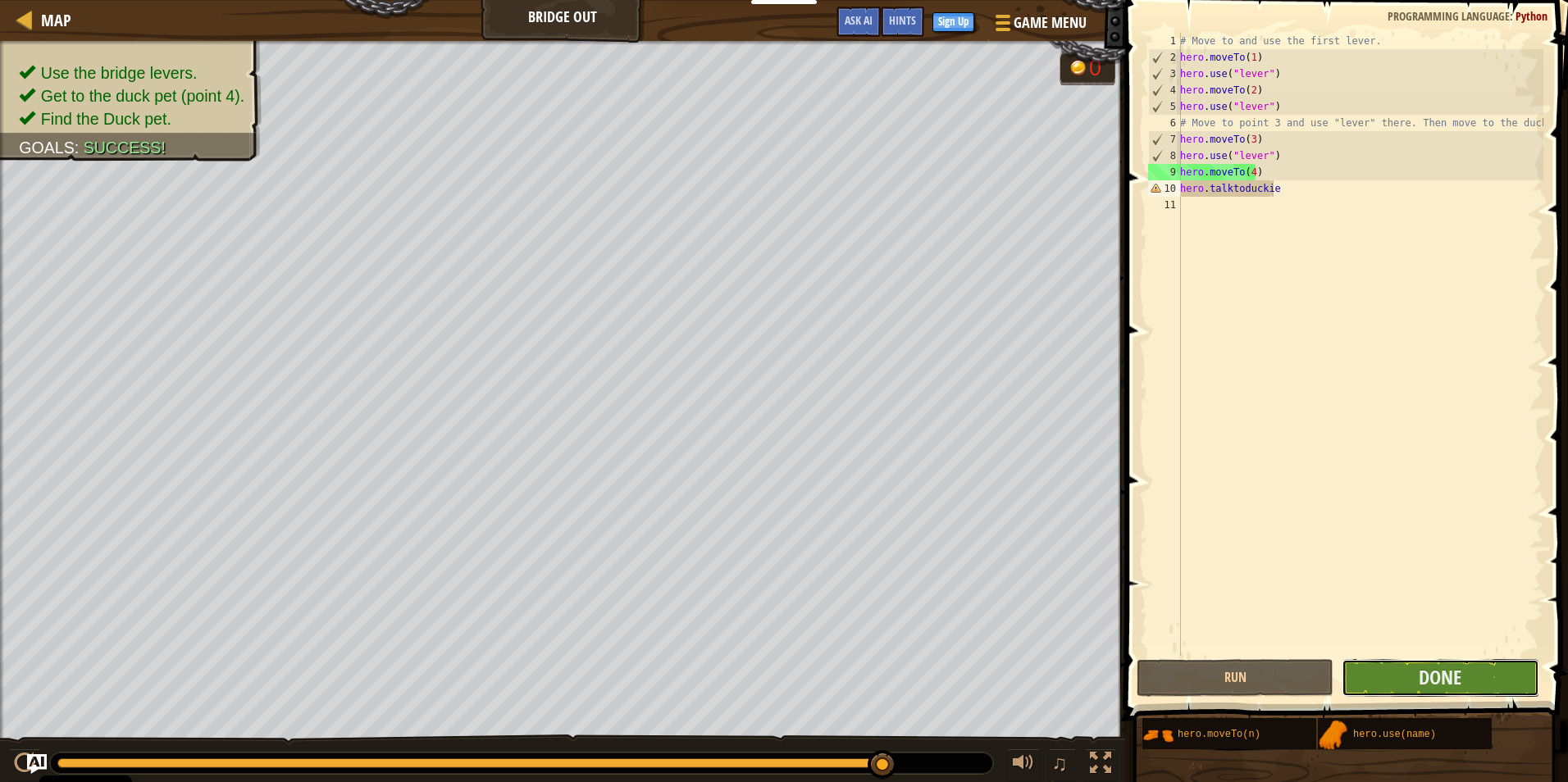
click at [1407, 680] on button "Done" at bounding box center [1439, 678] width 197 height 37
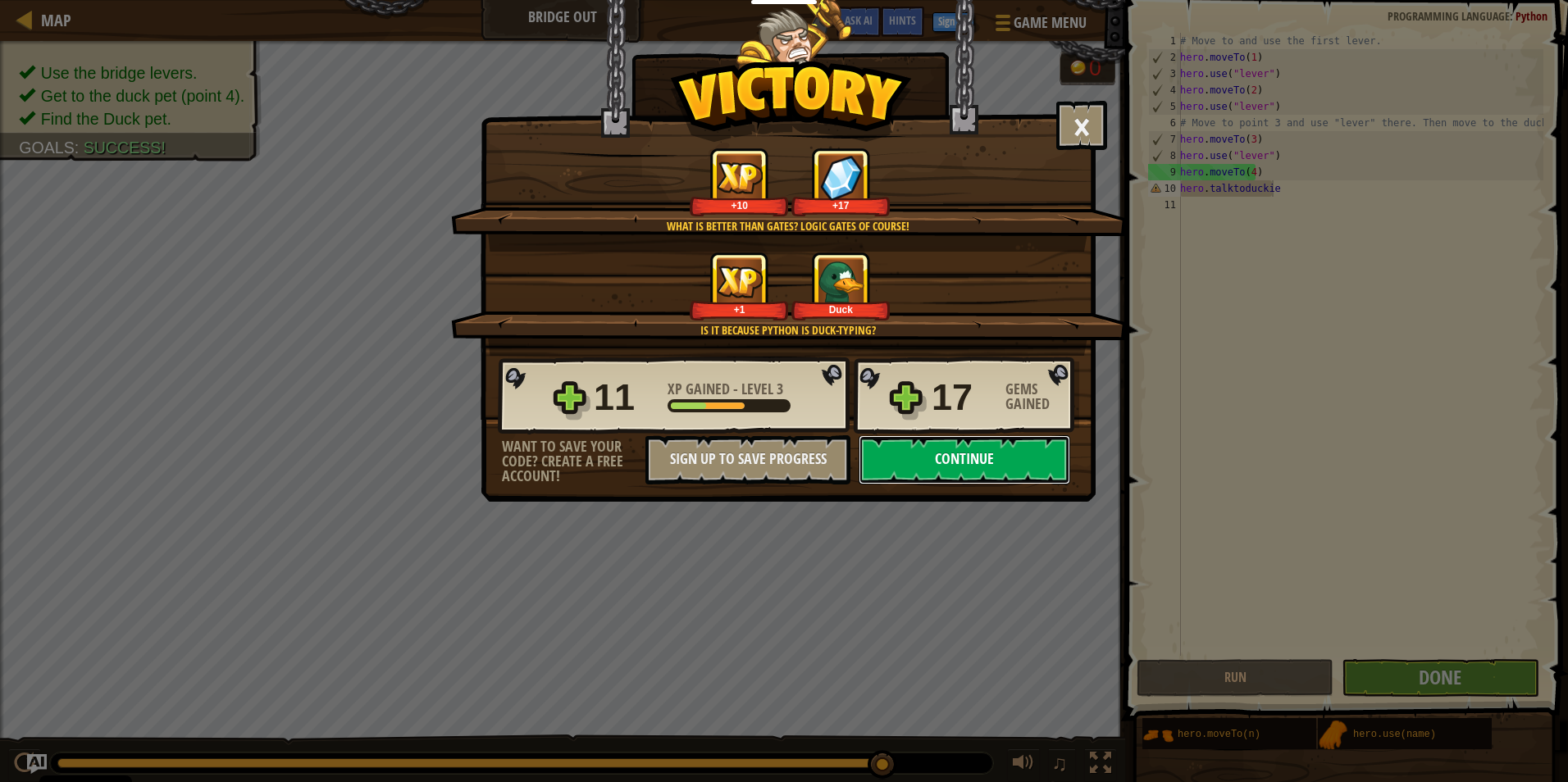
click at [1026, 450] on button "Continue" at bounding box center [964, 460] width 211 height 49
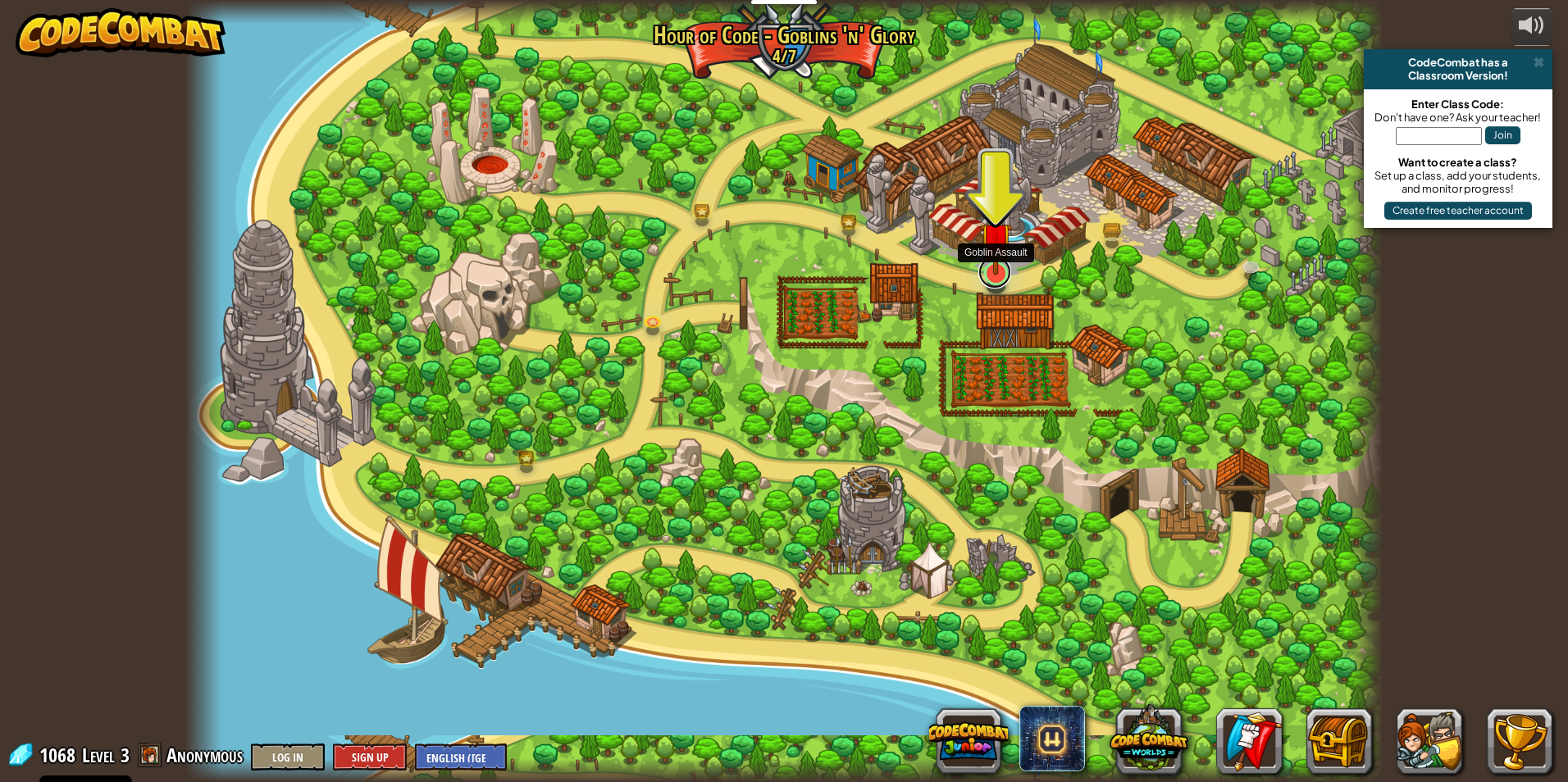
click at [995, 278] on link at bounding box center [994, 272] width 32 height 32
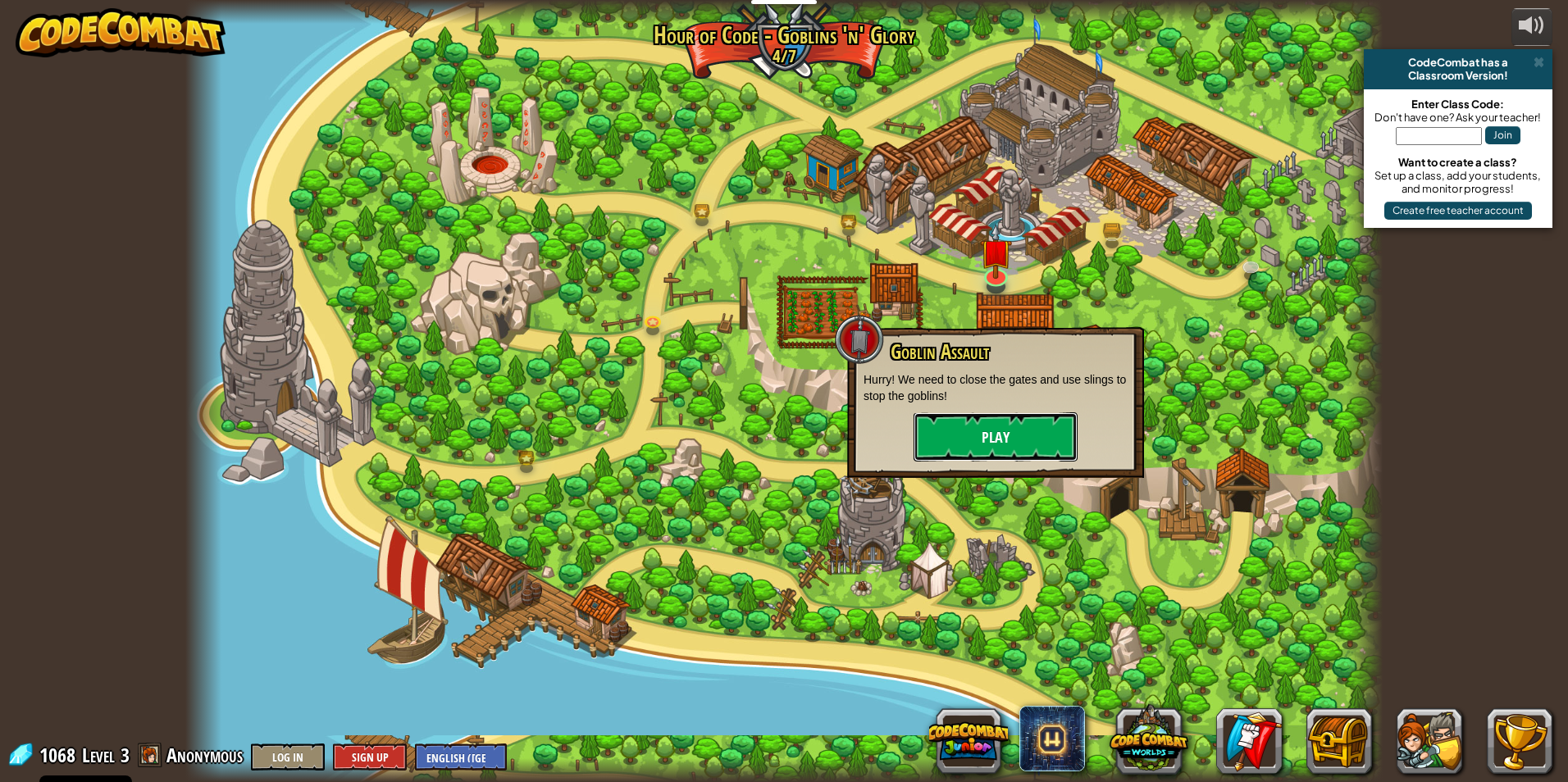
click at [969, 436] on button "Play" at bounding box center [995, 437] width 164 height 49
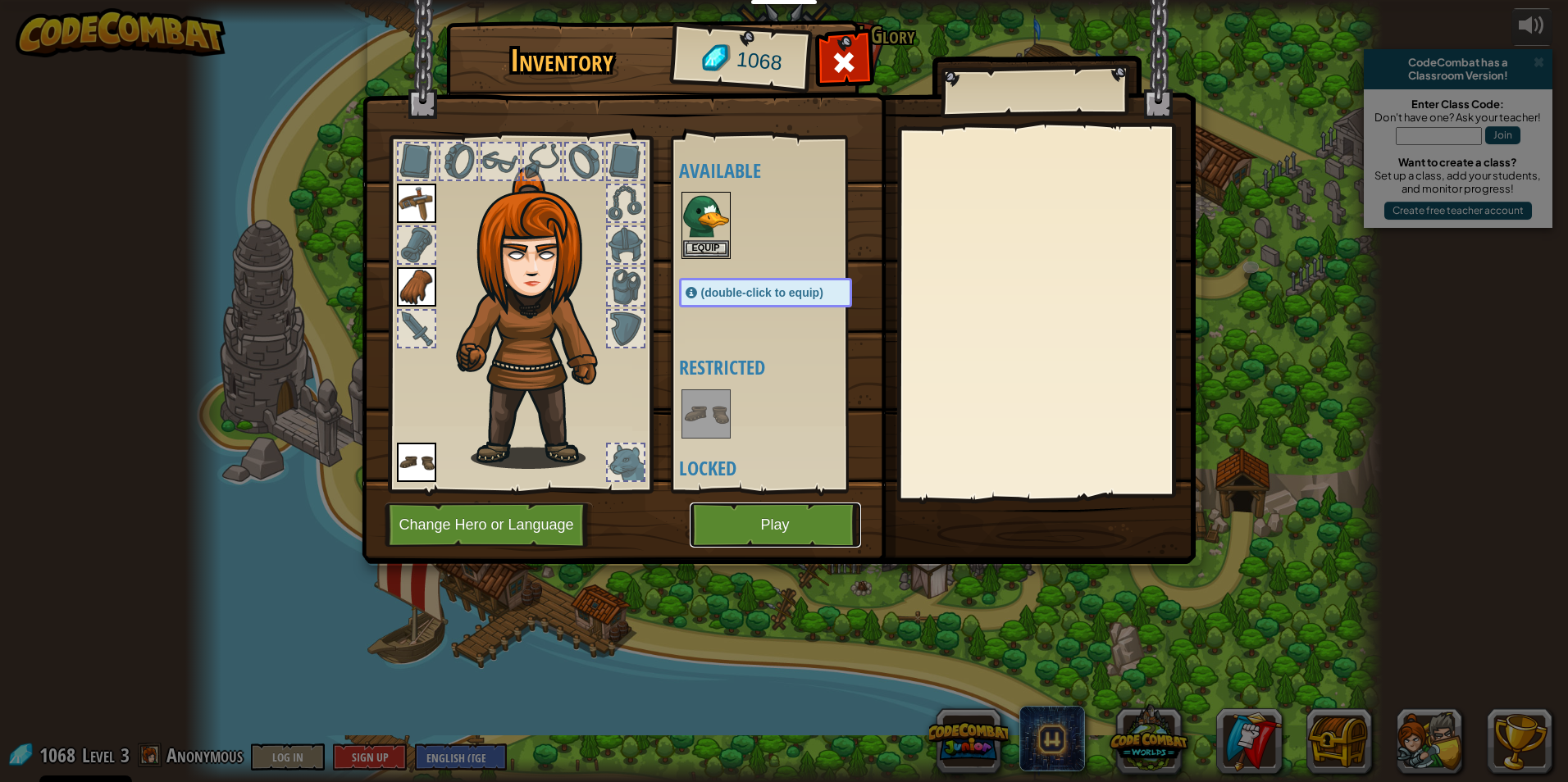
drag, startPoint x: 745, startPoint y: 530, endPoint x: 745, endPoint y: 518, distance: 12.0
click at [745, 518] on button "Play" at bounding box center [775, 525] width 171 height 45
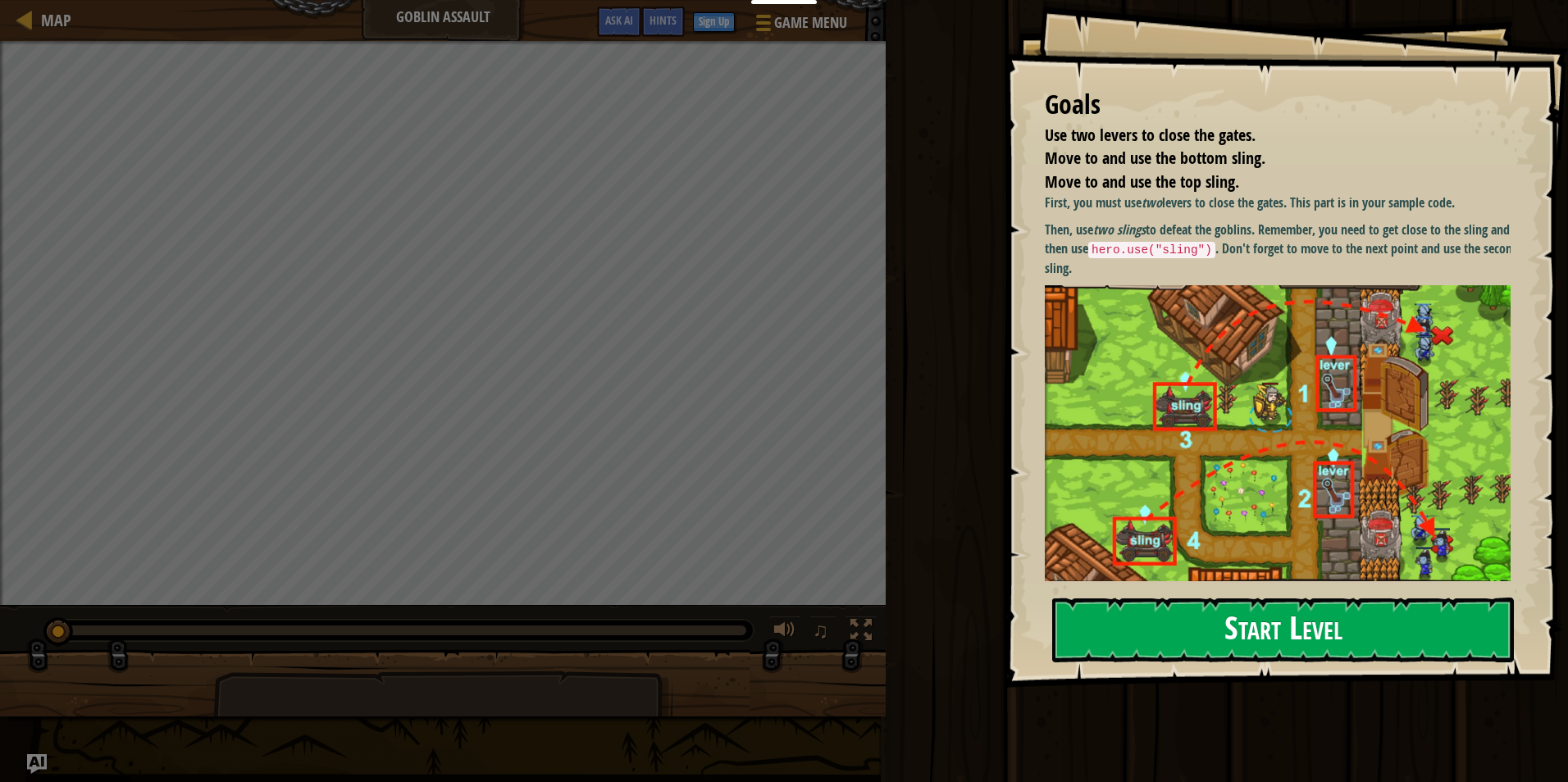
click at [1132, 630] on button "Start Level" at bounding box center [1283, 630] width 462 height 65
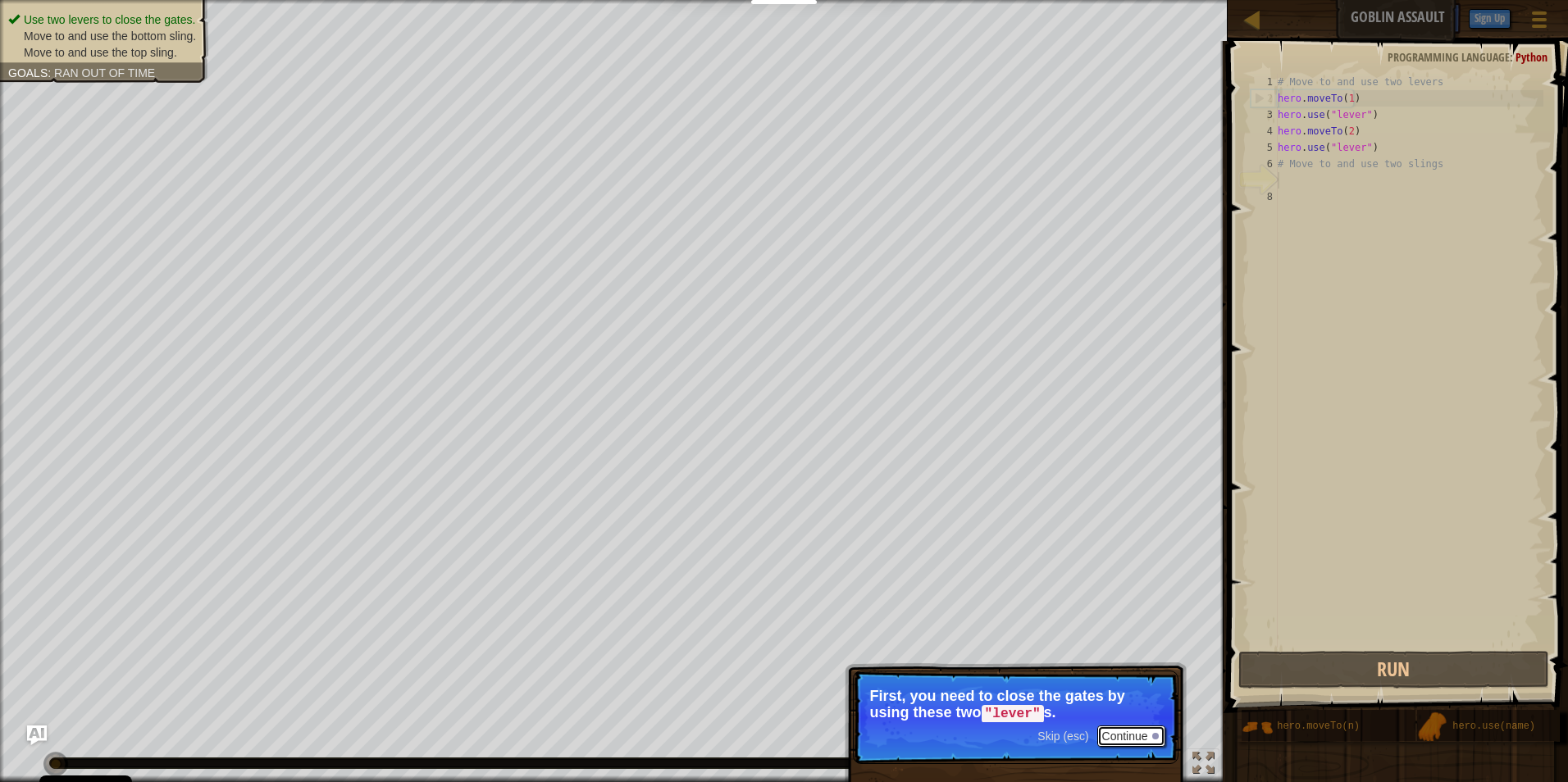
click at [1137, 739] on button "Continue" at bounding box center [1131, 735] width 68 height 21
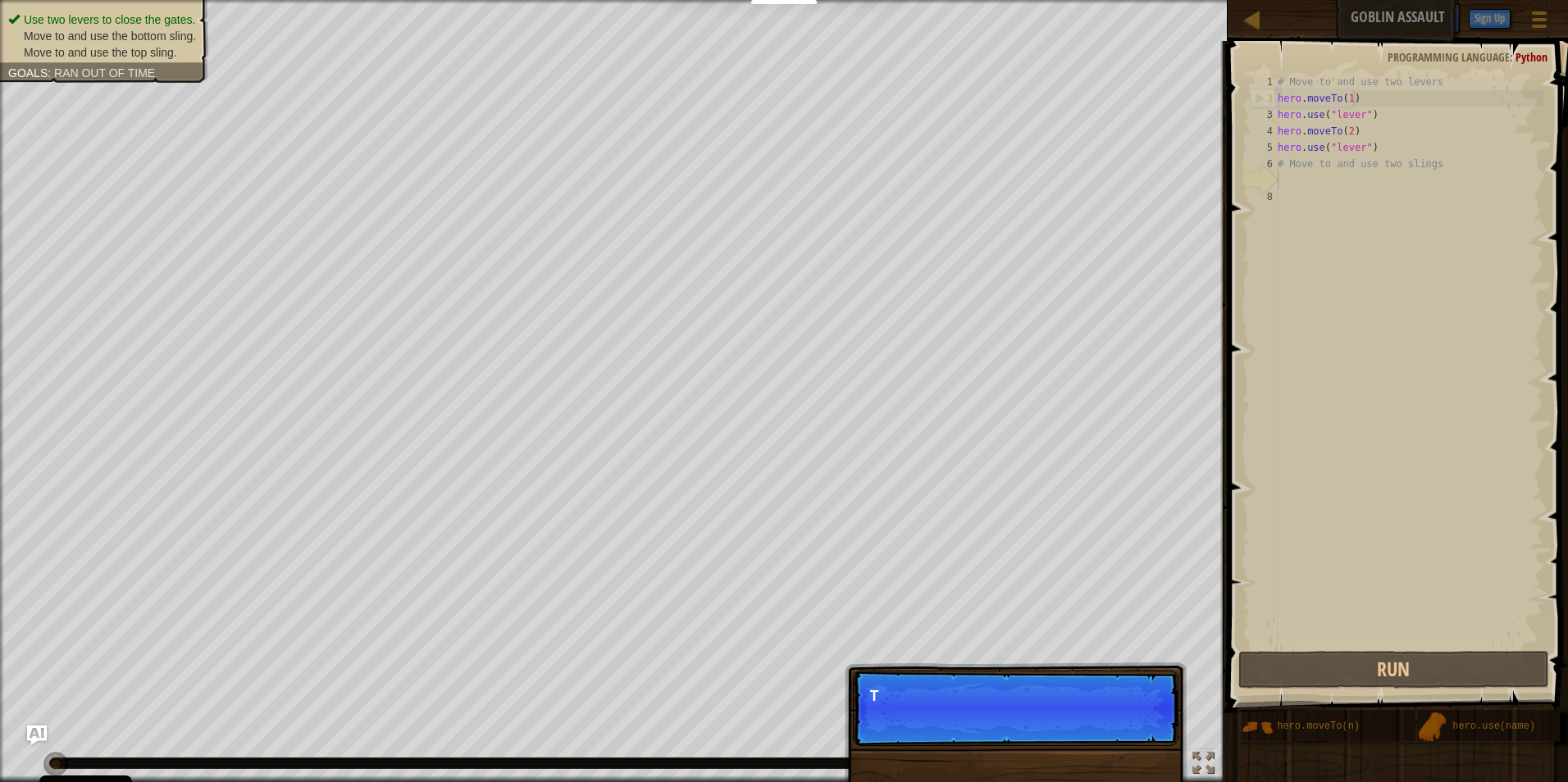
scroll to position [8, 0]
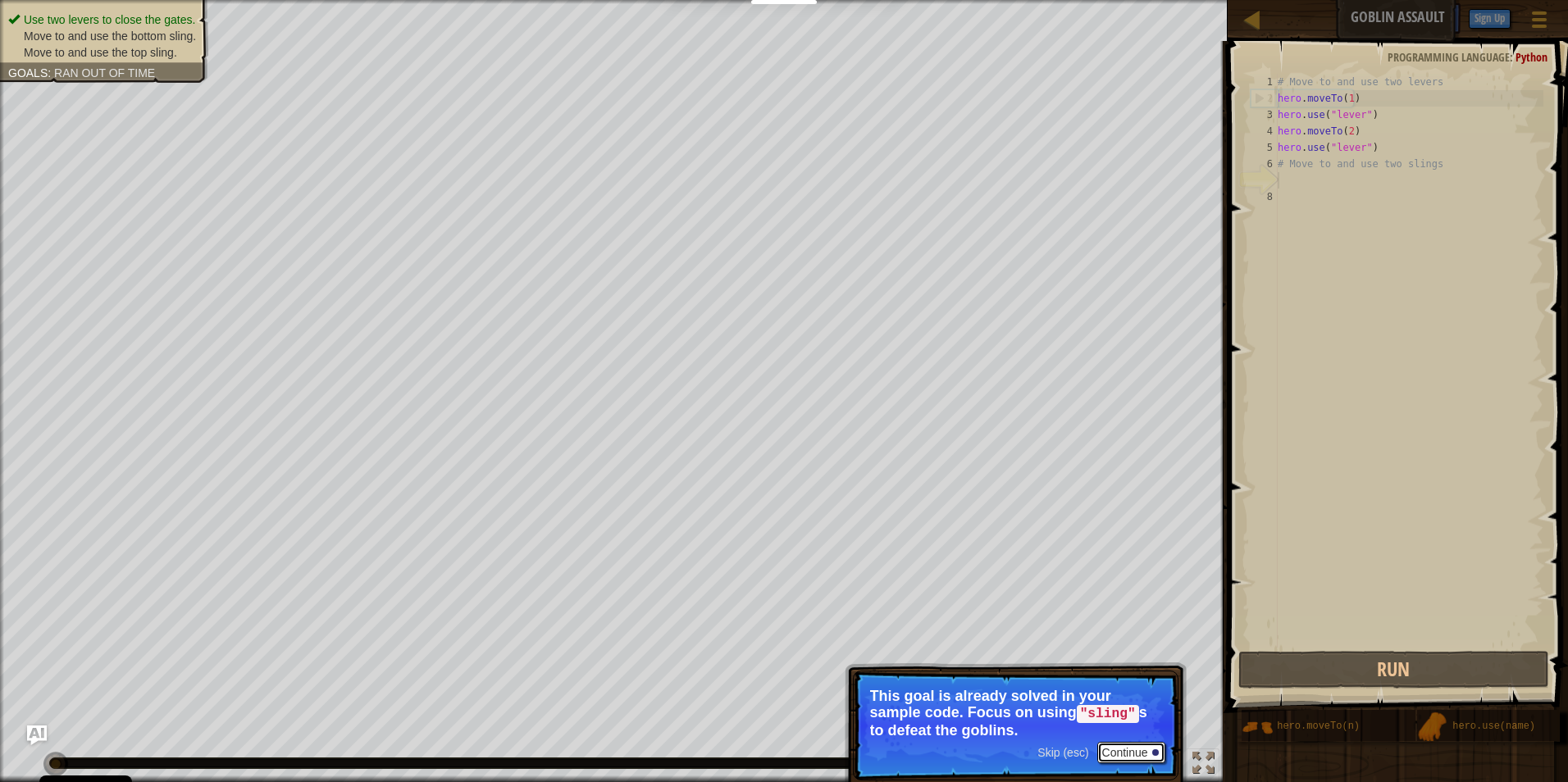
click at [1136, 752] on button "Continue" at bounding box center [1131, 752] width 68 height 21
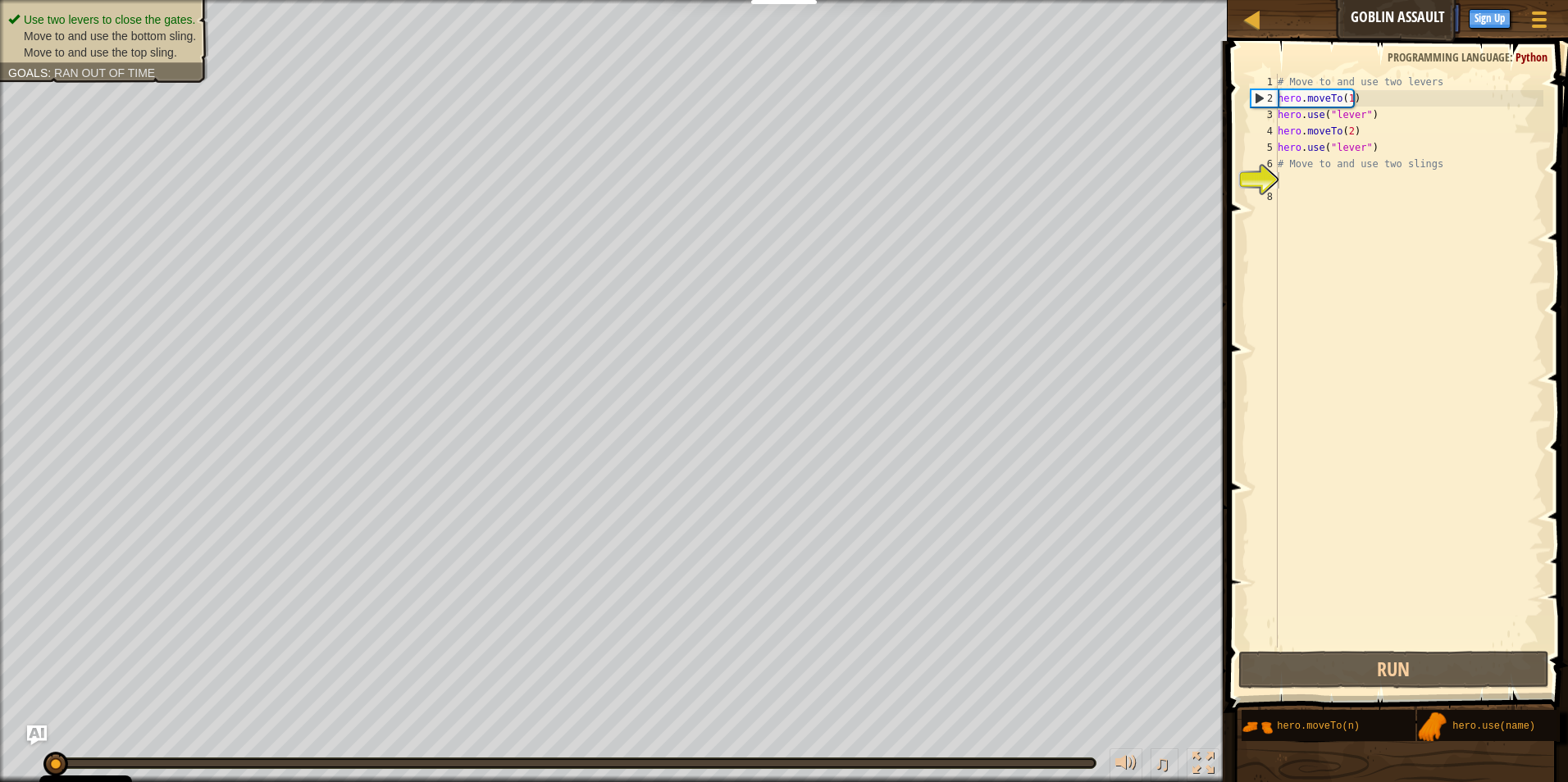
click at [1093, 710] on div "Use two levers to close the gates. Move to and use the bottom sling. Move to an…" at bounding box center [784, 391] width 1568 height 782
click at [1332, 182] on div "# Move to and use two levers hero . moveTo ( 1 ) hero . use ( "lever" ) hero . …" at bounding box center [1409, 377] width 269 height 607
type textarea "m"
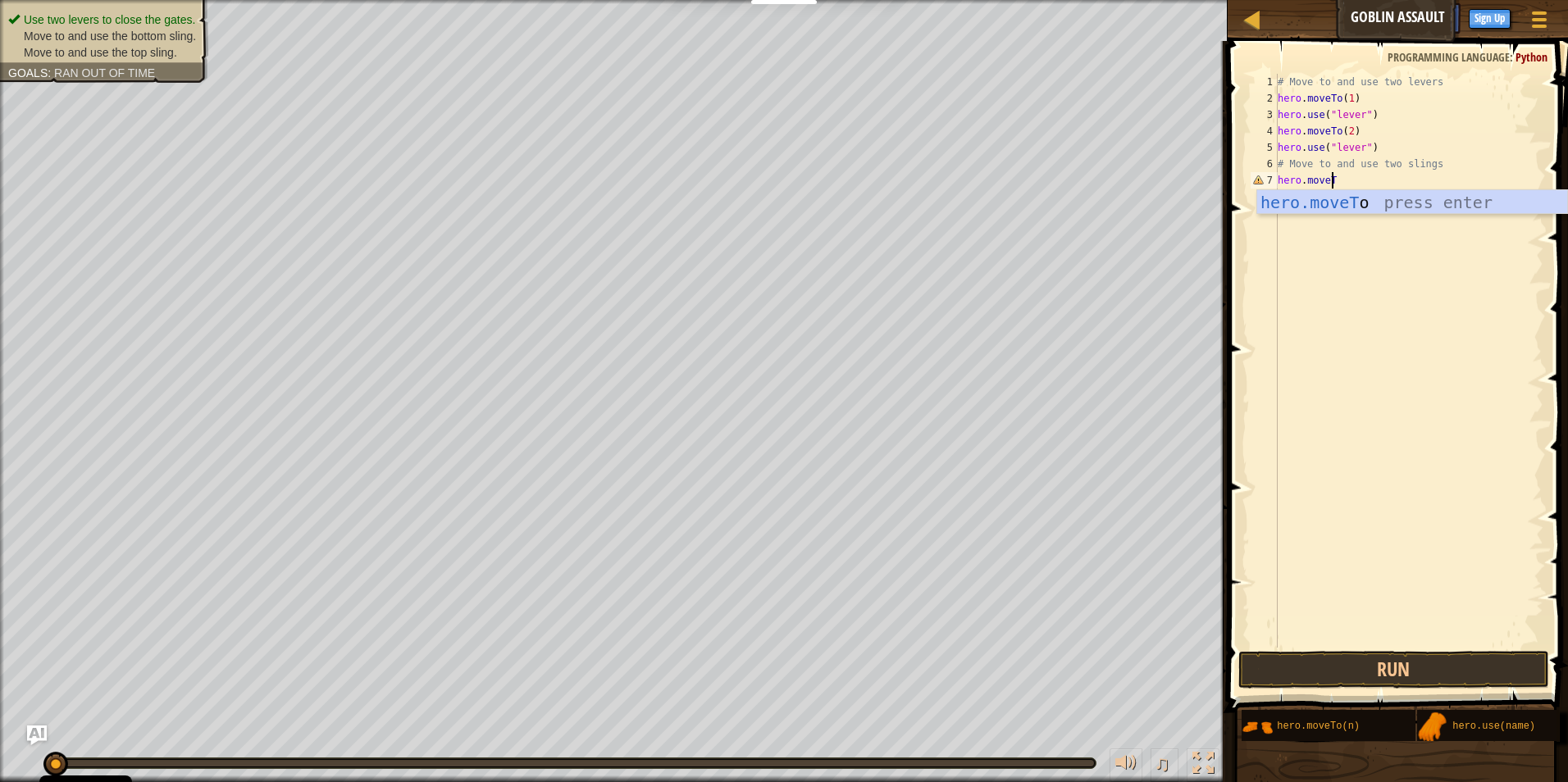
scroll to position [8, 4]
type textarea "hero.moveTo3"
click at [1319, 185] on div "# Move to and use two levers hero . moveTo ( 1 ) hero . use ( "lever" ) hero . …" at bounding box center [1409, 377] width 269 height 607
click at [1317, 203] on div "# Move to and use two levers hero . moveTo ( 1 ) hero . use ( "lever" ) hero . …" at bounding box center [1409, 377] width 269 height 607
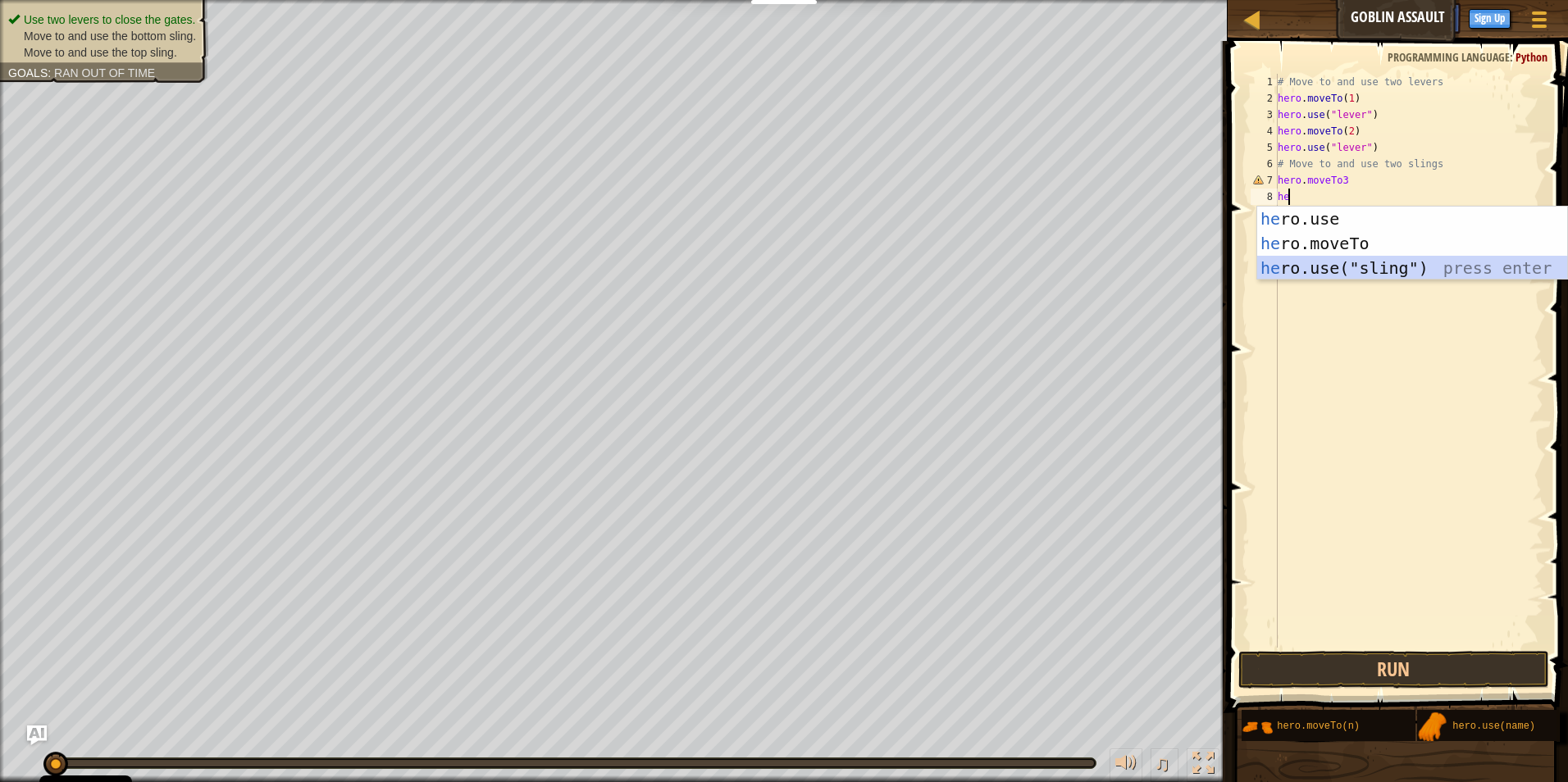
click at [1372, 266] on div "he ro.use press enter he ro.moveTo press enter he ro.use("sling") press enter" at bounding box center [1412, 267] width 310 height 123
type textarea "hero.use("sling")"
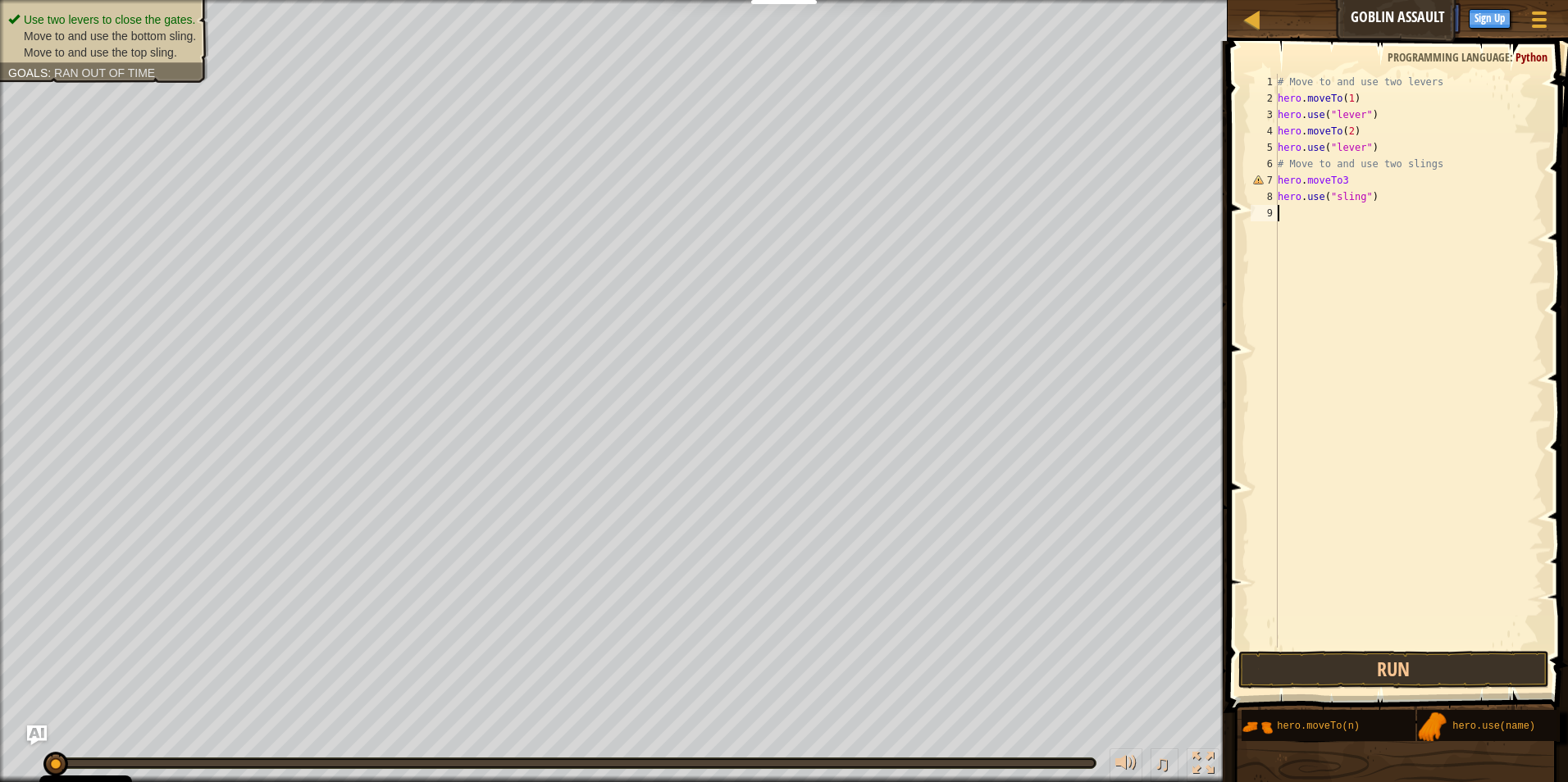
click at [1348, 209] on div "# Move to and use two levers hero . moveTo ( 1 ) hero . use ( "lever" ) hero . …" at bounding box center [1409, 377] width 269 height 607
type textarea "heromoveto4"
click at [1350, 239] on div "# Move to and use two levers hero . moveTo ( 1 ) hero . use ( "lever" ) hero . …" at bounding box center [1411, 377] width 264 height 607
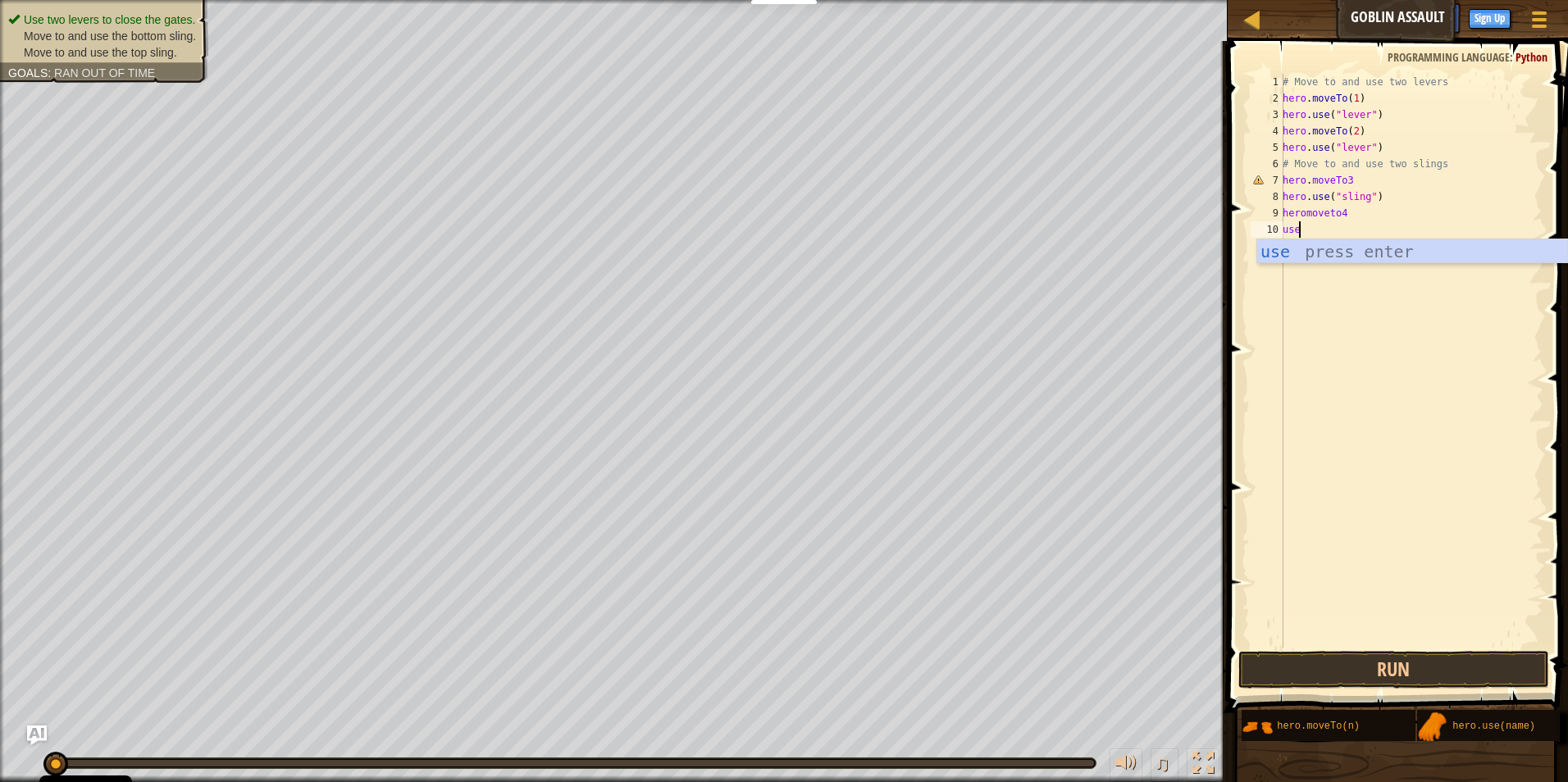
scroll to position [8, 1]
click at [1365, 244] on div "hero. use (" s ling") press enter" at bounding box center [1412, 276] width 310 height 74
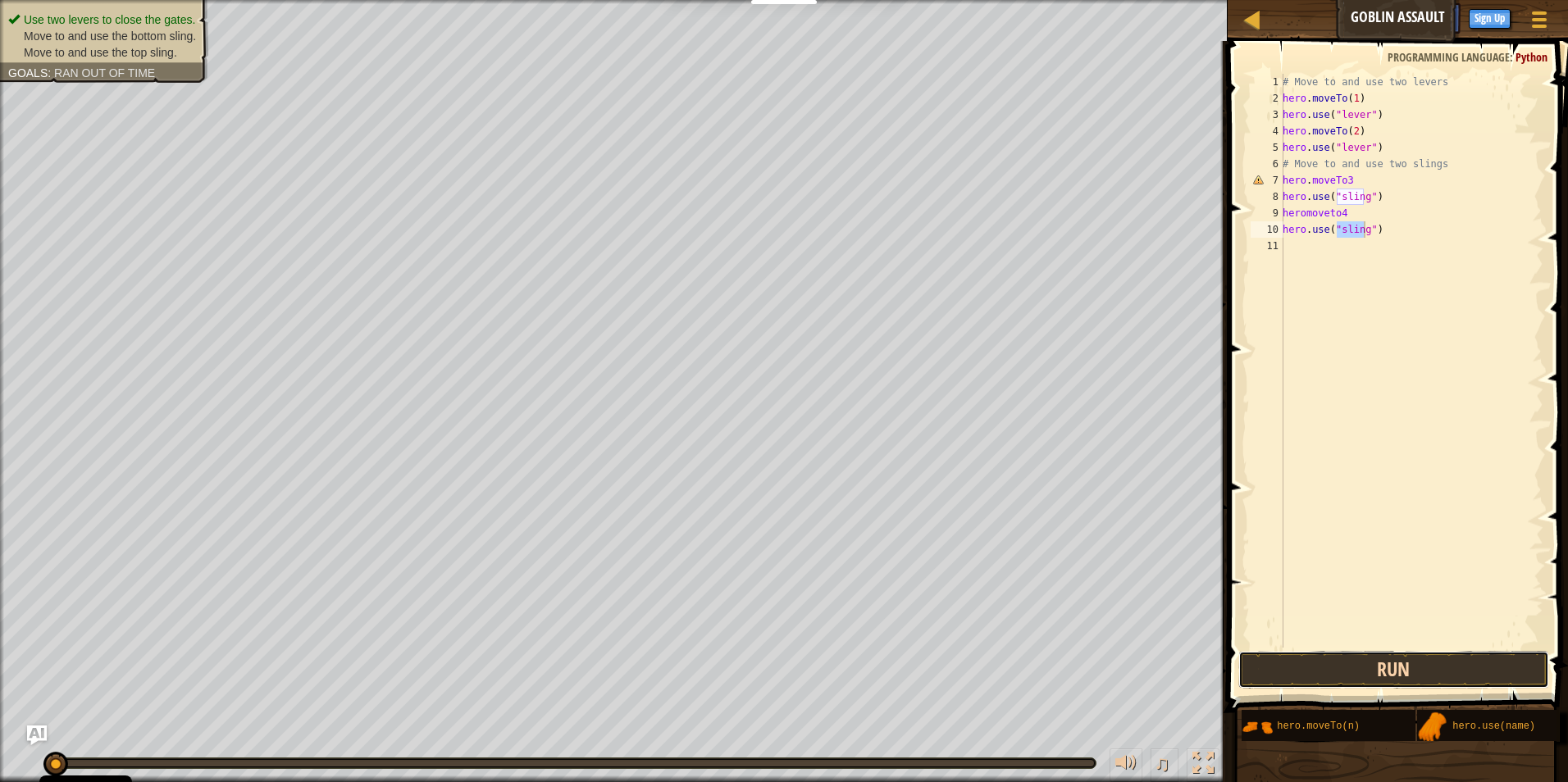
click at [1375, 664] on button "Run" at bounding box center [1394, 670] width 312 height 37
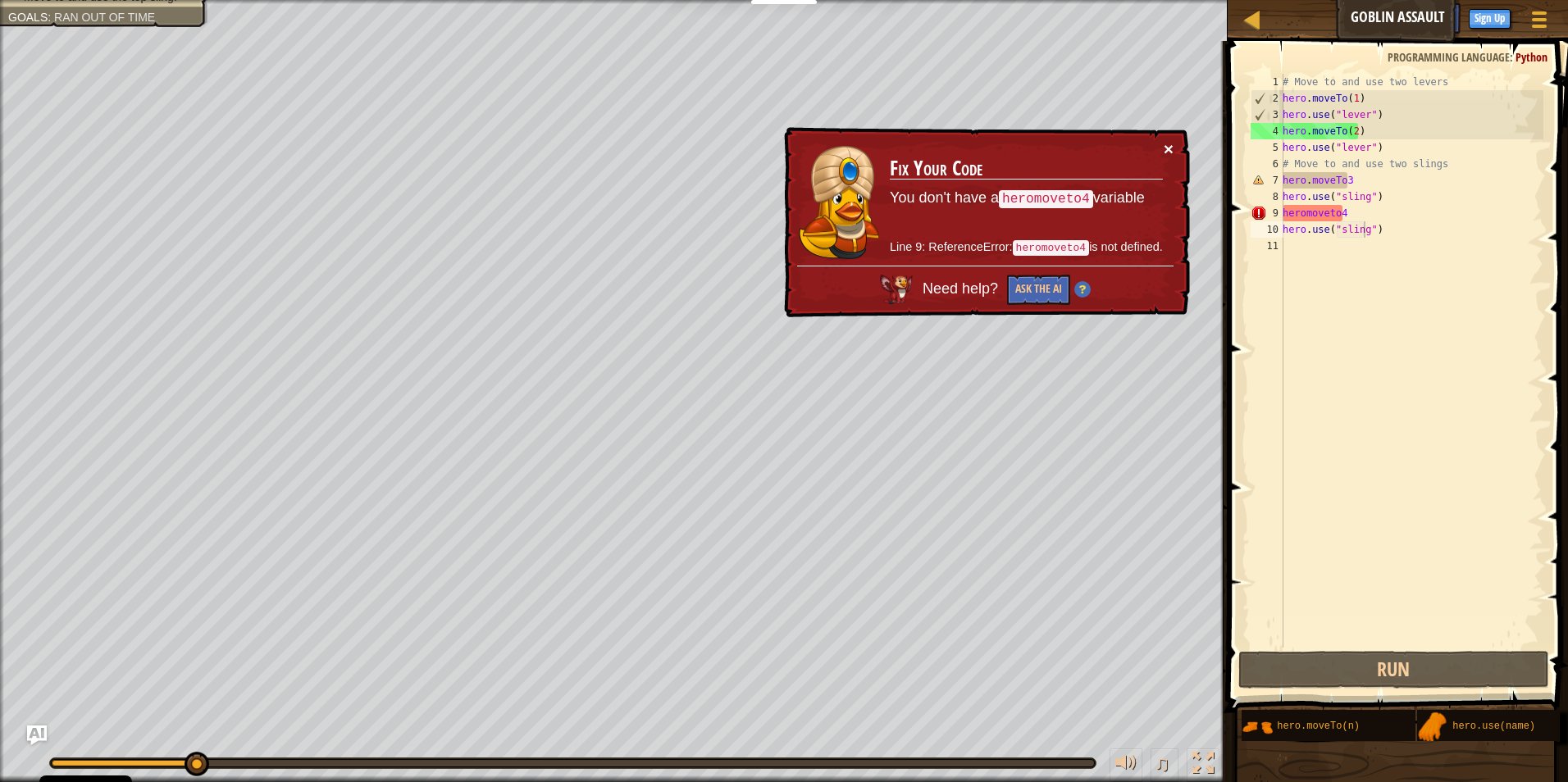
click at [1163, 149] on button "×" at bounding box center [1168, 149] width 10 height 17
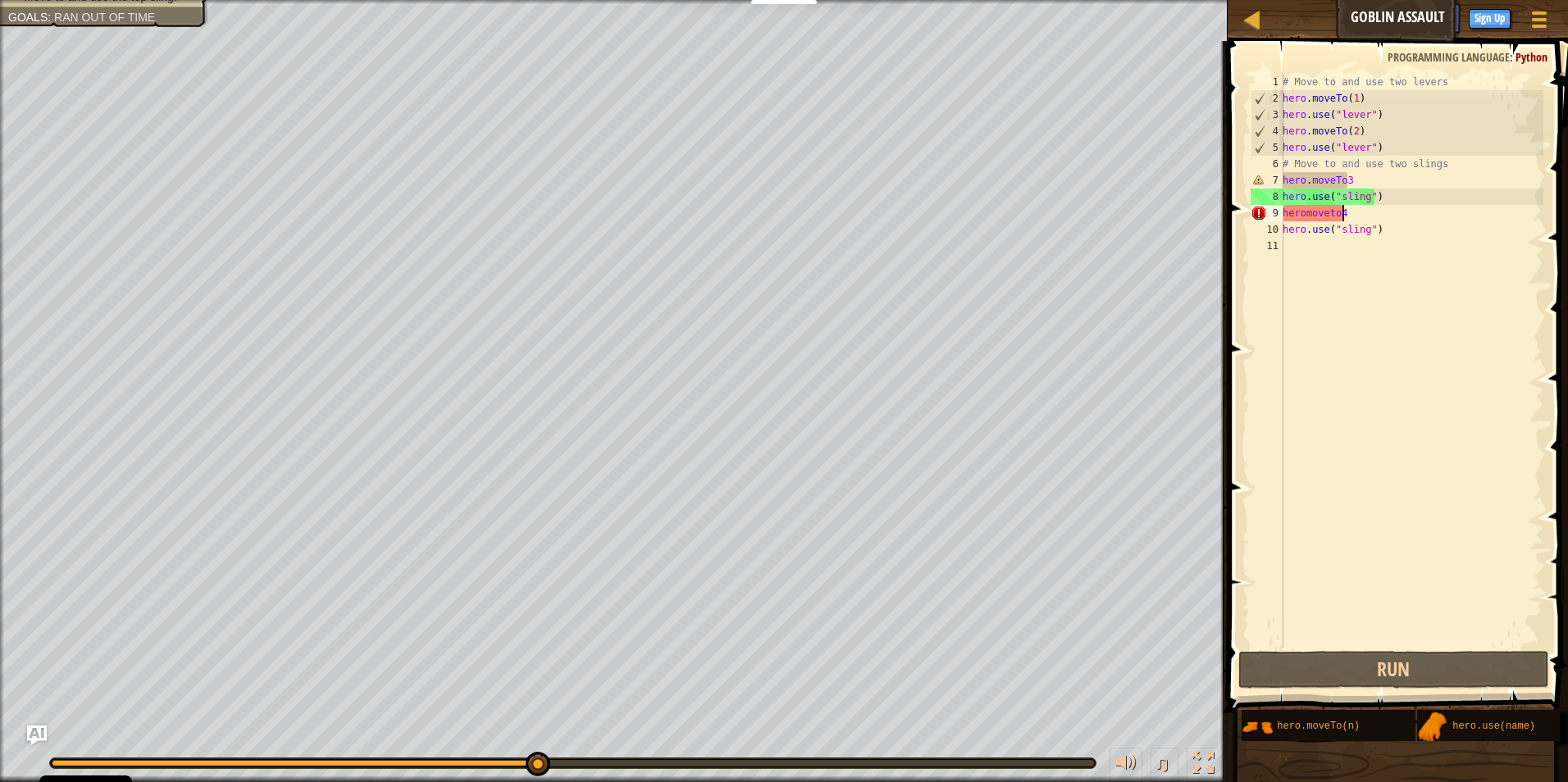
click at [1365, 210] on div "# Move to and use two levers hero . moveTo ( 1 ) hero . use ( "lever" ) hero . …" at bounding box center [1411, 377] width 264 height 607
click at [1369, 177] on div "# Move to and use two levers hero . moveTo ( 1 ) hero . use ( "lever" ) hero . …" at bounding box center [1411, 377] width 264 height 607
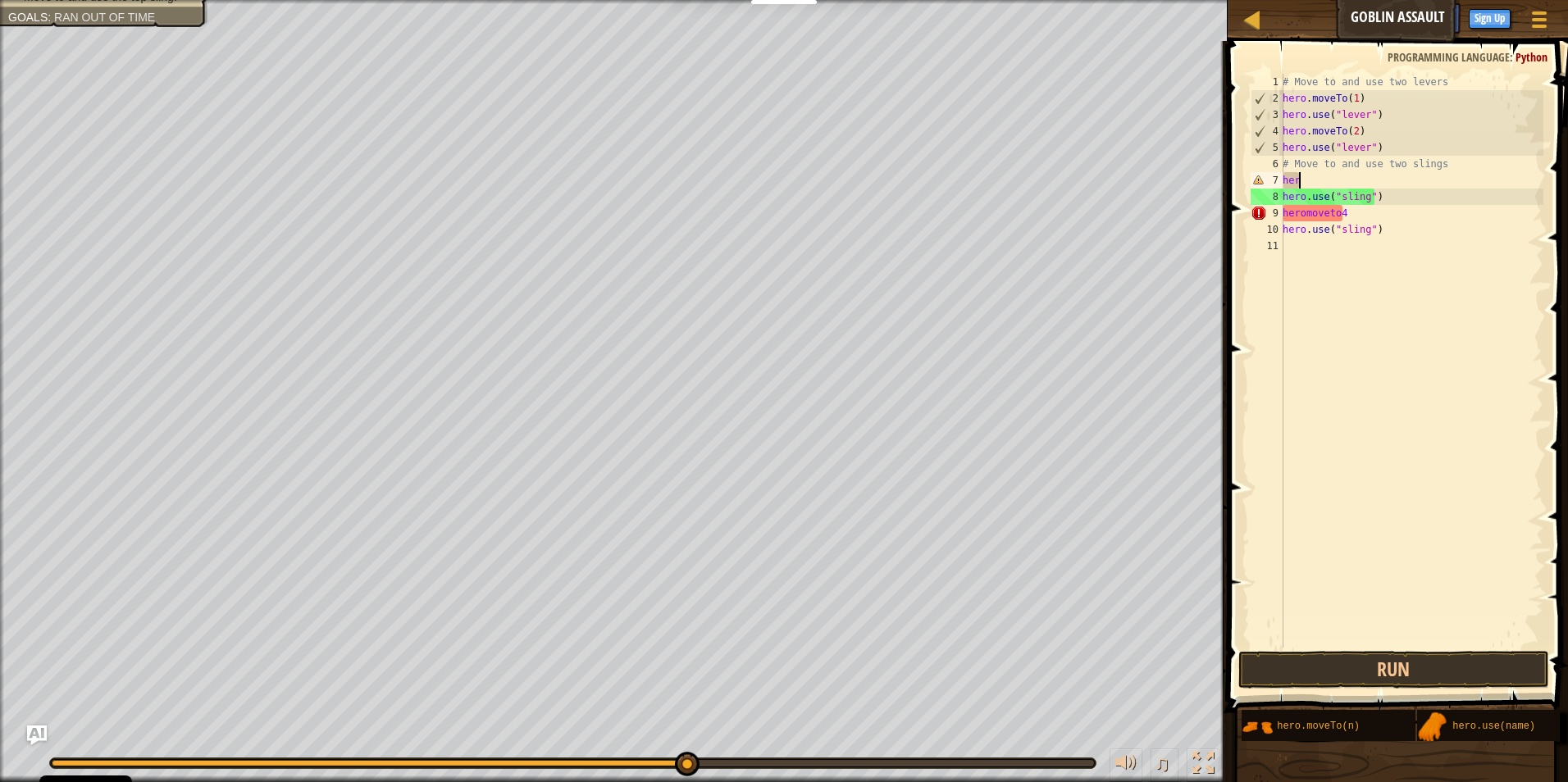
type textarea "h"
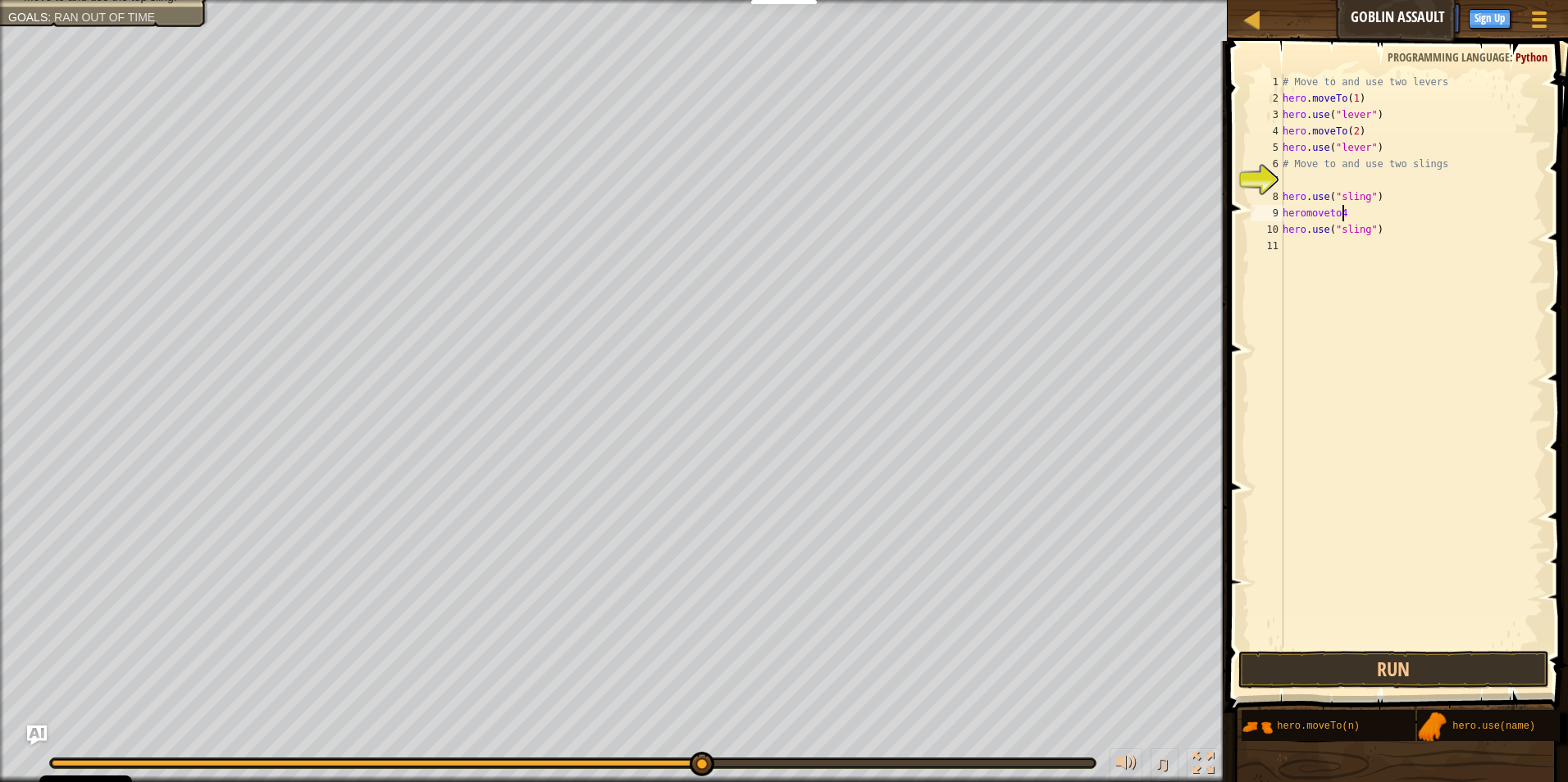
drag, startPoint x: 1349, startPoint y: 212, endPoint x: 1354, endPoint y: 221, distance: 10.3
click at [1351, 215] on div "# Move to and use two levers hero . moveTo ( 1 ) hero . use ( "lever" ) hero . …" at bounding box center [1411, 377] width 264 height 607
type textarea "h"
click at [1323, 181] on div "# Move to and use two levers hero . moveTo ( 1 ) hero . use ( "lever" ) hero . …" at bounding box center [1411, 377] width 264 height 607
click at [1399, 182] on div "# Move to and use two levers hero . moveTo ( 1 ) hero . use ( "lever" ) hero . …" at bounding box center [1411, 377] width 264 height 607
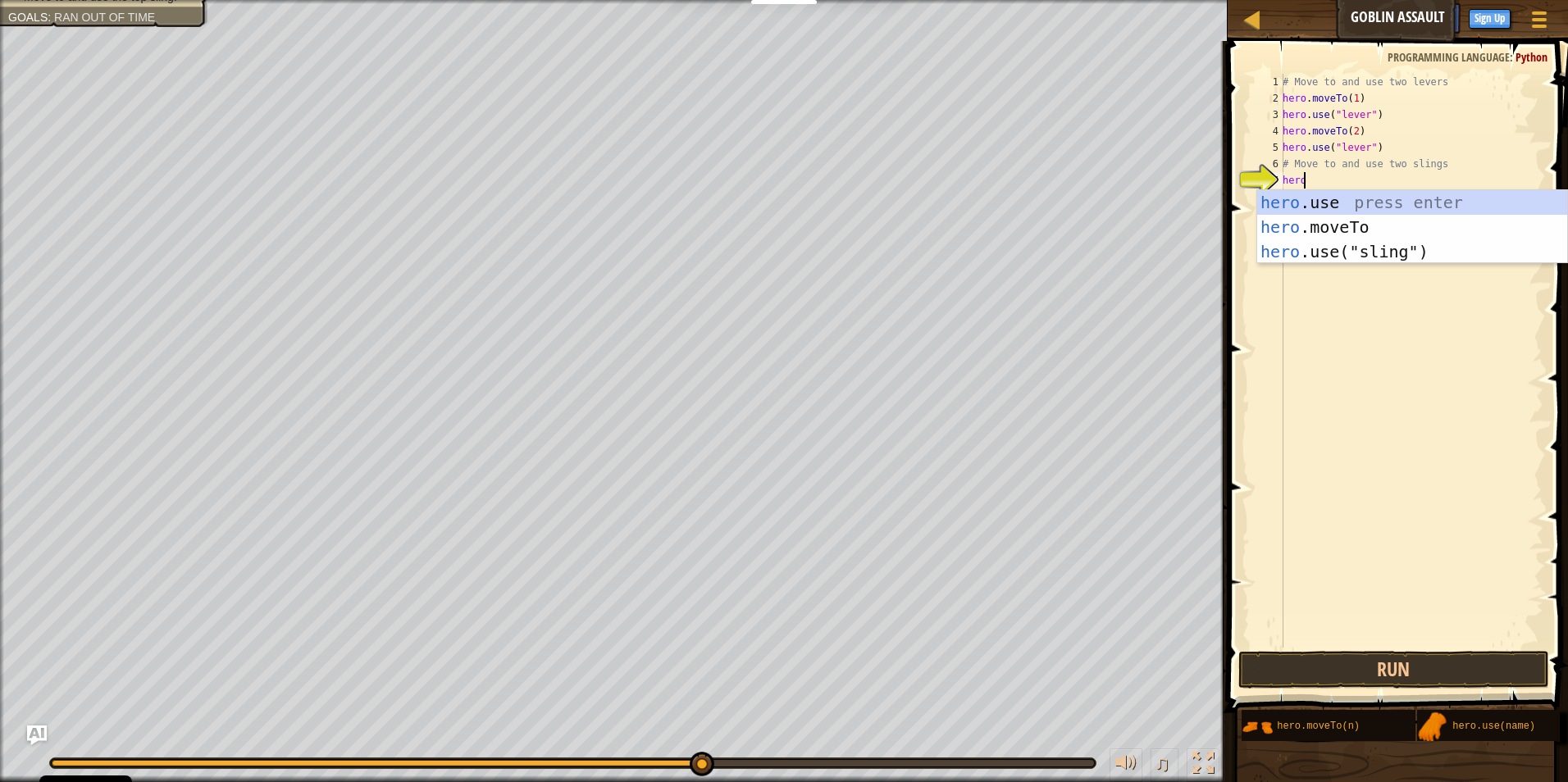
scroll to position [8, 1]
click at [1436, 221] on div "hero .use press enter hero .moveTo press enter hero .use("sling") press enter" at bounding box center [1412, 251] width 310 height 123
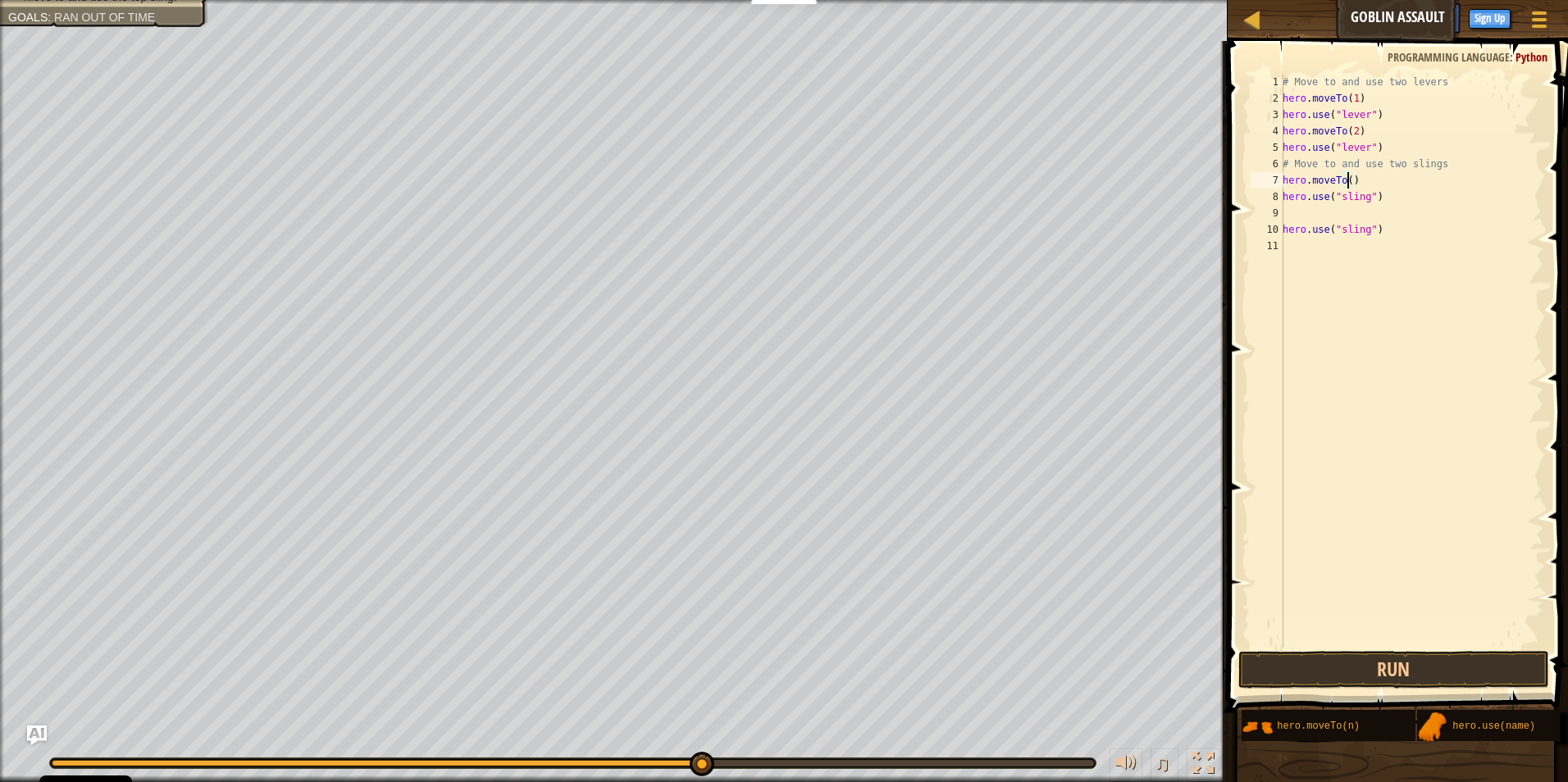
type textarea "hero.moveTo(3)"
click at [1377, 211] on div "# Move to and use two levers hero . moveTo ( 1 ) hero . use ( "lever" ) hero . …" at bounding box center [1411, 377] width 264 height 607
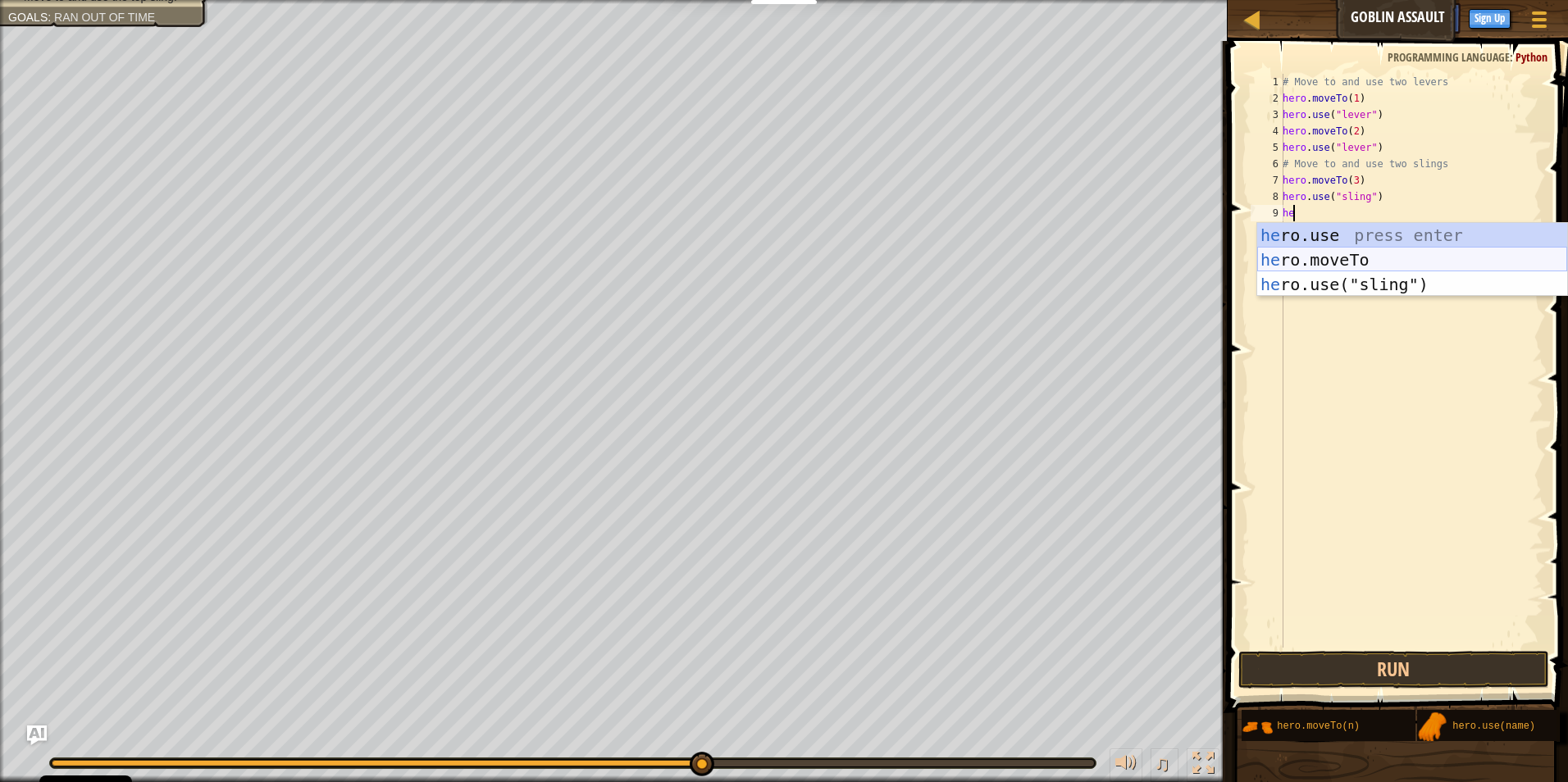
click at [1422, 265] on div "he ro.use press enter he ro.moveTo press enter he ro.use("sling") press enter" at bounding box center [1412, 285] width 310 height 123
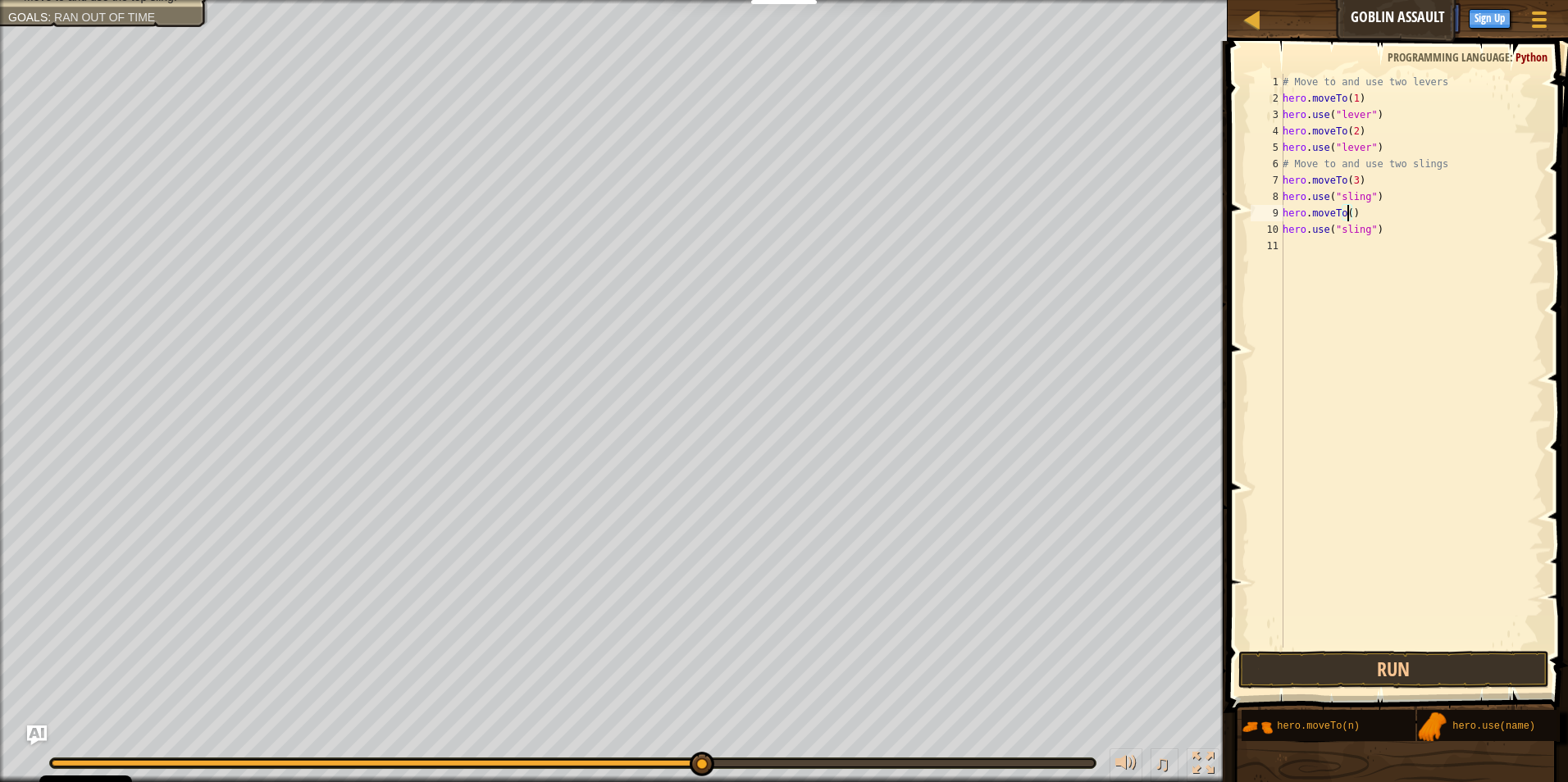
type textarea "hero.moveTo(4)"
click at [1393, 239] on div "# Move to and use two levers hero . moveTo ( 1 ) hero . use ( "lever" ) hero . …" at bounding box center [1411, 377] width 264 height 607
click at [1395, 660] on button "Run" at bounding box center [1394, 670] width 312 height 37
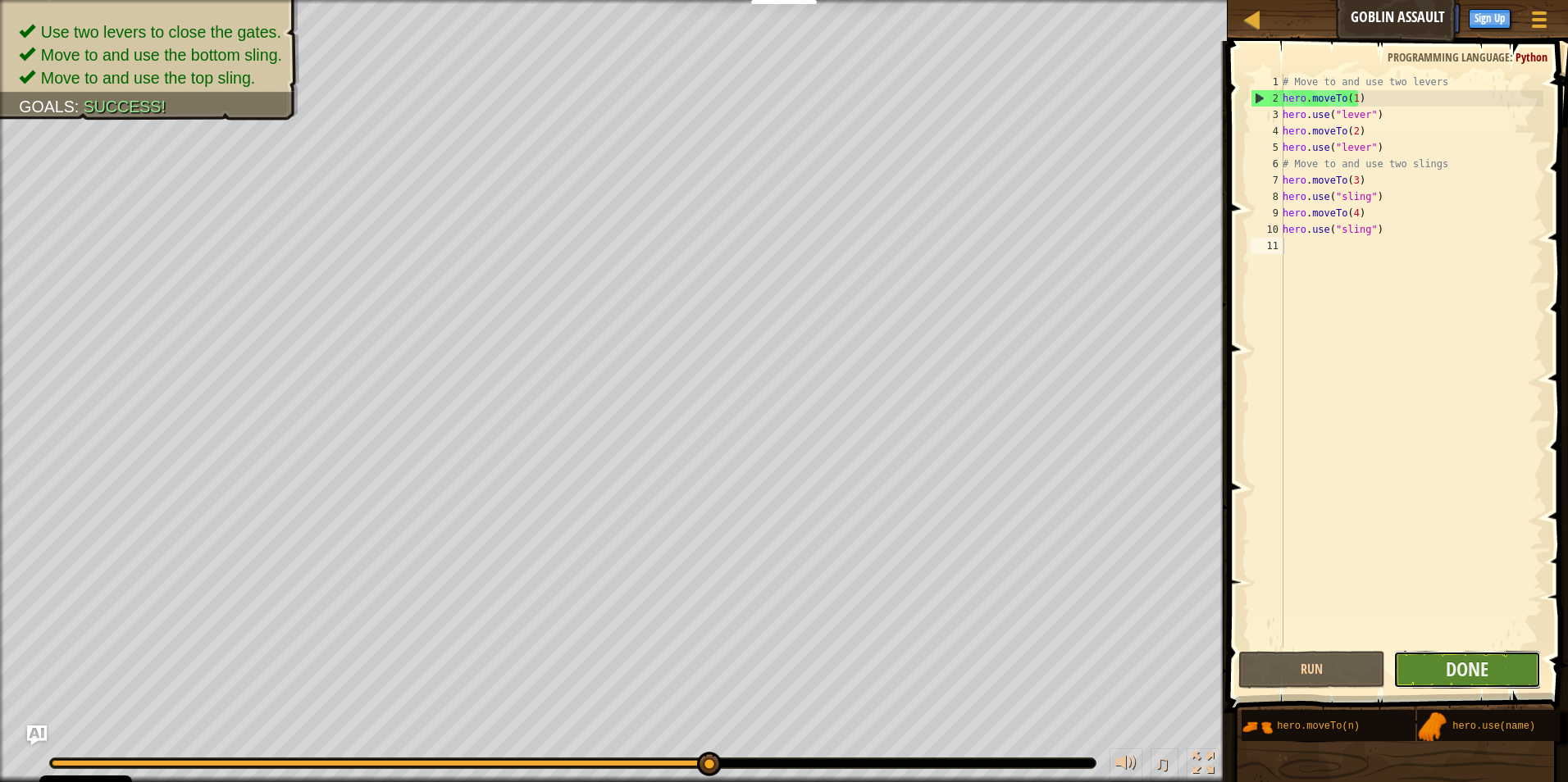
click at [1524, 671] on button "Done" at bounding box center [1467, 670] width 147 height 37
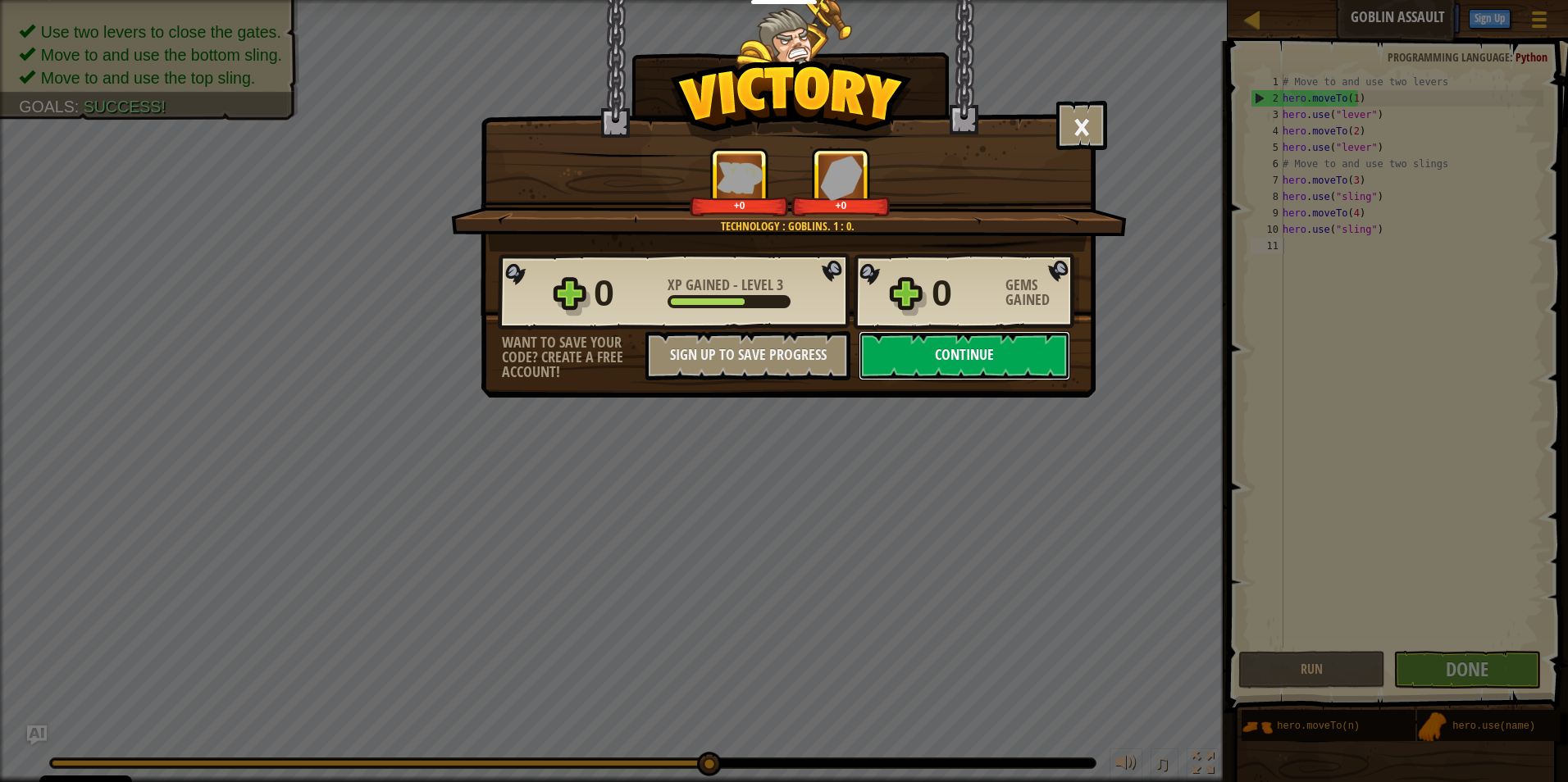
click at [1051, 352] on button "Continue" at bounding box center [964, 356] width 211 height 49
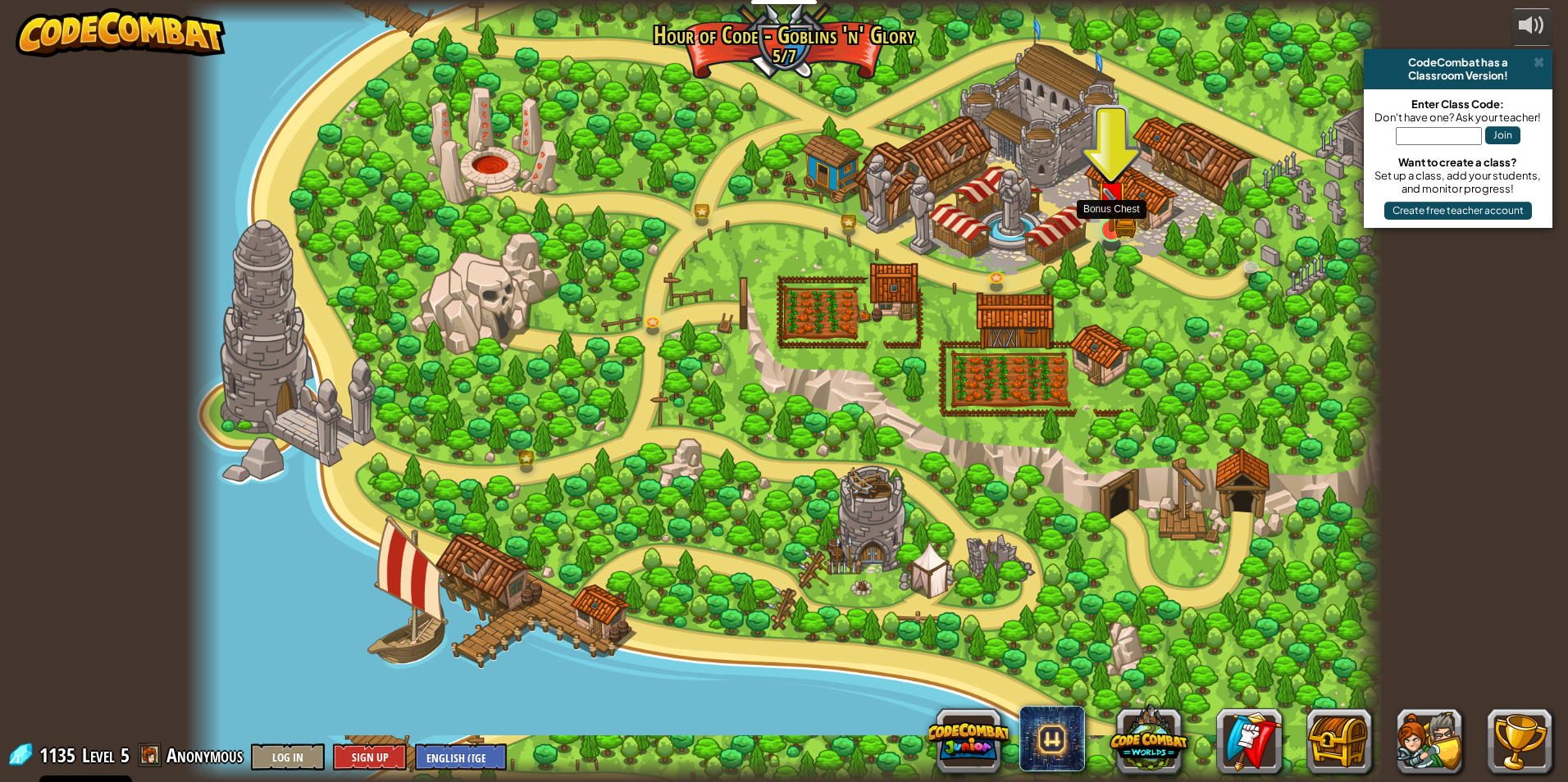
click at [1111, 224] on img at bounding box center [1111, 198] width 32 height 72
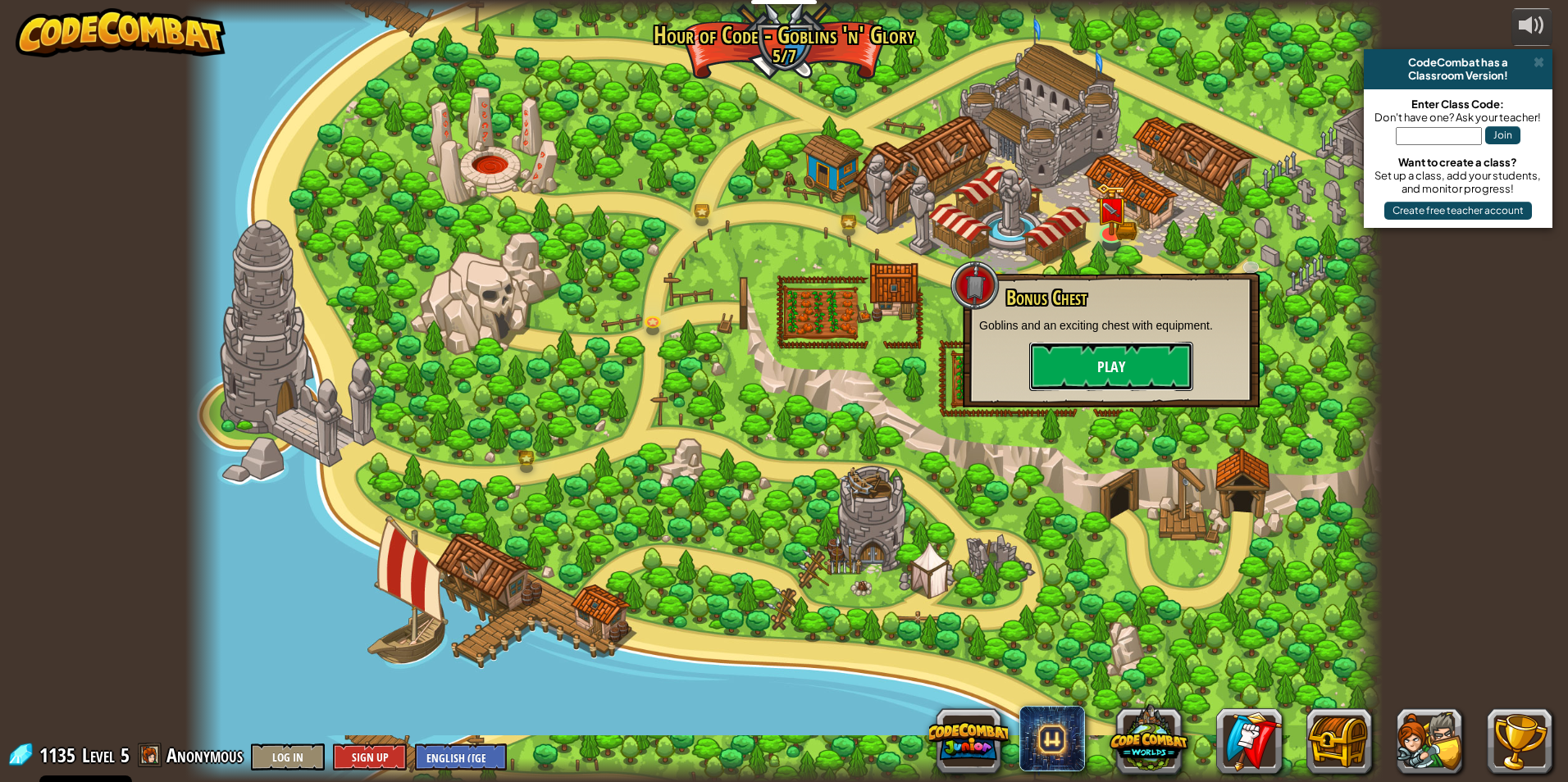
click at [1115, 350] on button "Play" at bounding box center [1110, 366] width 164 height 49
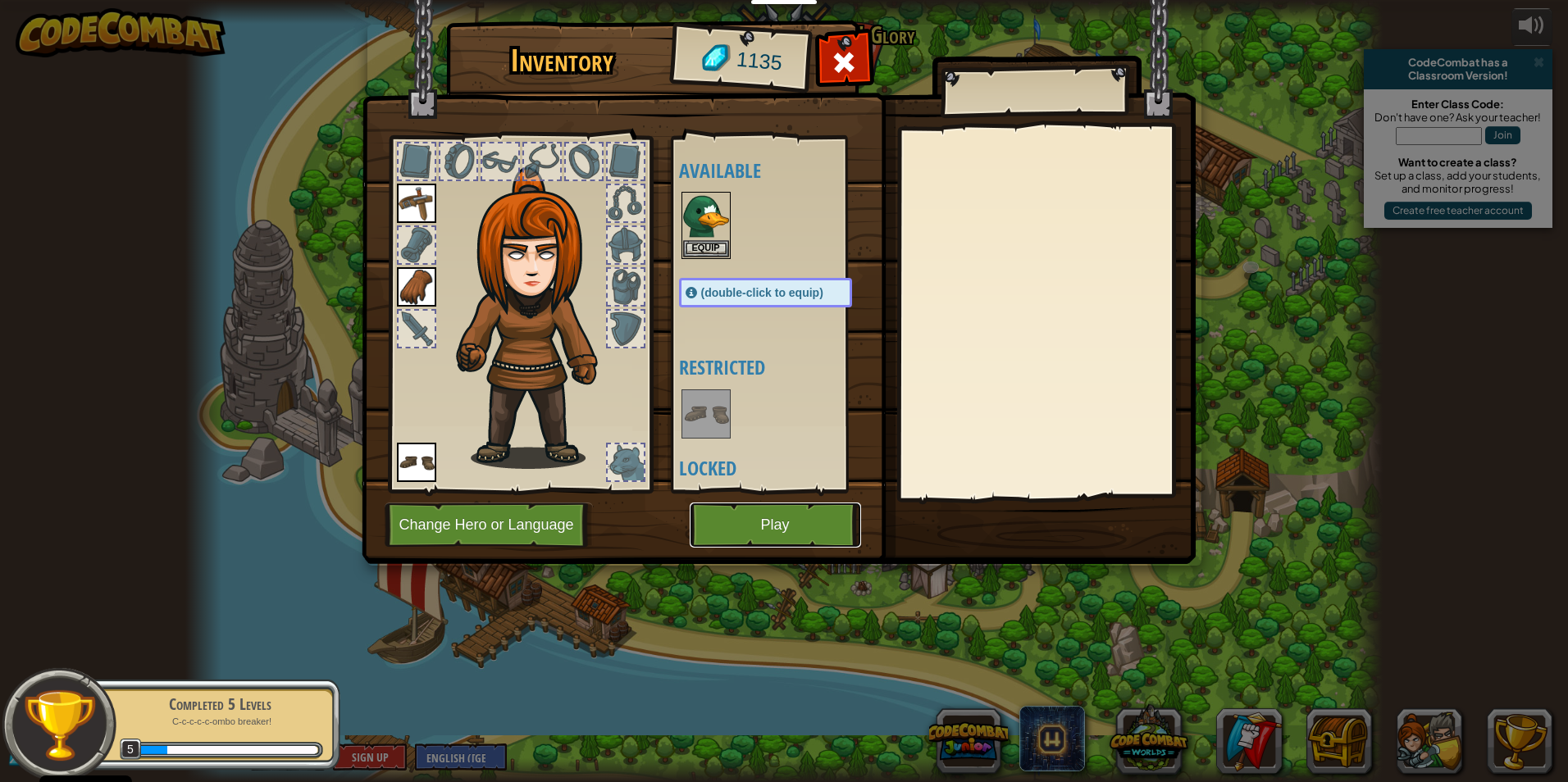
click at [763, 520] on button "Play" at bounding box center [775, 525] width 171 height 45
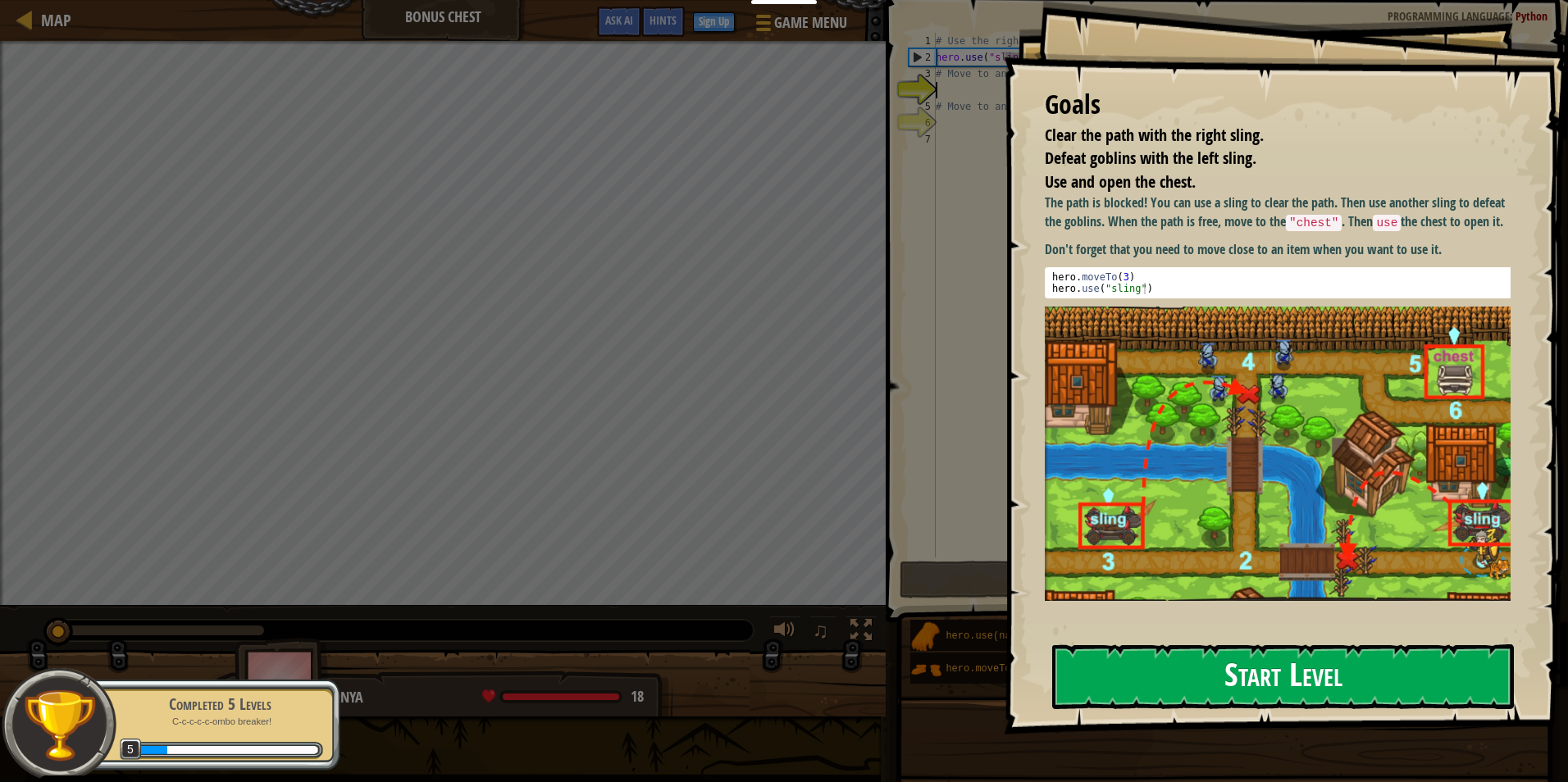
drag, startPoint x: 1167, startPoint y: 683, endPoint x: 1167, endPoint y: 662, distance: 21.0
click at [1167, 662] on button "Start Level" at bounding box center [1283, 676] width 462 height 65
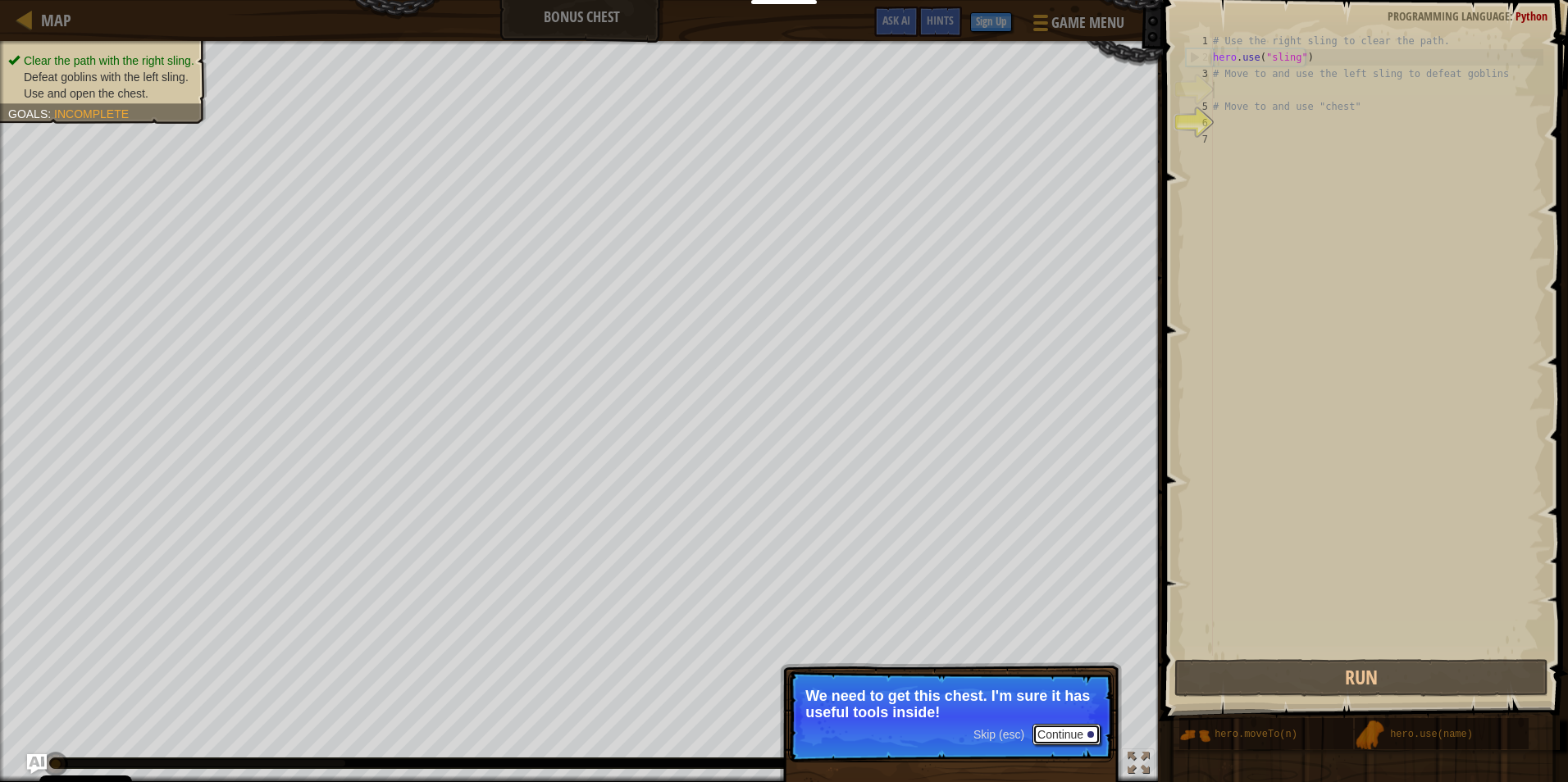
click at [1064, 751] on p "Skip (esc) Continue We need to get this chest. I'm sure it has useful tools ins…" at bounding box center [951, 716] width 326 height 92
drag, startPoint x: 1071, startPoint y: 736, endPoint x: 1082, endPoint y: 733, distance: 11.4
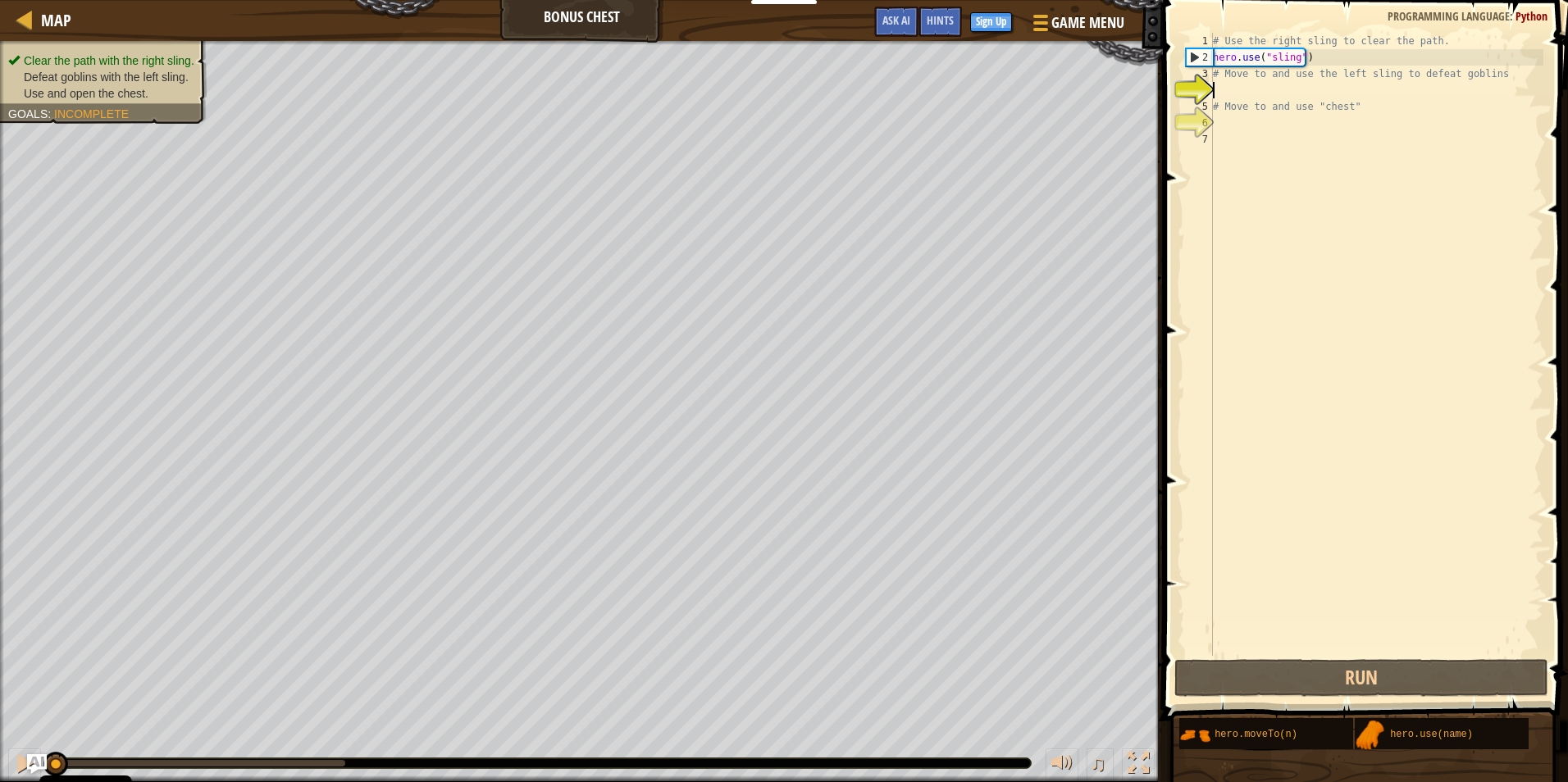
click at [1419, 84] on div "# Use the right sling to clear the path. hero . use ( "sling" ) # Move to and u…" at bounding box center [1376, 360] width 334 height 656
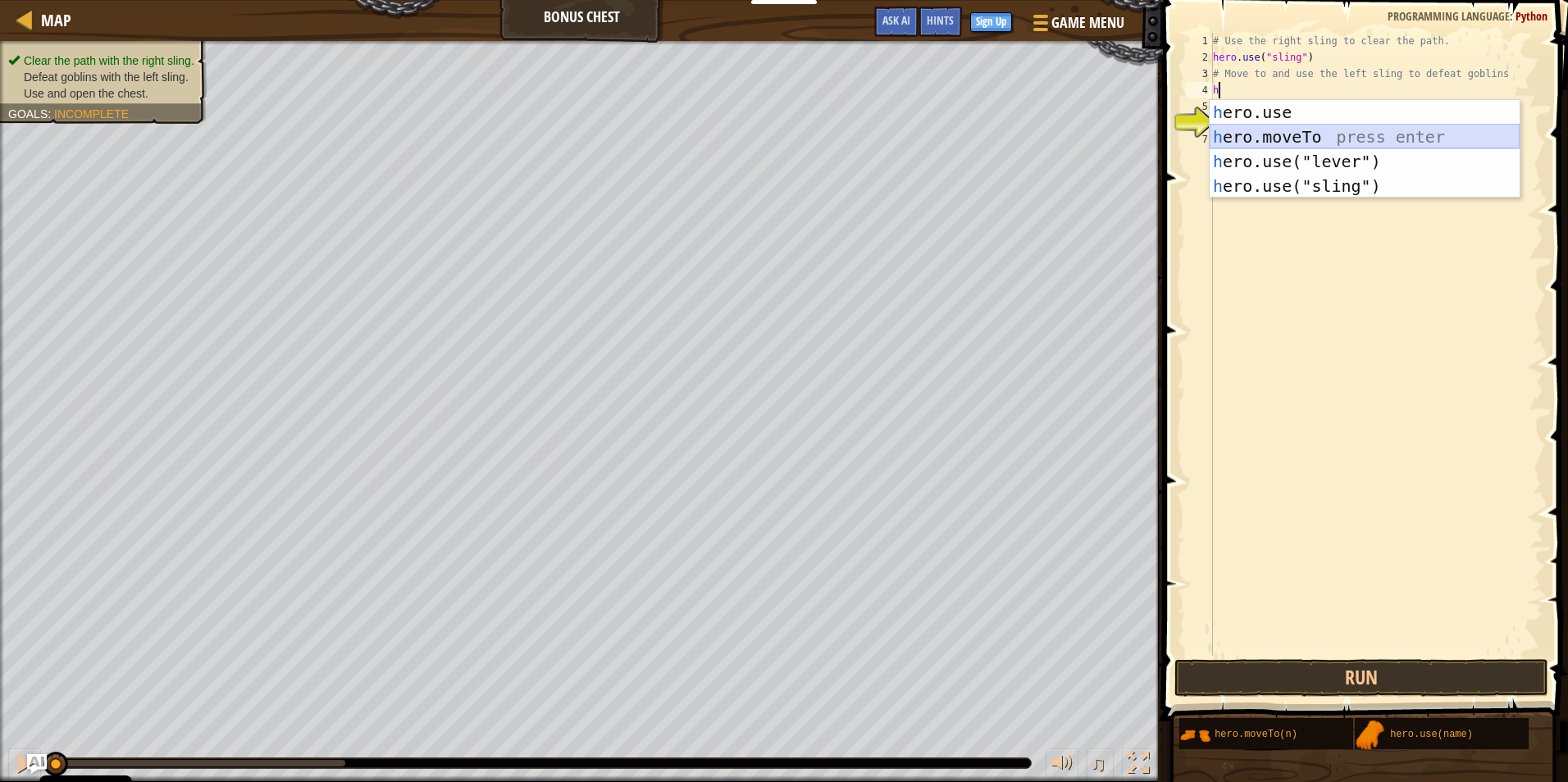
click at [1417, 141] on div "h ero.use press enter h ero.moveTo press enter h ero.use("lever") press enter h…" at bounding box center [1364, 173] width 310 height 147
type textarea "hero.moveTo(2)"
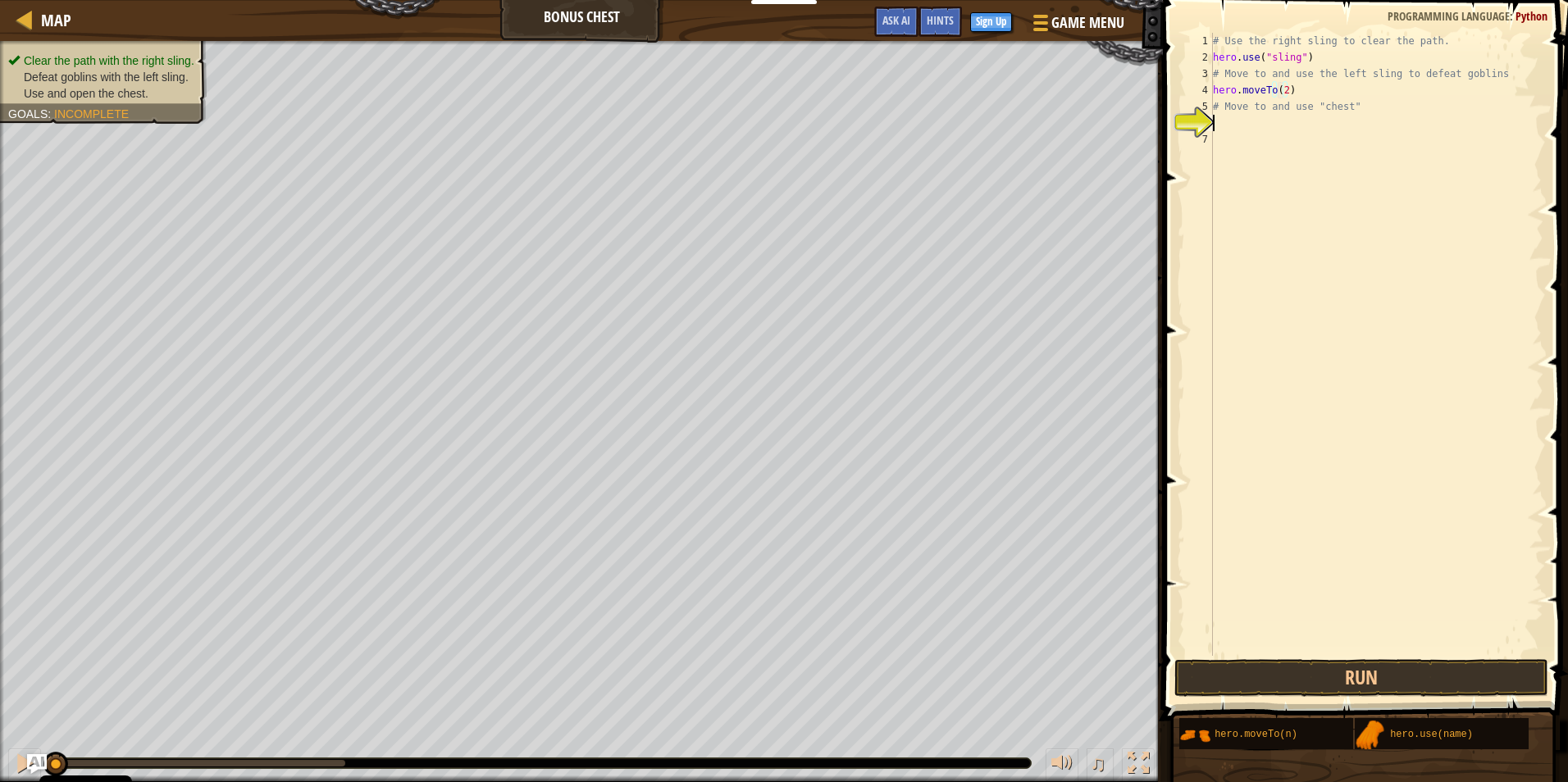
click at [1309, 124] on div "# Use the right sling to clear the path. hero . use ( "sling" ) # Move to and u…" at bounding box center [1376, 360] width 334 height 656
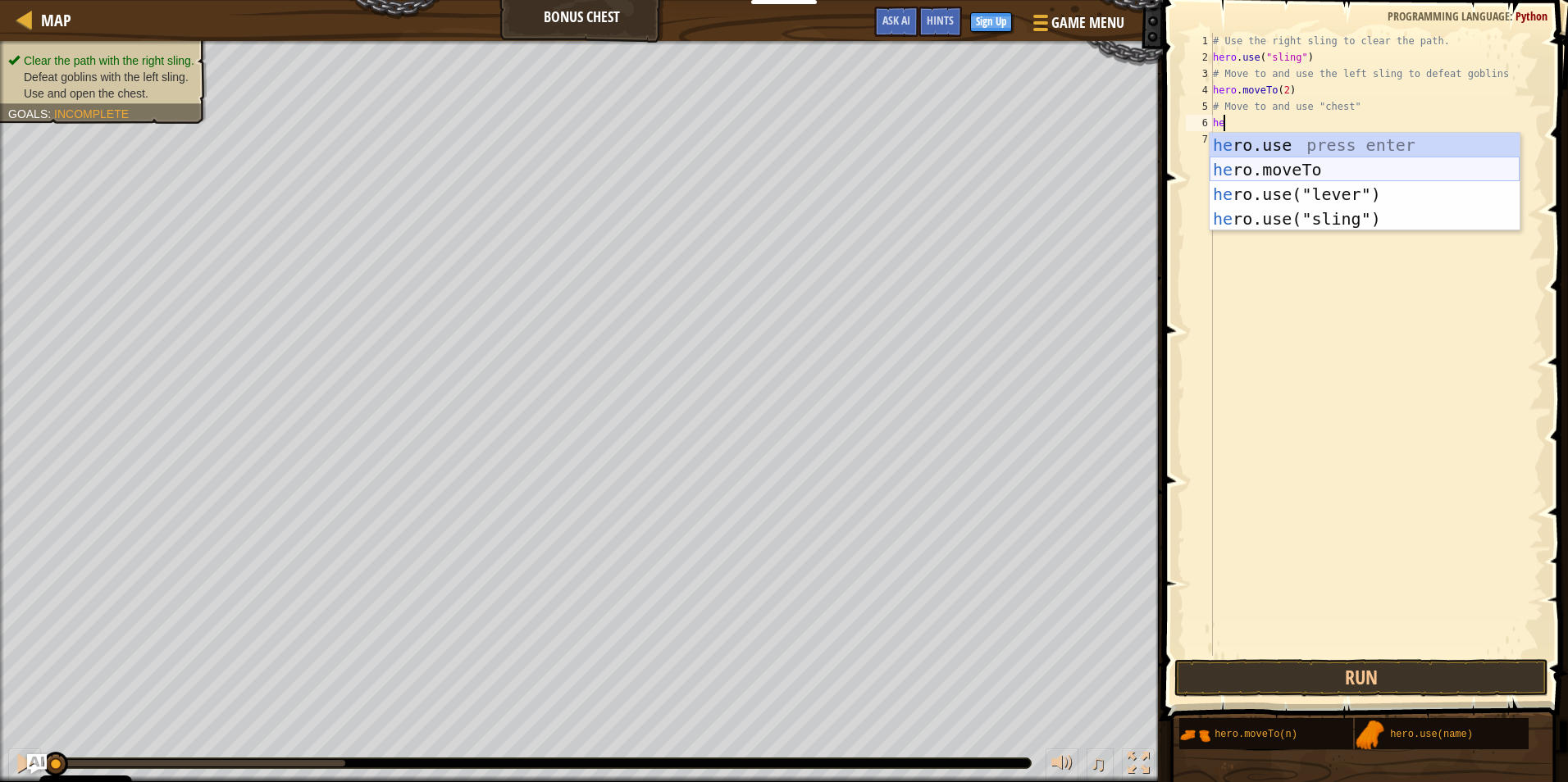
click at [1345, 162] on div "he ro.use press enter he ro.moveTo press enter he ro.use("lever") press enter h…" at bounding box center [1364, 206] width 310 height 147
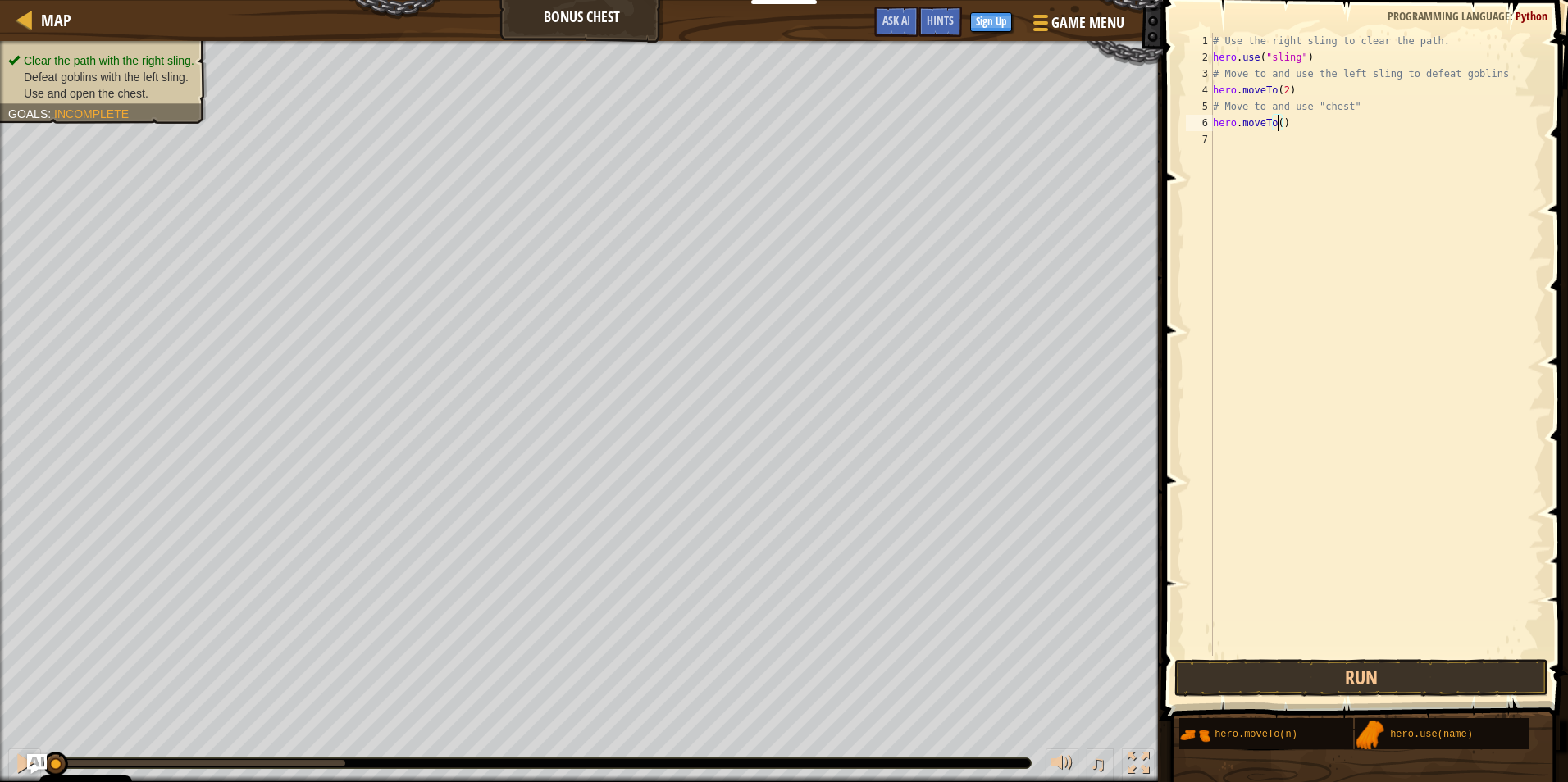
type textarea "hero.moveTo(3)"
click at [1319, 158] on div "# Use the right sling to clear the path. hero . use ( "sling" ) # Move to and u…" at bounding box center [1376, 360] width 334 height 656
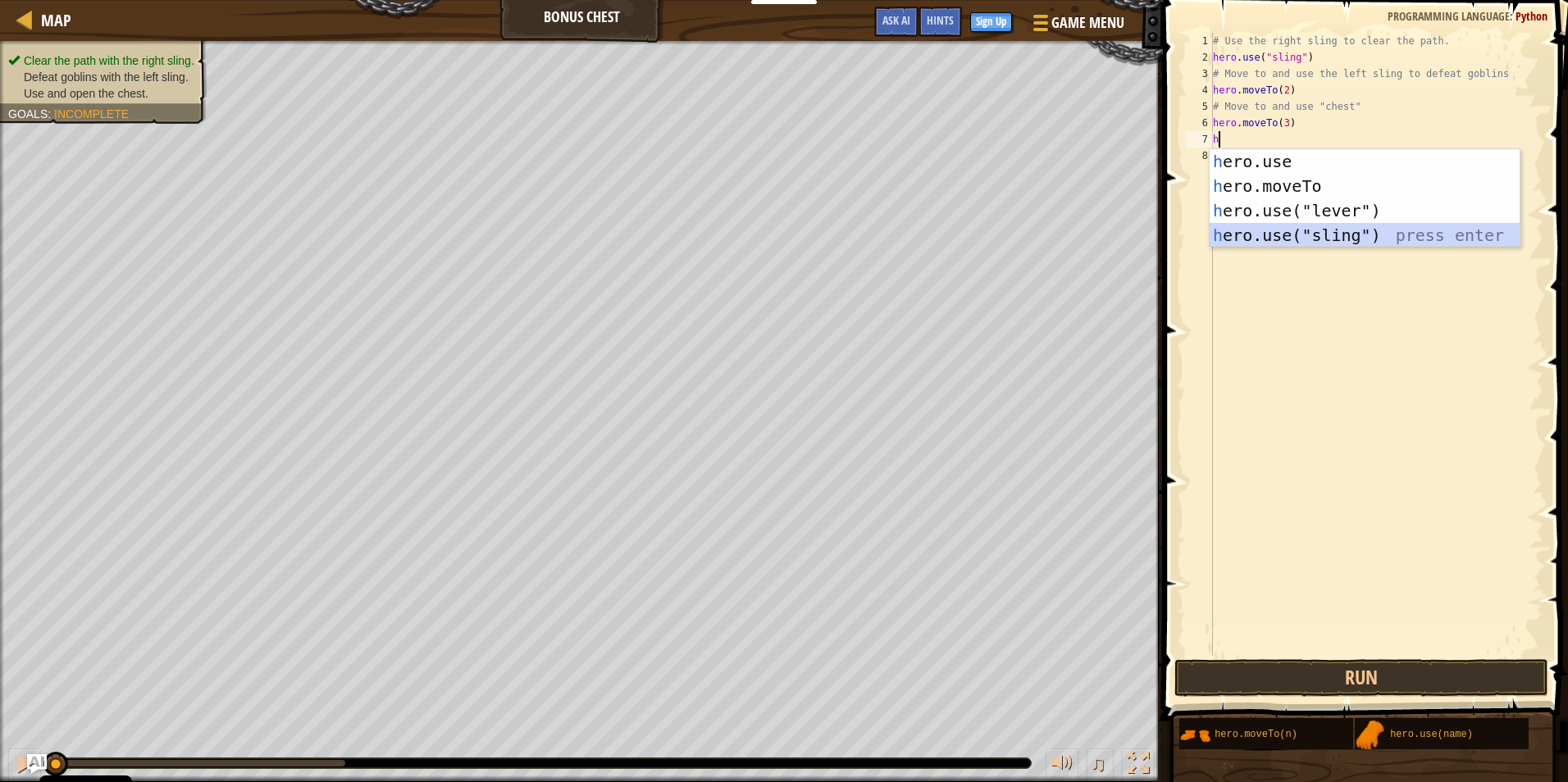
click at [1394, 237] on div "h ero.use press enter h ero.moveTo press enter h ero.use("lever") press enter h…" at bounding box center [1364, 222] width 310 height 147
type textarea "hero.use("sling")"
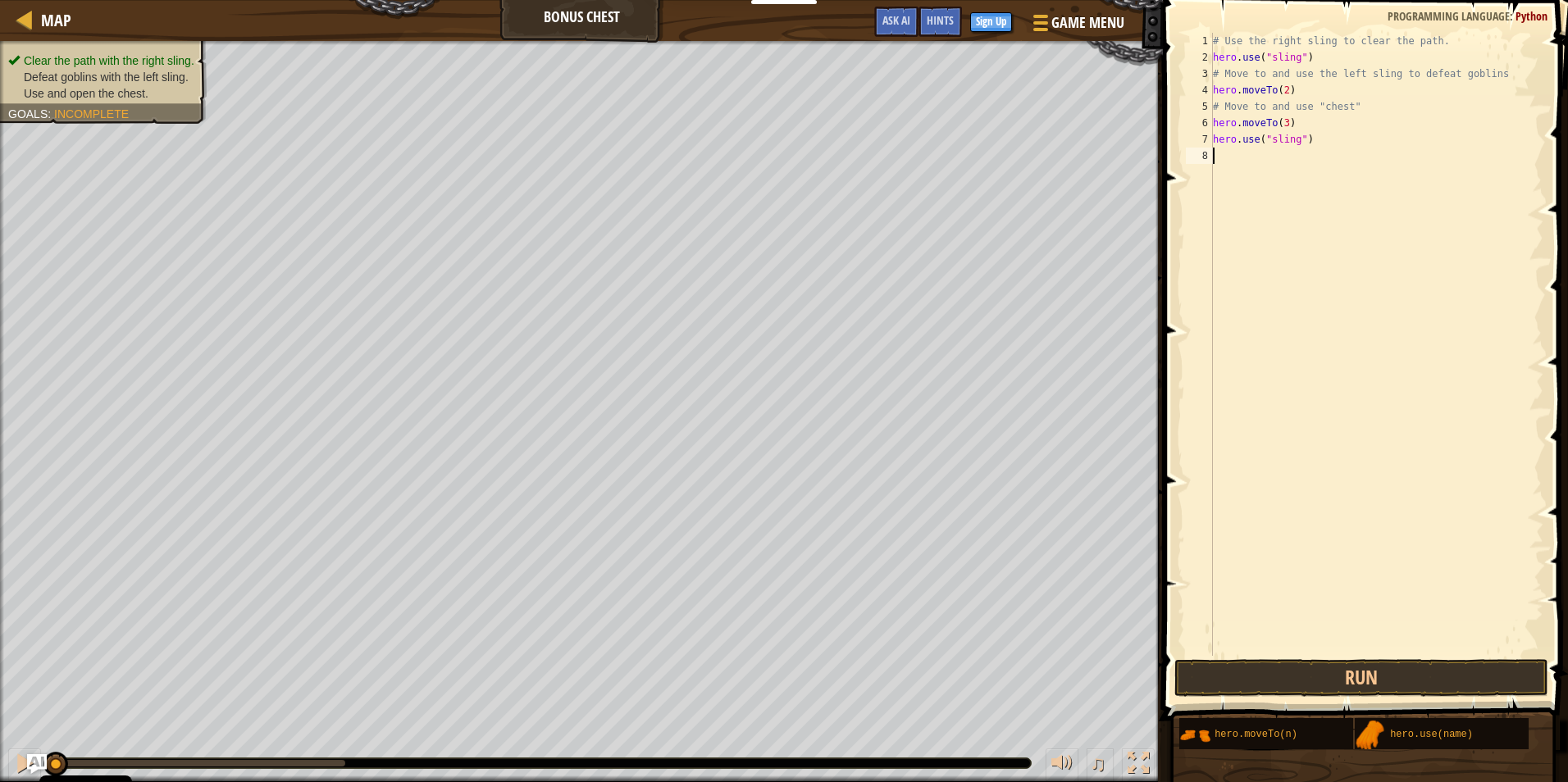
click at [1344, 150] on div "# Use the right sling to clear the path. hero . use ( "sling" ) # Move to and u…" at bounding box center [1376, 360] width 334 height 656
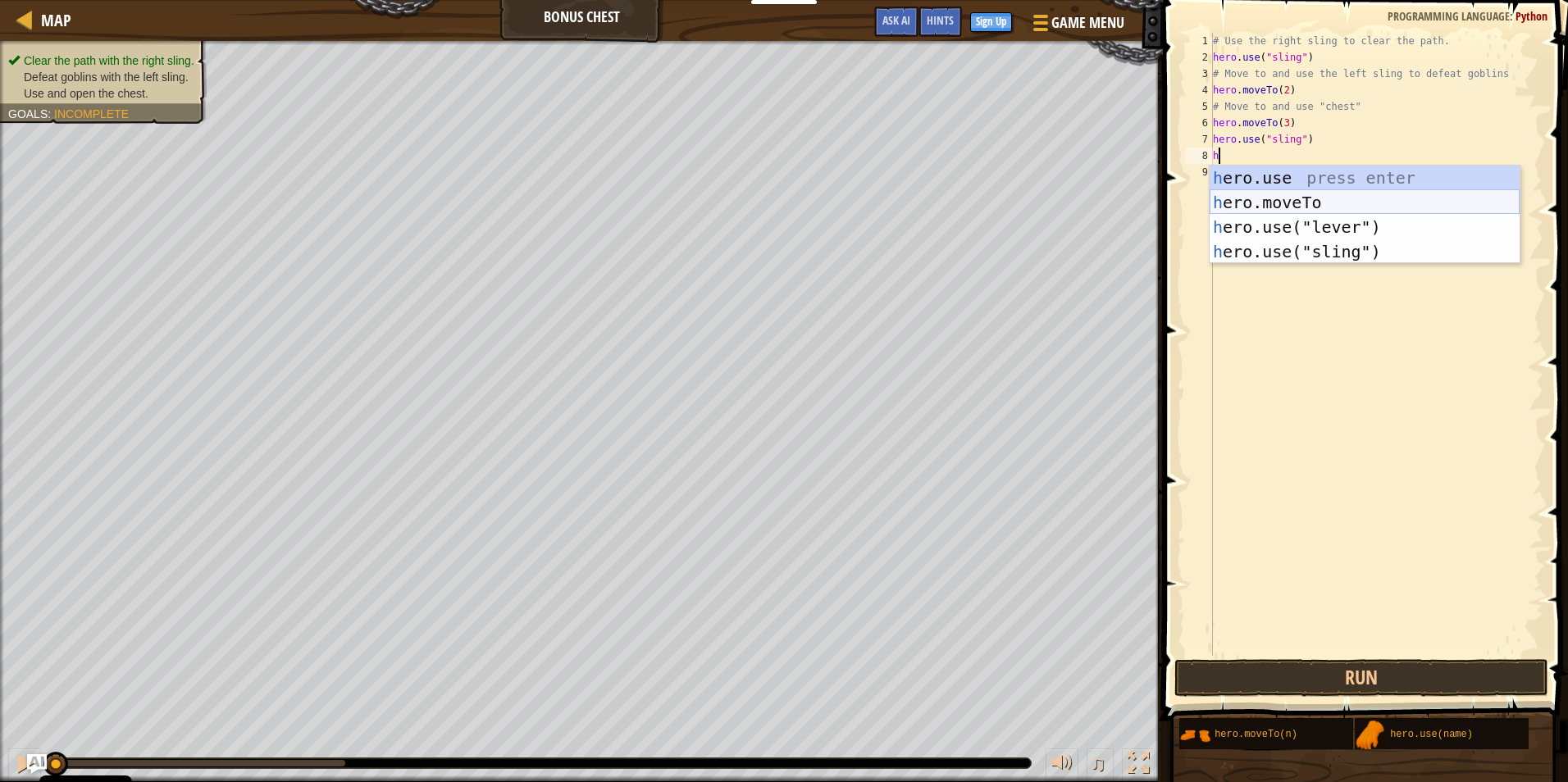
click at [1364, 191] on div "h ero.use press enter h ero.moveTo press enter h ero.use("lever") press enter h…" at bounding box center [1364, 239] width 310 height 147
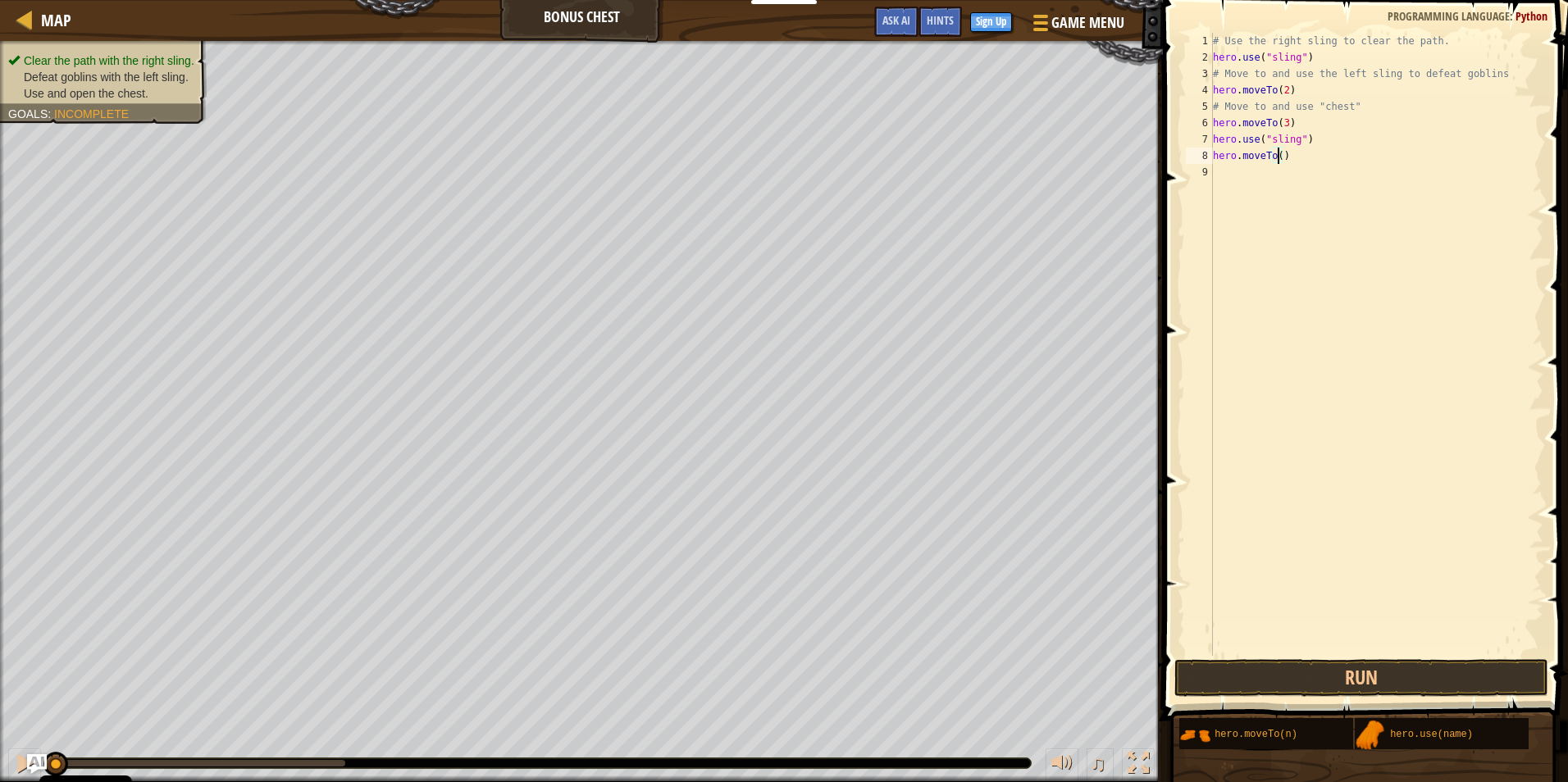
type textarea "hero.moveTo(5)"
click at [1294, 174] on div "# Use the right sling to clear the path. hero . use ( "sling" ) # Move to and u…" at bounding box center [1376, 360] width 334 height 656
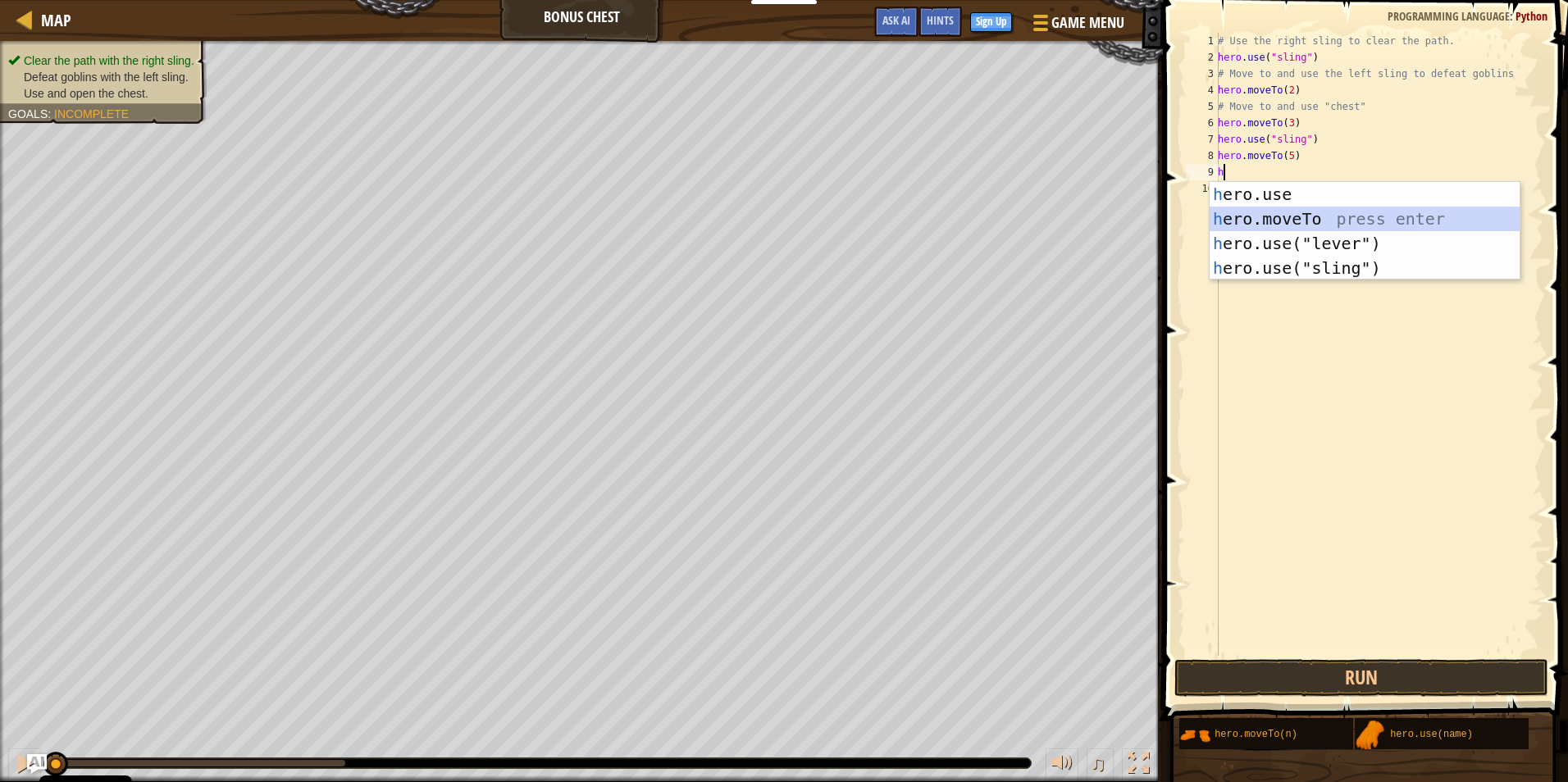
click at [1335, 213] on div "h ero.use press enter h ero.moveTo press enter h ero.use("lever") press enter h…" at bounding box center [1364, 256] width 310 height 147
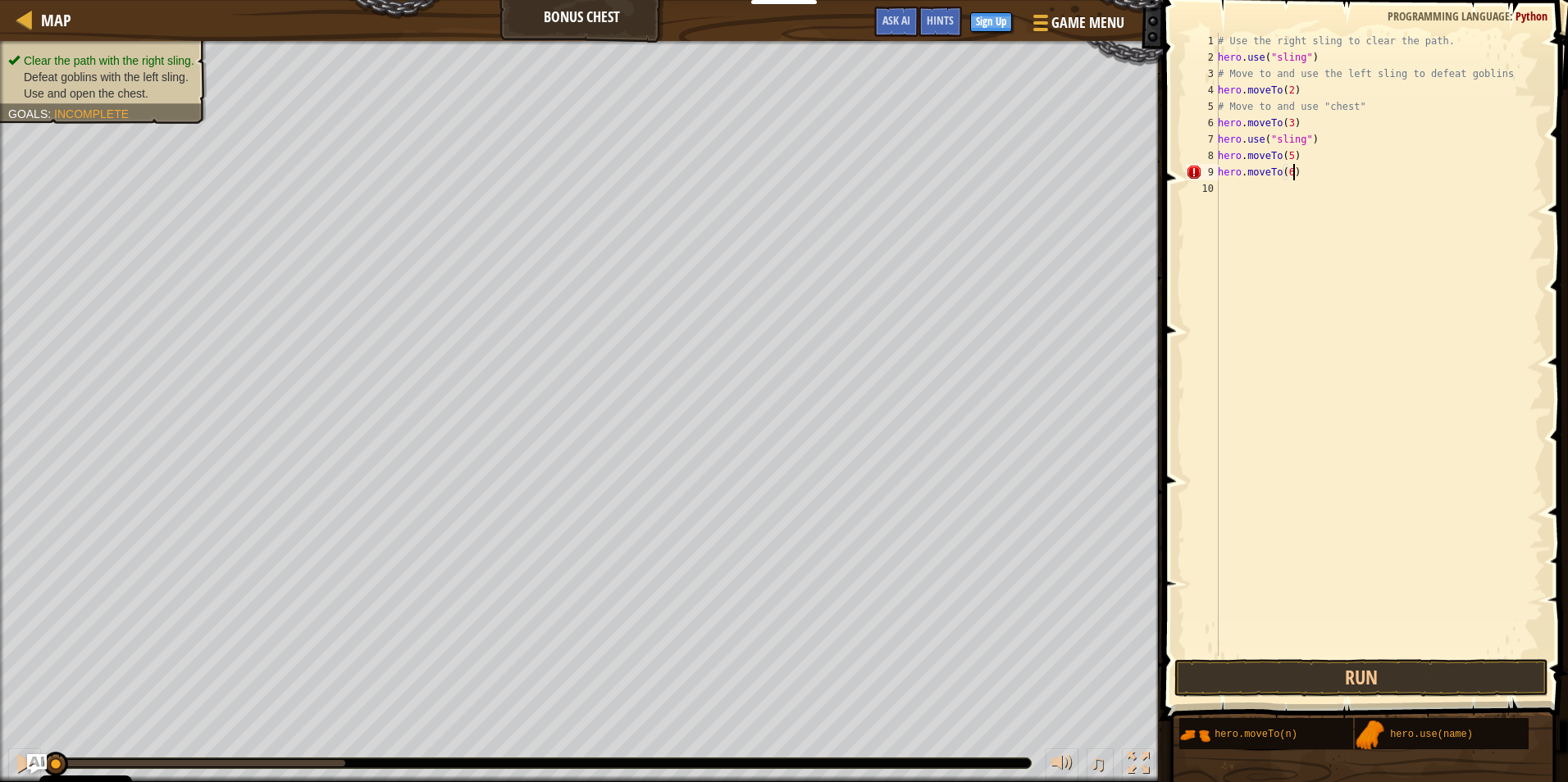
scroll to position [8, 6]
click at [1343, 666] on button "Run" at bounding box center [1361, 678] width 374 height 37
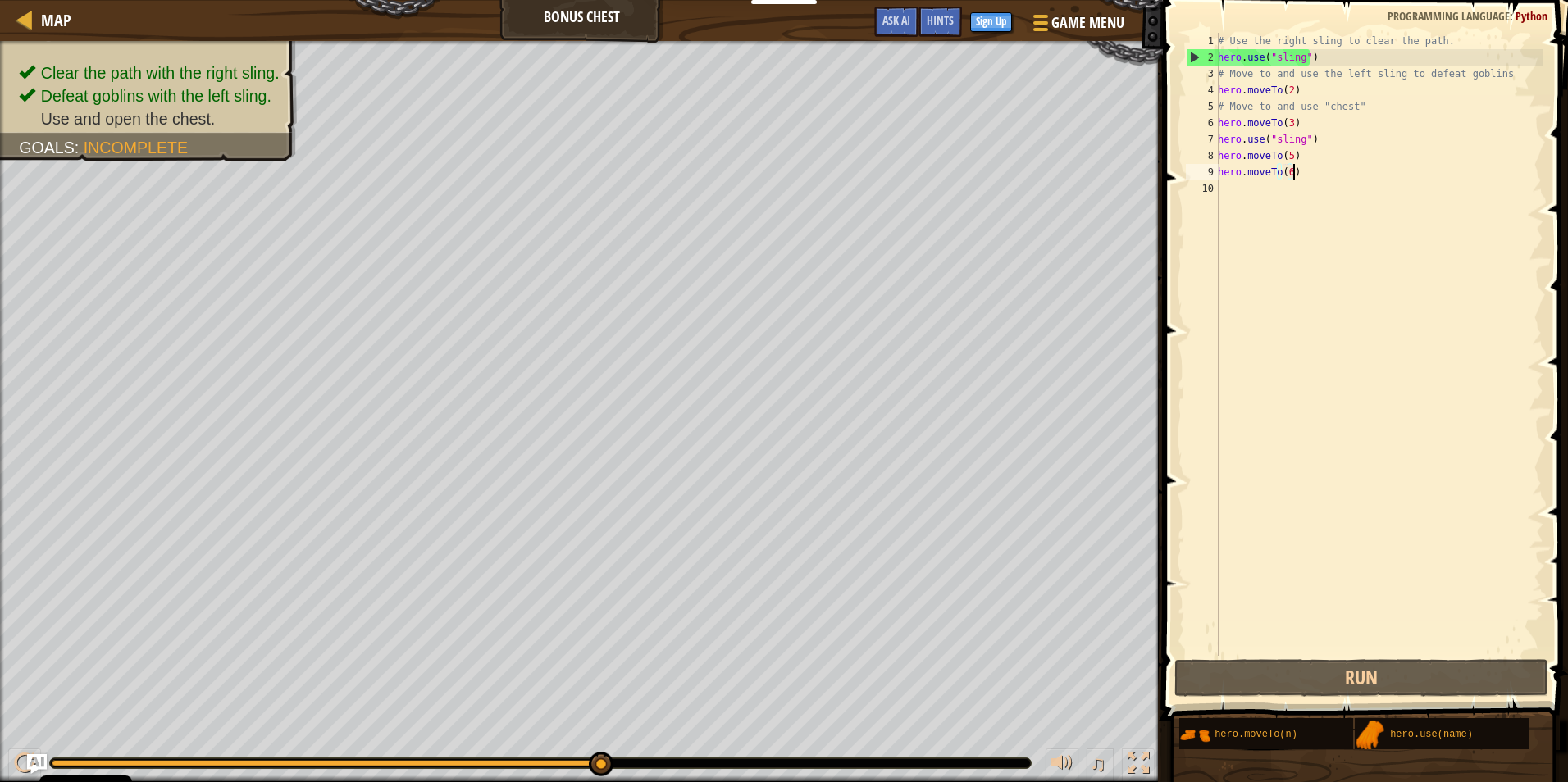
click at [1288, 157] on div "# Use the right sling to clear the path. hero . use ( "sling" ) # Move to and u…" at bounding box center [1379, 360] width 329 height 656
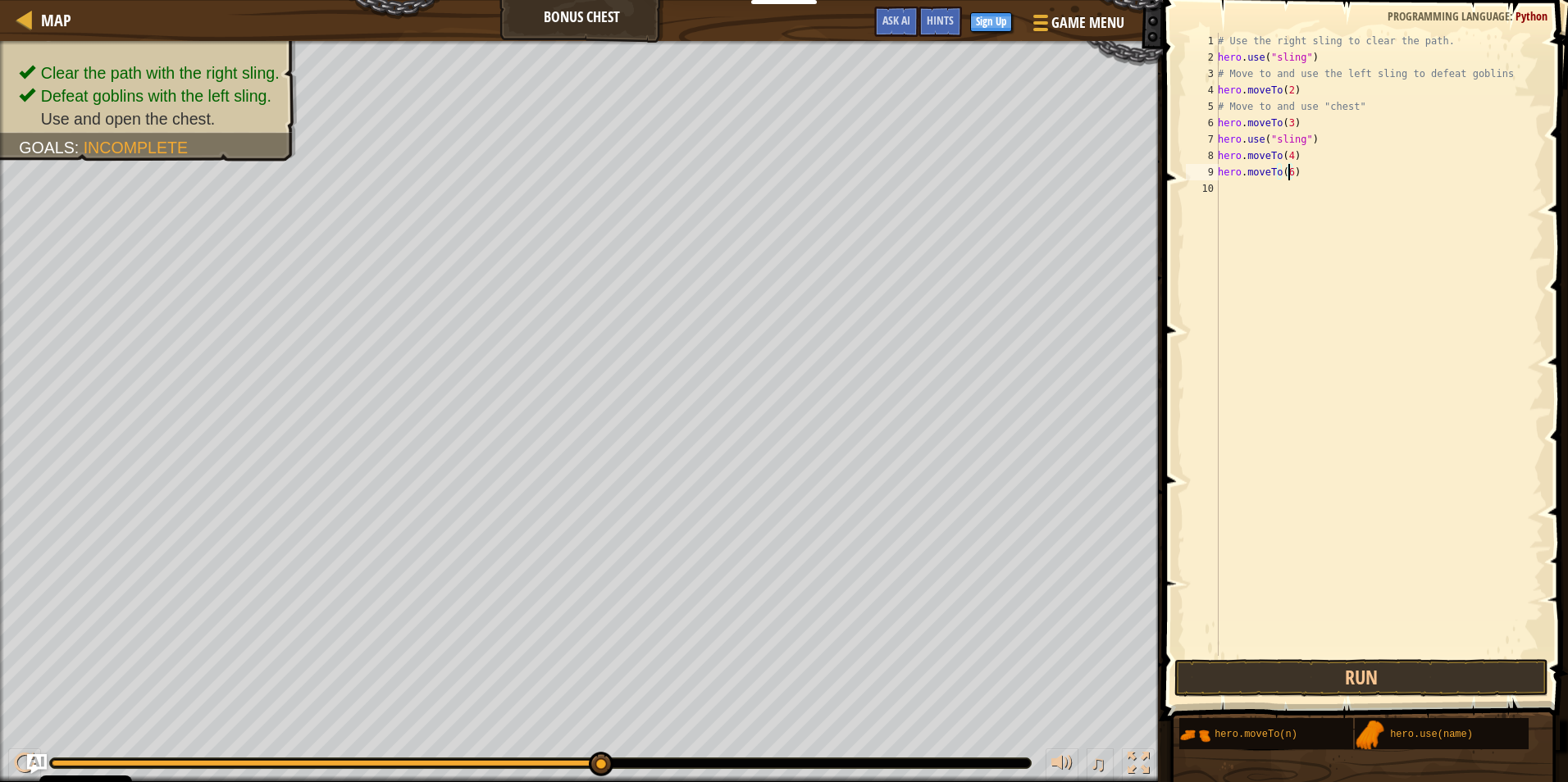
click at [1287, 172] on div "# Use the right sling to clear the path. hero . use ( "sling" ) # Move to and u…" at bounding box center [1379, 360] width 329 height 656
type textarea "hero.moveTo(5)"
click at [1271, 187] on div "# Use the right sling to clear the path. hero . use ( "sling" ) # Move to and u…" at bounding box center [1379, 360] width 329 height 656
type textarea "hero.moveTo(6)"
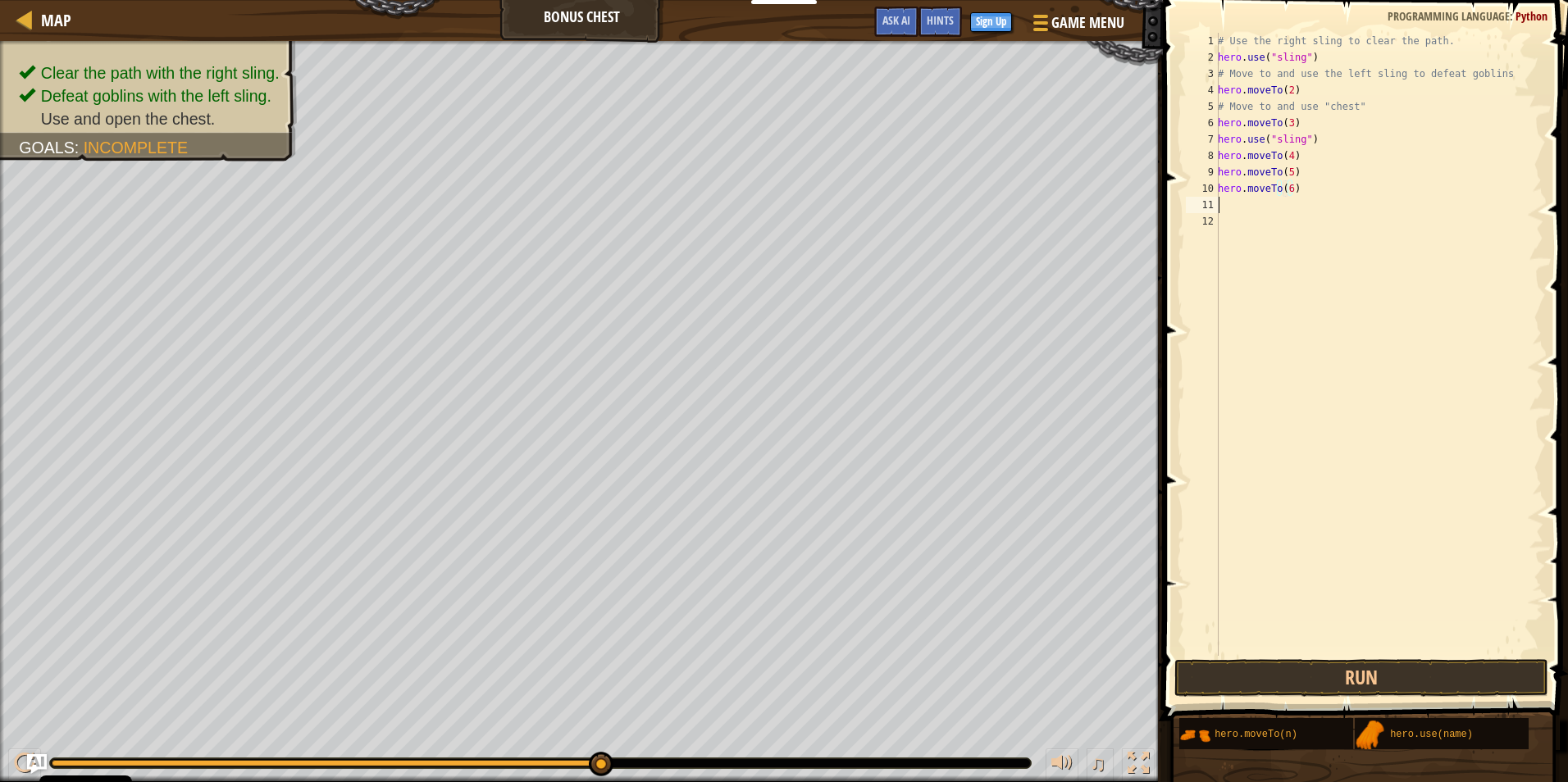
scroll to position [8, 0]
click at [1401, 687] on button "Run" at bounding box center [1361, 678] width 374 height 37
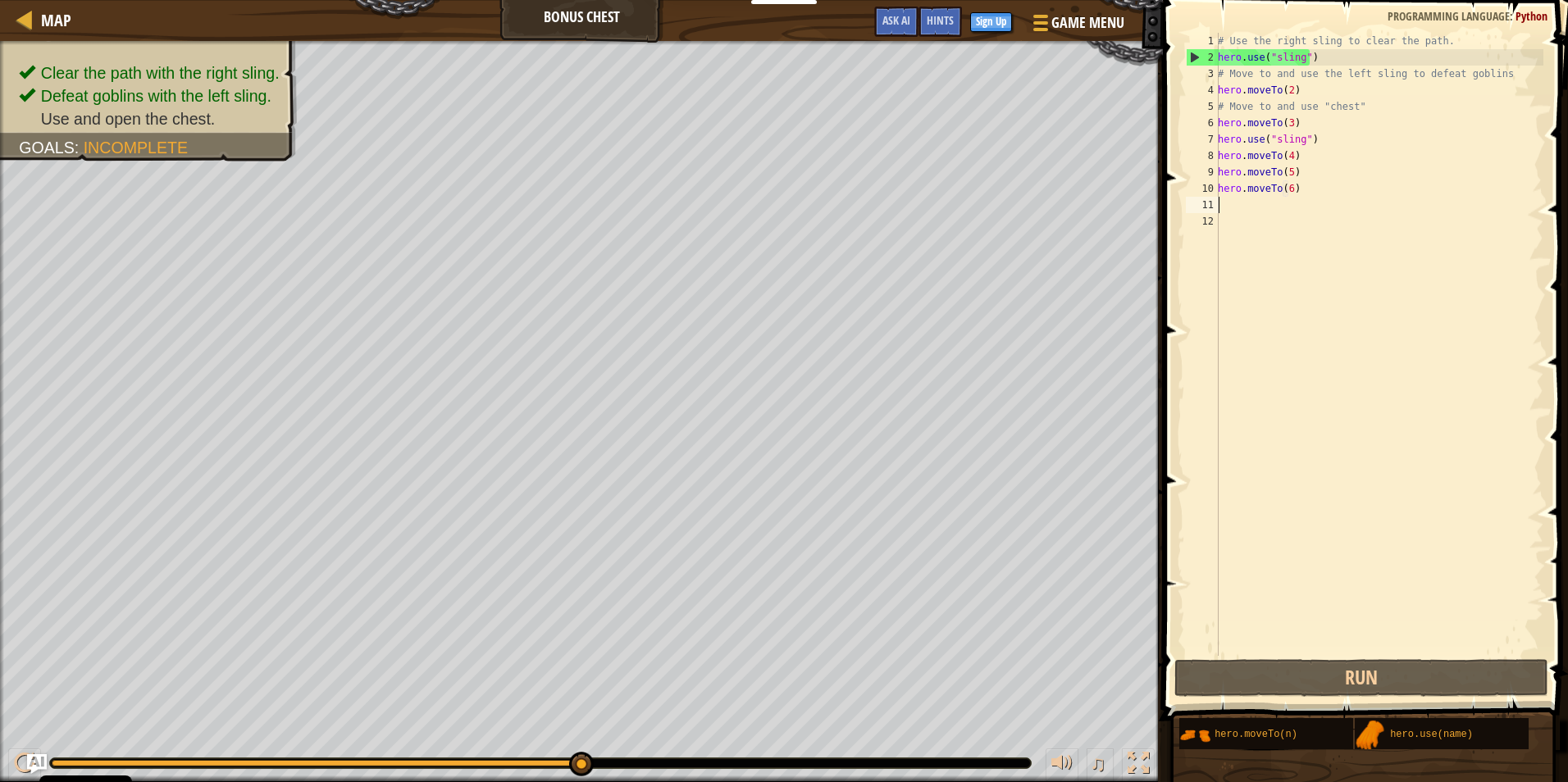
click at [1288, 153] on div "# Use the right sling to clear the path. hero . use ( "sling" ) # Move to and u…" at bounding box center [1379, 360] width 329 height 656
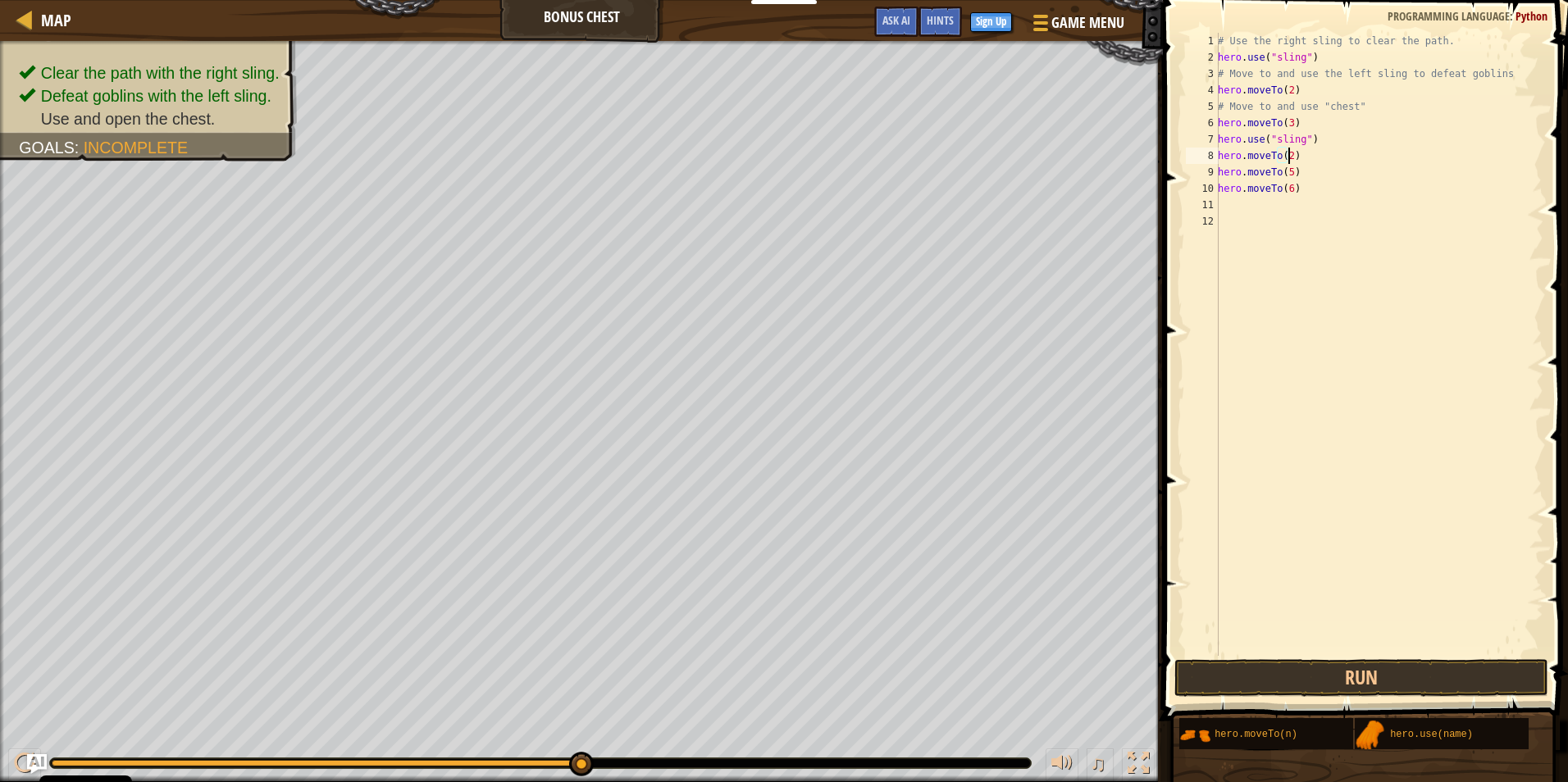
scroll to position [8, 6]
click at [1288, 175] on div "# Use the right sling to clear the path. hero . use ( "sling" ) # Move to and u…" at bounding box center [1379, 360] width 329 height 656
click at [1287, 184] on div "# Use the right sling to clear the path. hero . use ( "sling" ) # Move to and u…" at bounding box center [1379, 360] width 329 height 656
type textarea "hero.moveTo(5)"
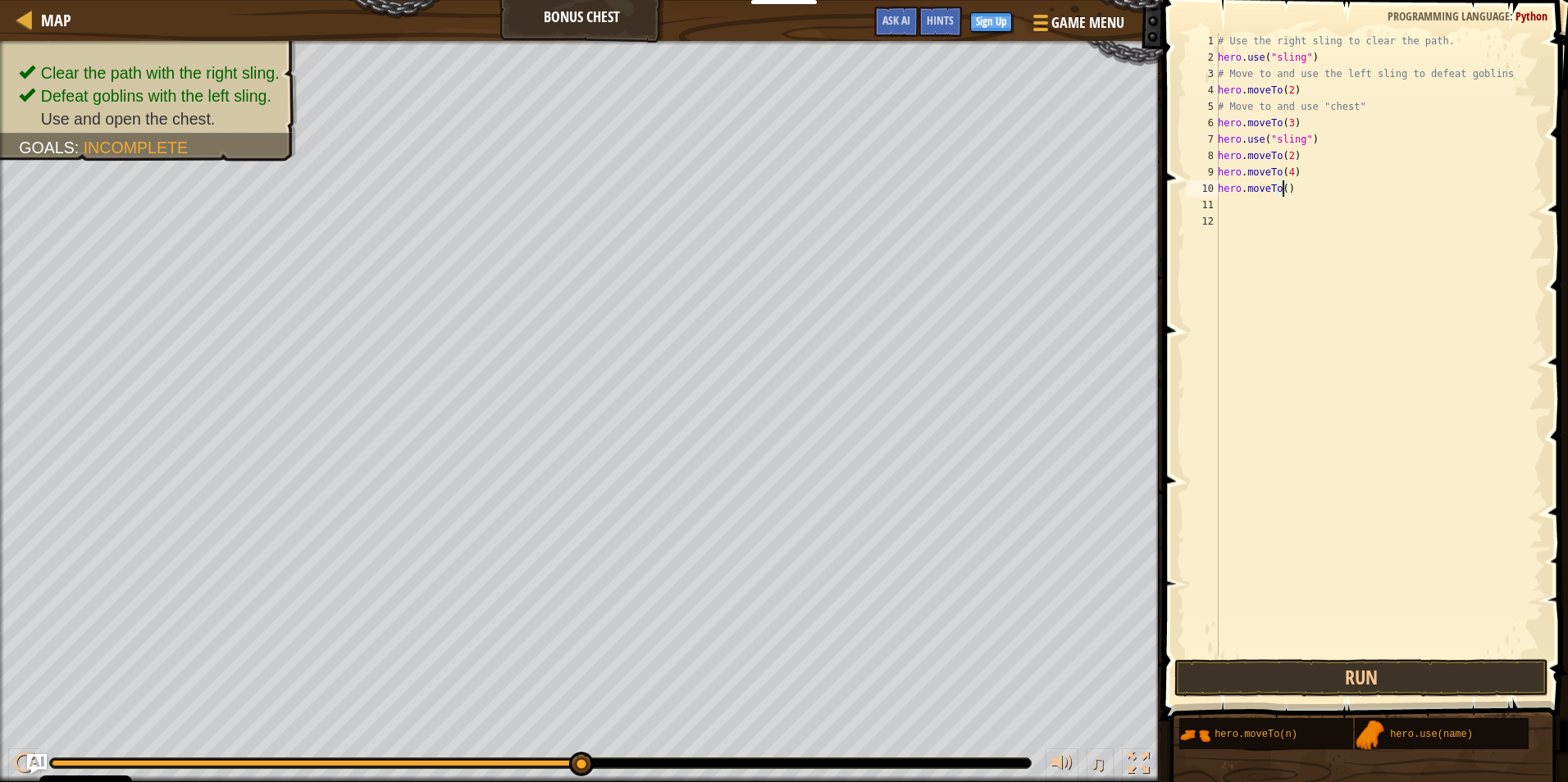
scroll to position [8, 6]
click at [1285, 204] on div "# Use the right sling to clear the path. hero . use ( "sling" ) # Move to and u…" at bounding box center [1379, 360] width 329 height 656
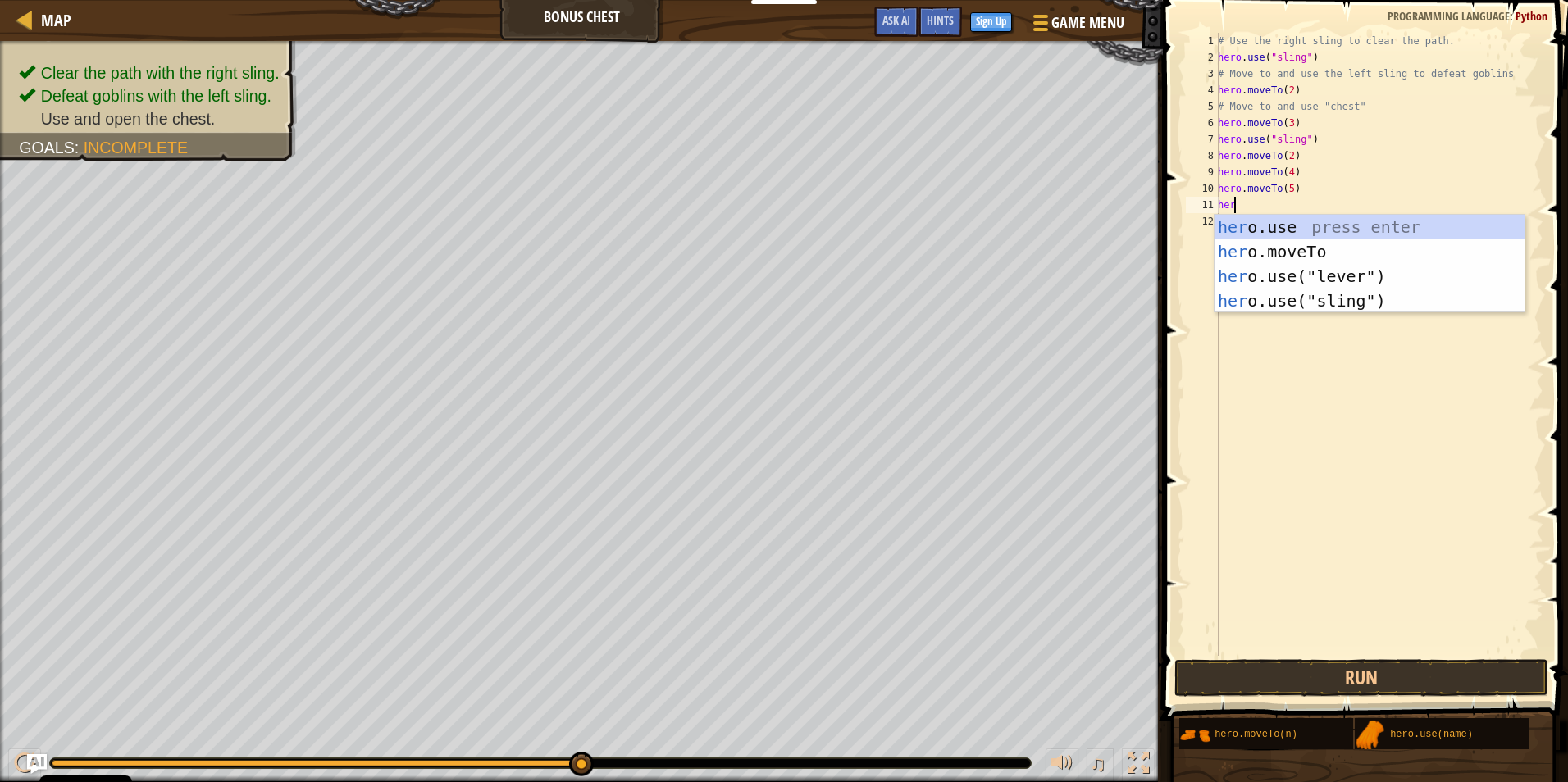
scroll to position [8, 1]
click at [1305, 239] on div "hero .use press enter hero .moveTo press enter hero .use("lever") press enter h…" at bounding box center [1369, 288] width 310 height 147
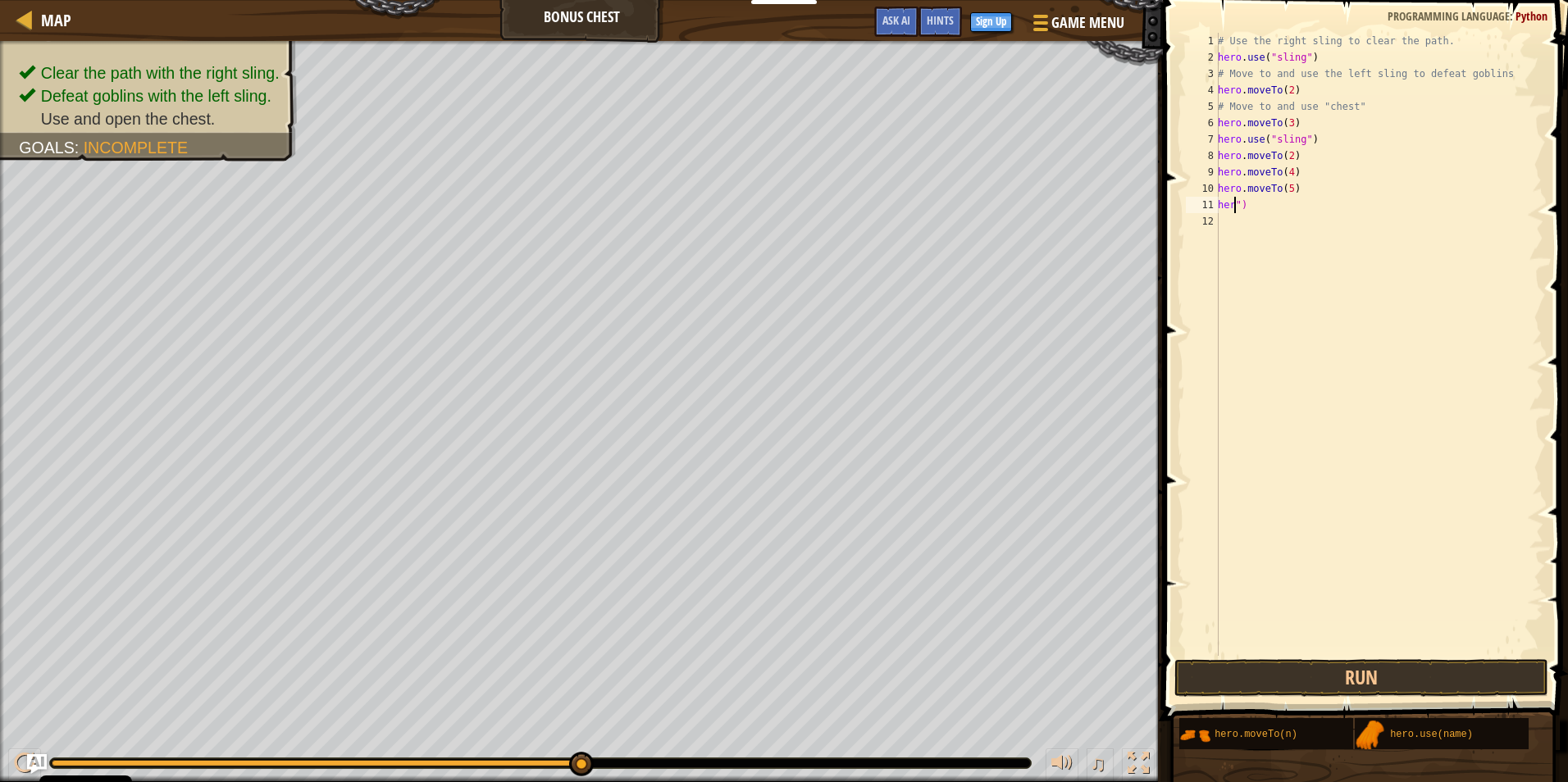
scroll to position [8, 0]
click at [1292, 205] on div "# Use the right sling to clear the path. hero . use ( "sling" ) # Move to and u…" at bounding box center [1379, 360] width 329 height 656
type textarea """
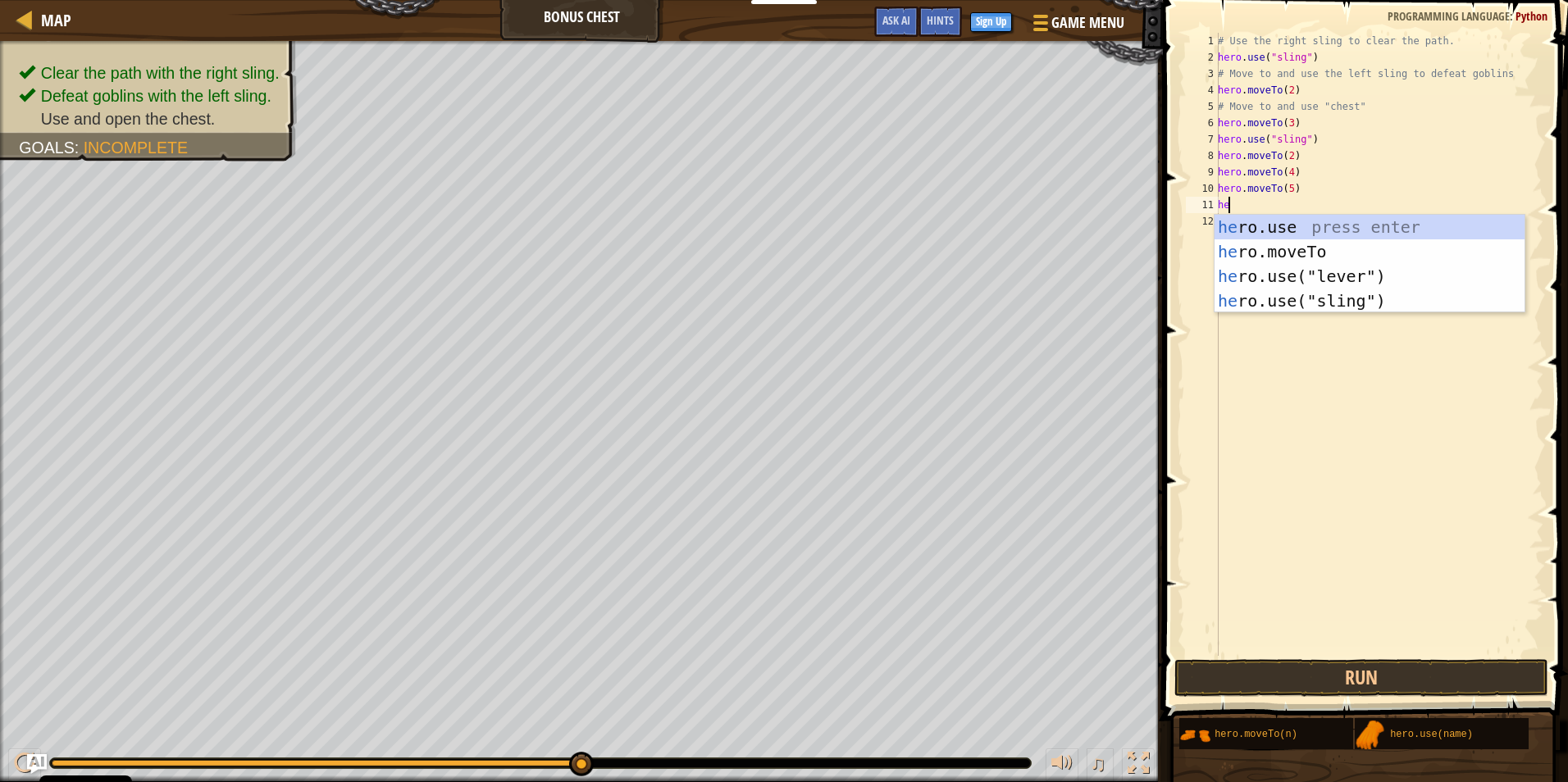
scroll to position [8, 1]
click at [1329, 257] on div "her o.use press enter her o.moveTo press enter her o.use("lever") press enter h…" at bounding box center [1369, 288] width 310 height 147
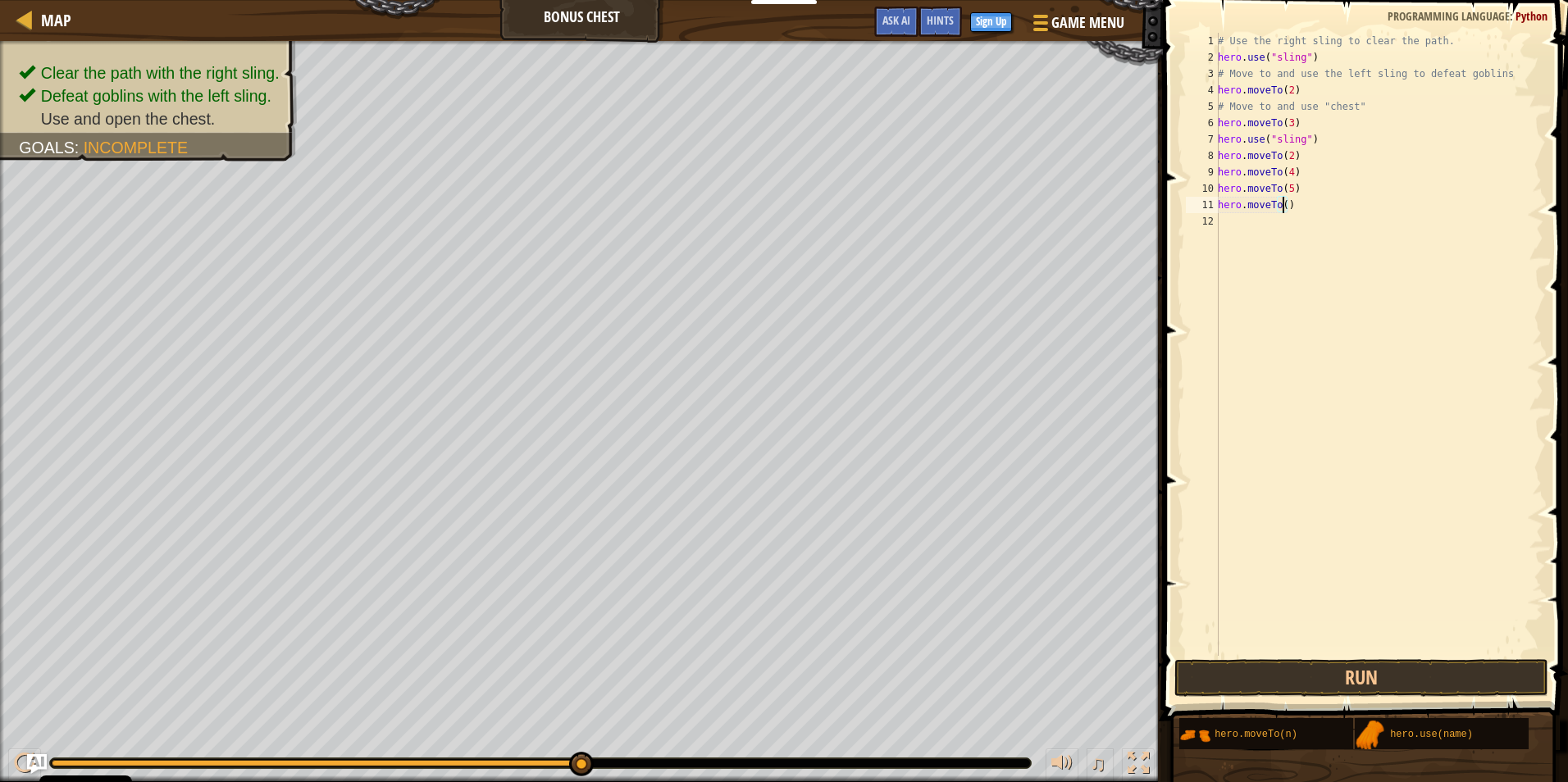
type textarea "hero.moveTo(6)"
drag, startPoint x: 1291, startPoint y: 430, endPoint x: 1276, endPoint y: 525, distance: 96.2
click at [1277, 515] on div "# Use the right sling to clear the path. hero . use ( "sling" ) # Move to and u…" at bounding box center [1379, 360] width 329 height 656
click at [1275, 681] on button "Run" at bounding box center [1361, 678] width 374 height 37
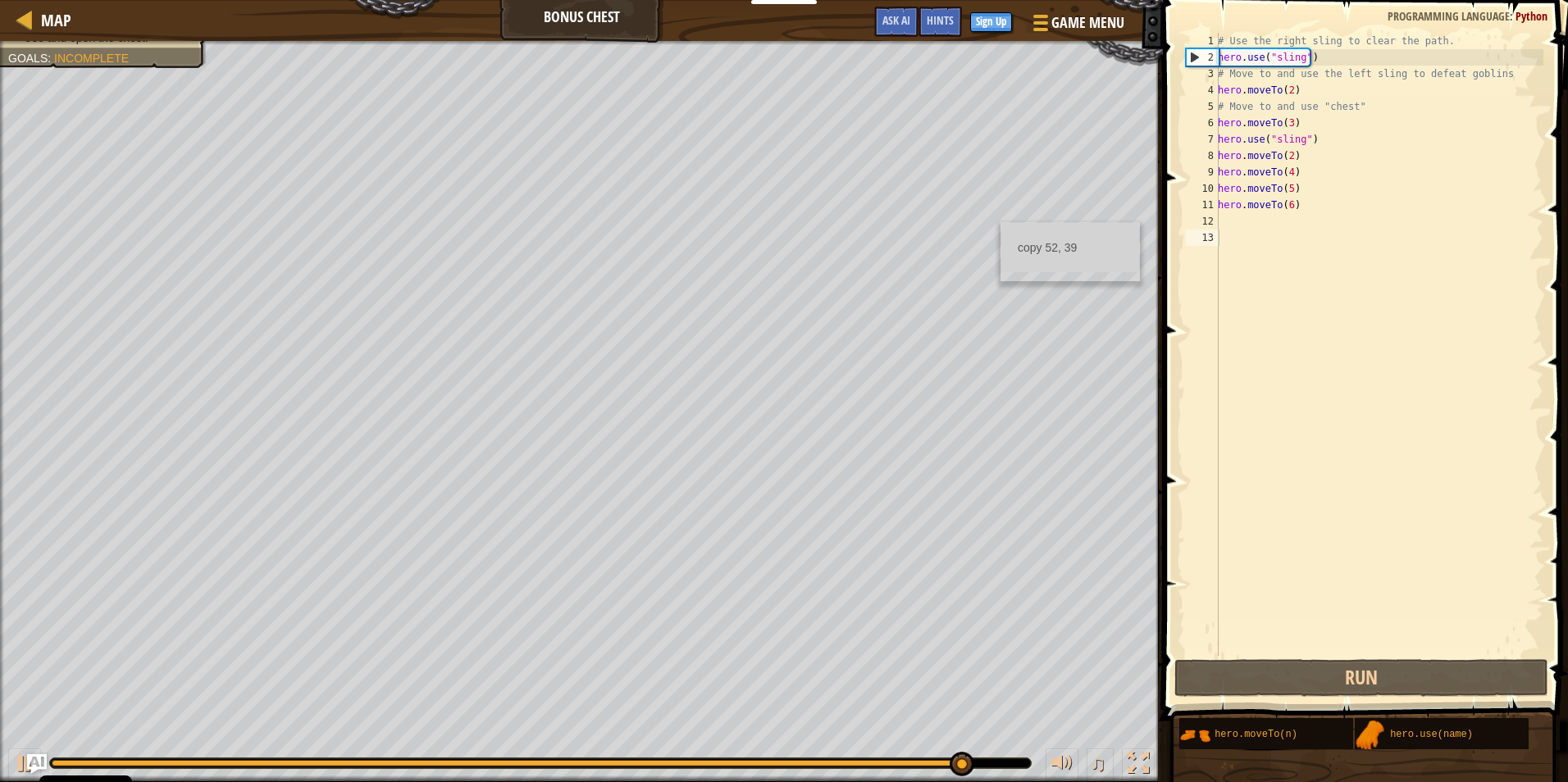
click at [1000, 222] on div "copy 52, 39" at bounding box center [1070, 251] width 140 height 59
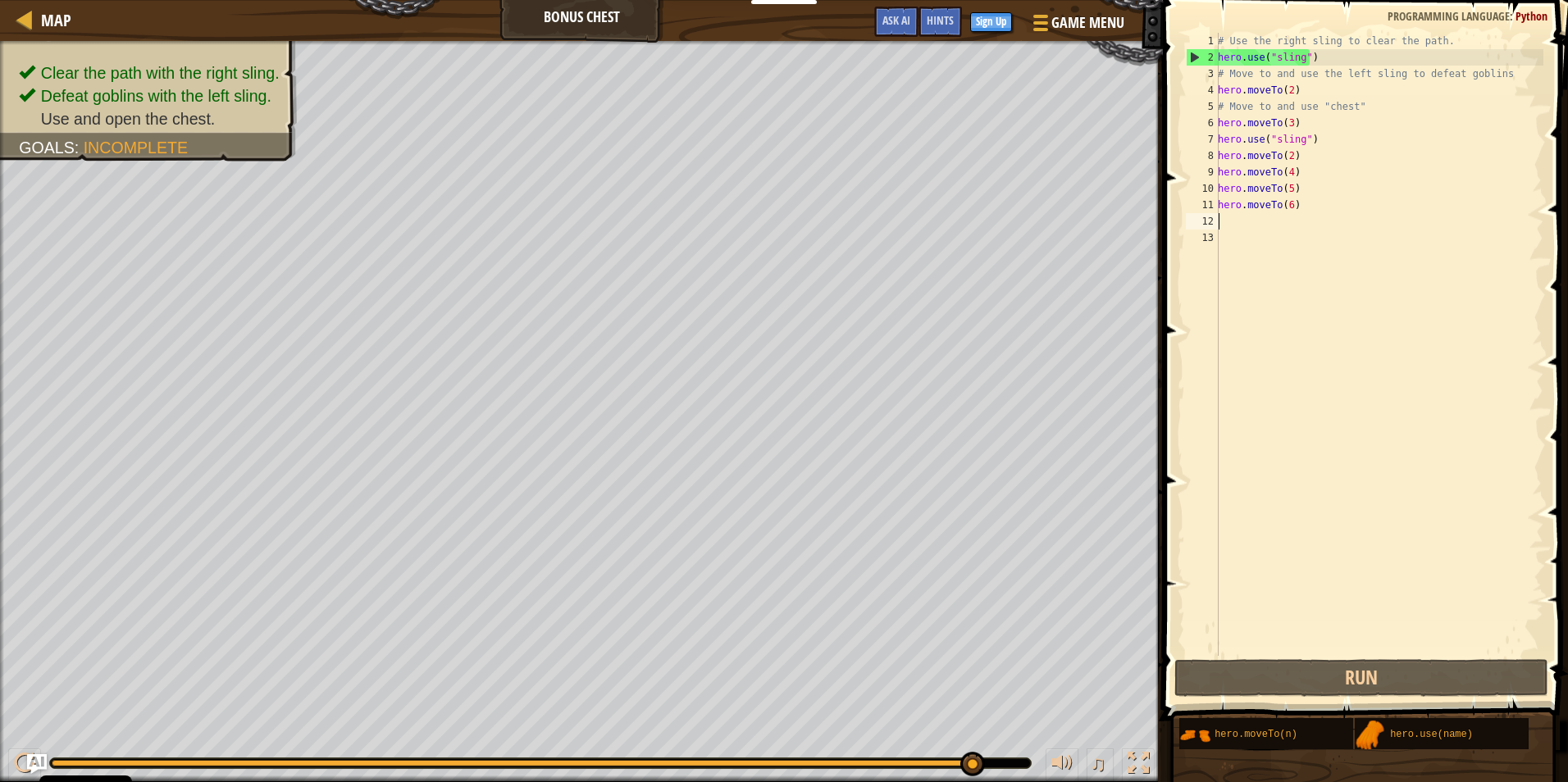
click at [1225, 226] on div "# Use the right sling to clear the path. hero . use ( "sling" ) # Move to and u…" at bounding box center [1379, 360] width 329 height 656
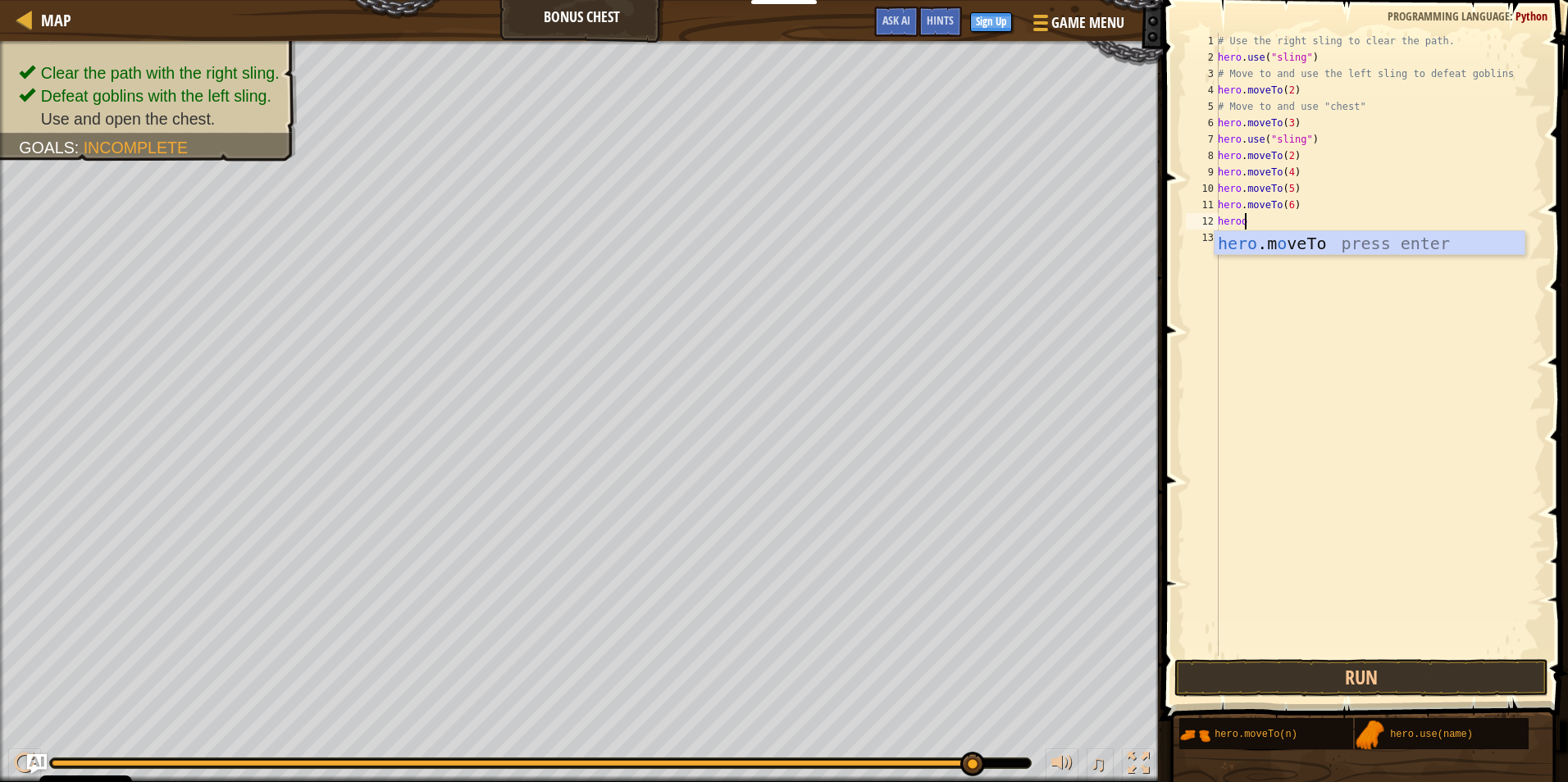
scroll to position [8, 2]
click at [1386, 203] on div "# Use the right sling to clear the path. hero . use ( "sling" ) # Move to and u…" at bounding box center [1379, 360] width 329 height 656
type textarea "hero.moveTo(6)"
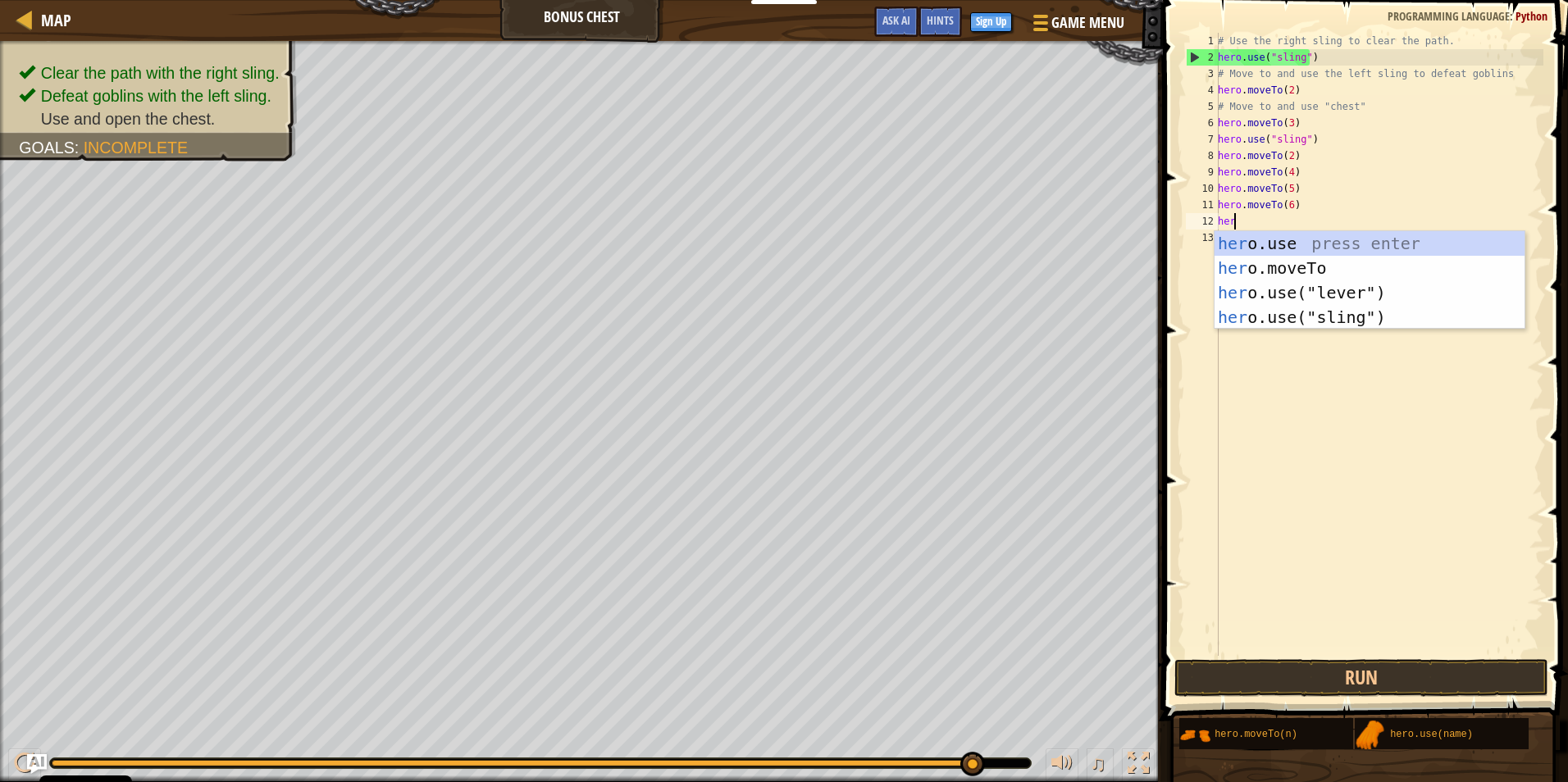
scroll to position [8, 1]
click at [1407, 243] on div "her o.use press enter her o.moveTo press enter her o.use("lever") press enter h…" at bounding box center [1369, 304] width 310 height 147
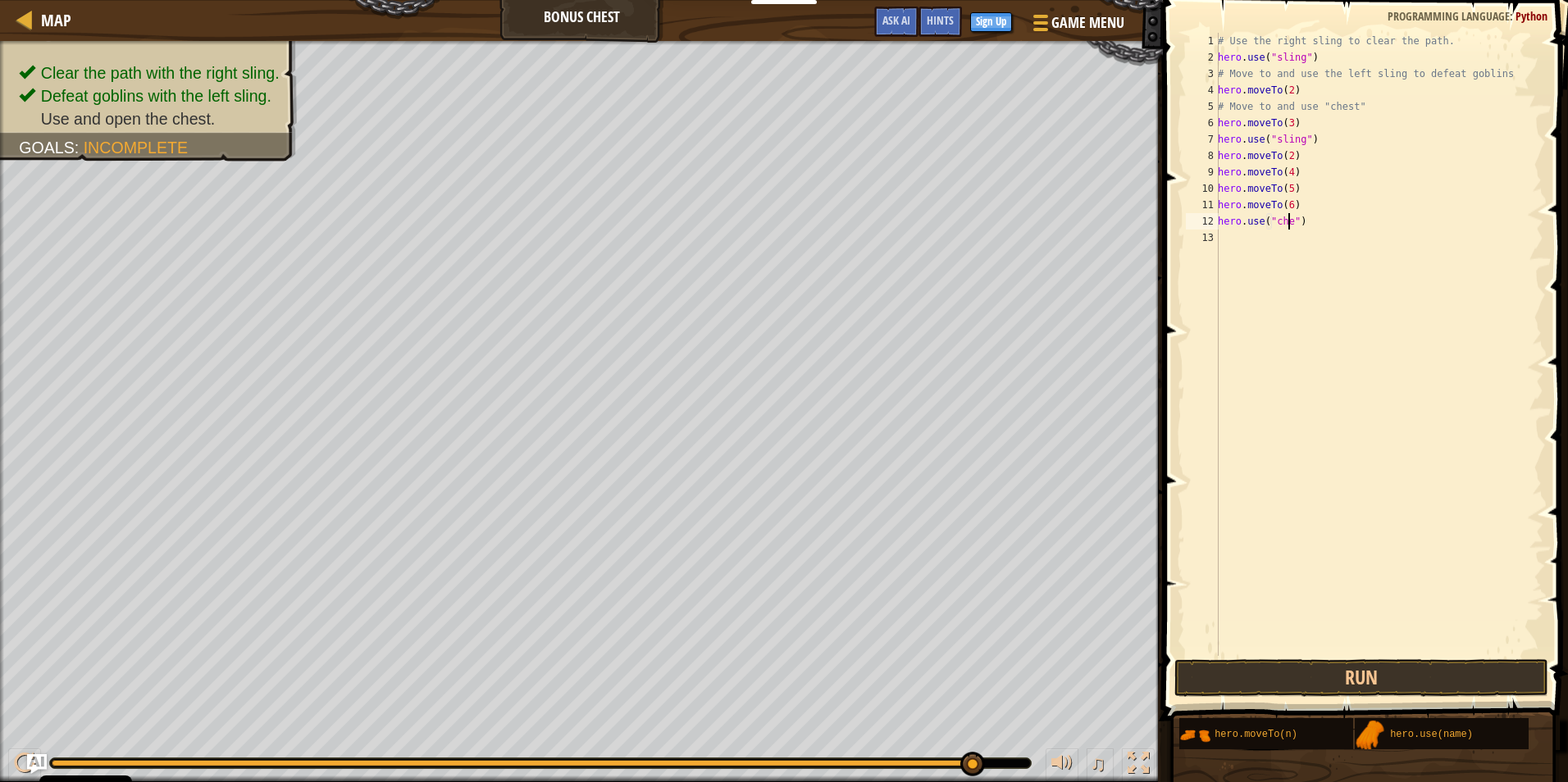
scroll to position [8, 7]
type textarea "hero.use("chest")"
click at [1321, 300] on div "# Use the right sling to clear the path. hero . use ( "sling" ) # Move to and u…" at bounding box center [1379, 360] width 329 height 656
click at [1375, 673] on button "Run" at bounding box center [1361, 678] width 374 height 37
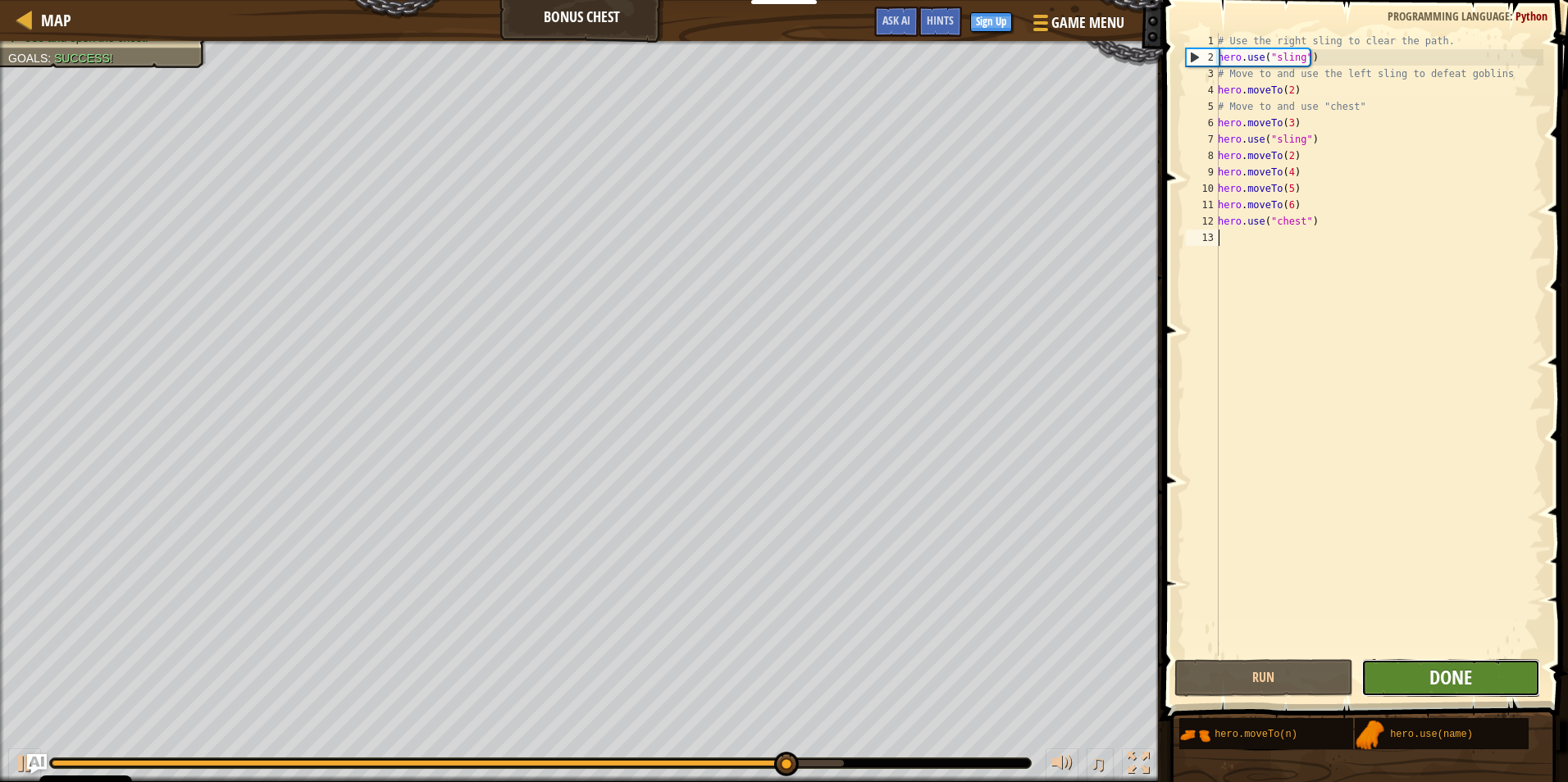
click at [1456, 652] on div "1 2 3 4 5 6 7 8 9 10 11 12 13 # Use the right sling to clear the path. hero . u…" at bounding box center [1363, 393] width 410 height 768
click at [1449, 672] on span "Done" at bounding box center [1450, 676] width 43 height 26
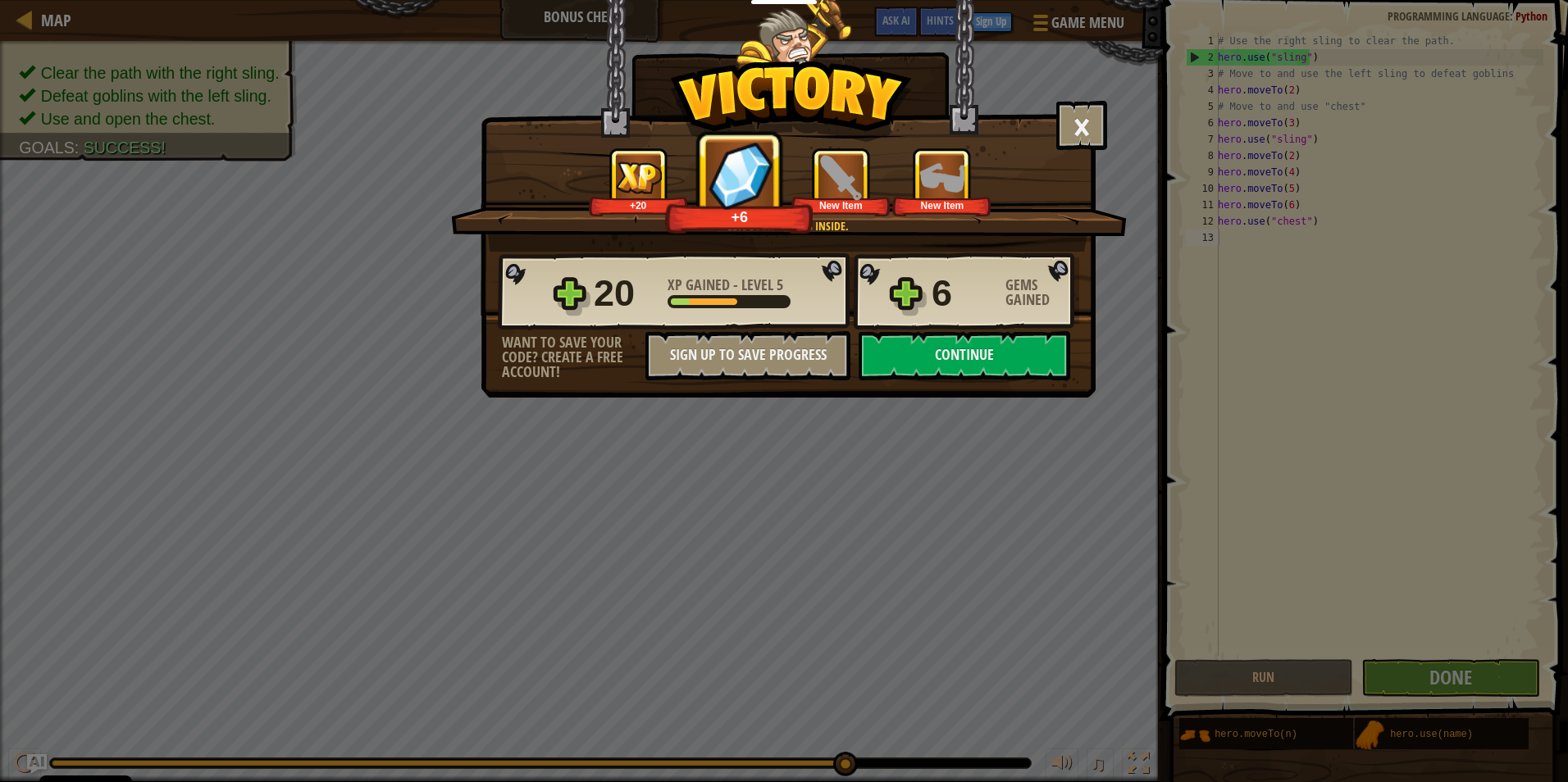
drag, startPoint x: 756, startPoint y: 156, endPoint x: 708, endPoint y: 481, distance: 328.5
click at [708, 481] on div "× Shiny and sharp! How fun was this level? Lets look what is inside. +20 +6 New…" at bounding box center [784, 391] width 1568 height 782
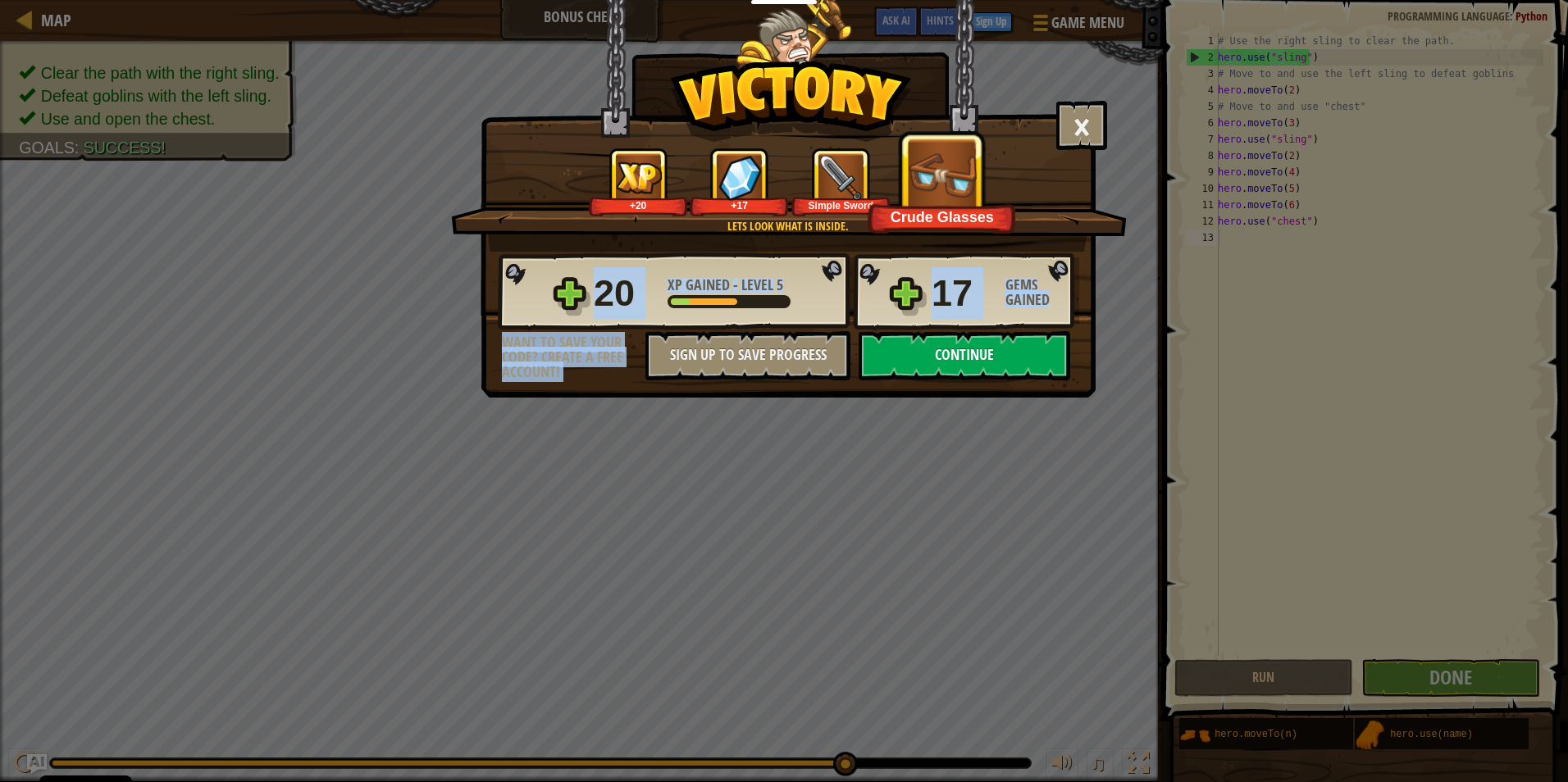
click at [1028, 375] on div "× Shiny and sharp! How fun was this level? Lets look what is inside. +20 +17 Si…" at bounding box center [788, 198] width 615 height 398
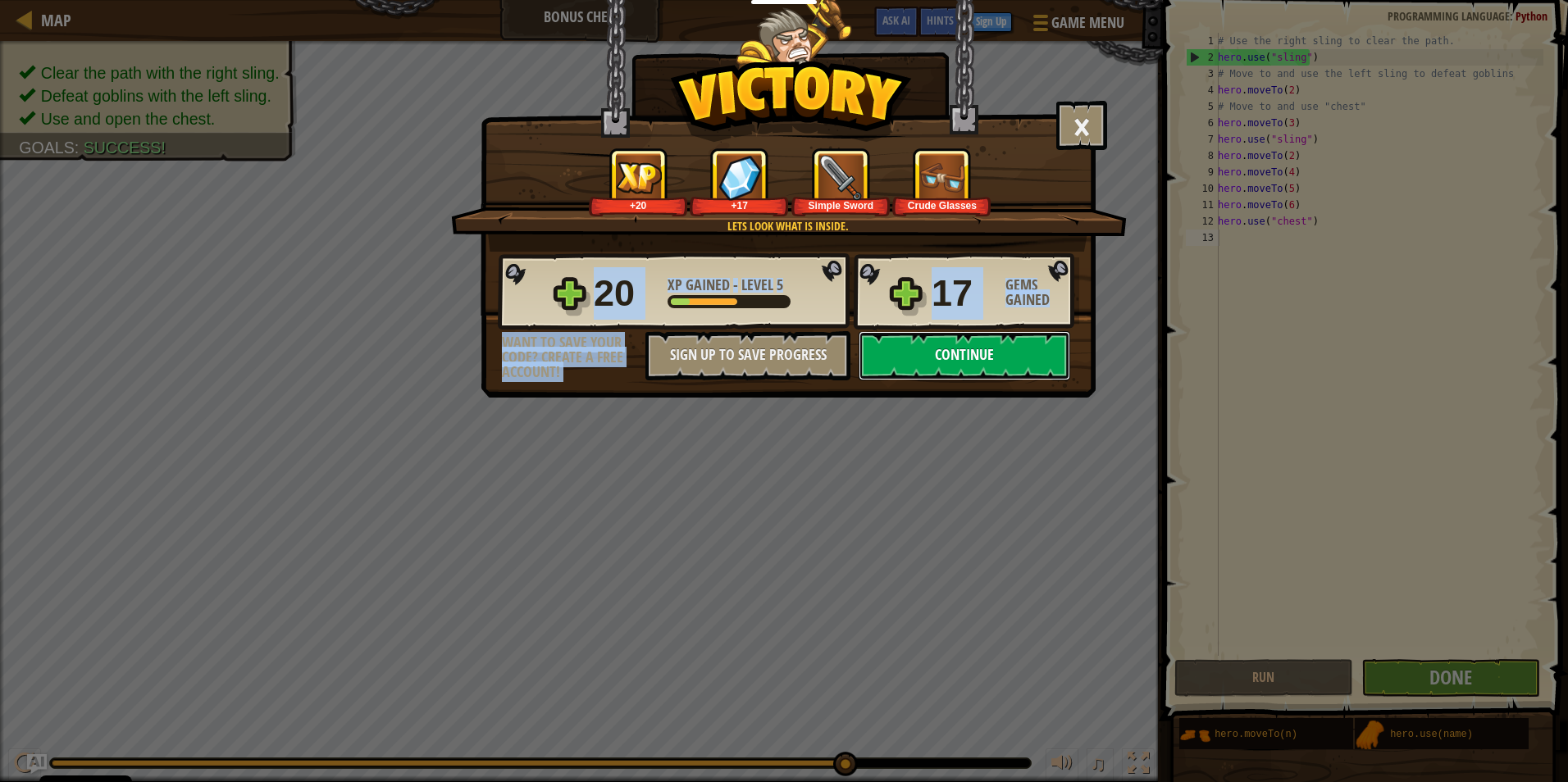
drag, startPoint x: 1028, startPoint y: 375, endPoint x: 1014, endPoint y: 350, distance: 28.7
click at [1014, 350] on button "Continue" at bounding box center [964, 356] width 211 height 49
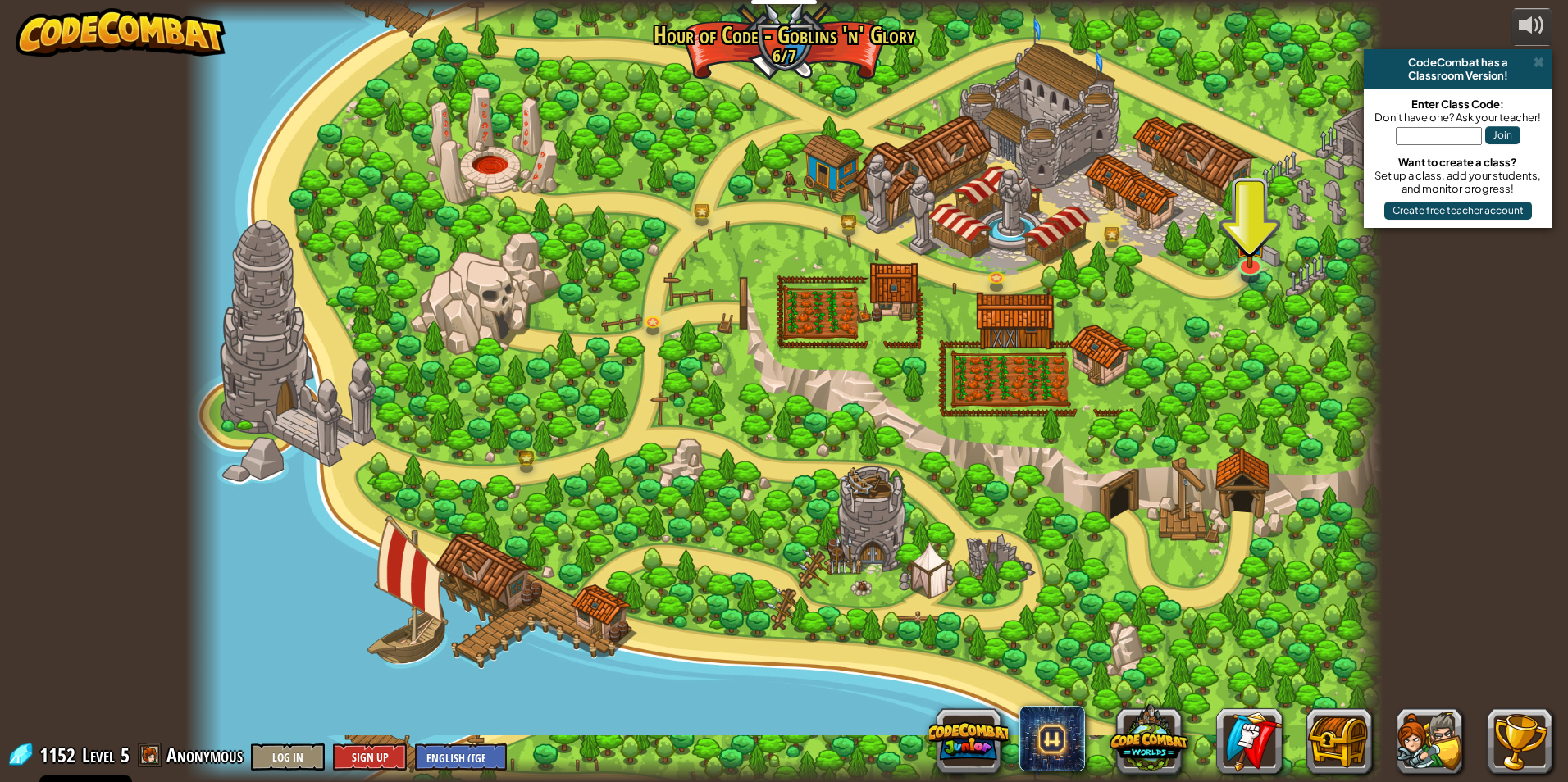
drag, startPoint x: 1188, startPoint y: 411, endPoint x: 1187, endPoint y: 313, distance: 98.0
click at [1187, 313] on div at bounding box center [783, 391] width 1197 height 782
click at [1254, 263] on img at bounding box center [1250, 221] width 32 height 85
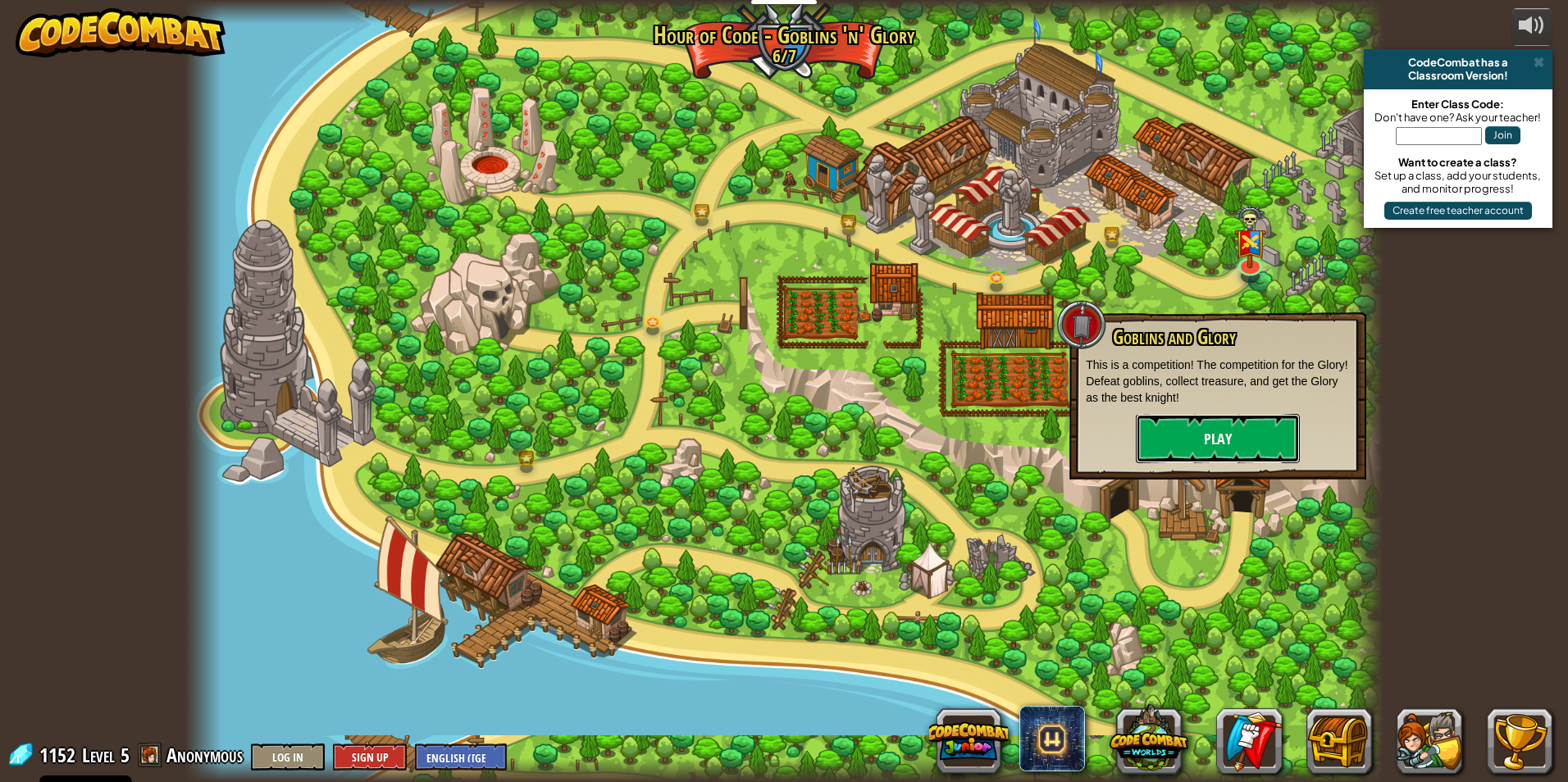
click at [1203, 435] on button "Play" at bounding box center [1218, 439] width 164 height 49
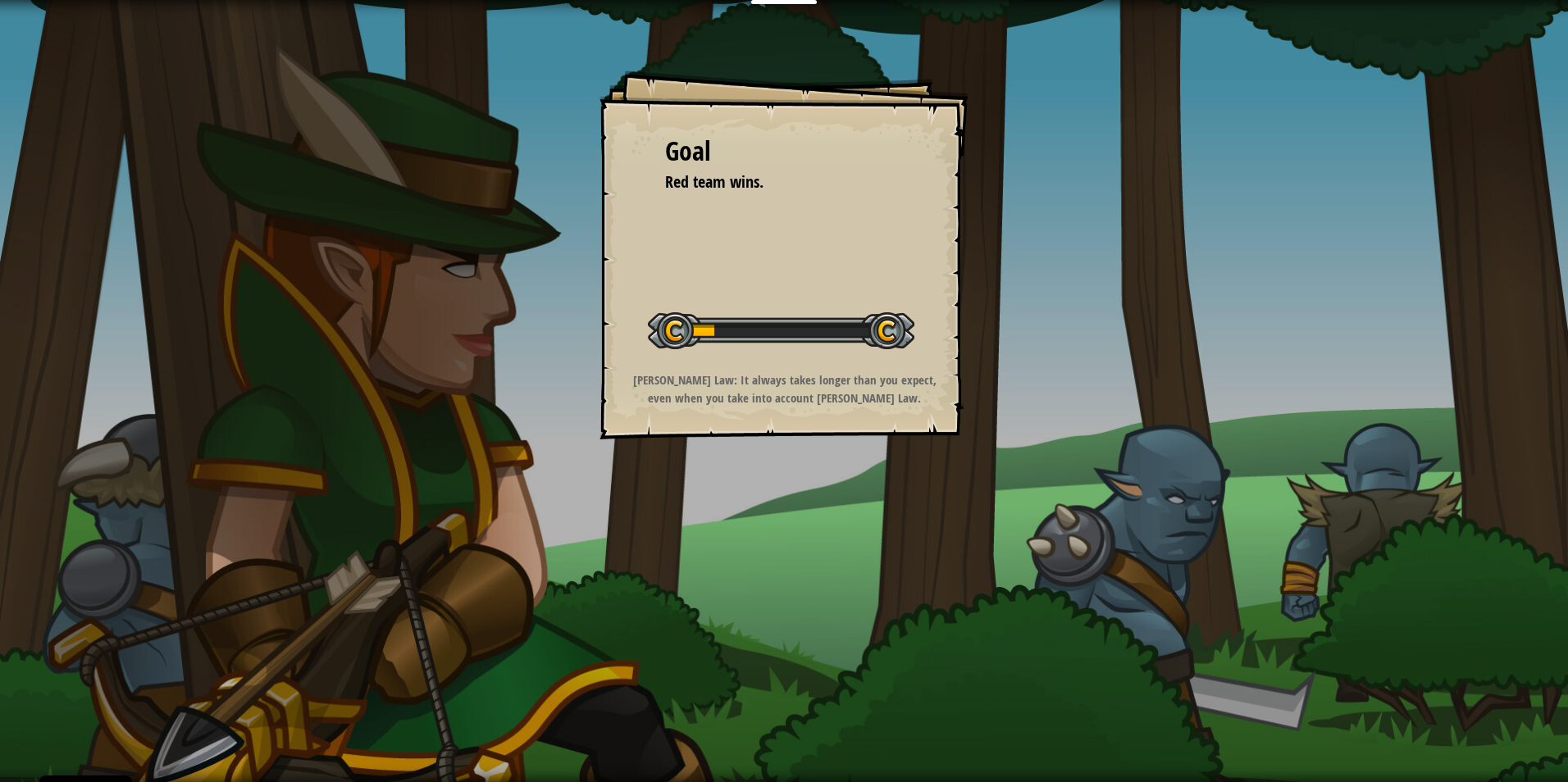
drag, startPoint x: 1203, startPoint y: 435, endPoint x: 1232, endPoint y: 453, distance: 34.1
click at [1231, 442] on div "Goal Red team wins. Start Level Error loading from server. Try refreshing the p…" at bounding box center [784, 391] width 1568 height 782
drag, startPoint x: 885, startPoint y: 208, endPoint x: 1003, endPoint y: 379, distance: 207.8
click at [1010, 387] on div "Goal Red team wins. Start Level Error loading from server. Try refreshing the p…" at bounding box center [784, 391] width 1568 height 782
drag, startPoint x: 875, startPoint y: 199, endPoint x: 929, endPoint y: 289, distance: 105.0
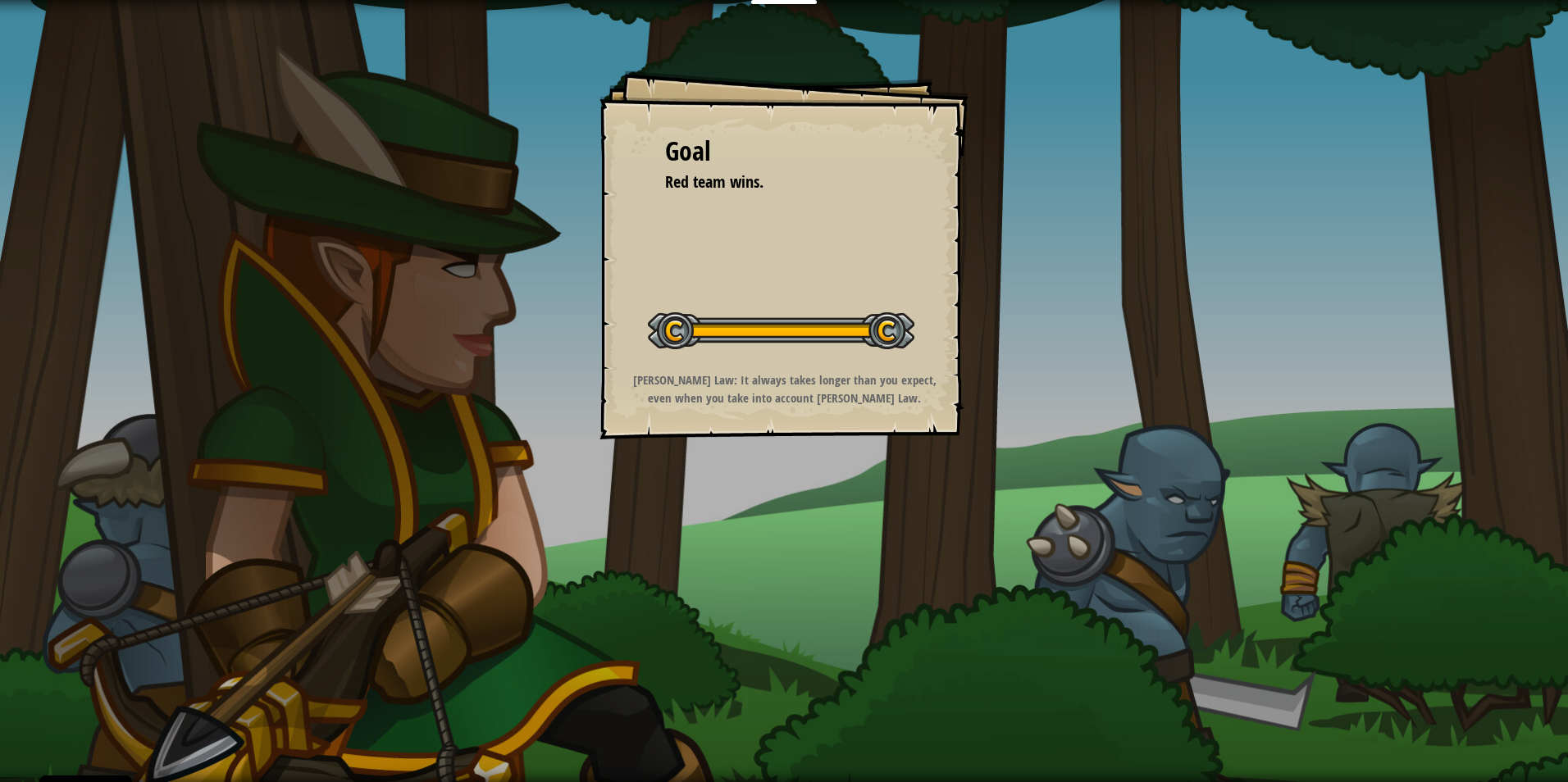
drag, startPoint x: 929, startPoint y: 289, endPoint x: 848, endPoint y: 463, distance: 191.9
click at [850, 464] on div "Goal Red team wins. Start Level Error loading from server. Try refreshing the p…" at bounding box center [784, 391] width 1568 height 782
drag, startPoint x: 314, startPoint y: 3, endPoint x: 86, endPoint y: 110, distance: 251.9
click at [72, 135] on div "Goal Red team wins. Start Level Error loading from server. Try refreshing the p…" at bounding box center [784, 391] width 1568 height 782
drag, startPoint x: 789, startPoint y: 4, endPoint x: 199, endPoint y: 101, distance: 597.9
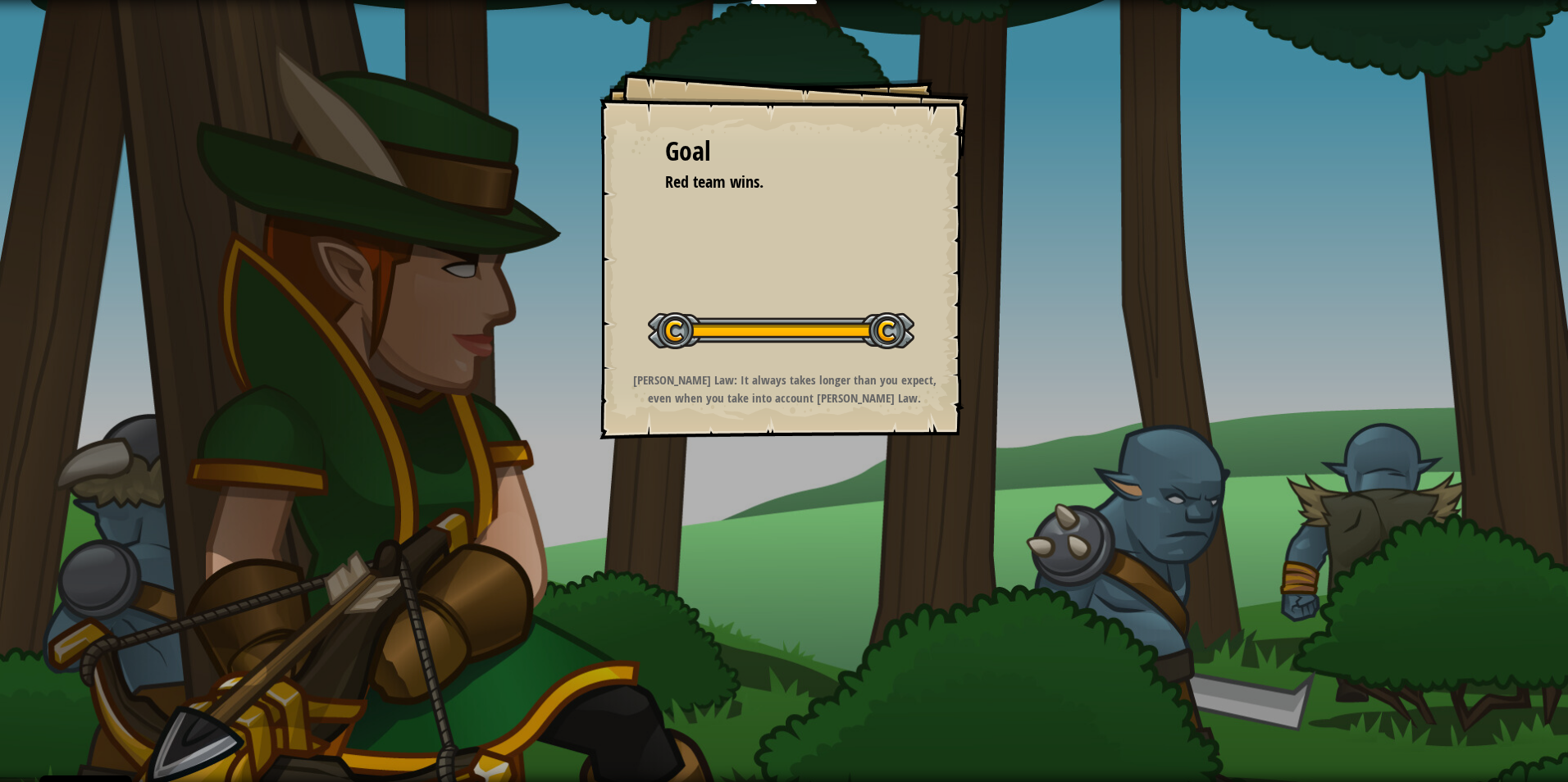
drag, startPoint x: 199, startPoint y: 101, endPoint x: 187, endPoint y: 141, distance: 41.8
click at [187, 141] on div "Goal Red team wins. Start Level Error loading from server. Try refreshing the p…" at bounding box center [784, 391] width 1568 height 782
